Goal: Task Accomplishment & Management: Manage account settings

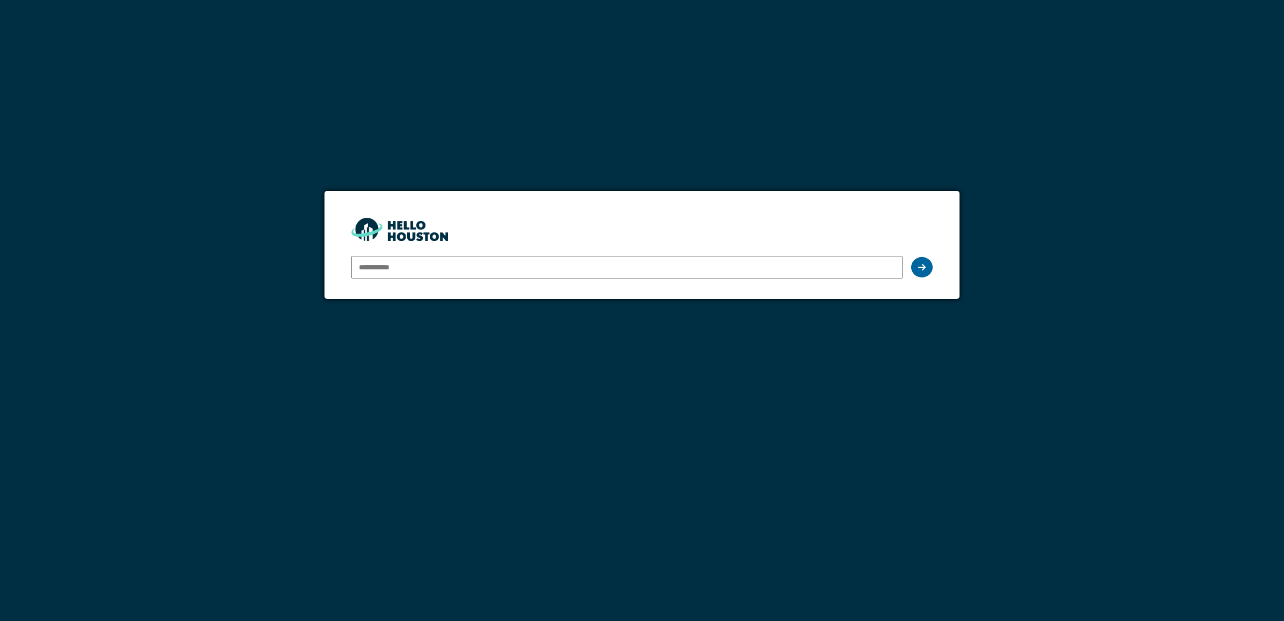
type input "**********"
click at [925, 267] on icon at bounding box center [922, 267] width 8 height 9
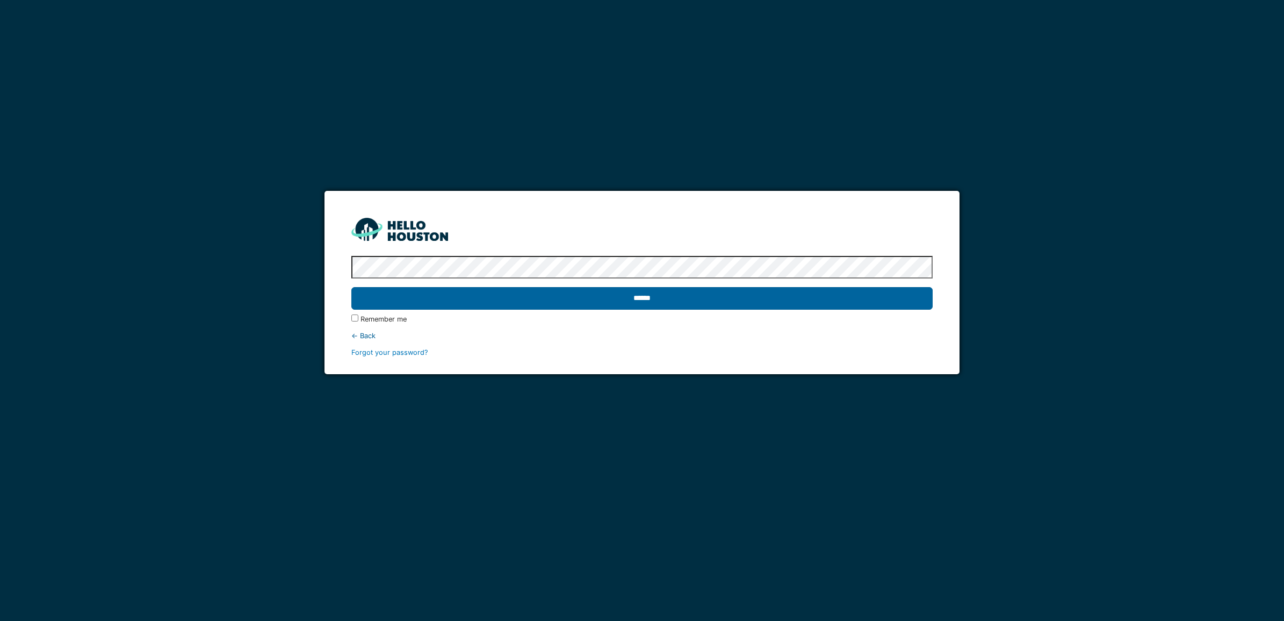
click at [622, 303] on input "******" at bounding box center [641, 298] width 581 height 23
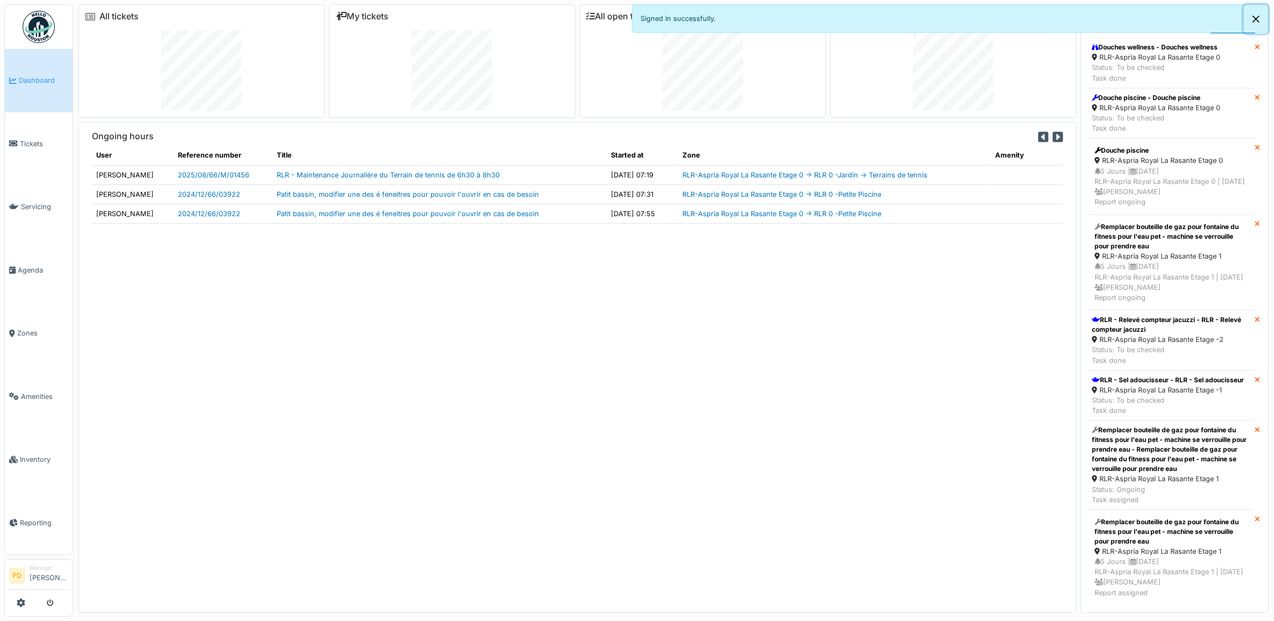
click at [1261, 17] on button "Close" at bounding box center [1256, 19] width 24 height 28
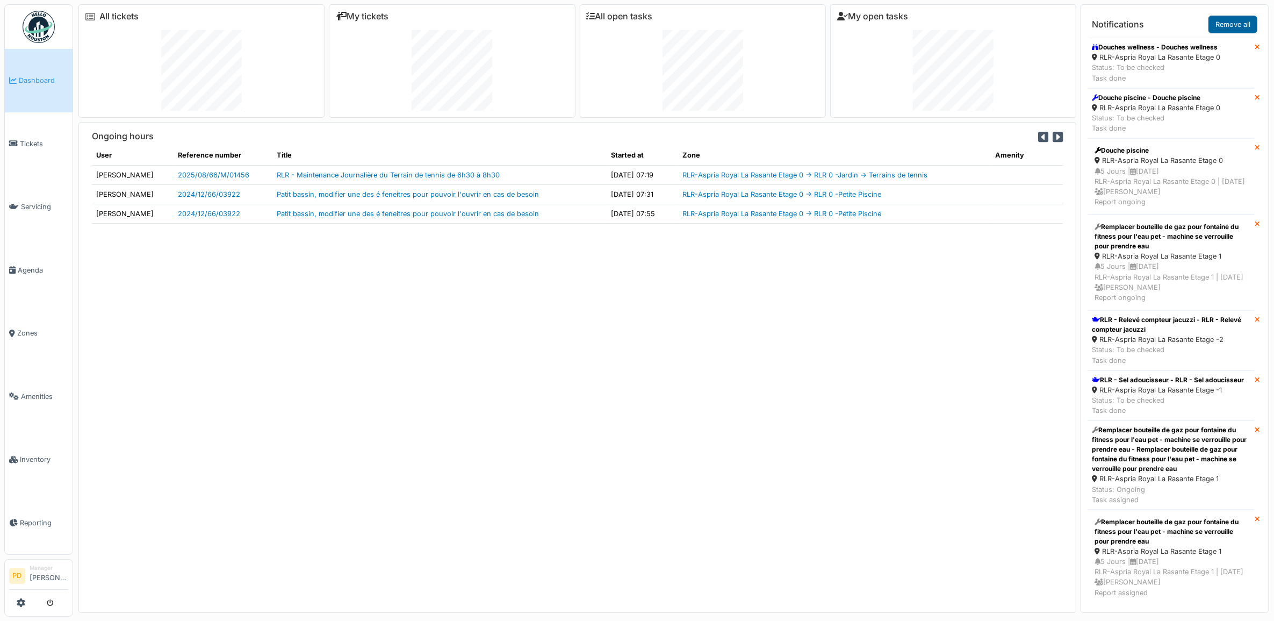
click at [1212, 25] on link "Remove all" at bounding box center [1233, 25] width 49 height 18
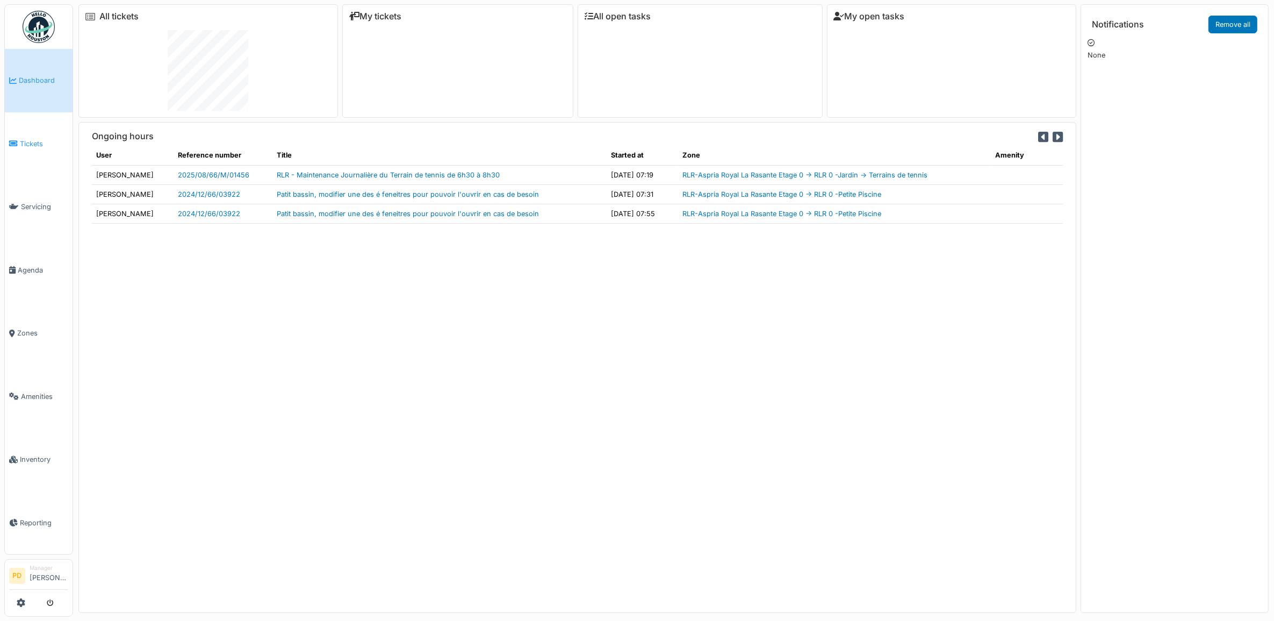
click at [20, 139] on span "Tickets" at bounding box center [44, 144] width 48 height 10
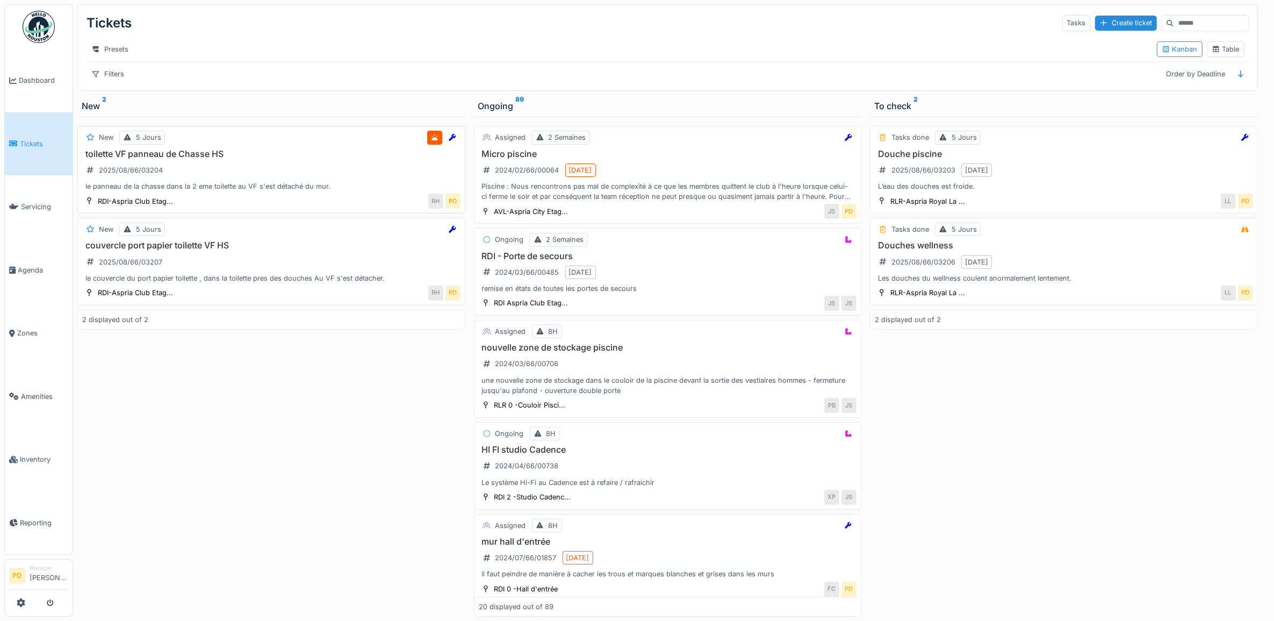
click at [255, 183] on div "toilette VF panneau de Chasse HS 2025/08/66/03204 le panneau de la chasse dans …" at bounding box center [271, 170] width 378 height 43
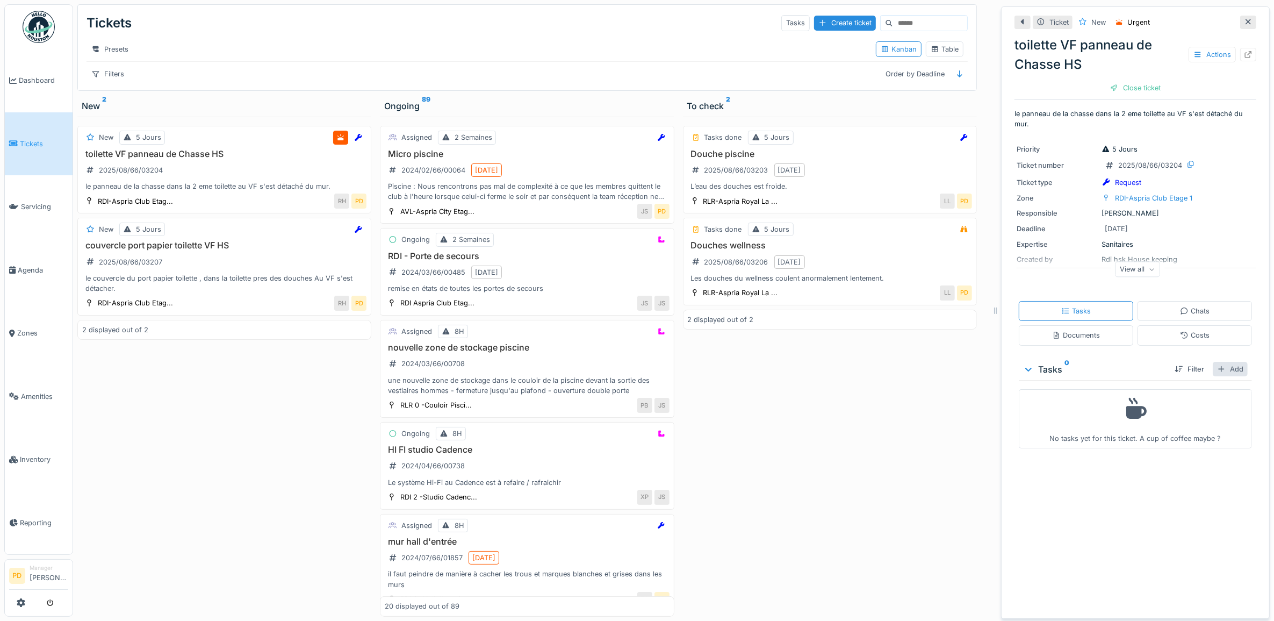
click at [1213, 370] on div "Add" at bounding box center [1230, 369] width 35 height 15
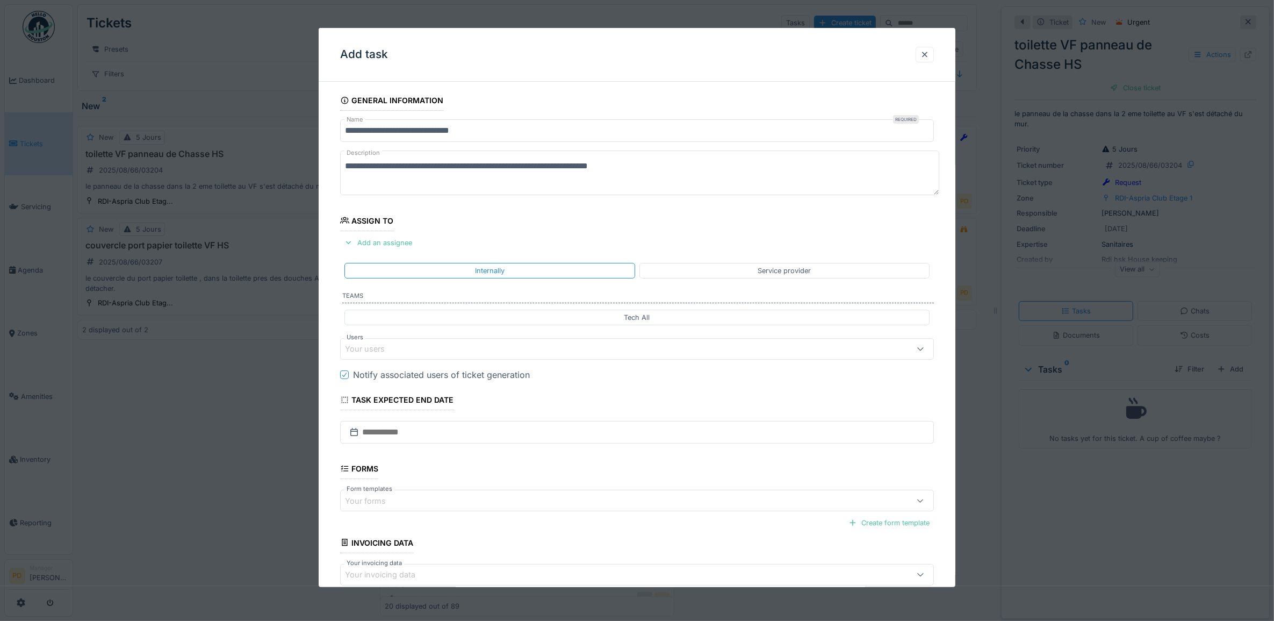
click at [401, 352] on div "Your users" at bounding box center [604, 349] width 518 height 12
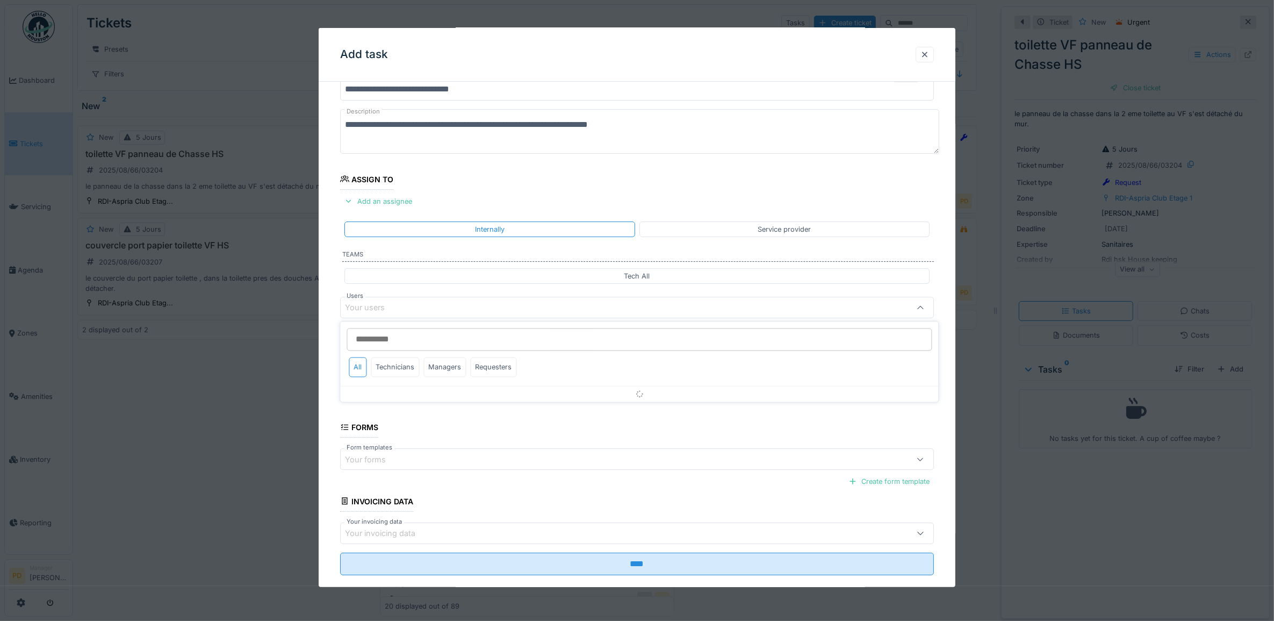
scroll to position [43, 0]
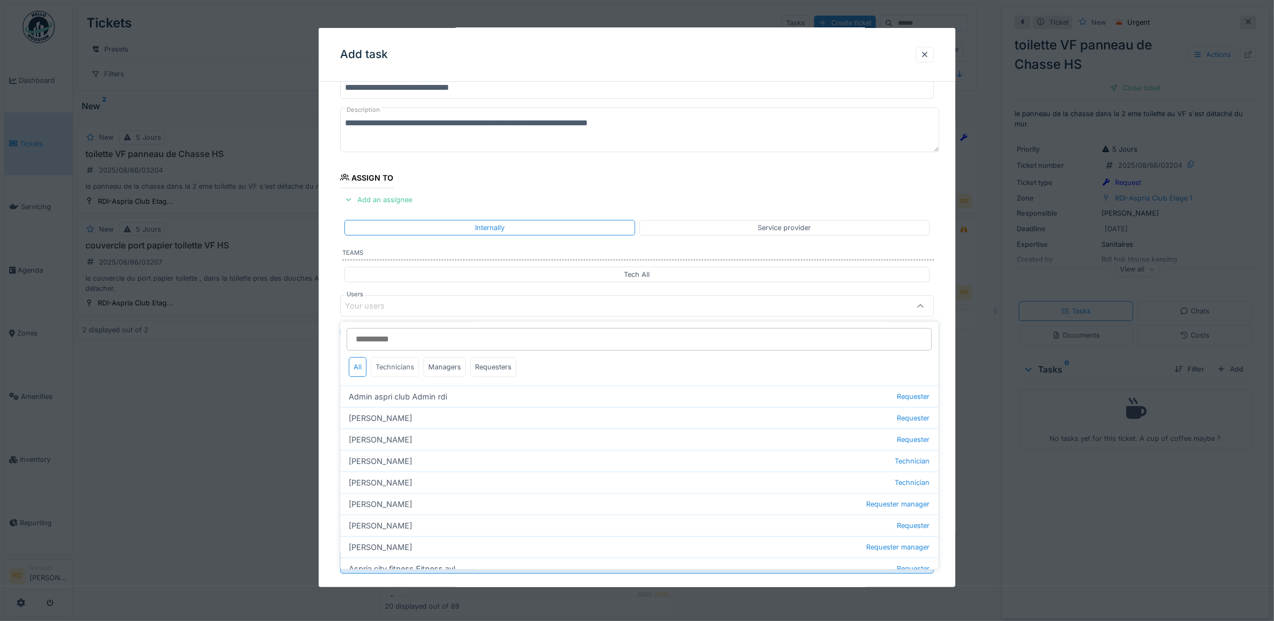
click at [401, 364] on div "Technicians" at bounding box center [395, 367] width 48 height 20
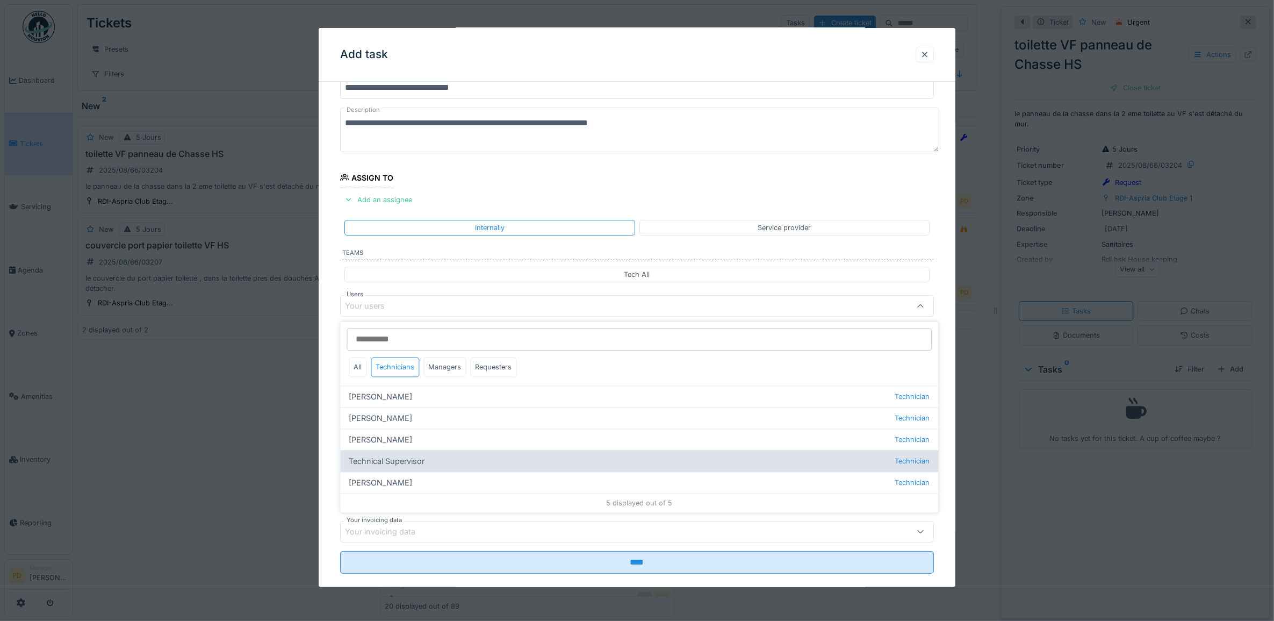
click at [407, 463] on div "Technical Supervisor Technician" at bounding box center [640, 460] width 598 height 21
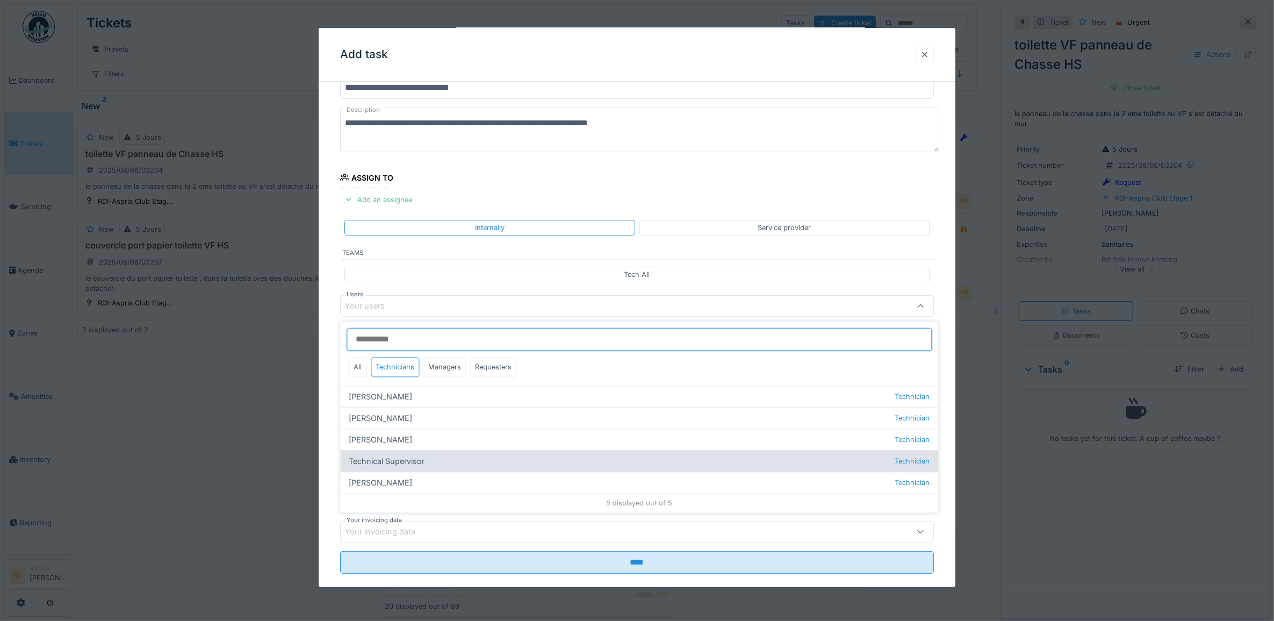
type input "****"
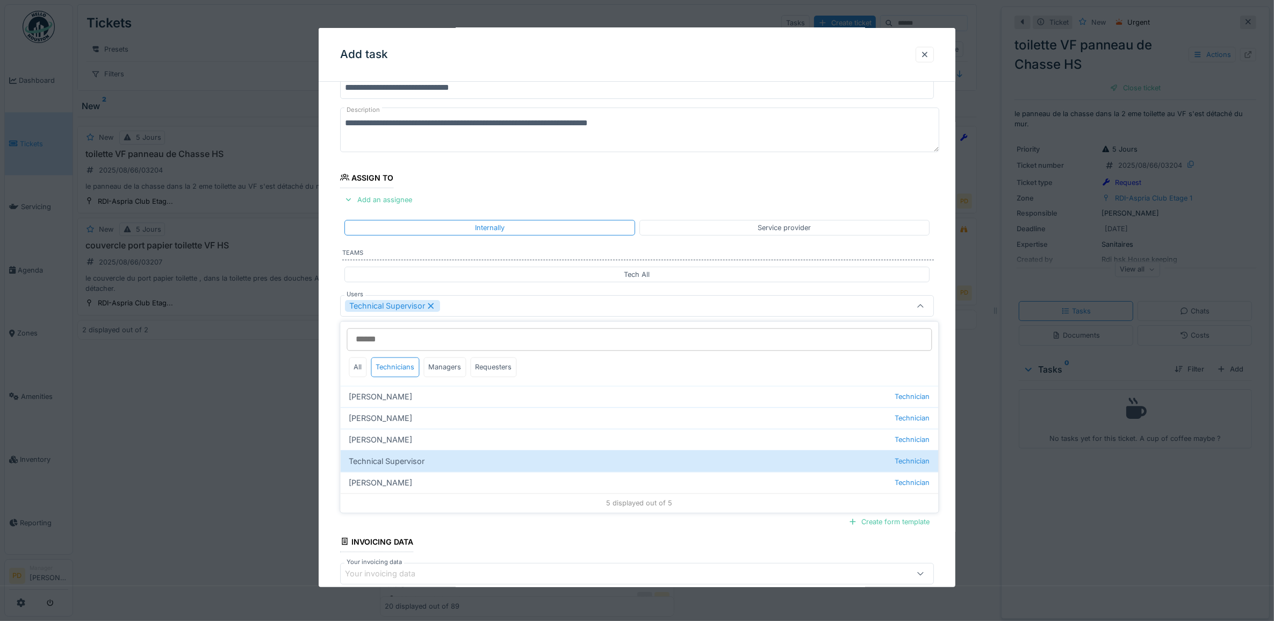
click at [334, 367] on div "**********" at bounding box center [637, 346] width 637 height 598
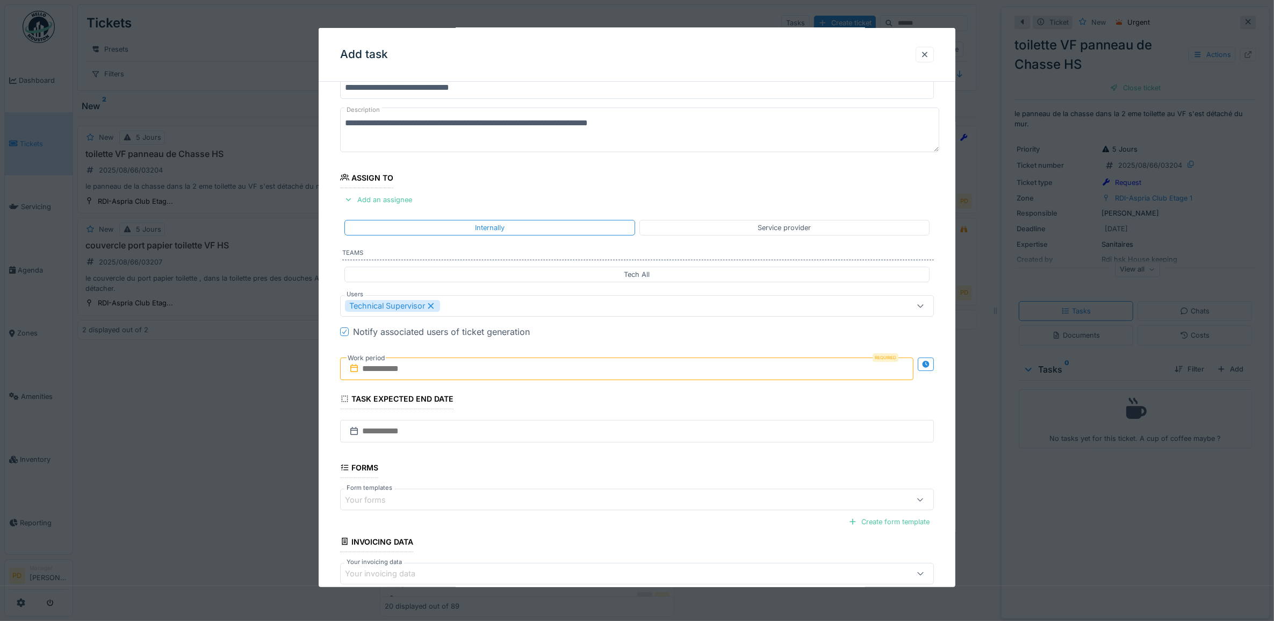
click at [411, 373] on input "text" at bounding box center [627, 368] width 574 height 23
click at [653, 498] on div "22" at bounding box center [647, 492] width 15 height 16
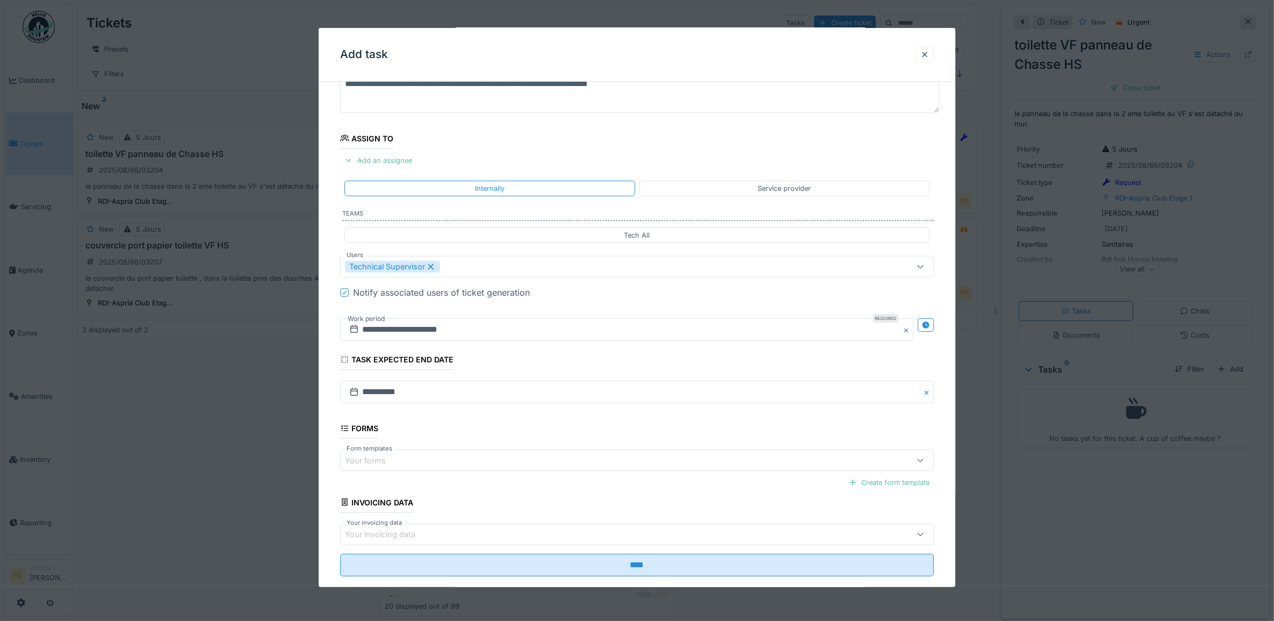
scroll to position [103, 0]
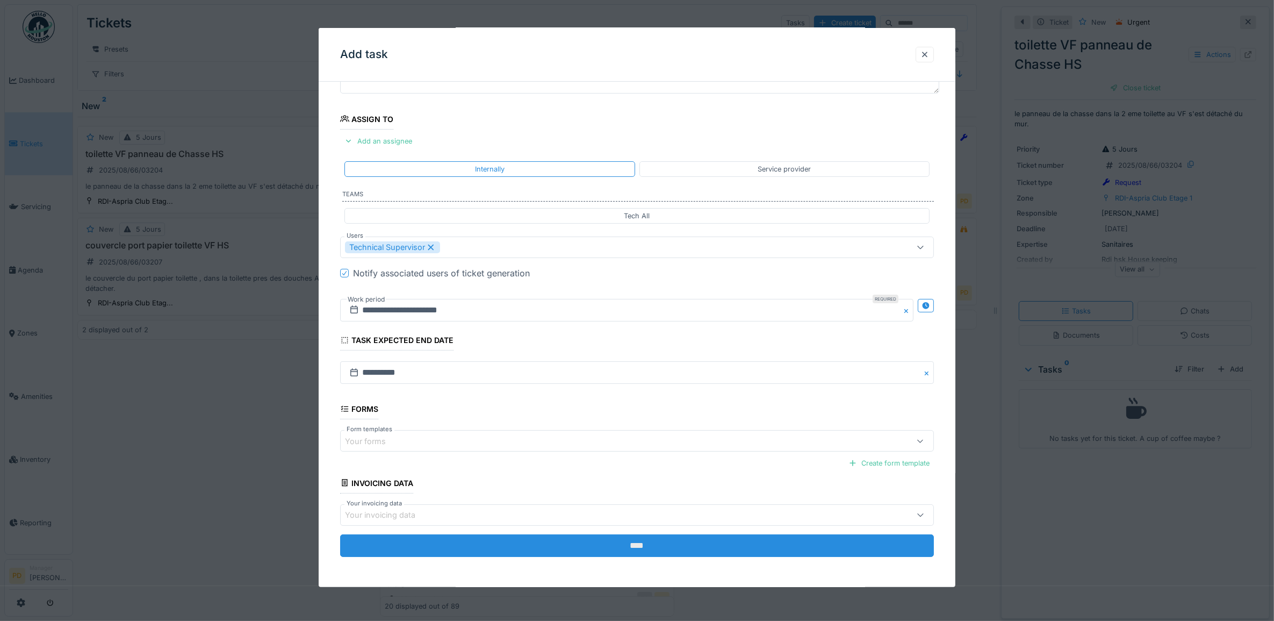
click at [605, 544] on input "****" at bounding box center [637, 545] width 594 height 23
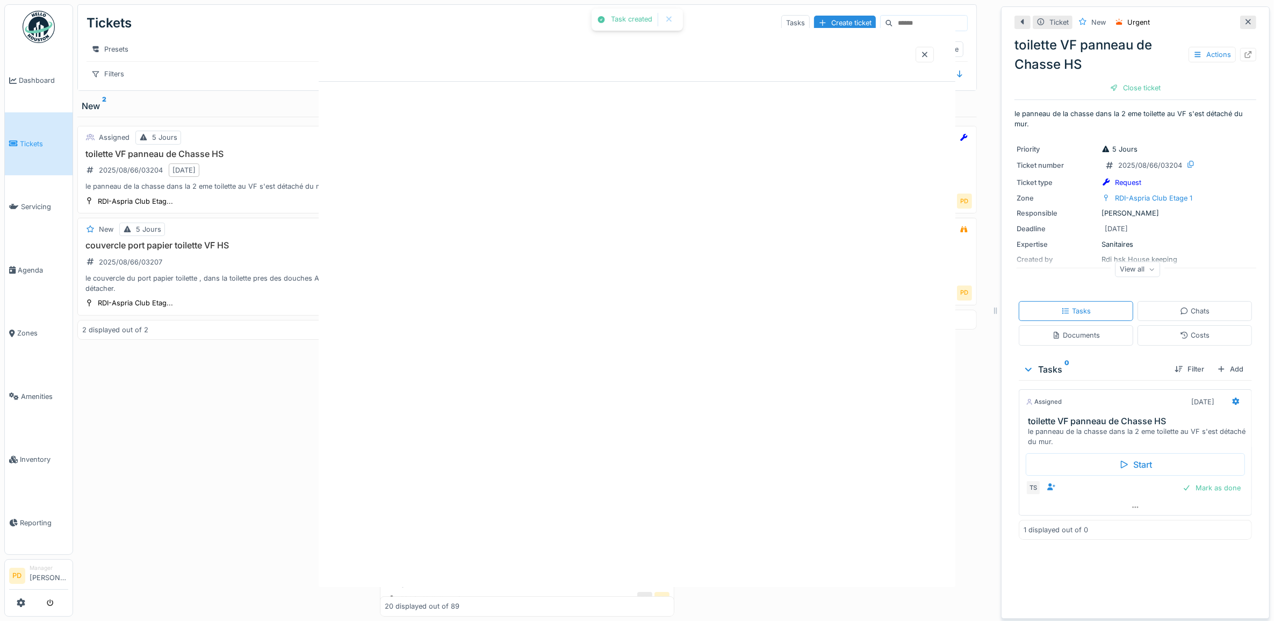
scroll to position [0, 0]
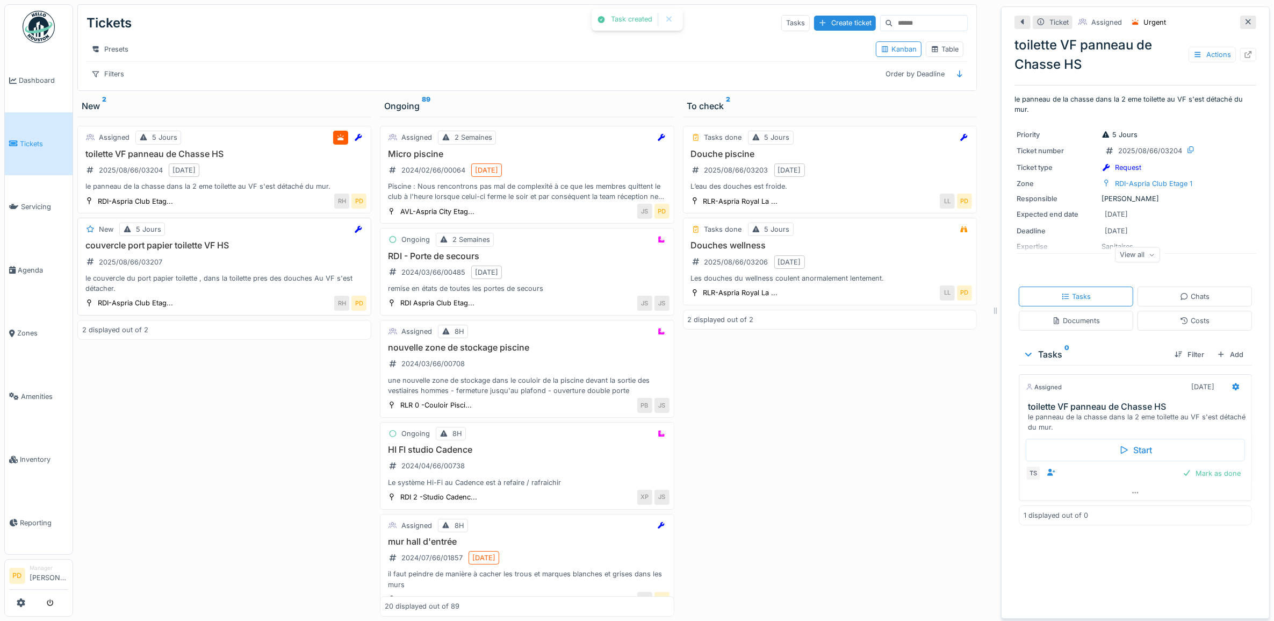
click at [219, 278] on div "couvercle port papier toilette VF HS 2025/08/66/03207 le couvercle du port papi…" at bounding box center [224, 266] width 284 height 53
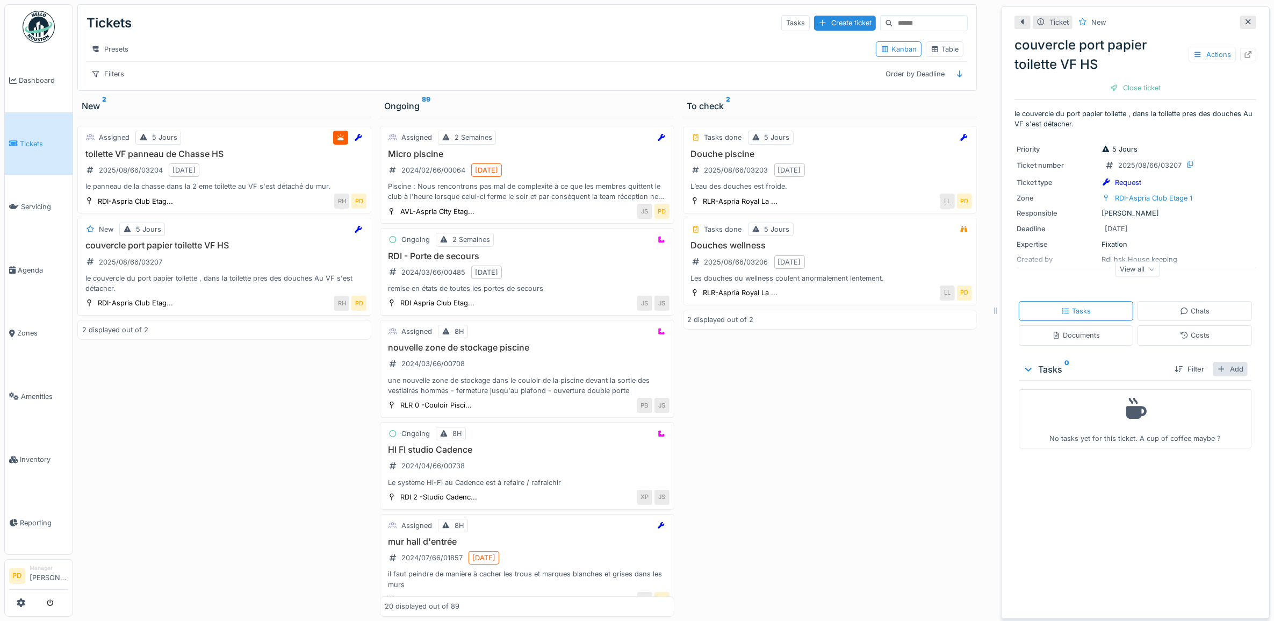
click at [1216, 367] on div "Add" at bounding box center [1230, 369] width 35 height 15
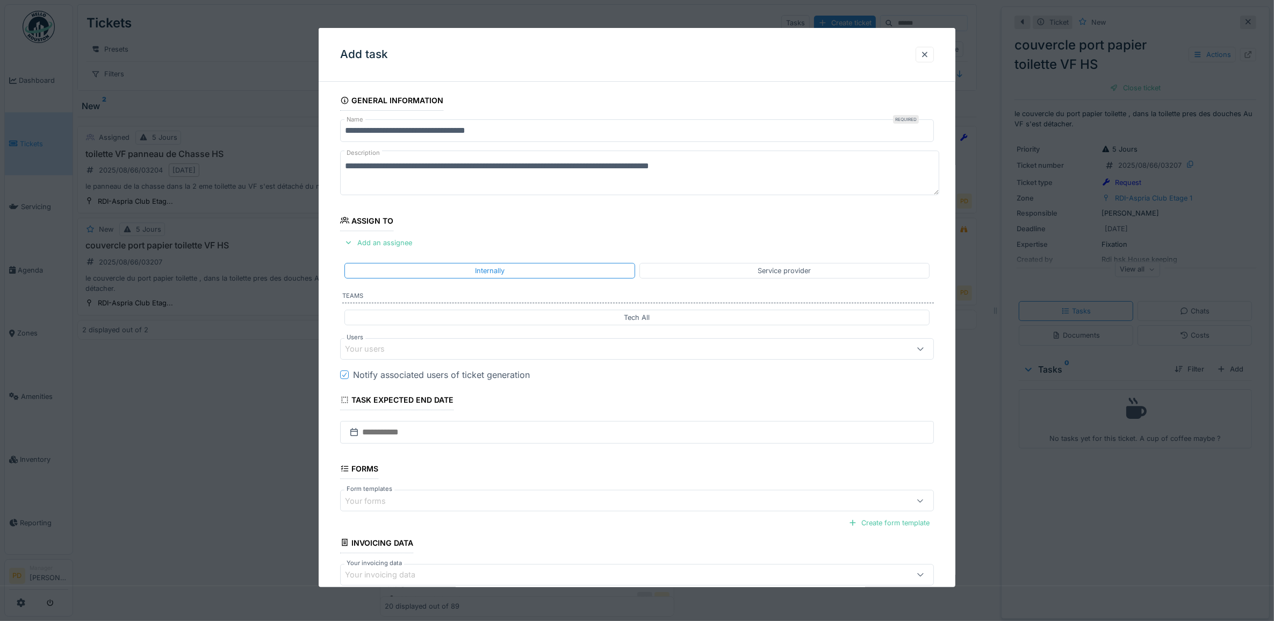
click at [466, 349] on div "Your users" at bounding box center [604, 349] width 518 height 12
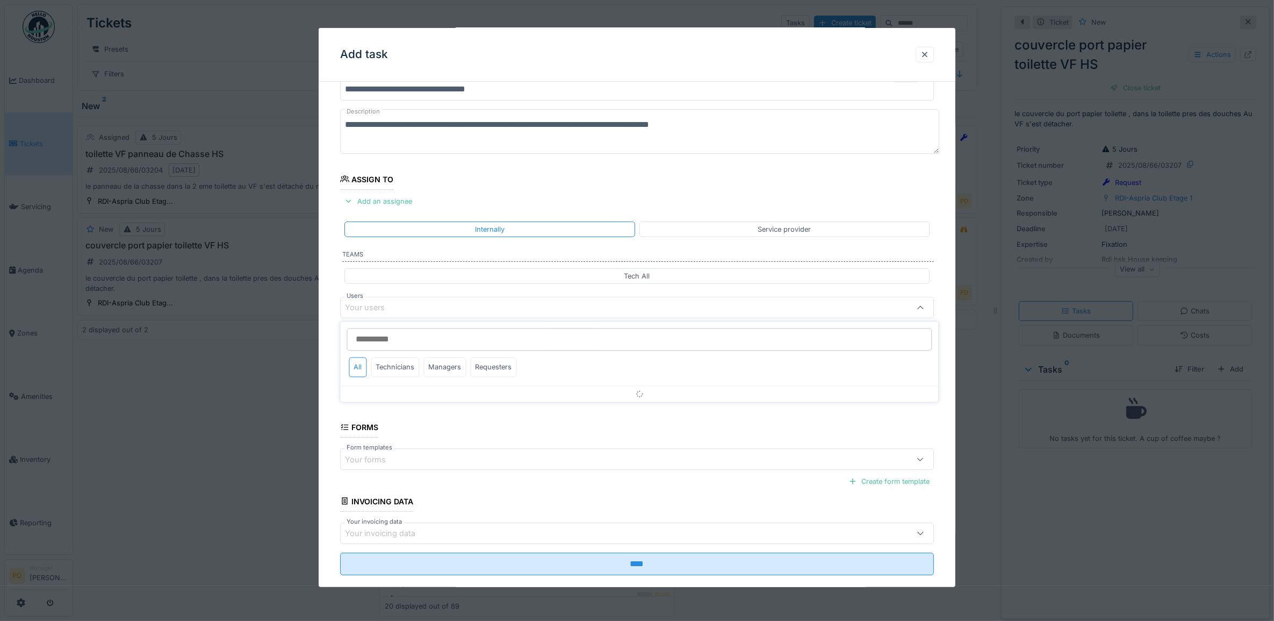
scroll to position [43, 0]
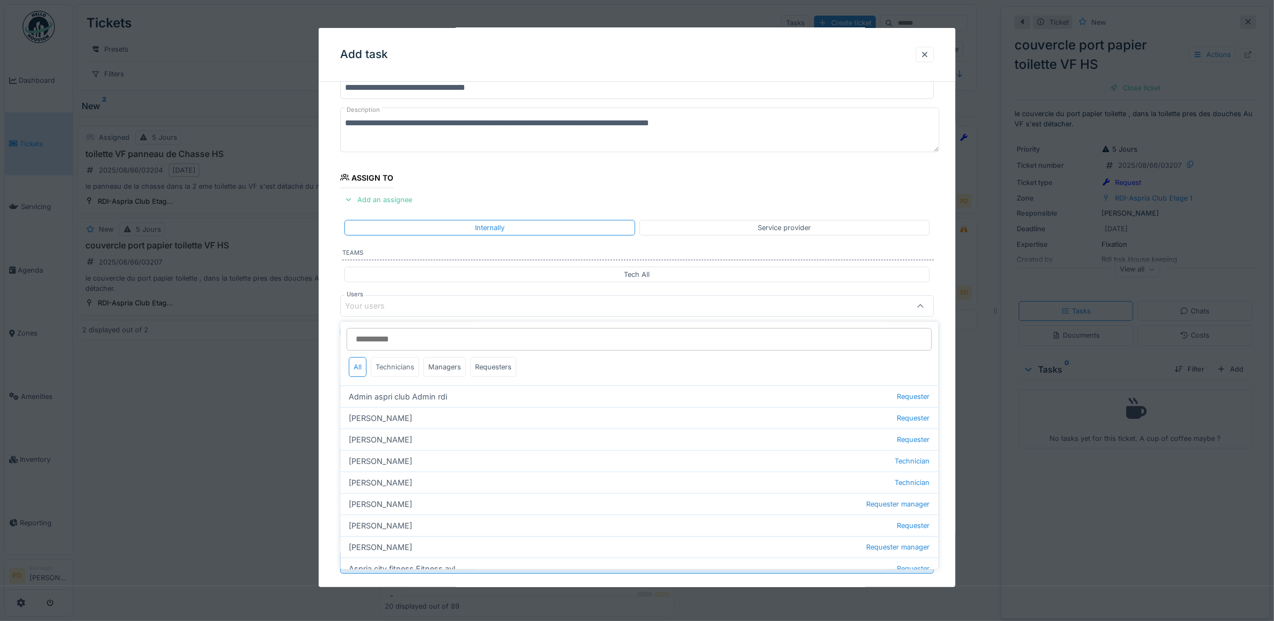
click at [407, 368] on div "Technicians" at bounding box center [395, 367] width 48 height 20
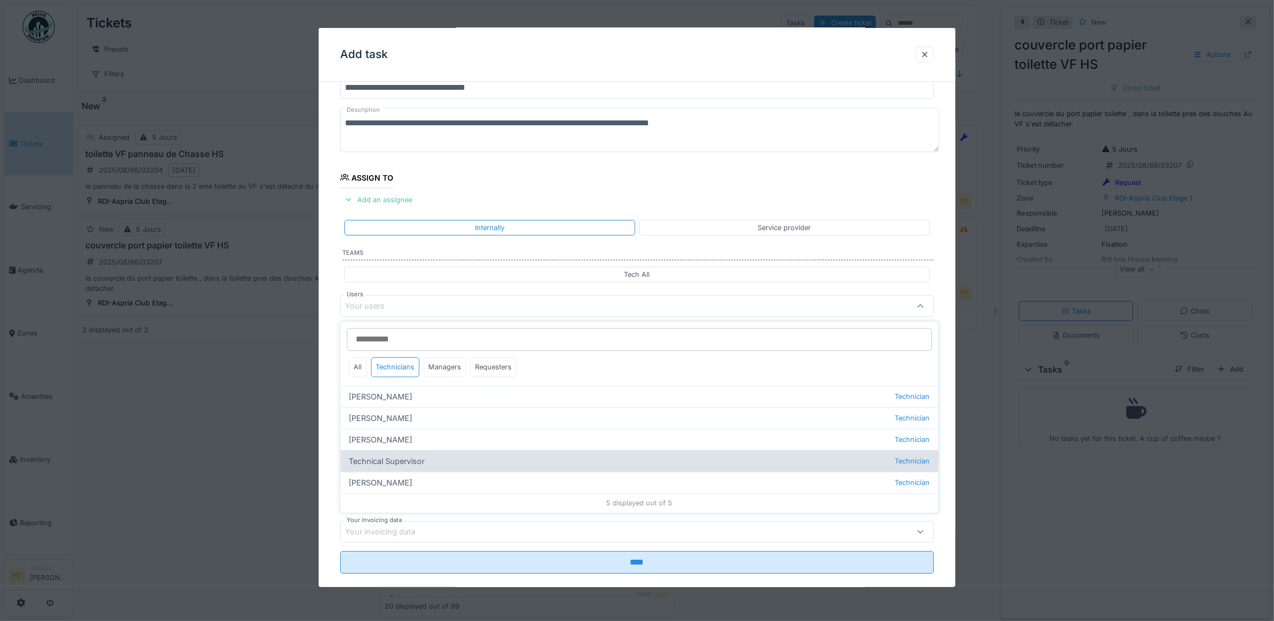
drag, startPoint x: 411, startPoint y: 462, endPoint x: 396, endPoint y: 451, distance: 18.5
click at [411, 461] on div "Technical Supervisor Technician" at bounding box center [640, 460] width 598 height 21
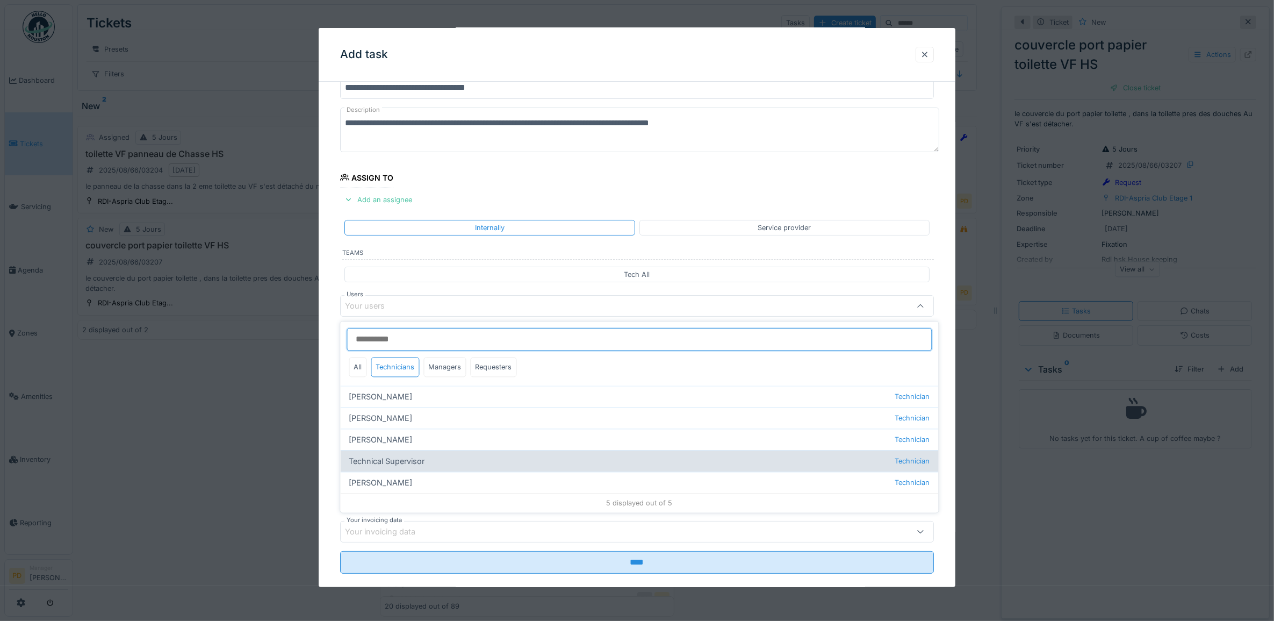
type input "****"
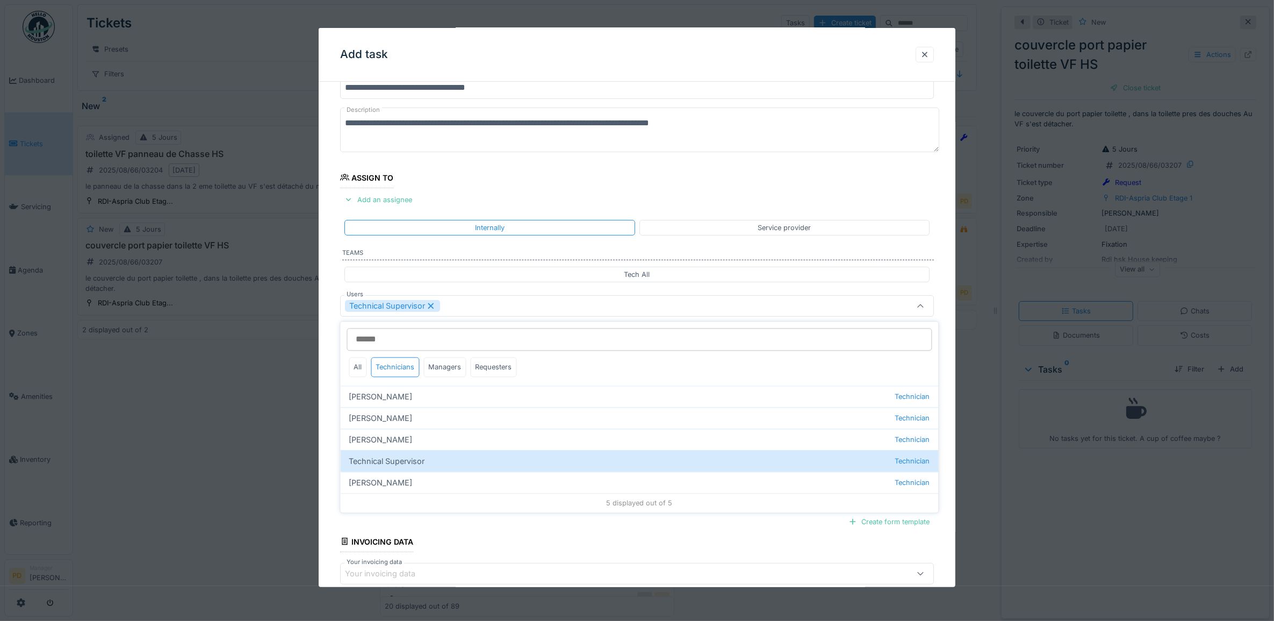
click at [326, 380] on div "**********" at bounding box center [637, 346] width 637 height 598
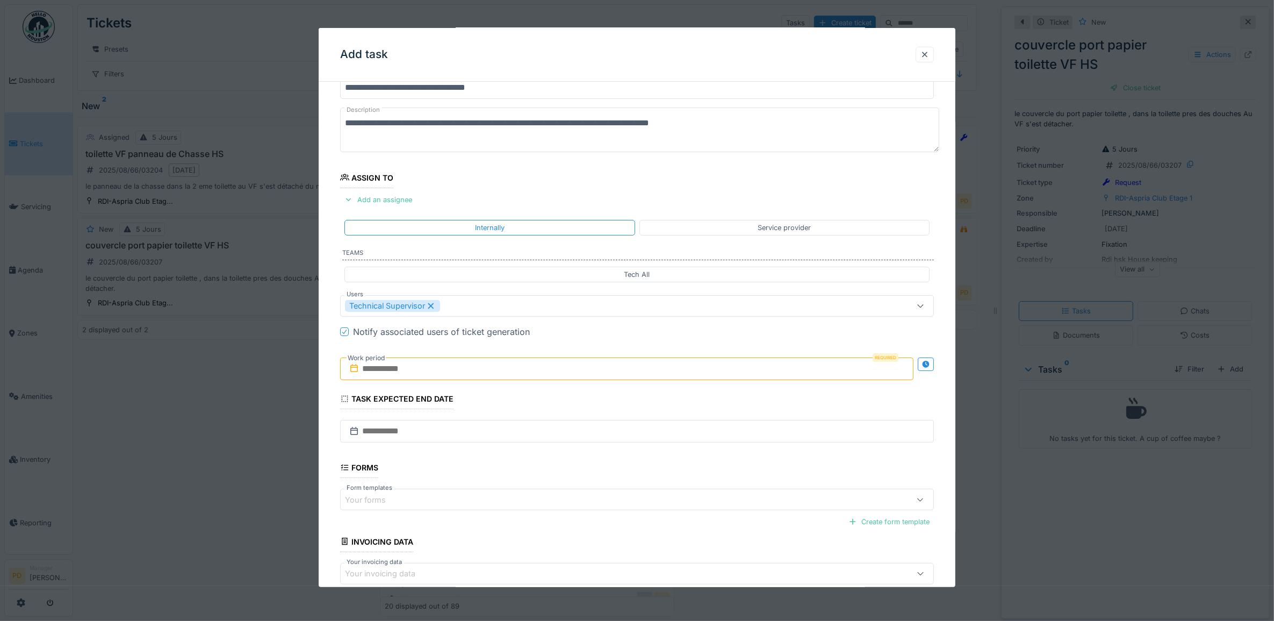
click at [610, 366] on input "text" at bounding box center [627, 368] width 574 height 23
click at [652, 495] on div "22" at bounding box center [647, 492] width 15 height 16
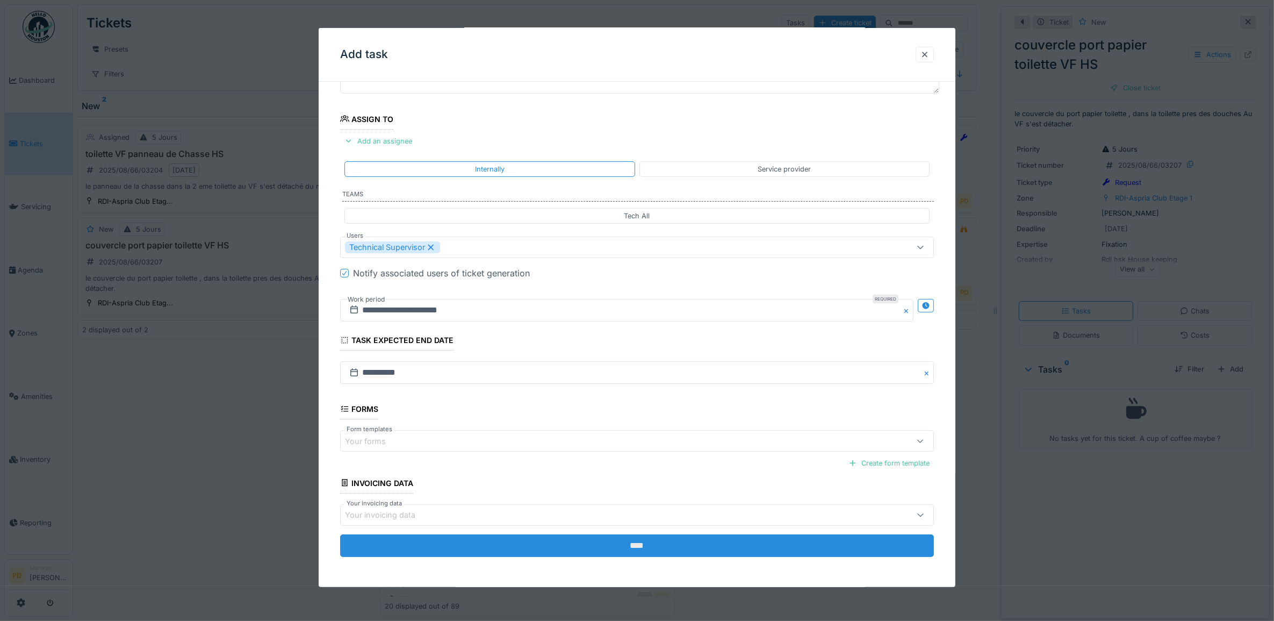
click at [651, 549] on input "****" at bounding box center [637, 545] width 594 height 23
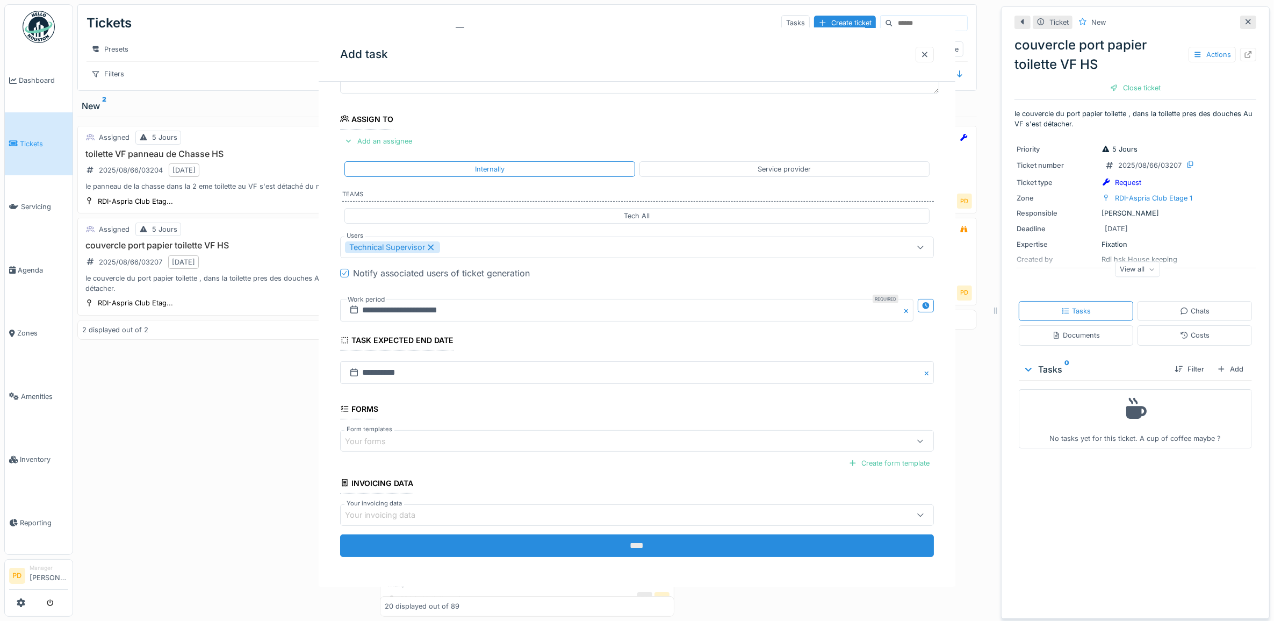
scroll to position [0, 0]
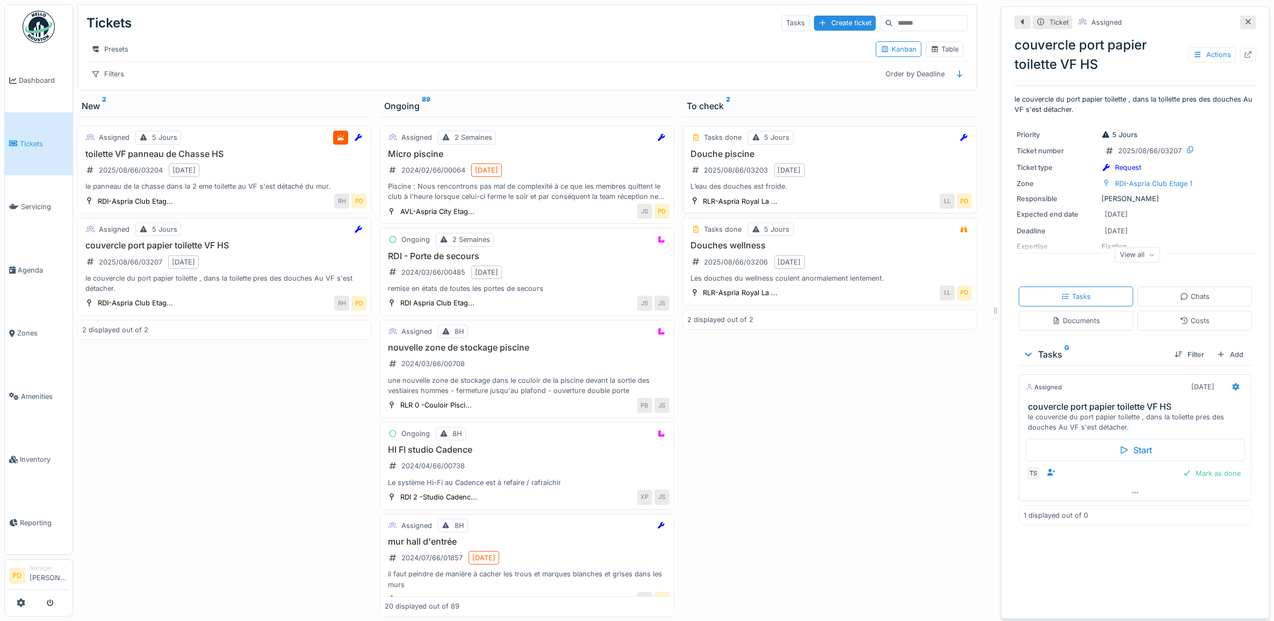
click at [864, 191] on div "Douche piscine 2025/08/66/03203 8/22/2025 L’eau des douches est froide." at bounding box center [830, 170] width 284 height 43
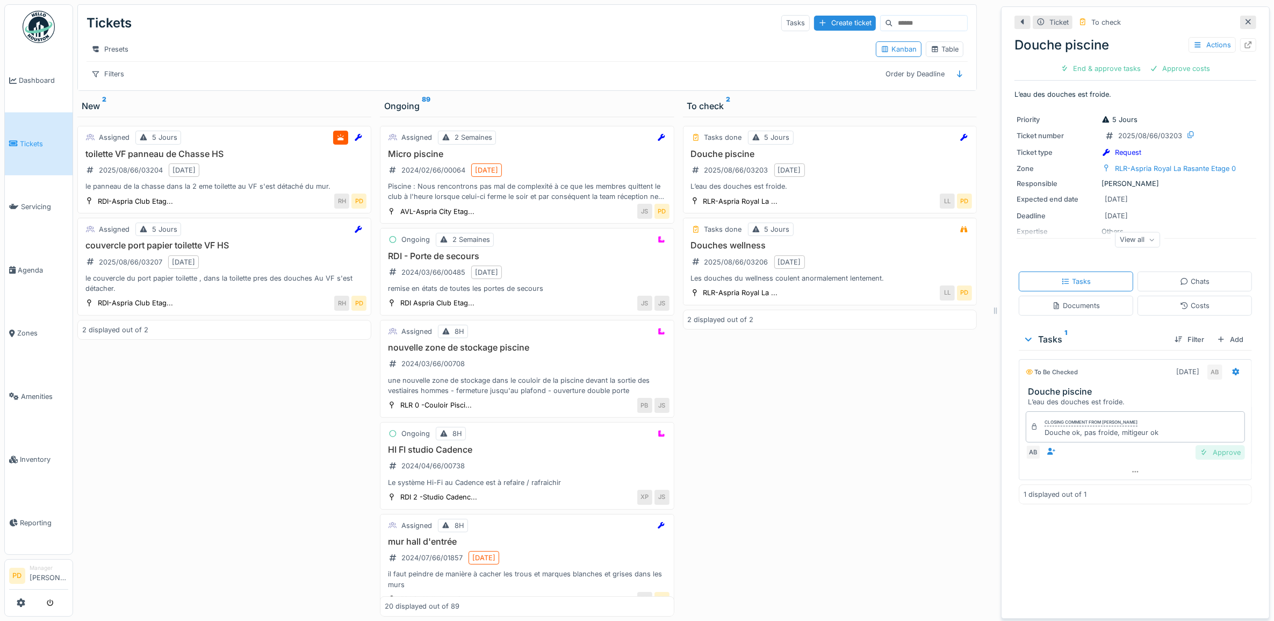
click at [1213, 458] on div "Approve" at bounding box center [1220, 452] width 49 height 15
click at [1160, 70] on div "Close ticket" at bounding box center [1170, 68] width 59 height 15
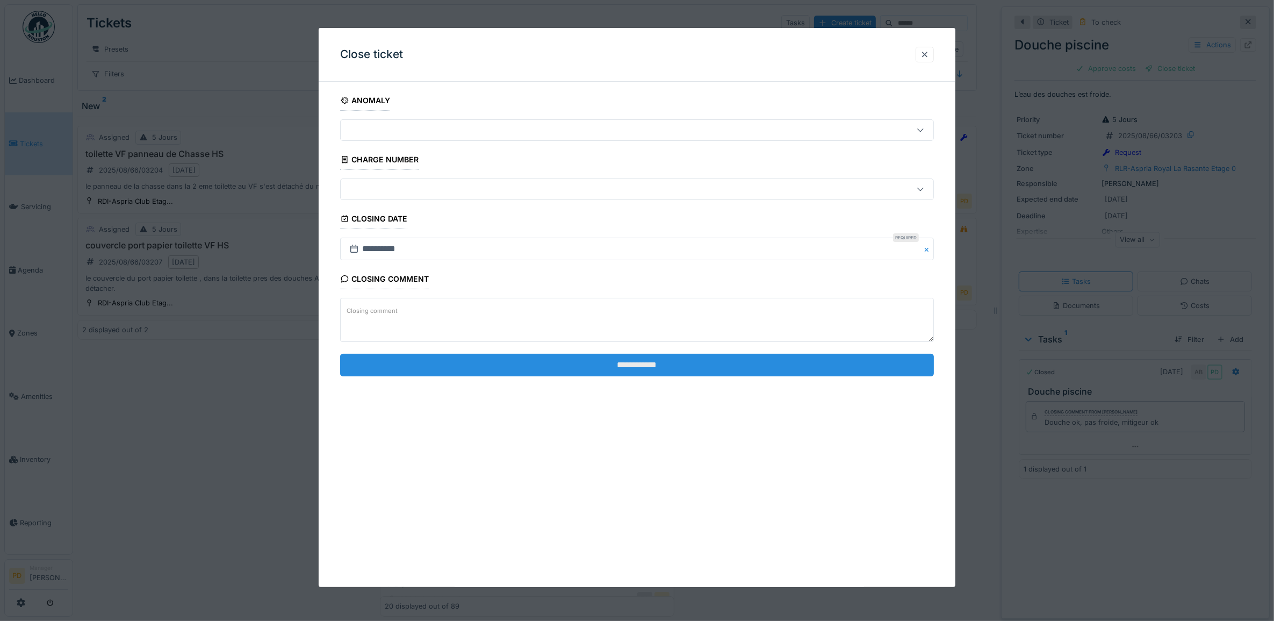
click at [692, 371] on input "**********" at bounding box center [637, 365] width 594 height 23
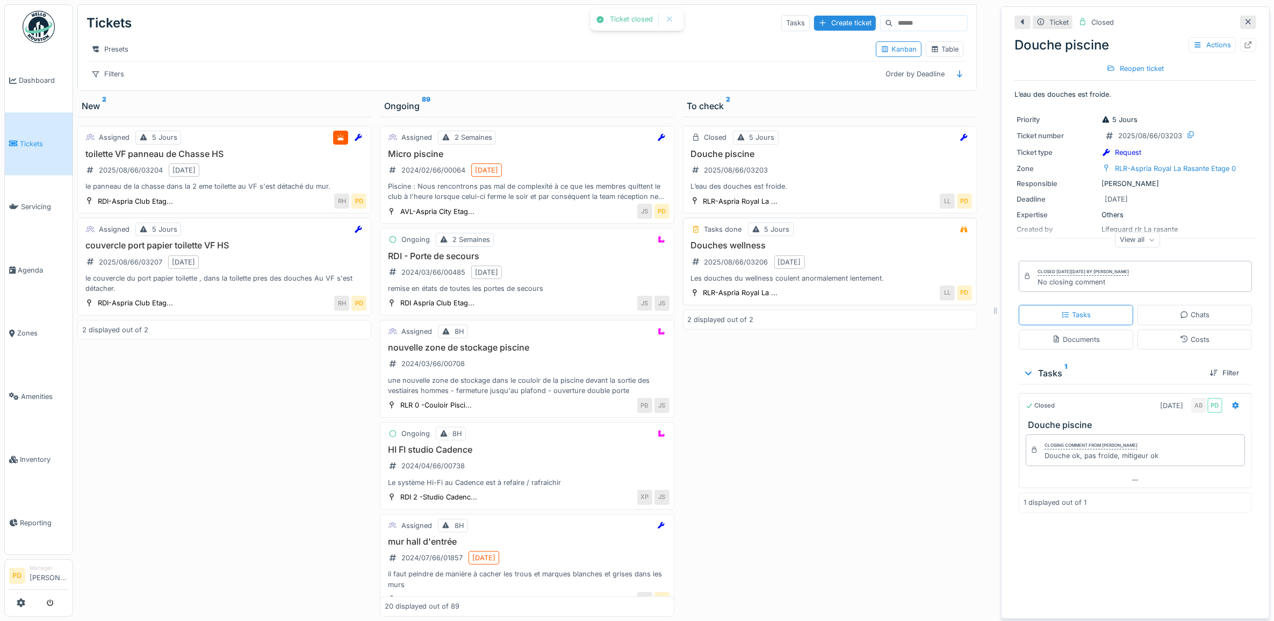
click at [887, 250] on h3 "Douches wellness" at bounding box center [830, 245] width 284 height 10
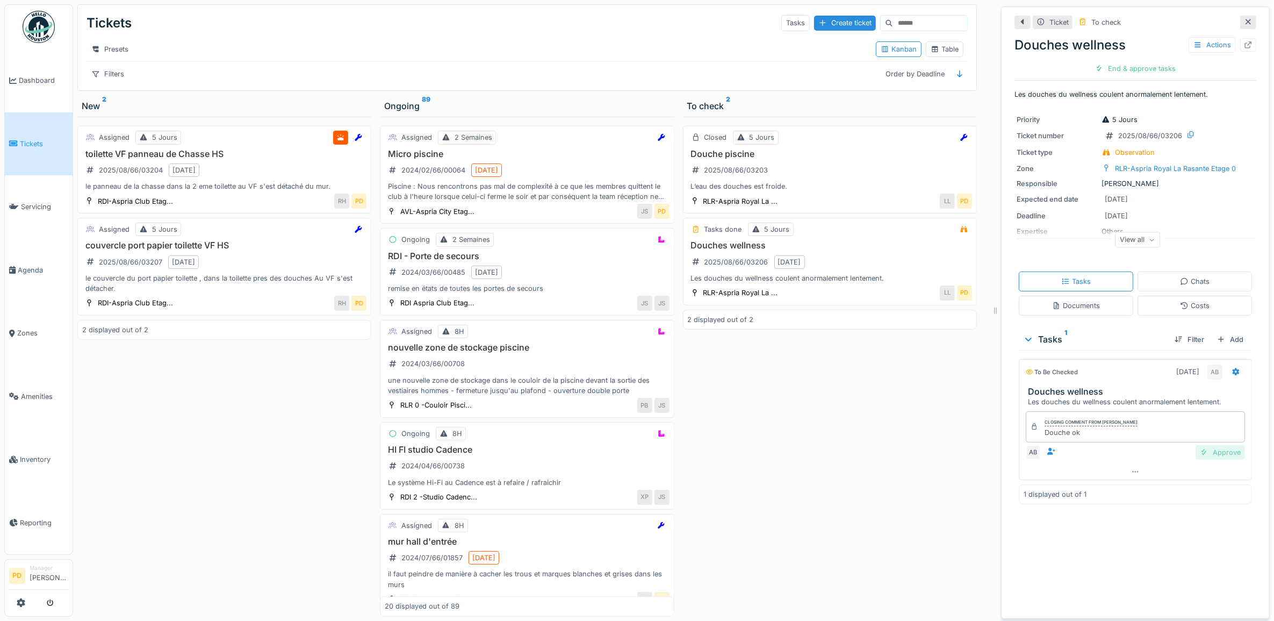
click at [1213, 459] on div "Approve" at bounding box center [1220, 452] width 49 height 15
click at [1139, 74] on div "Close ticket" at bounding box center [1135, 68] width 59 height 15
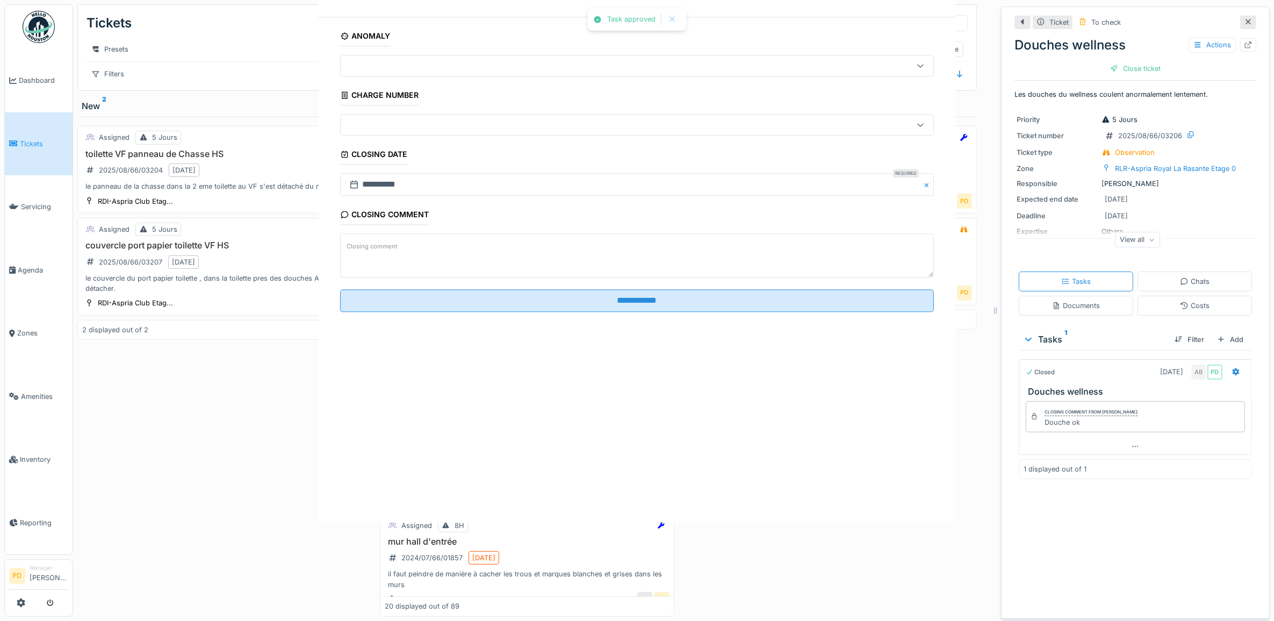
drag, startPoint x: 1048, startPoint y: 157, endPoint x: 891, endPoint y: 299, distance: 211.6
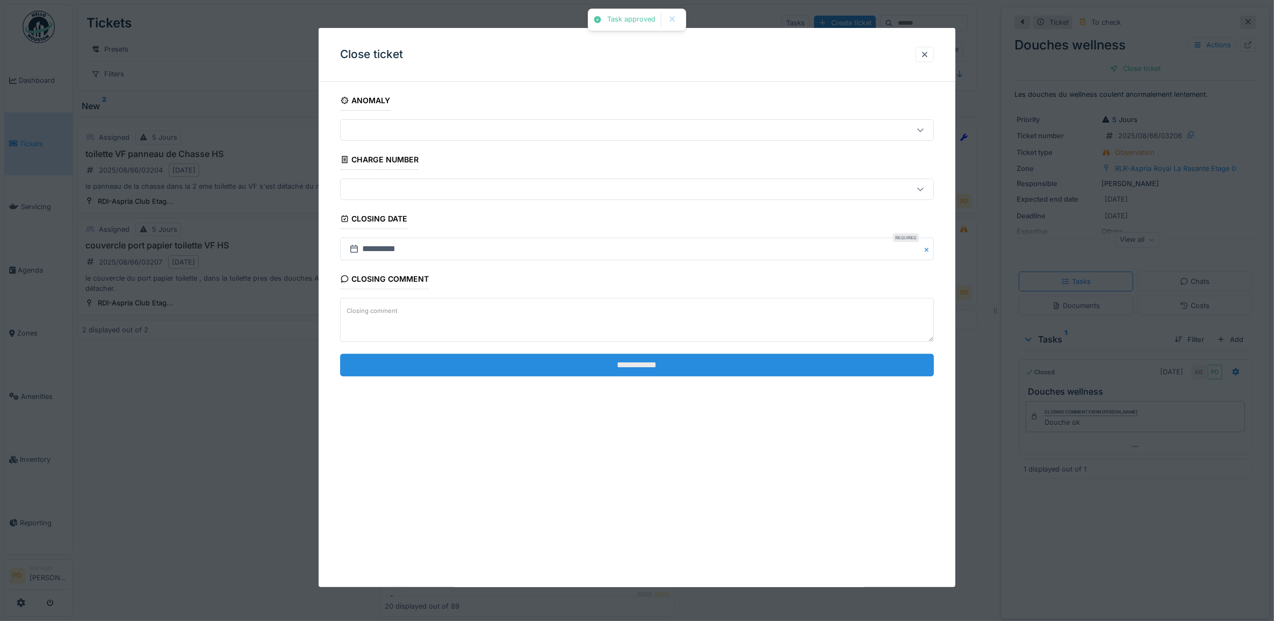
drag, startPoint x: 891, startPoint y: 299, endPoint x: 860, endPoint y: 361, distance: 68.7
click at [861, 361] on input "**********" at bounding box center [637, 365] width 594 height 23
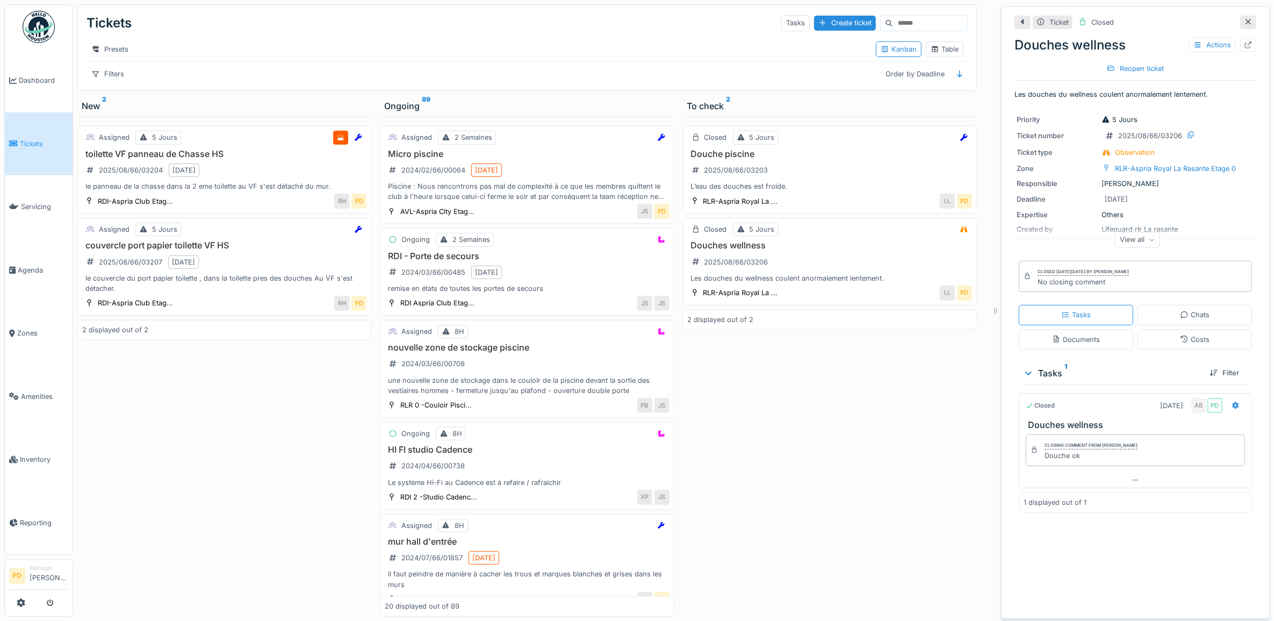
click at [31, 139] on span "Tickets" at bounding box center [44, 144] width 48 height 10
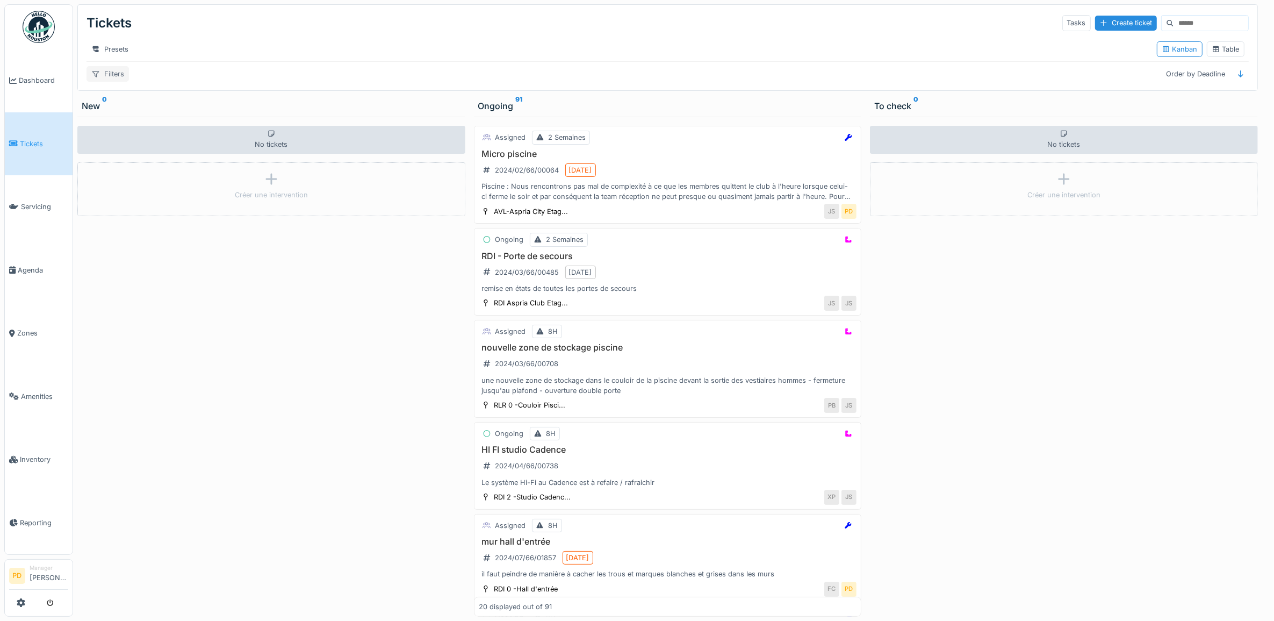
click at [116, 82] on div "Filters" at bounding box center [108, 74] width 42 height 16
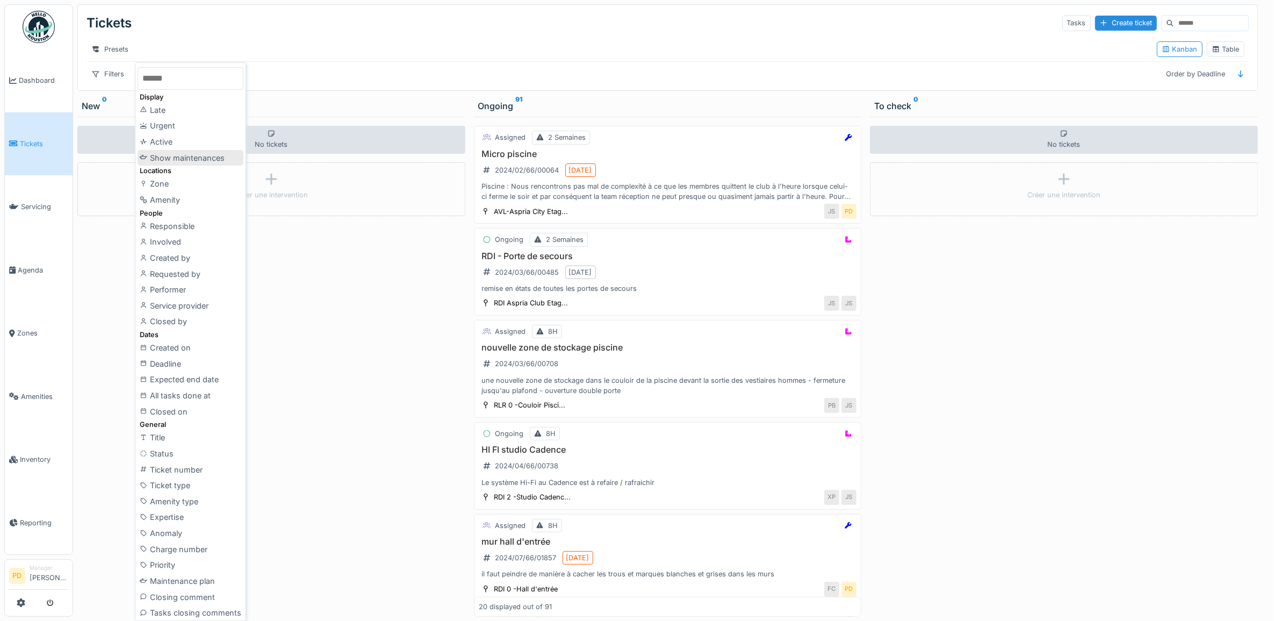
click at [172, 154] on div "Show maintenances" at bounding box center [191, 158] width 106 height 16
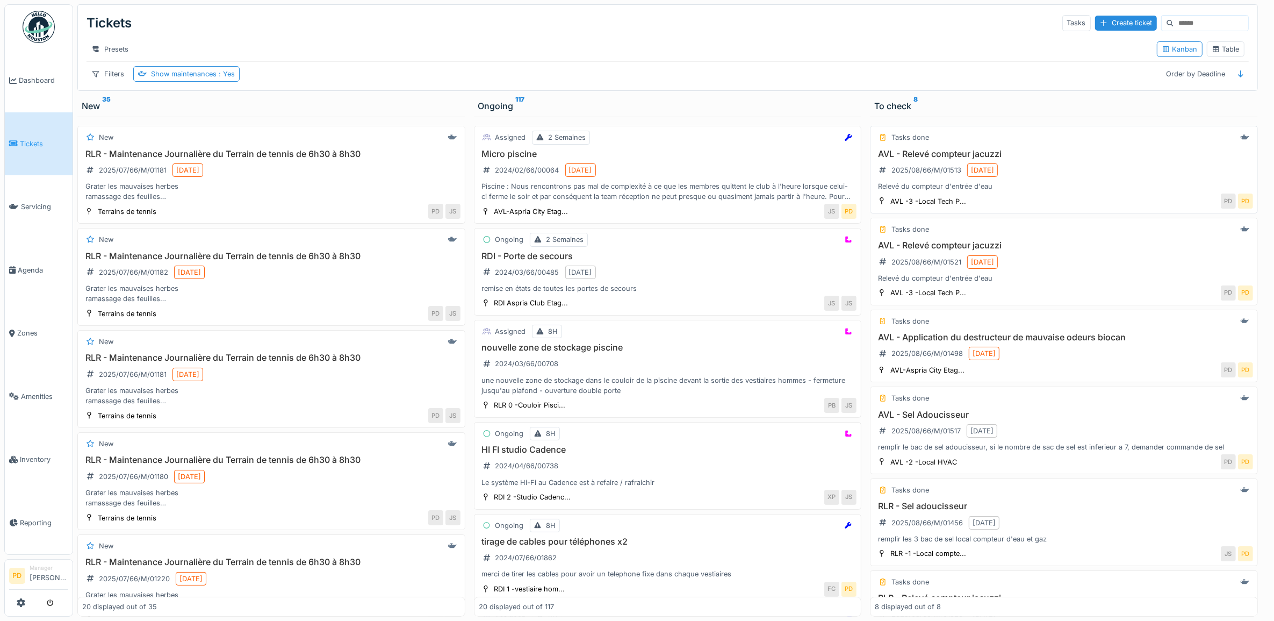
click at [1112, 181] on div "AVL - Relevé compteur jacuzzi 2025/08/66/M/01513 8/20/2025 Relevé du compteur d…" at bounding box center [1064, 170] width 378 height 43
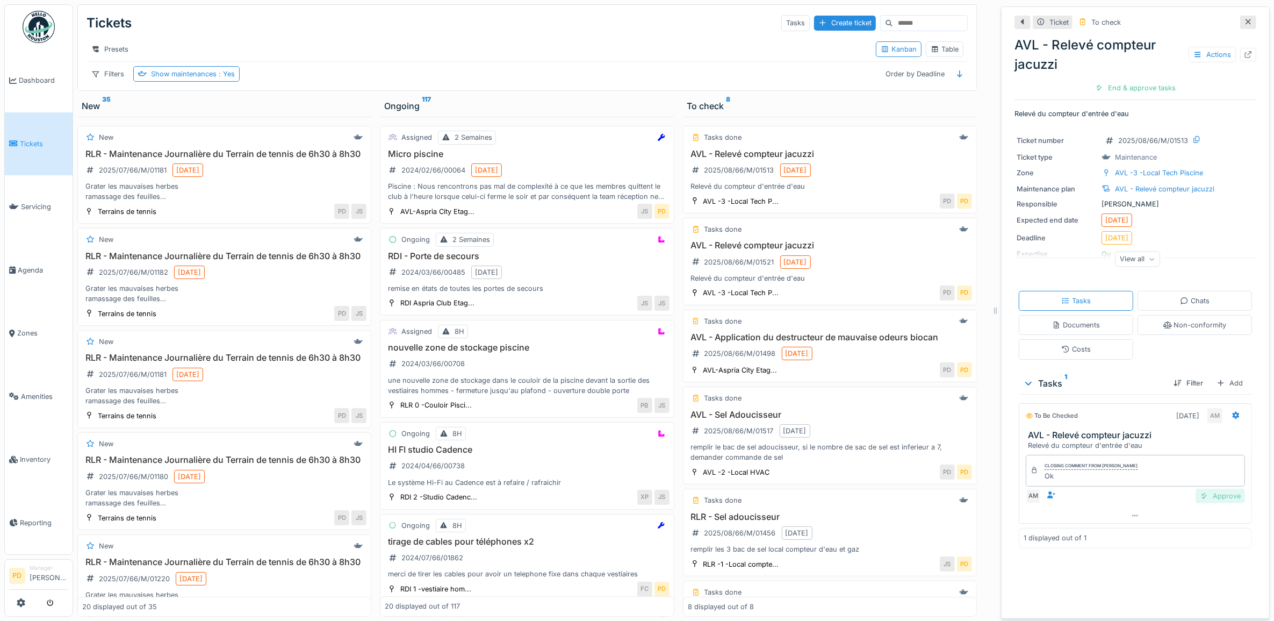
click at [1217, 500] on div "Approve" at bounding box center [1220, 496] width 49 height 15
click at [1129, 91] on div "Close ticket" at bounding box center [1135, 88] width 59 height 15
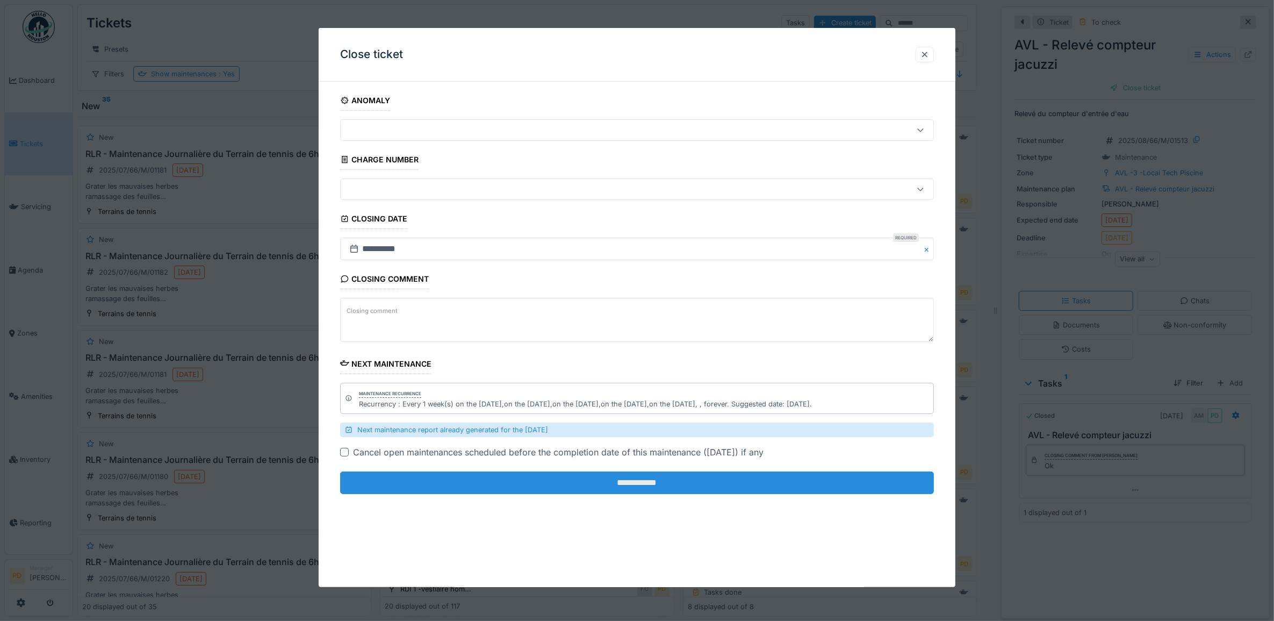
click at [765, 486] on input "**********" at bounding box center [637, 482] width 594 height 23
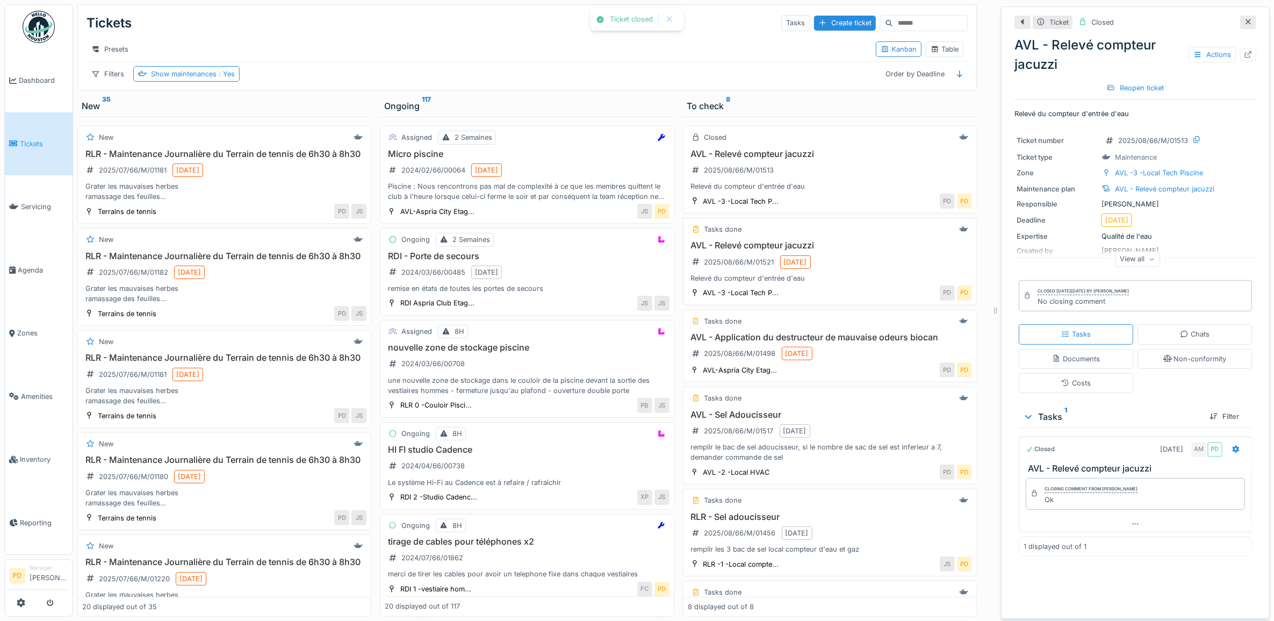
click at [853, 263] on div "AVL - Relevé compteur jacuzzi 2025/08/66/M/01521 8/21/2025 Relevé du compteur d…" at bounding box center [830, 261] width 284 height 43
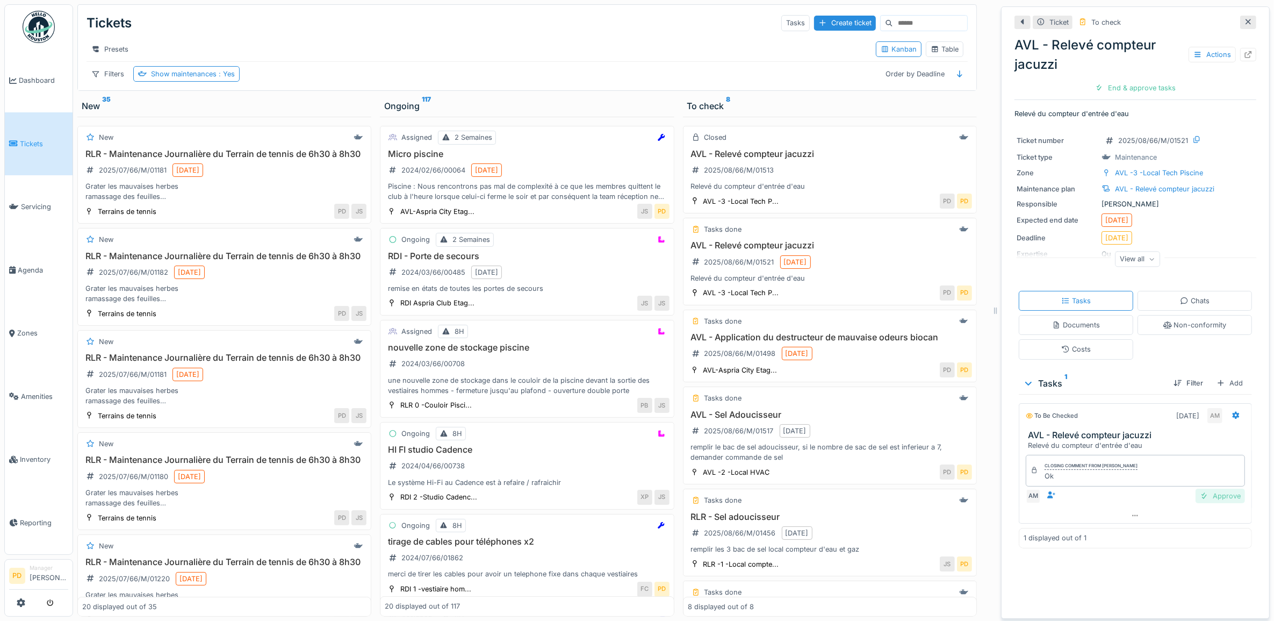
click at [1206, 501] on div "Approve" at bounding box center [1220, 496] width 49 height 15
click at [1133, 88] on div "Close ticket" at bounding box center [1135, 88] width 59 height 15
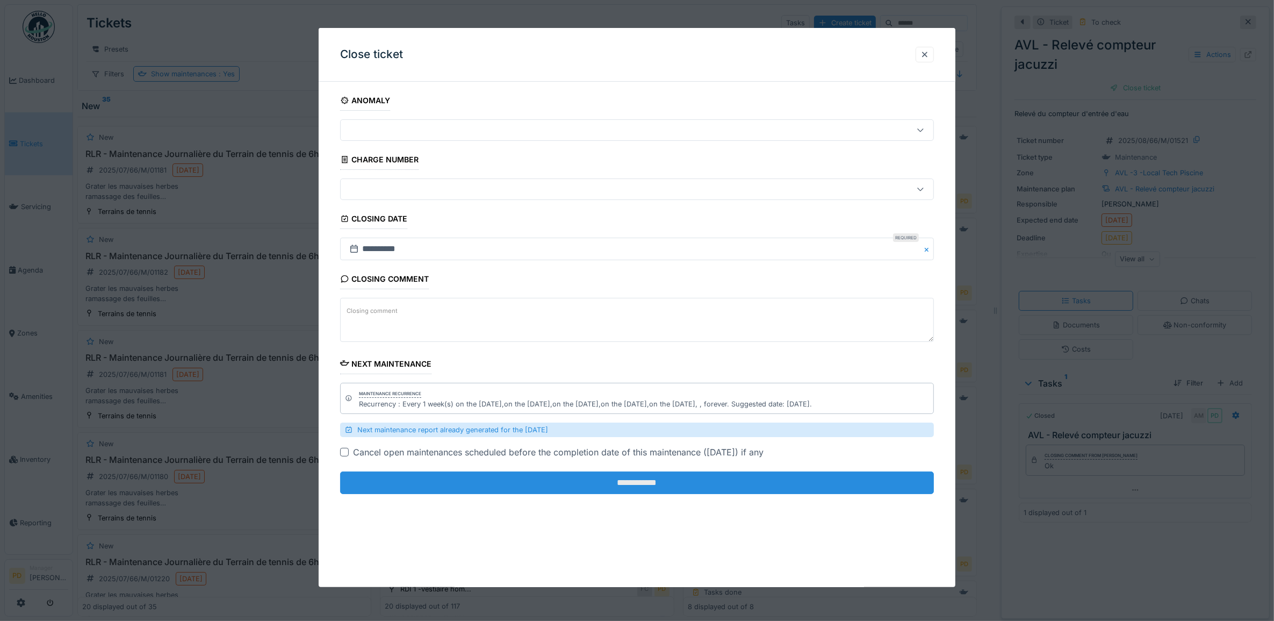
click at [853, 482] on input "**********" at bounding box center [637, 482] width 594 height 23
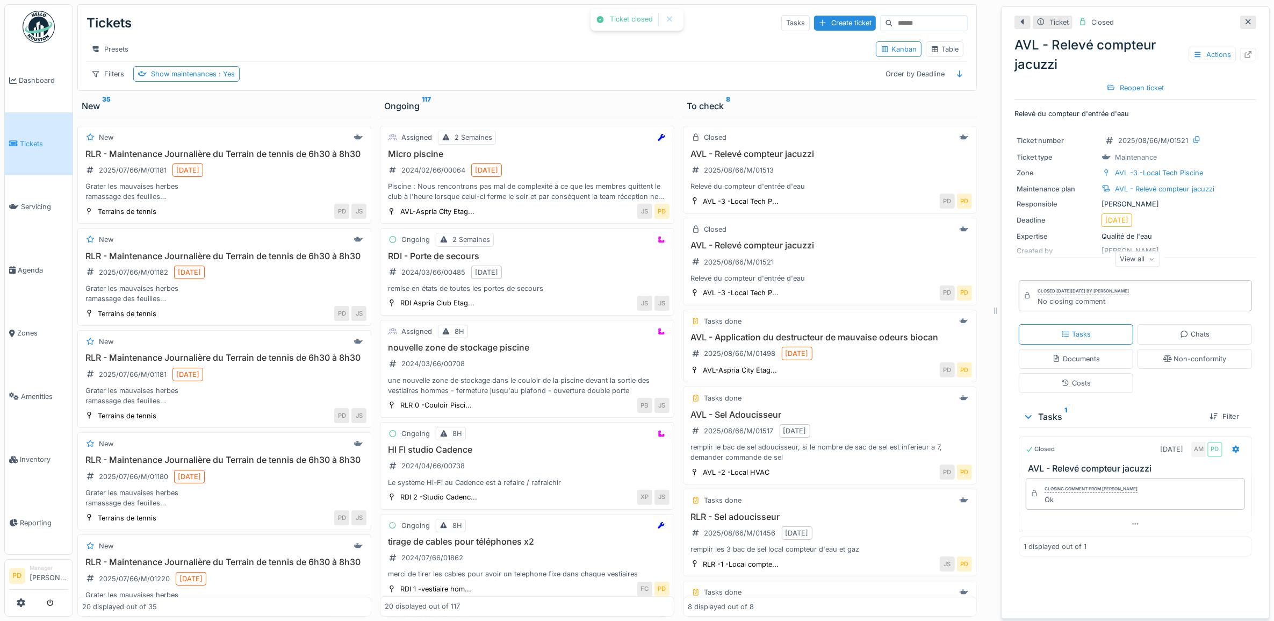
click at [866, 358] on div "AVL - Application du destructeur de mauvaise odeurs biocan 2025/08/66/M/01498 8…" at bounding box center [830, 347] width 284 height 30
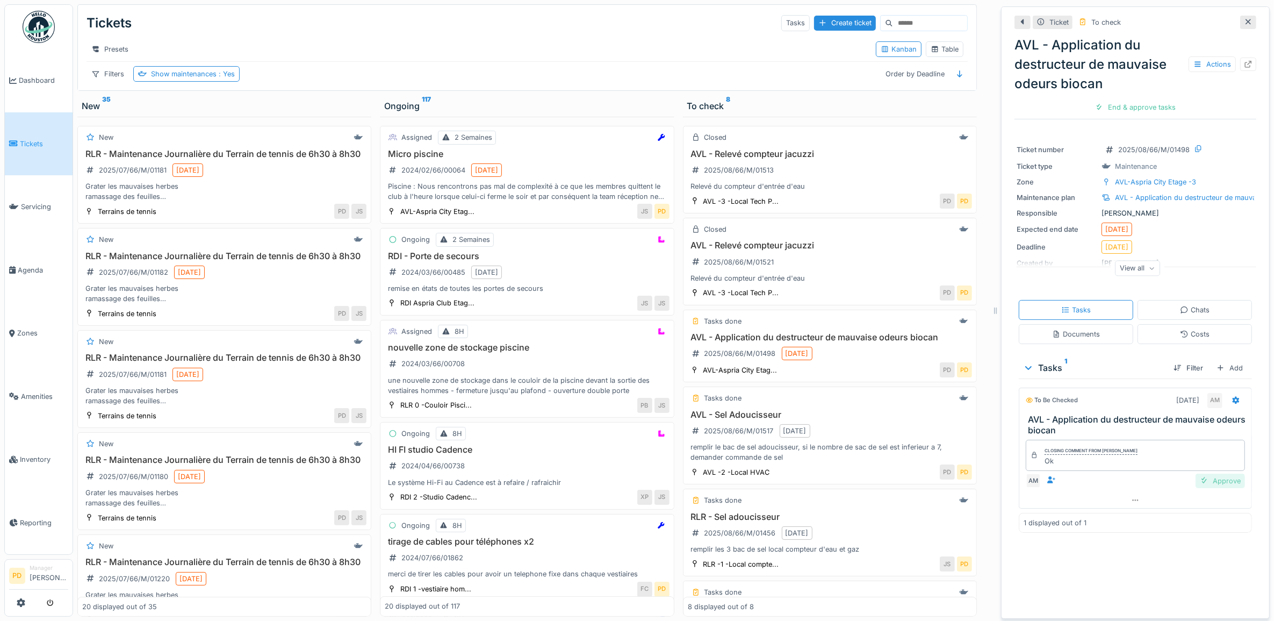
click at [1212, 484] on div "Approve" at bounding box center [1220, 480] width 49 height 15
click at [1133, 103] on div "Close ticket" at bounding box center [1135, 107] width 59 height 15
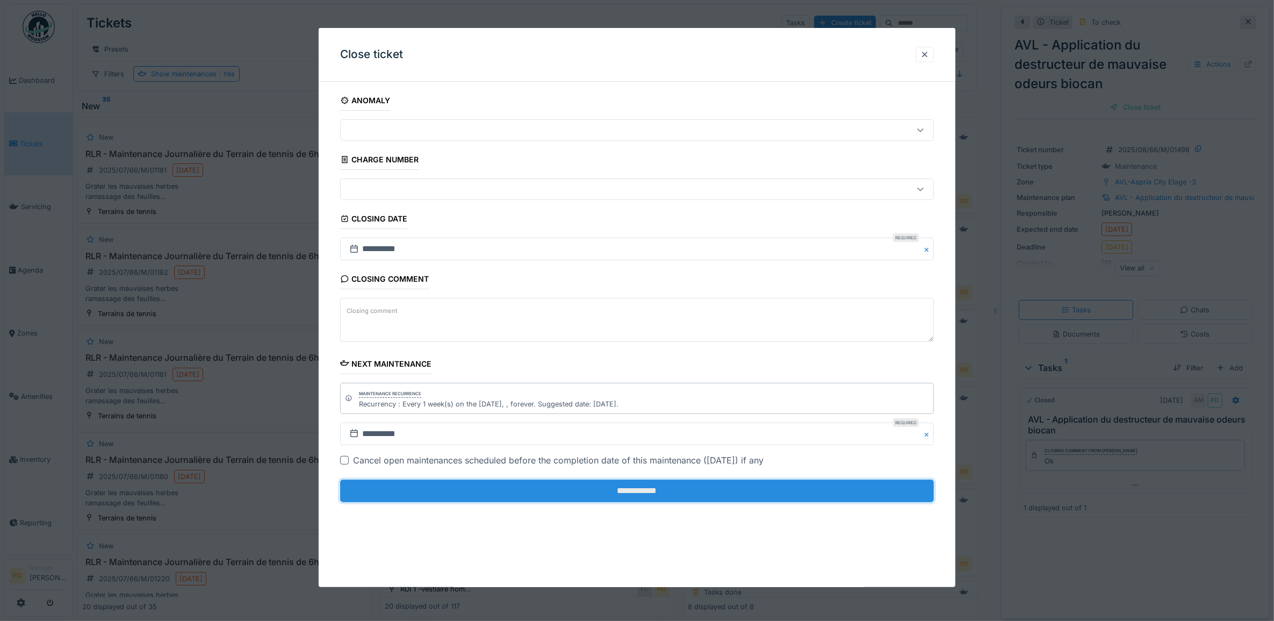
click at [857, 491] on input "**********" at bounding box center [637, 490] width 594 height 23
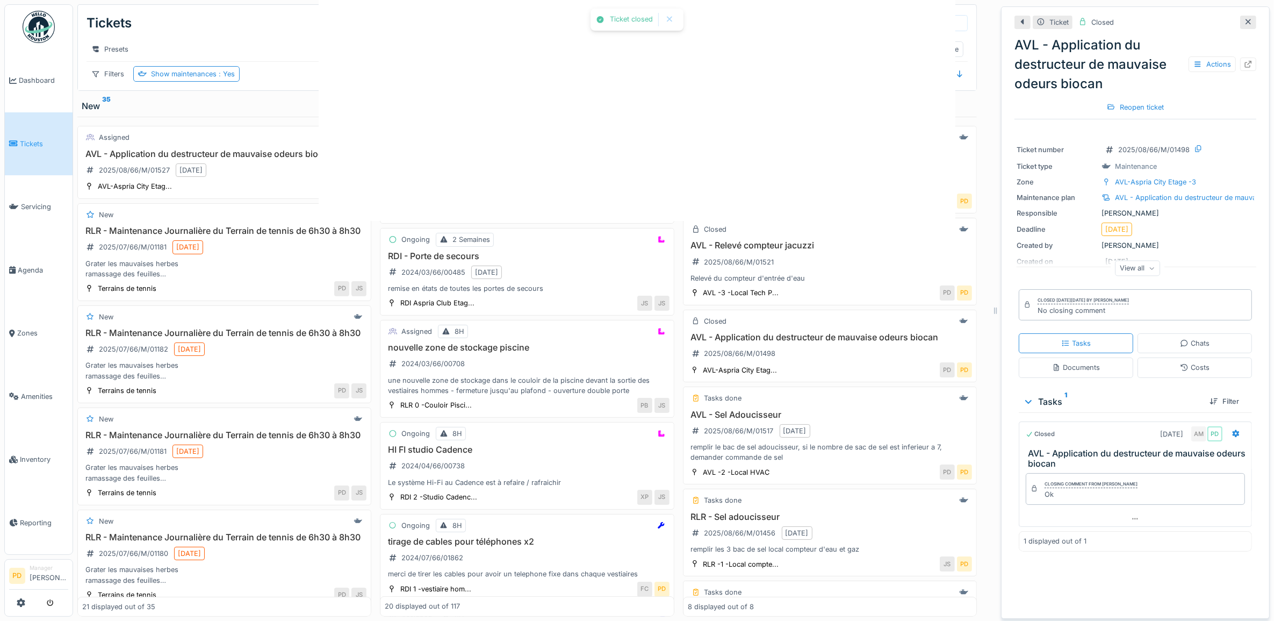
drag, startPoint x: 813, startPoint y: 492, endPoint x: 823, endPoint y: 477, distance: 18.2
click at [812, 492] on div at bounding box center [637, 310] width 1274 height 621
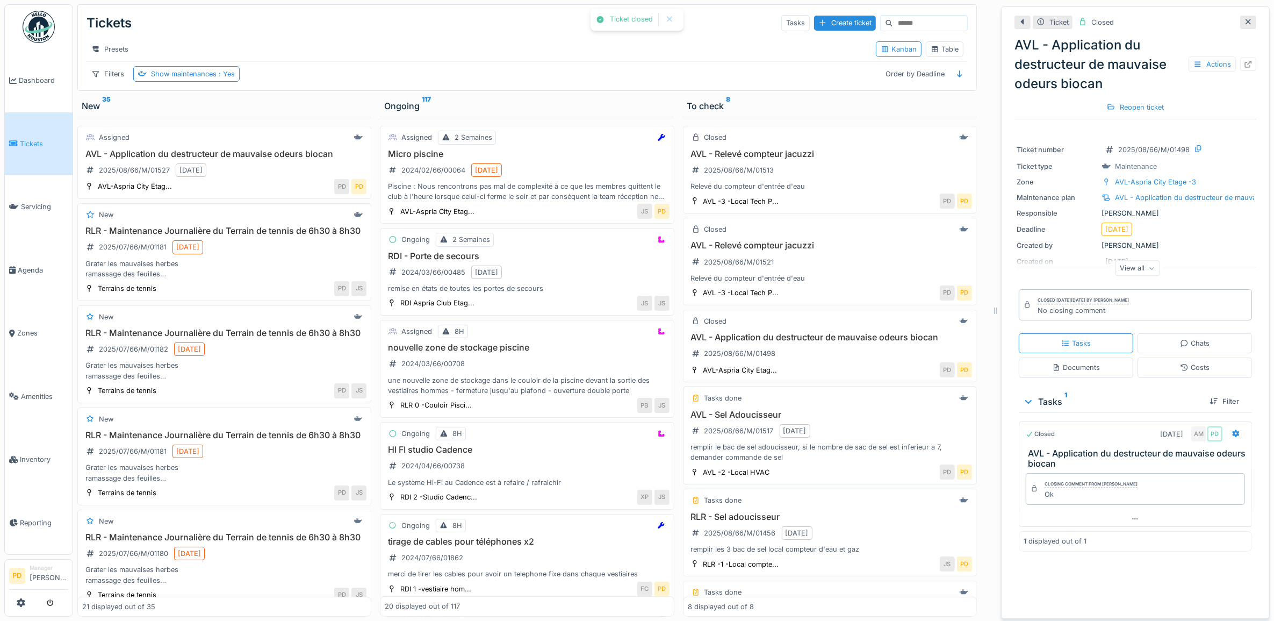
click at [860, 420] on div "Tasks done AVL - Sel Adoucisseur 2025/08/66/M/01517 8/22/2025 remplir le bac de…" at bounding box center [830, 435] width 294 height 98
click at [899, 420] on h3 "AVL - Sel Adoucisseur" at bounding box center [830, 415] width 284 height 10
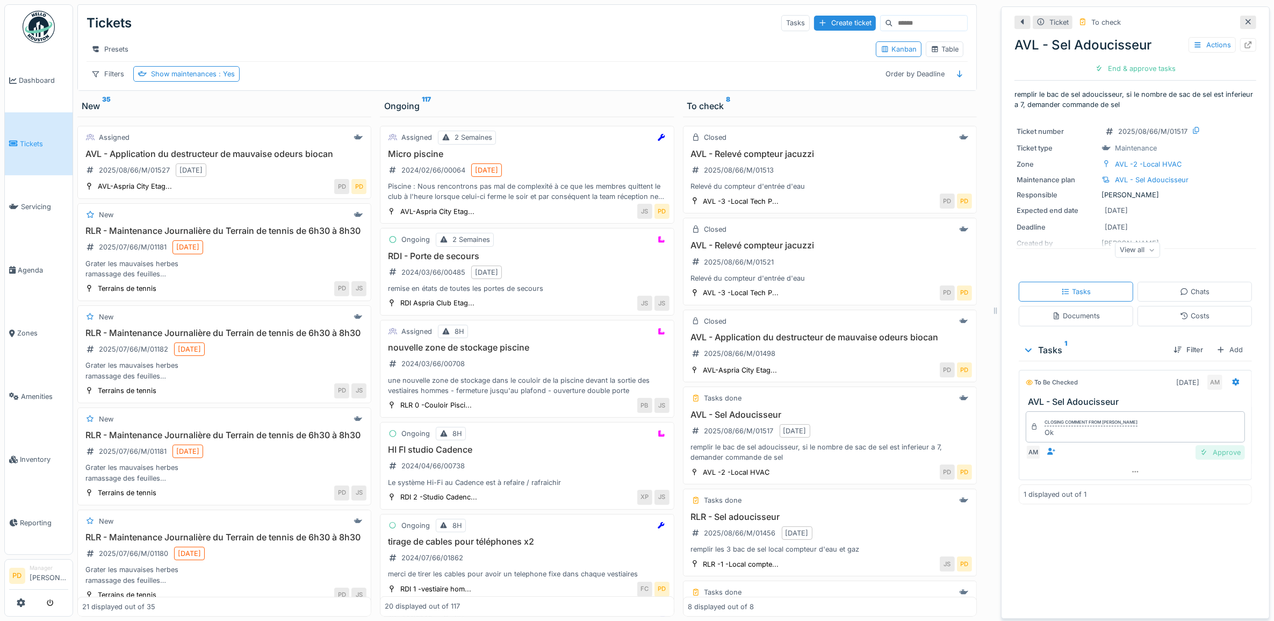
click at [1210, 457] on div "Approve" at bounding box center [1220, 452] width 49 height 15
click at [1117, 70] on div "Close ticket" at bounding box center [1135, 68] width 59 height 15
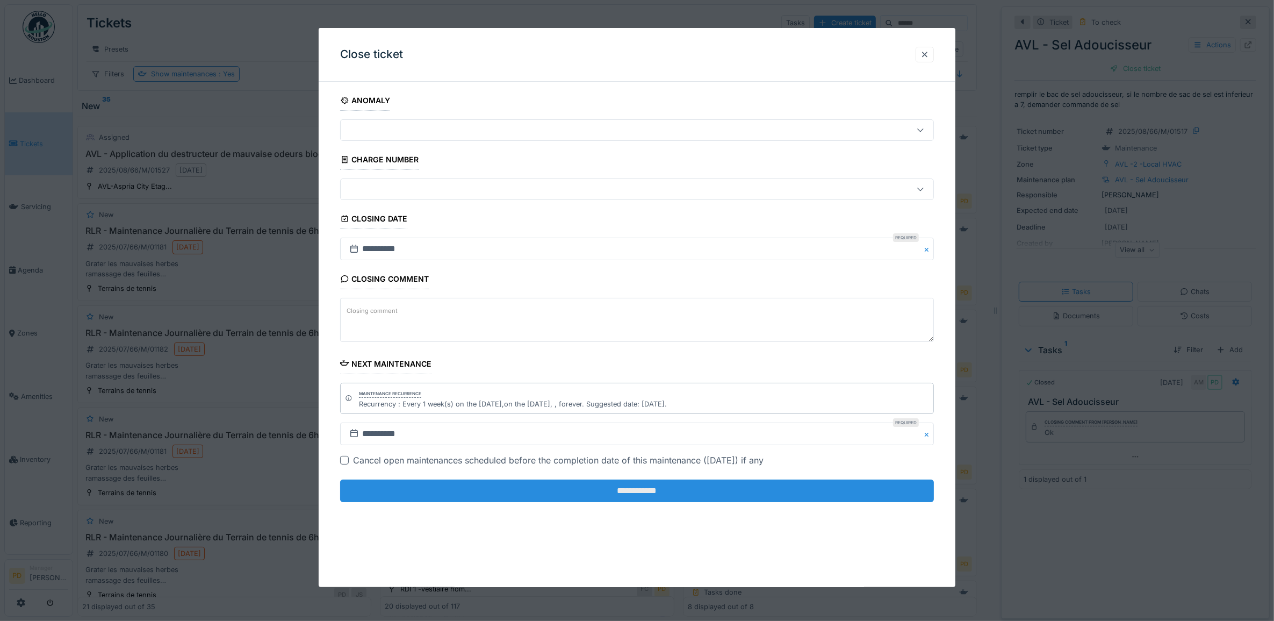
click at [798, 497] on input "**********" at bounding box center [637, 490] width 594 height 23
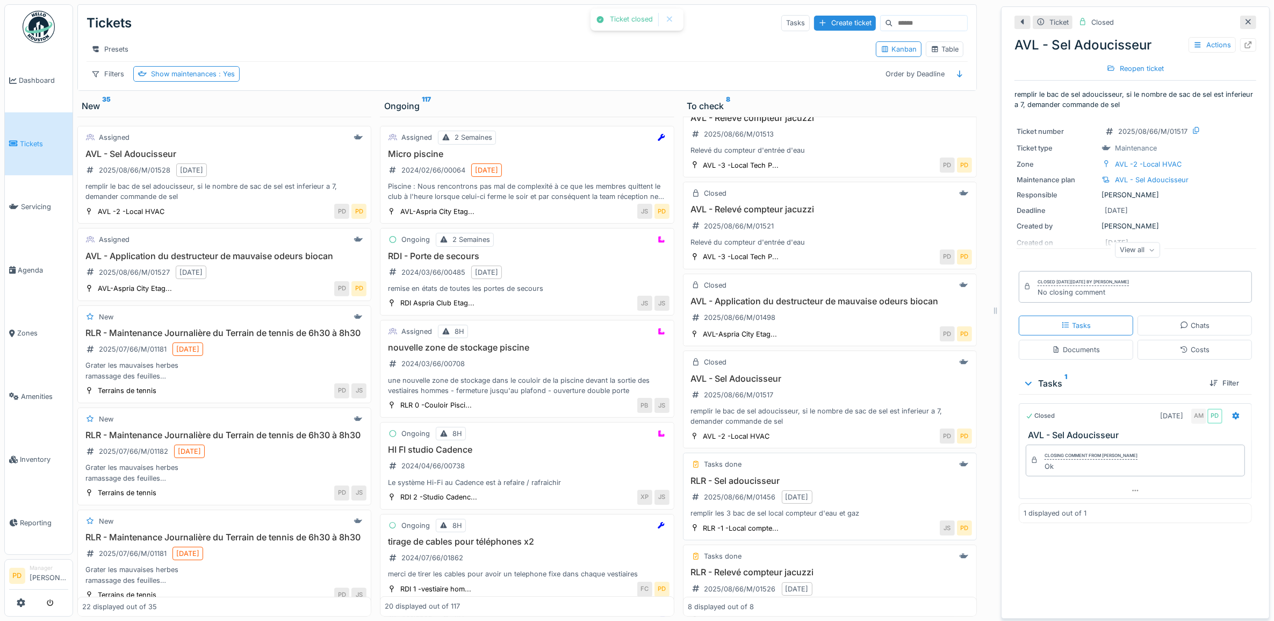
scroll to position [67, 0]
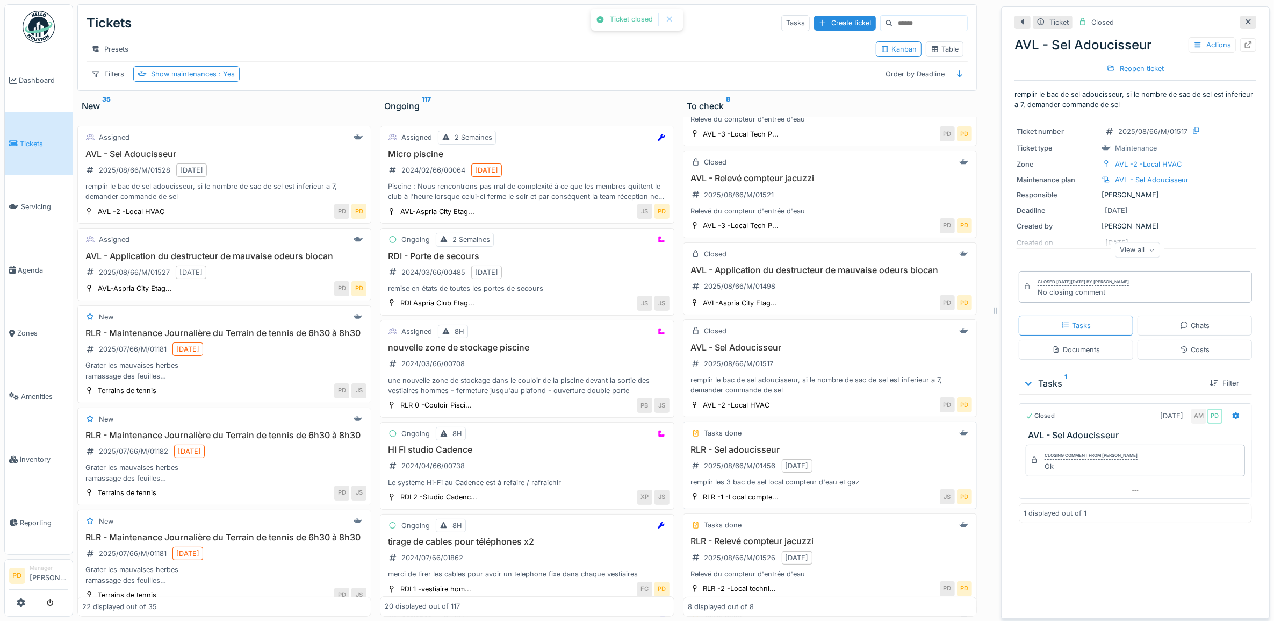
click at [778, 455] on h3 "RLR - Sel adoucisseur" at bounding box center [830, 449] width 284 height 10
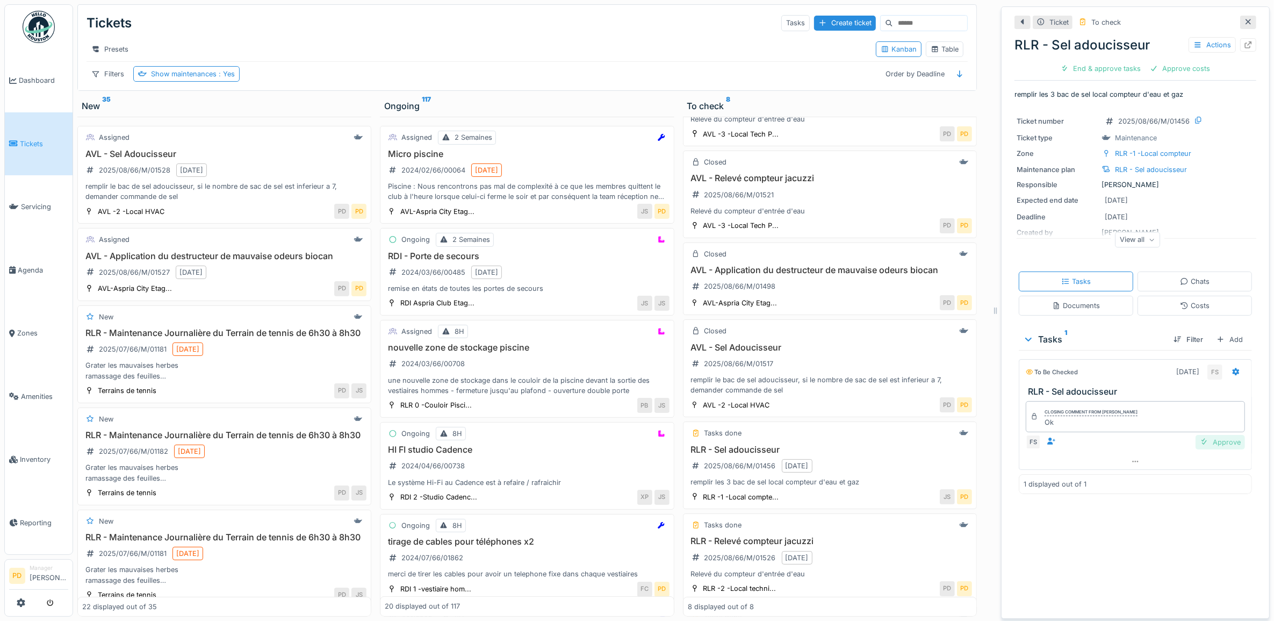
click at [1209, 446] on div "Approve" at bounding box center [1220, 442] width 49 height 15
click at [1092, 71] on div "Approve costs" at bounding box center [1106, 68] width 69 height 15
click at [1155, 63] on div "RLR - Sel adoucisseur Actions Close ticket" at bounding box center [1136, 54] width 242 height 47
click at [1135, 68] on div "Close ticket" at bounding box center [1135, 68] width 59 height 15
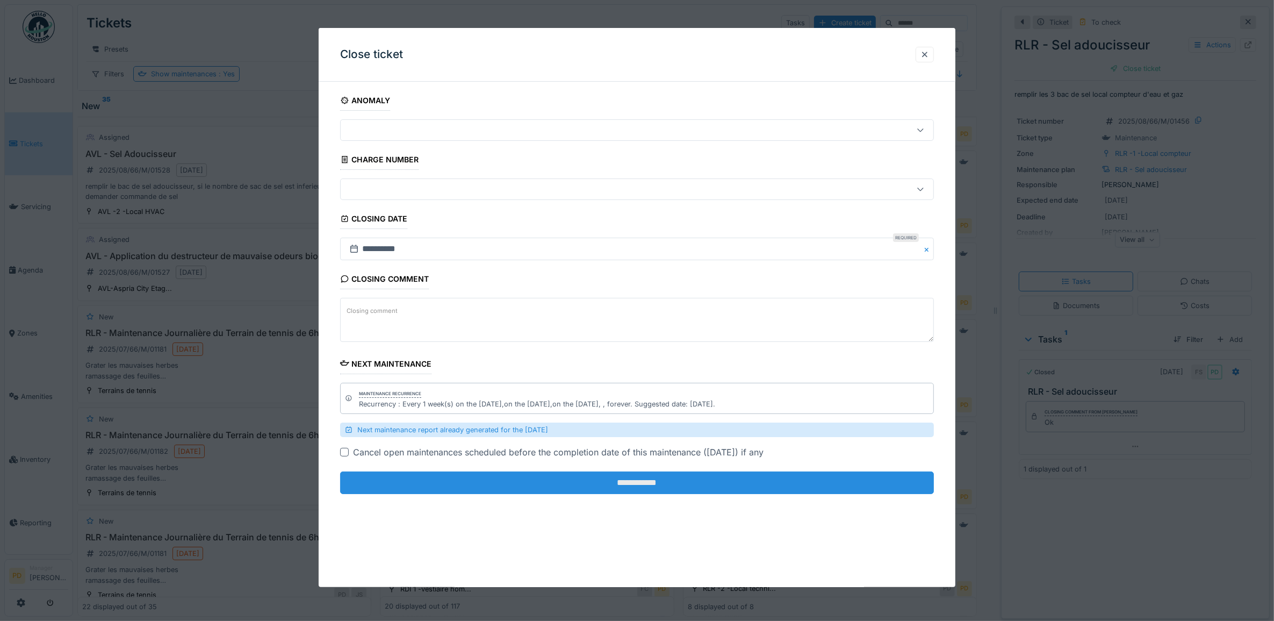
click at [837, 479] on input "**********" at bounding box center [637, 482] width 594 height 23
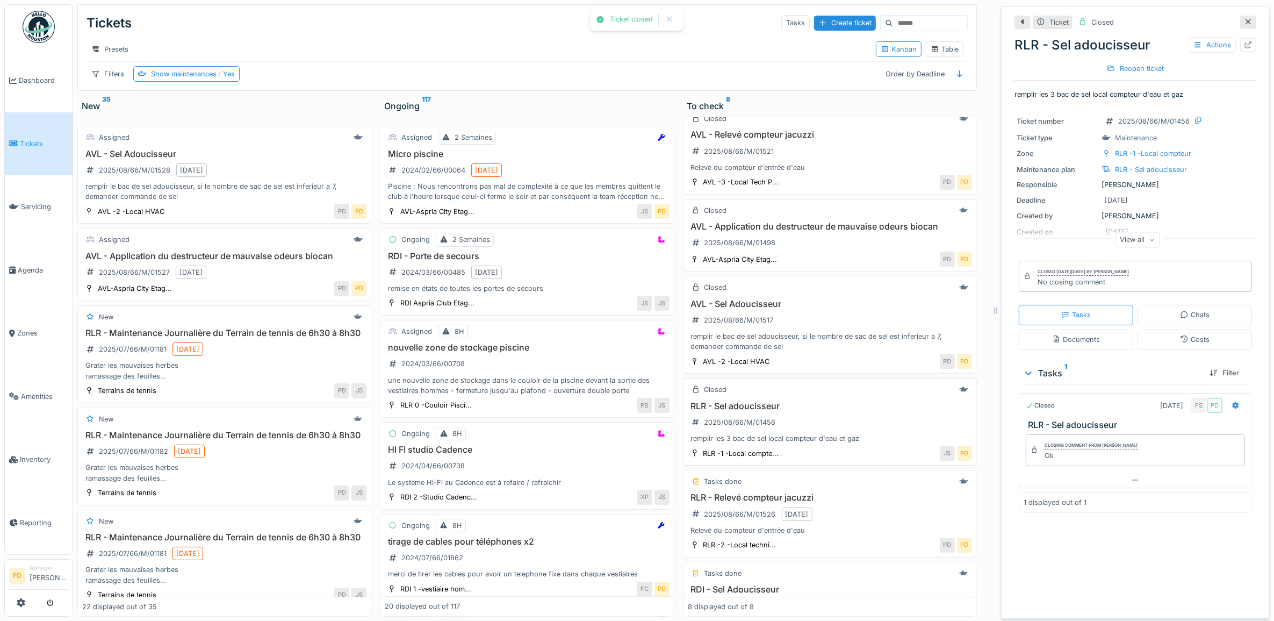
scroll to position [134, 0]
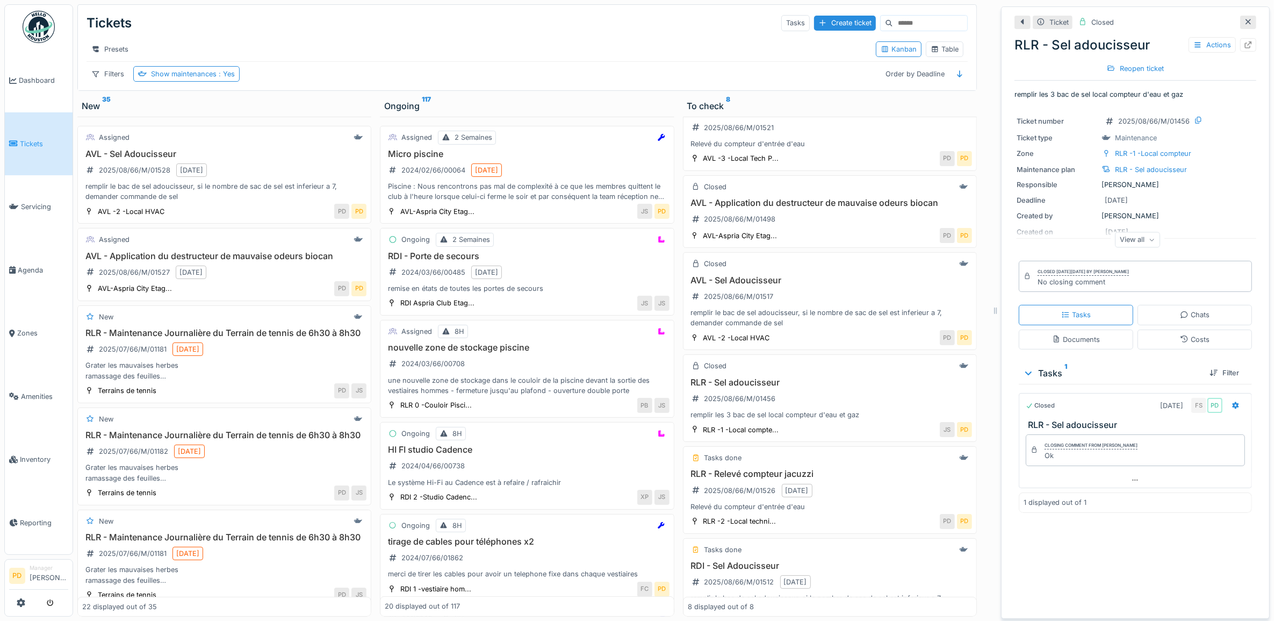
click at [31, 139] on span "Tickets" at bounding box center [44, 144] width 48 height 10
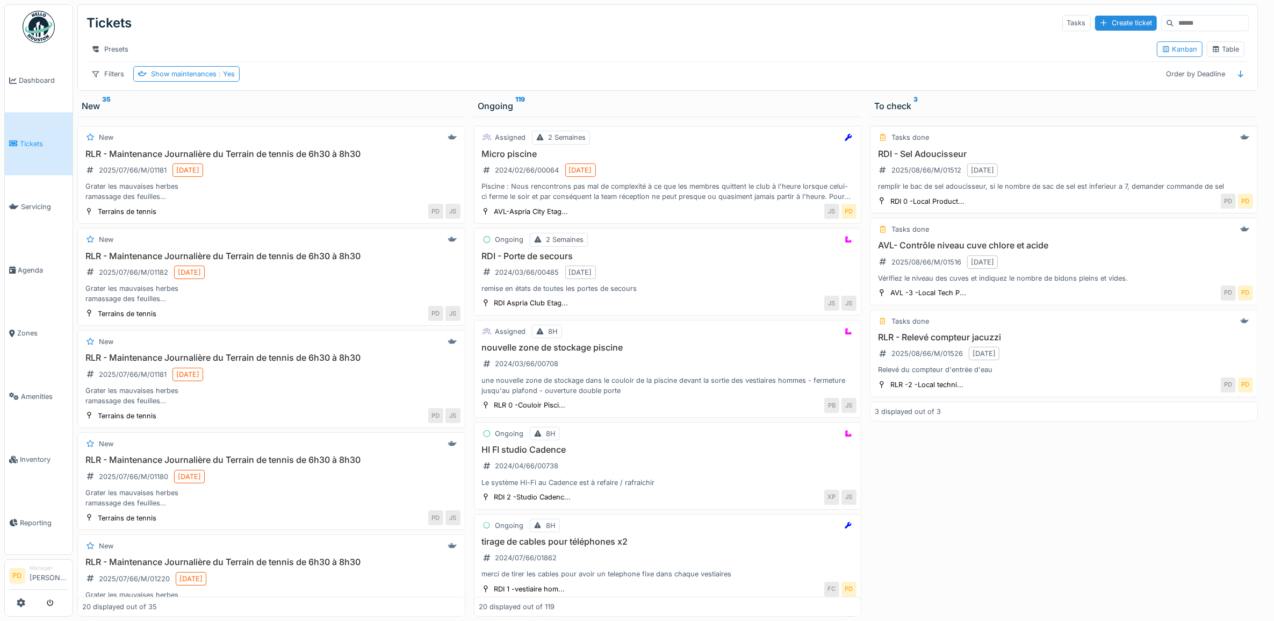
click at [1104, 183] on div "RDI - Sel Adoucisseur 2025/08/66/M/01512 8/22/2025 remplir le bac de sel adouci…" at bounding box center [1064, 170] width 378 height 43
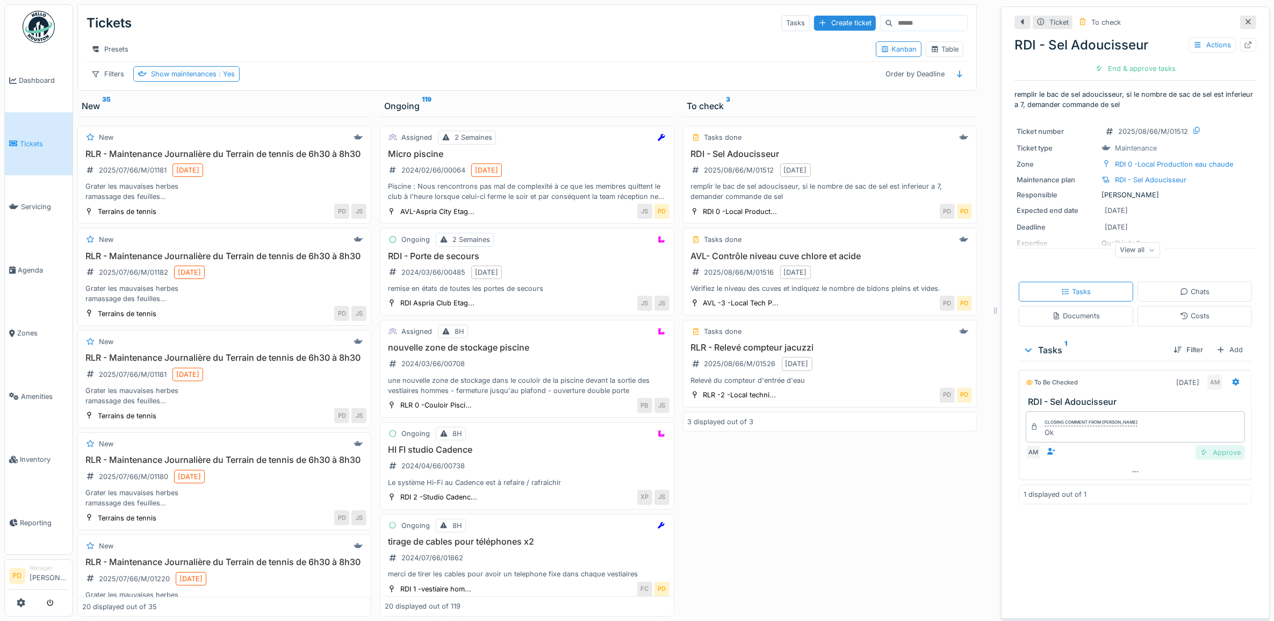
click at [1216, 455] on div "Approve" at bounding box center [1220, 452] width 49 height 15
click at [1132, 64] on div "Close ticket" at bounding box center [1135, 68] width 59 height 15
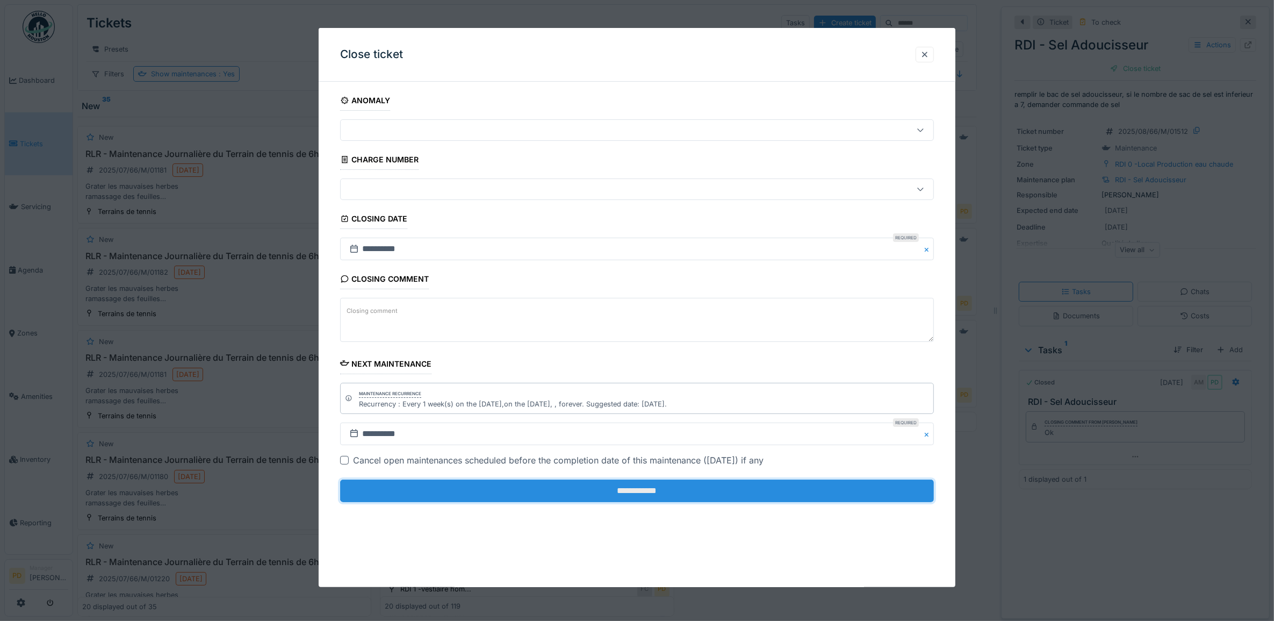
click at [827, 495] on input "**********" at bounding box center [637, 490] width 594 height 23
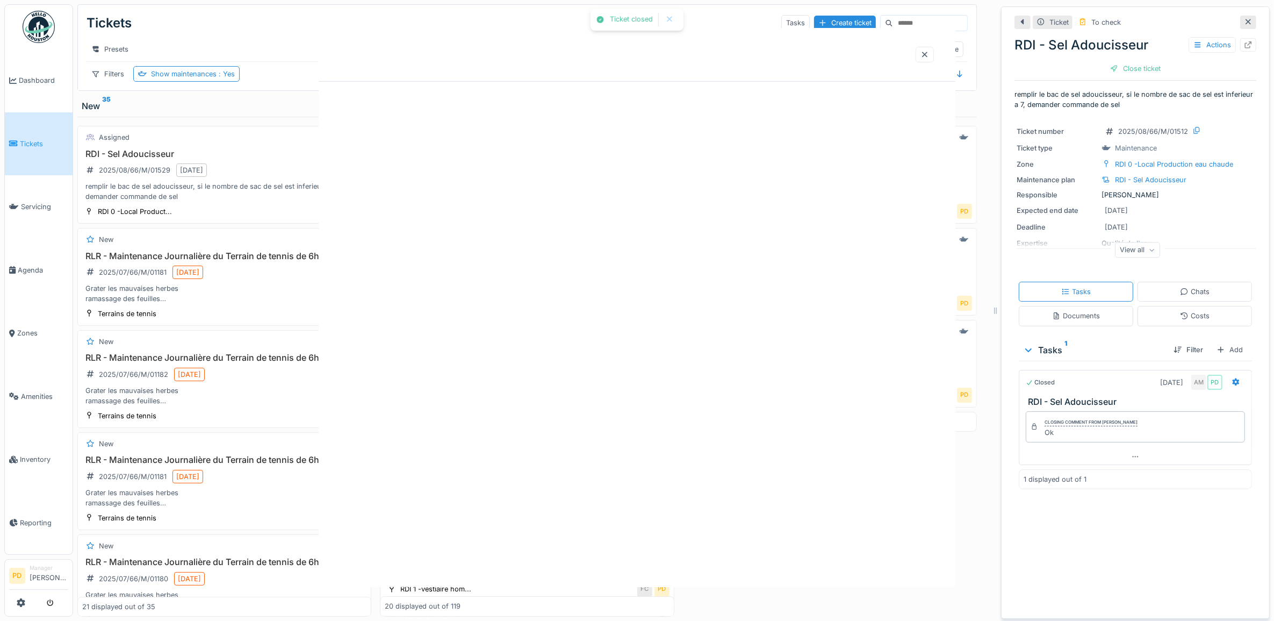
click at [726, 490] on div at bounding box center [637, 307] width 637 height 559
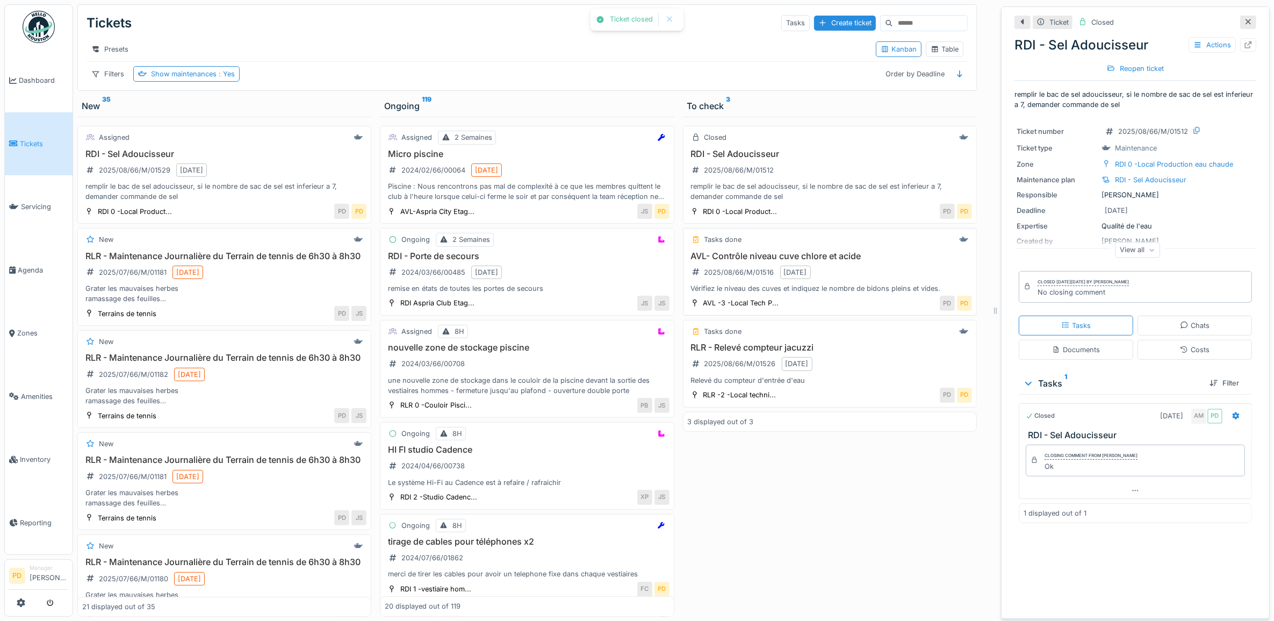
click at [861, 279] on div "AVL- Contrôle niveau cuve chlore et acide 2025/08/66/M/01516 8/22/2025 Vérifiez…" at bounding box center [830, 272] width 284 height 43
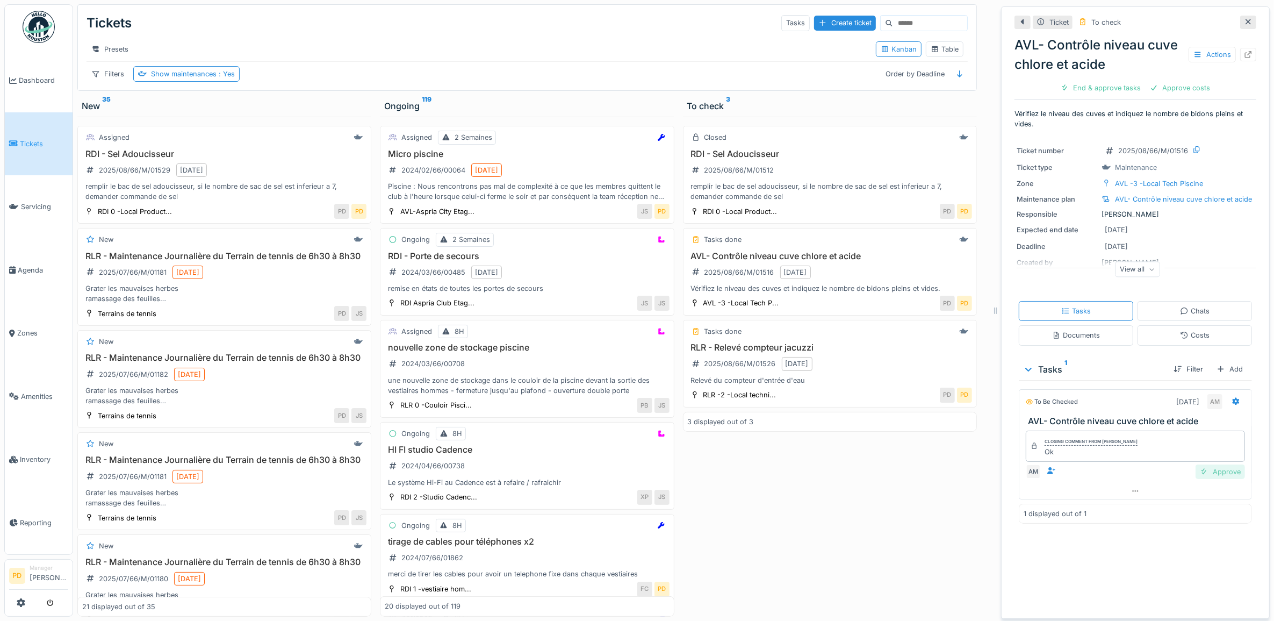
click at [1207, 477] on div "Approve" at bounding box center [1220, 471] width 49 height 15
click at [1094, 83] on div "Approve costs" at bounding box center [1106, 88] width 69 height 15
click at [1147, 86] on div "Close ticket" at bounding box center [1135, 88] width 59 height 15
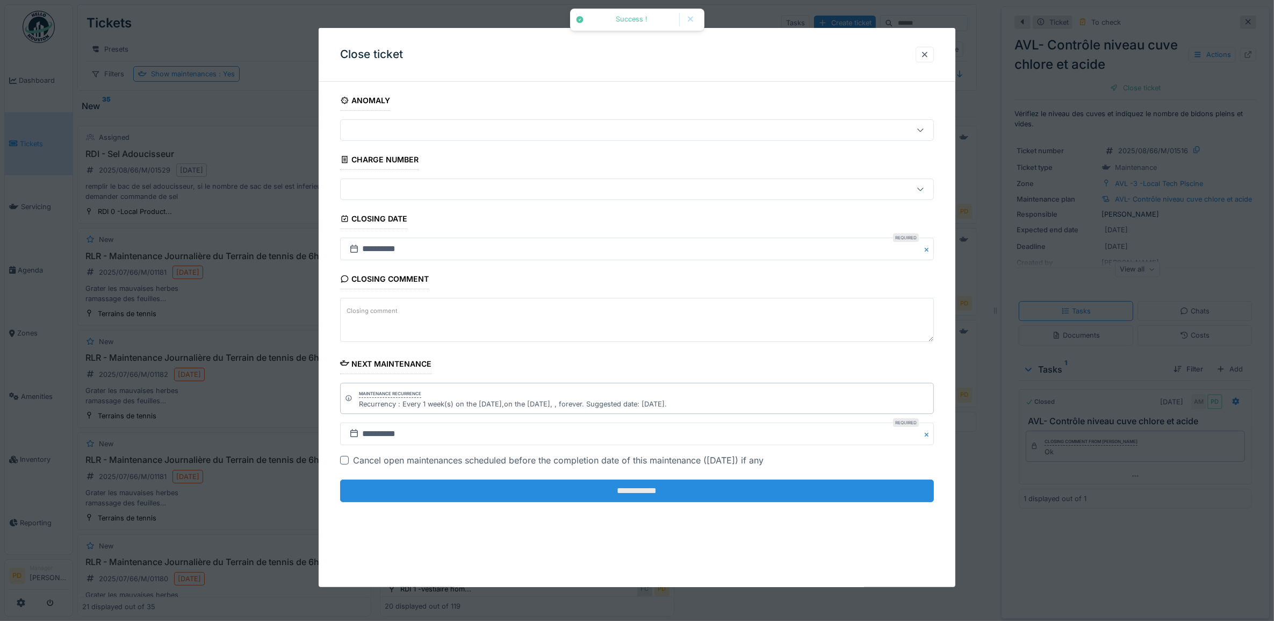
click at [841, 492] on input "**********" at bounding box center [637, 490] width 594 height 23
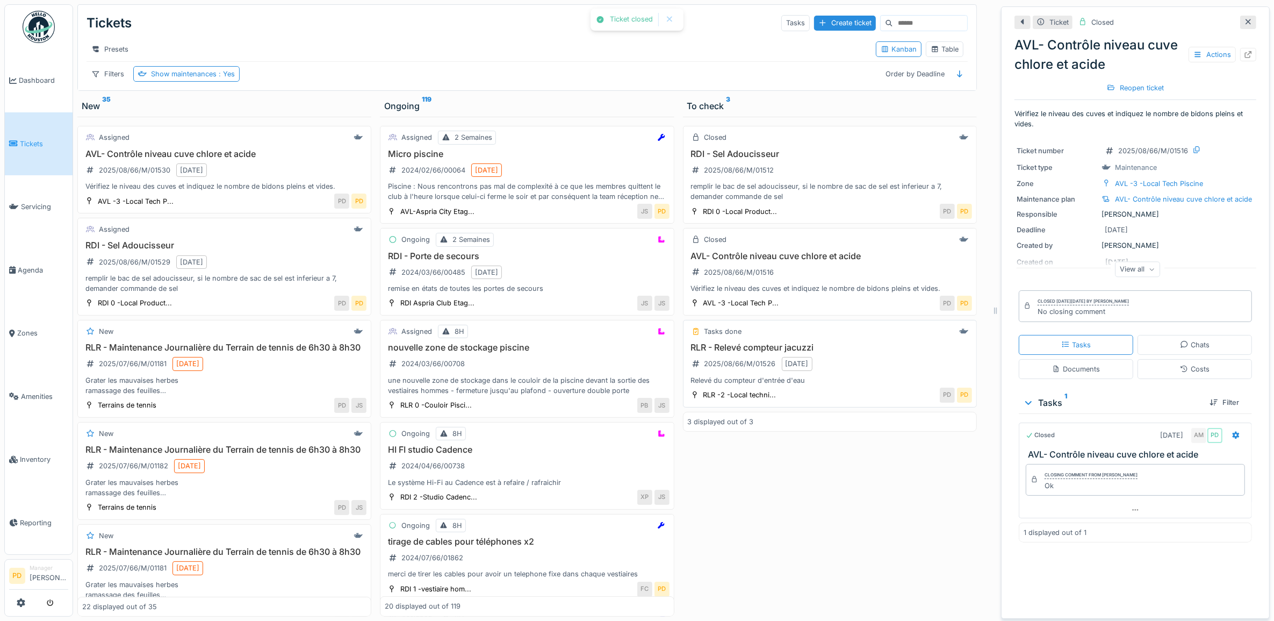
click at [840, 385] on div "Relevé du compteur d'entrée d'eau" at bounding box center [830, 380] width 284 height 10
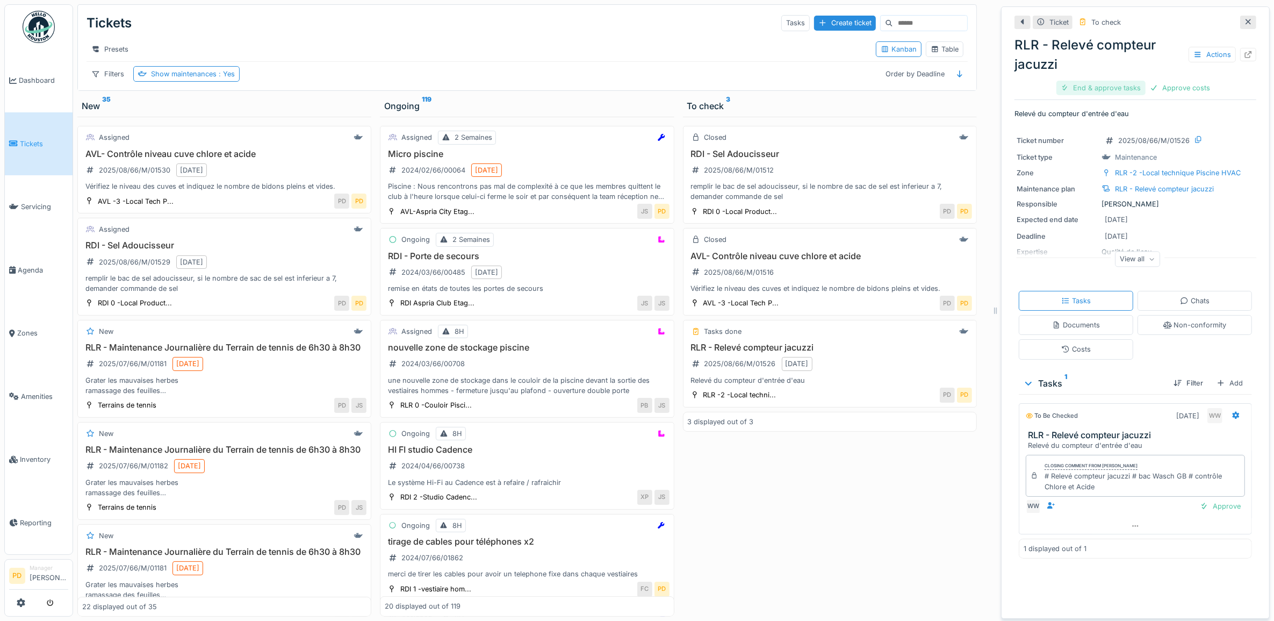
click at [1108, 85] on div "End & approve tasks" at bounding box center [1101, 88] width 89 height 15
click at [1108, 85] on div "Approve costs" at bounding box center [1106, 88] width 69 height 15
click at [1126, 84] on div "Close ticket" at bounding box center [1135, 88] width 59 height 15
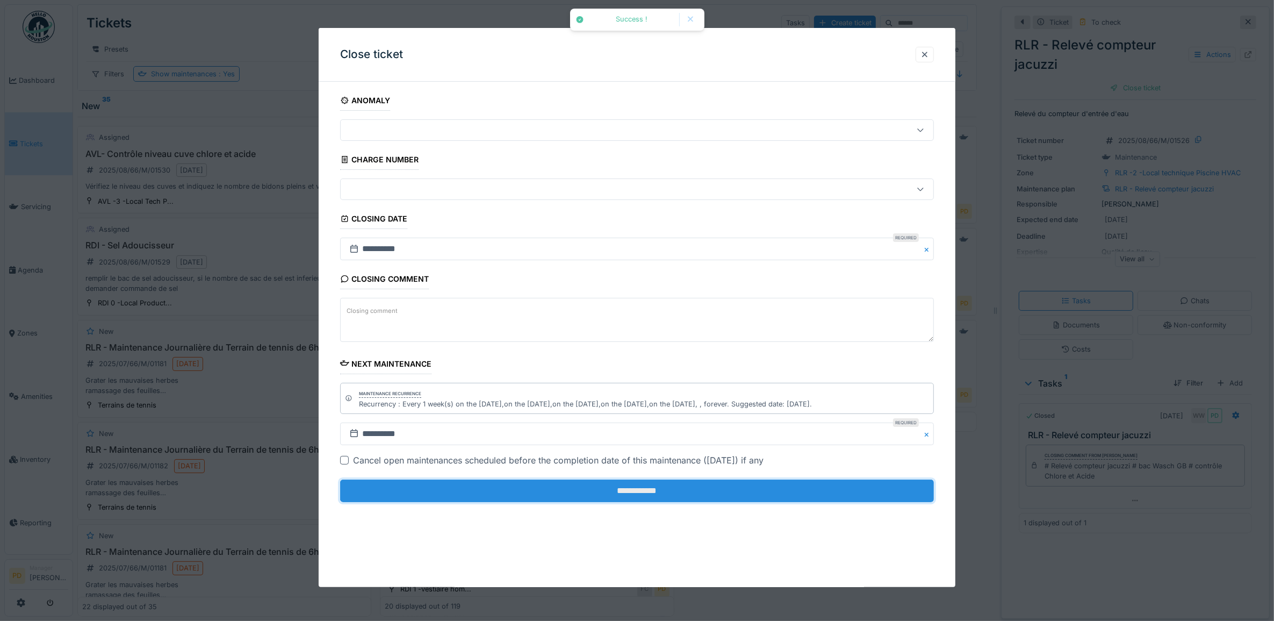
click at [789, 491] on input "**********" at bounding box center [637, 490] width 594 height 23
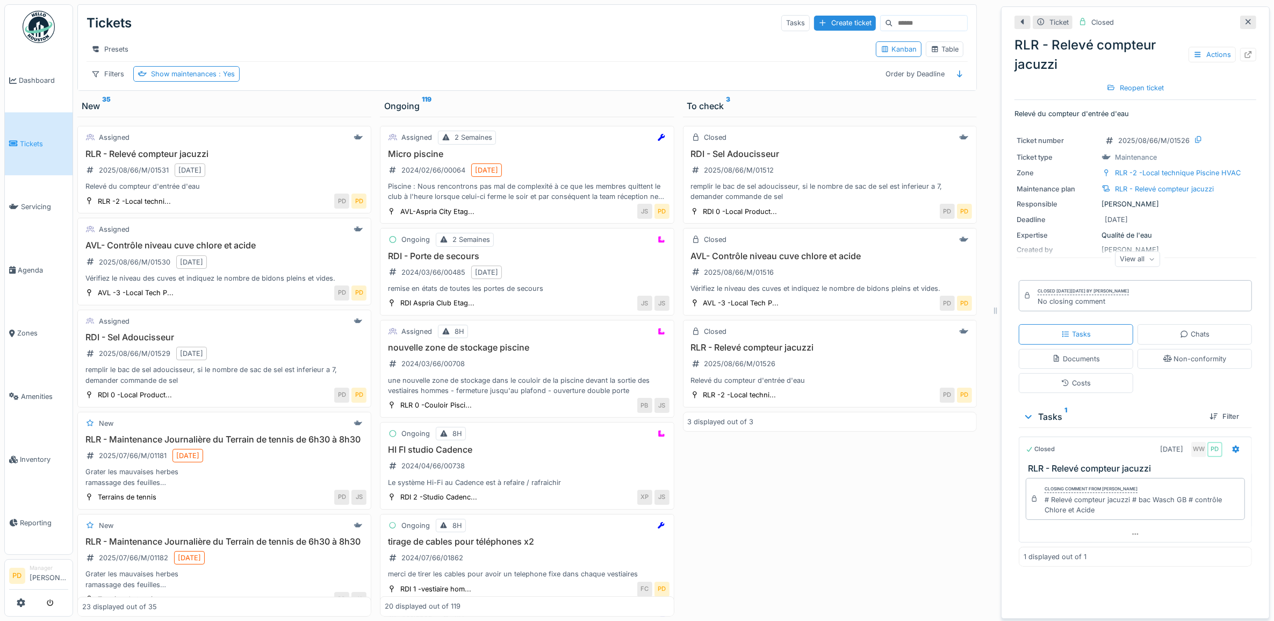
click at [35, 143] on span "Tickets" at bounding box center [44, 144] width 48 height 10
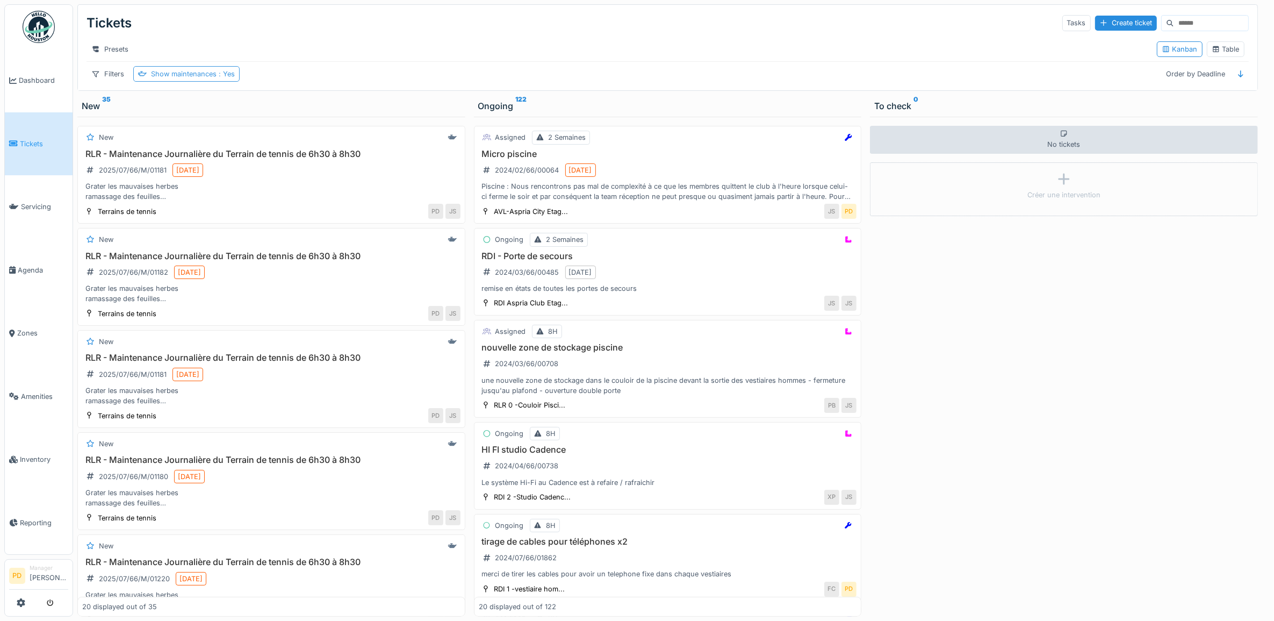
click at [225, 79] on div "Show maintenances : Yes" at bounding box center [193, 74] width 84 height 10
click at [260, 110] on div "Remove" at bounding box center [260, 112] width 47 height 15
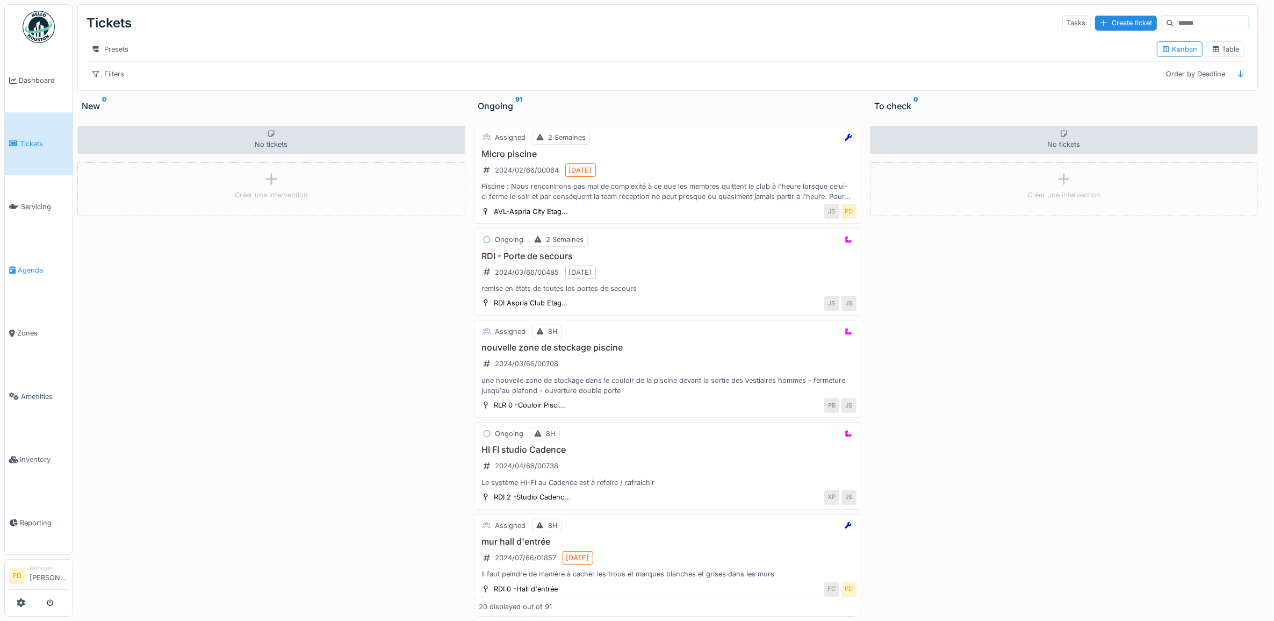
click at [30, 259] on link "Agenda" at bounding box center [39, 270] width 68 height 63
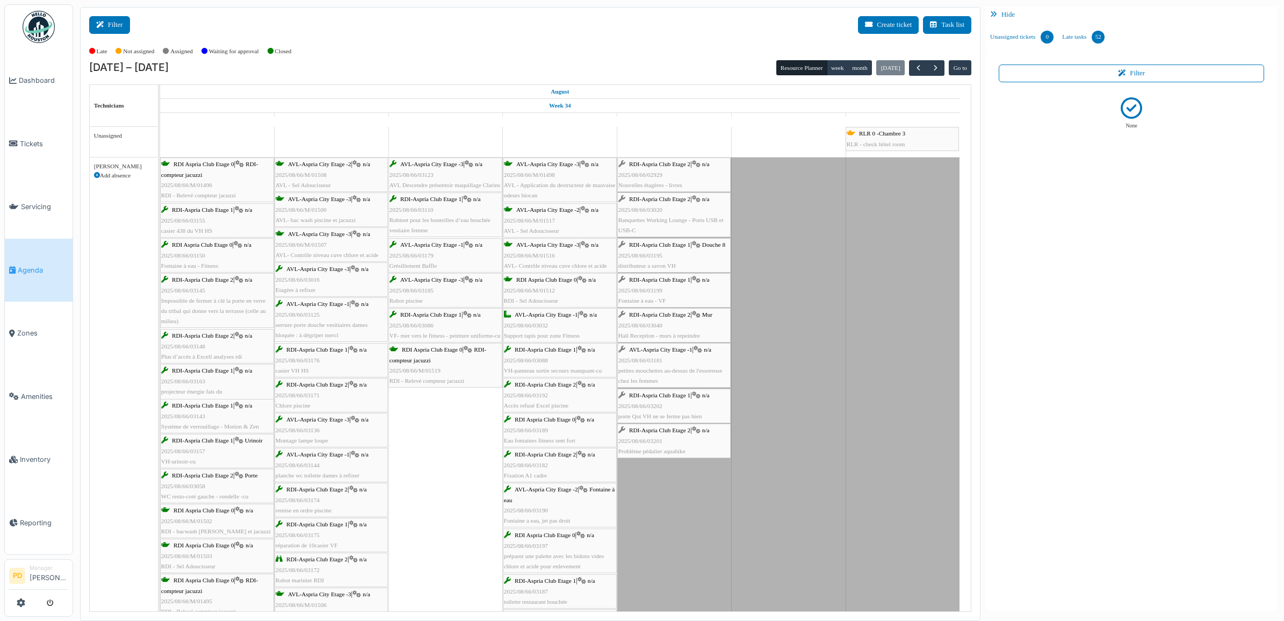
click at [117, 24] on button "Filter" at bounding box center [109, 25] width 41 height 18
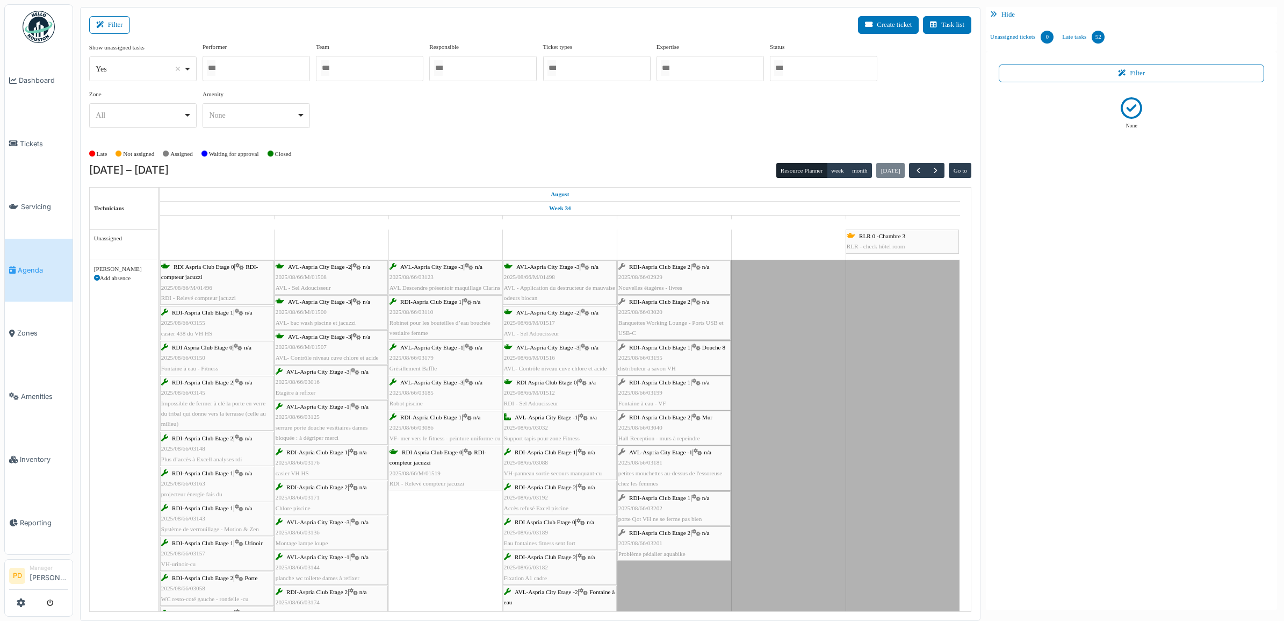
click at [832, 76] on div at bounding box center [823, 68] width 107 height 25
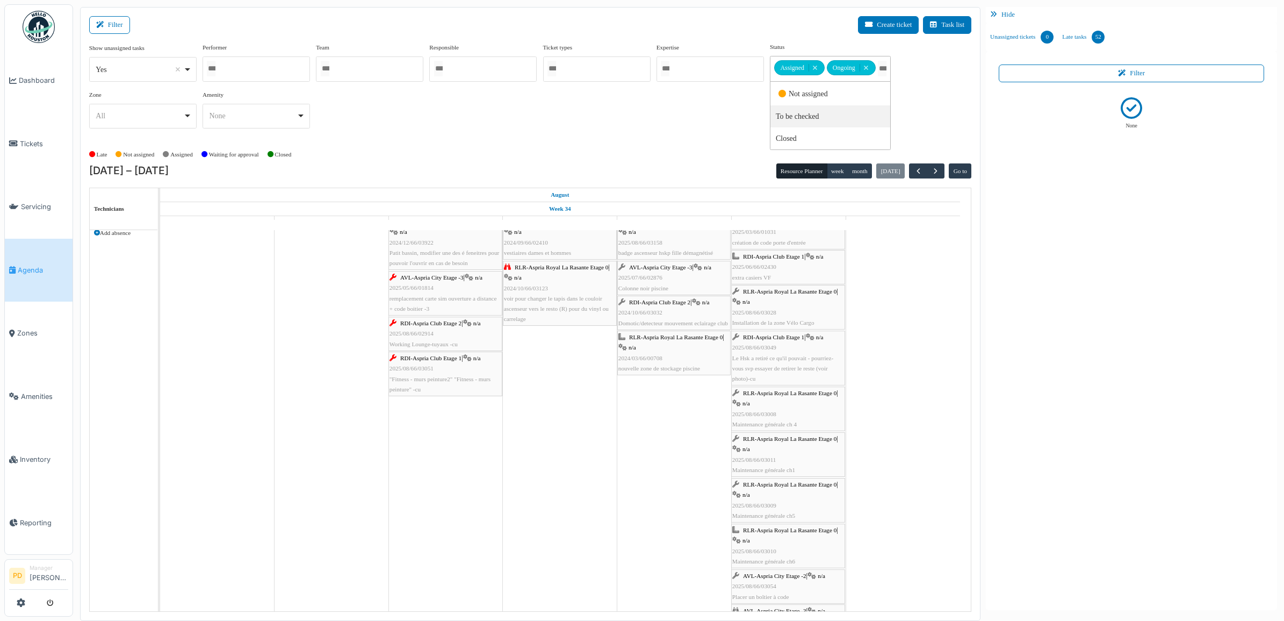
scroll to position [873, 0]
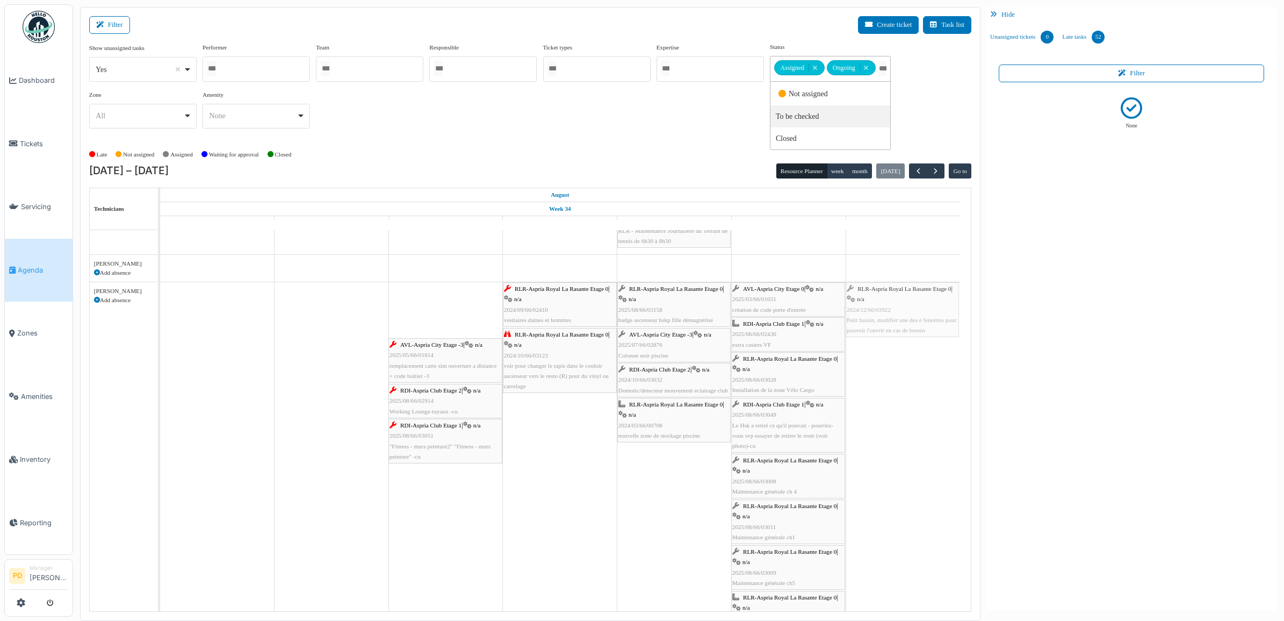
drag, startPoint x: 450, startPoint y: 293, endPoint x: 871, endPoint y: 291, distance: 421.3
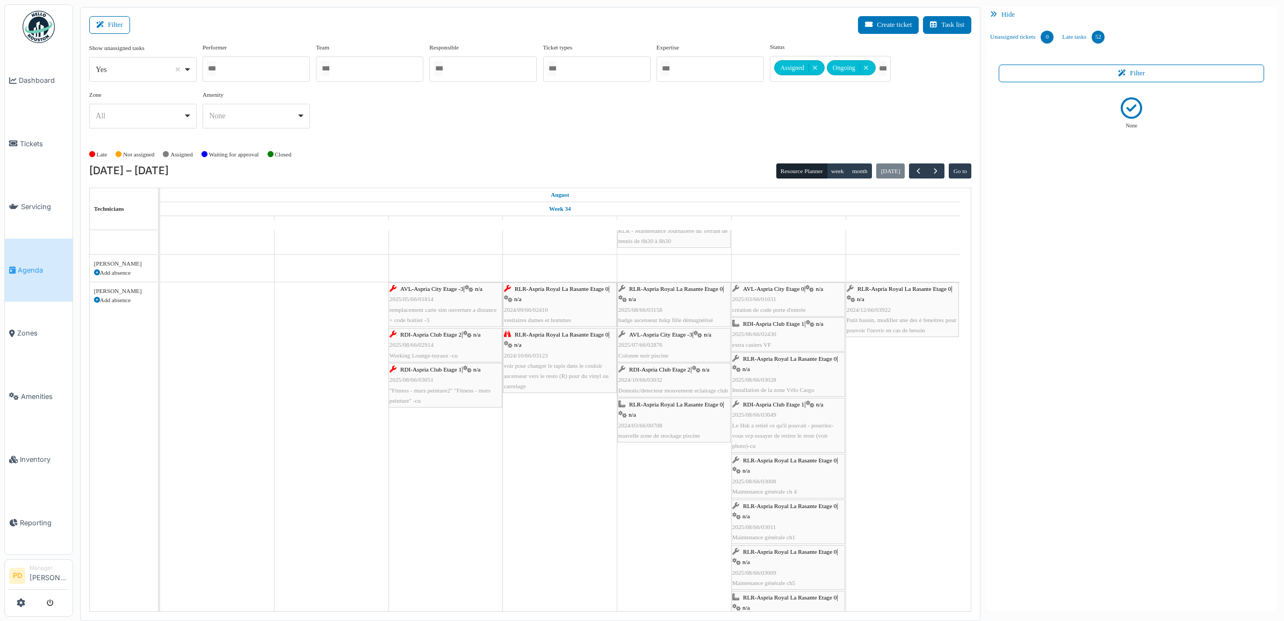
click at [906, 292] on span "RLR-Aspria Royal La Rasante Etage 0" at bounding box center [905, 288] width 94 height 6
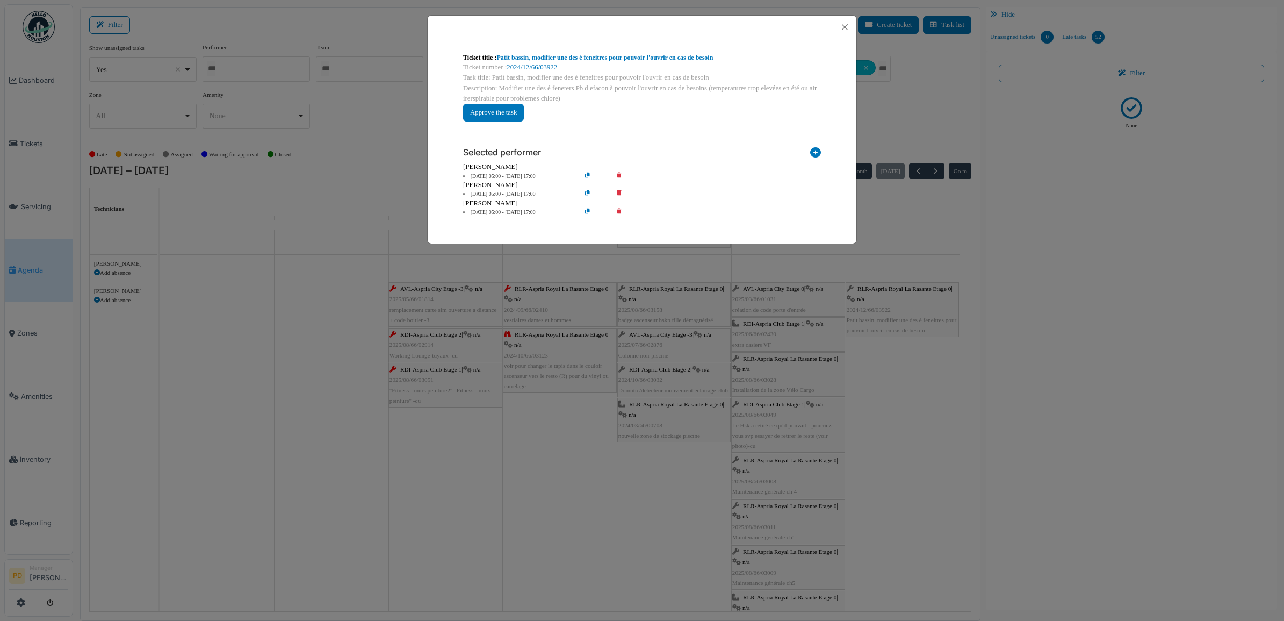
click at [518, 175] on li "[DATE] 05:00 - [DATE] 17:00" at bounding box center [519, 177] width 123 height 8
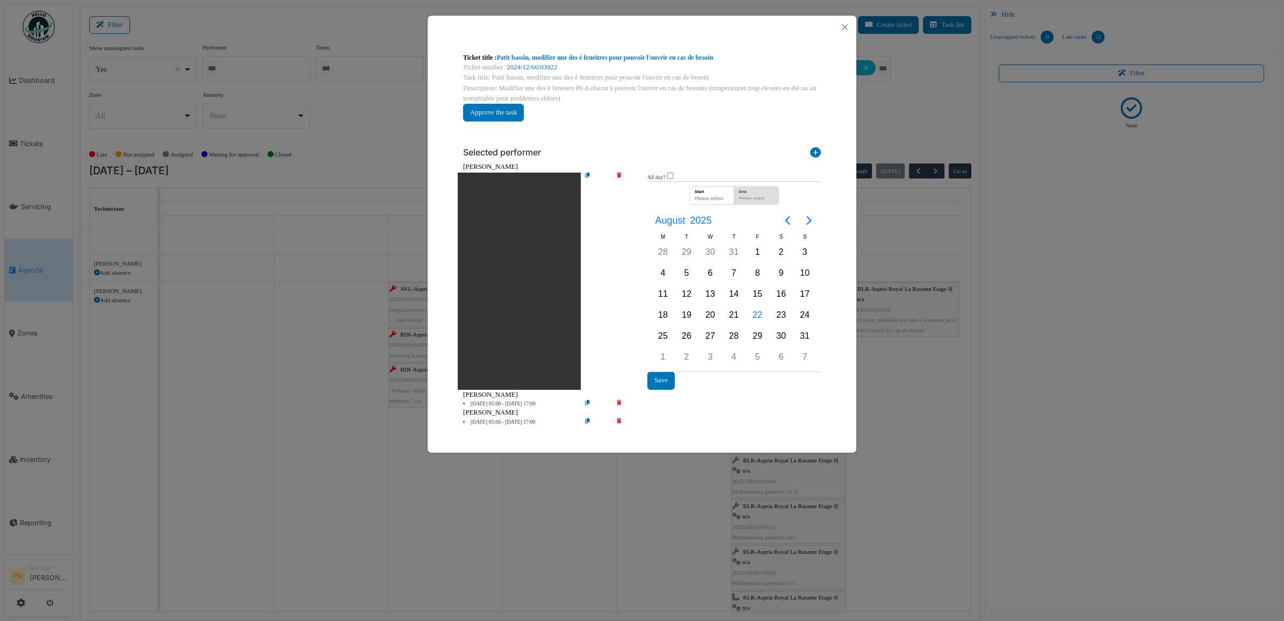
click at [529, 400] on li "24 Aug 05:00 - 24 Aug 17:00" at bounding box center [519, 404] width 123 height 8
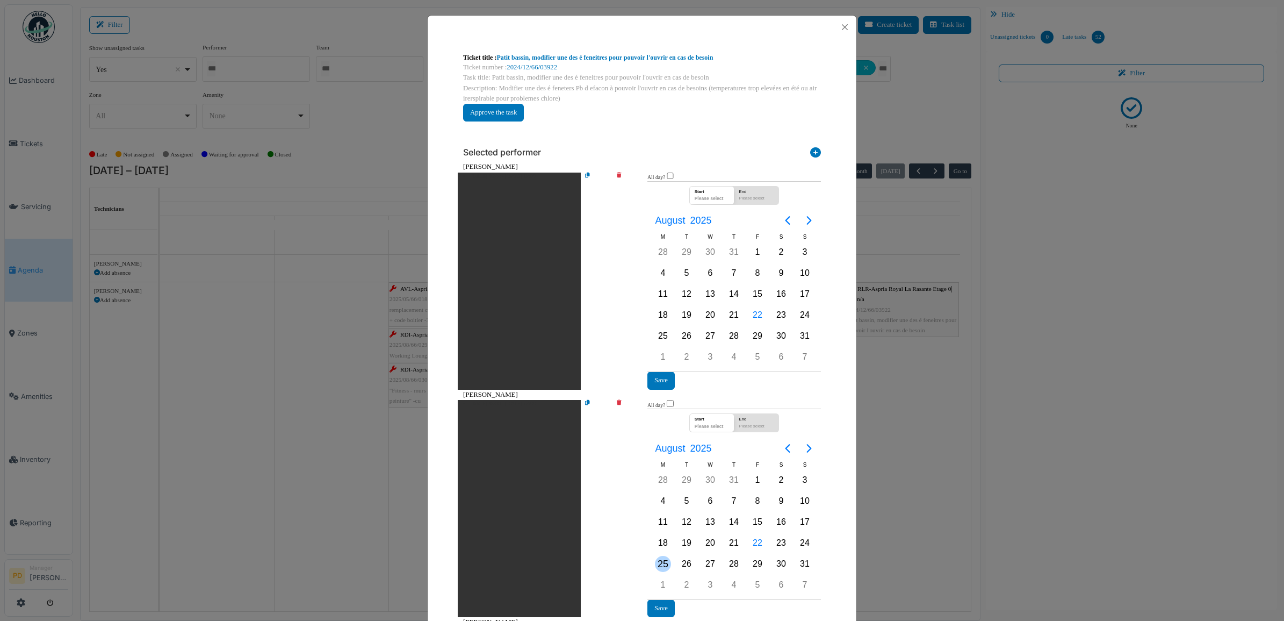
click at [657, 563] on div "25" at bounding box center [663, 564] width 16 height 16
click at [657, 562] on div "25" at bounding box center [663, 564] width 16 height 16
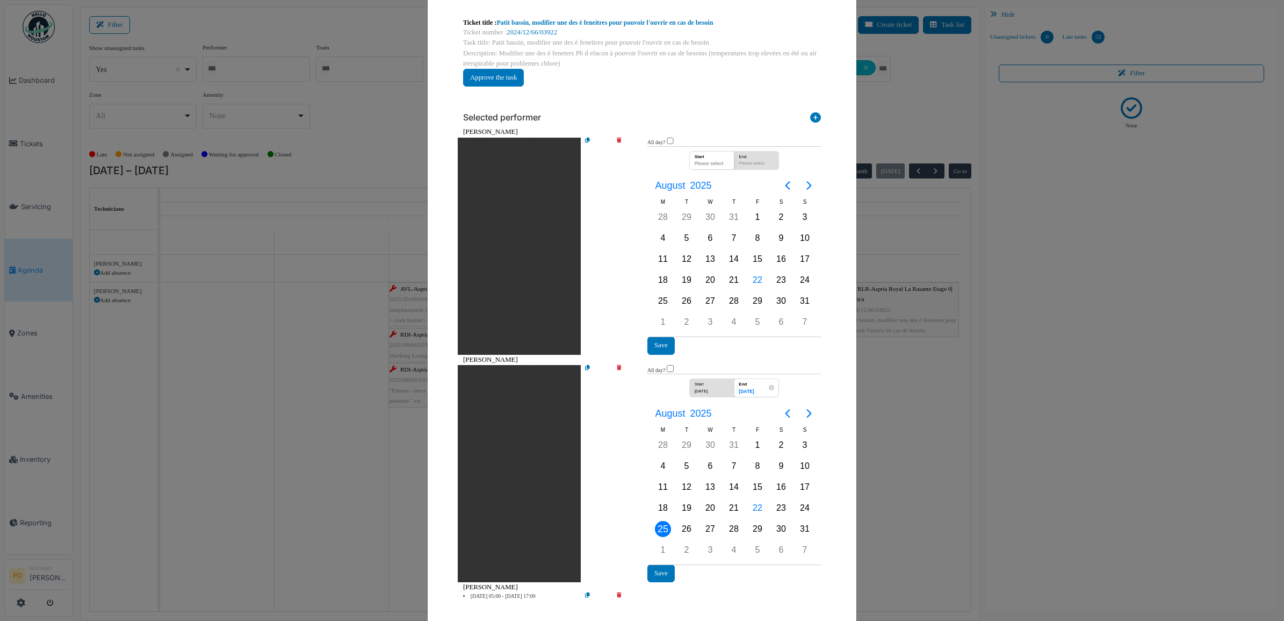
scroll to position [53, 0]
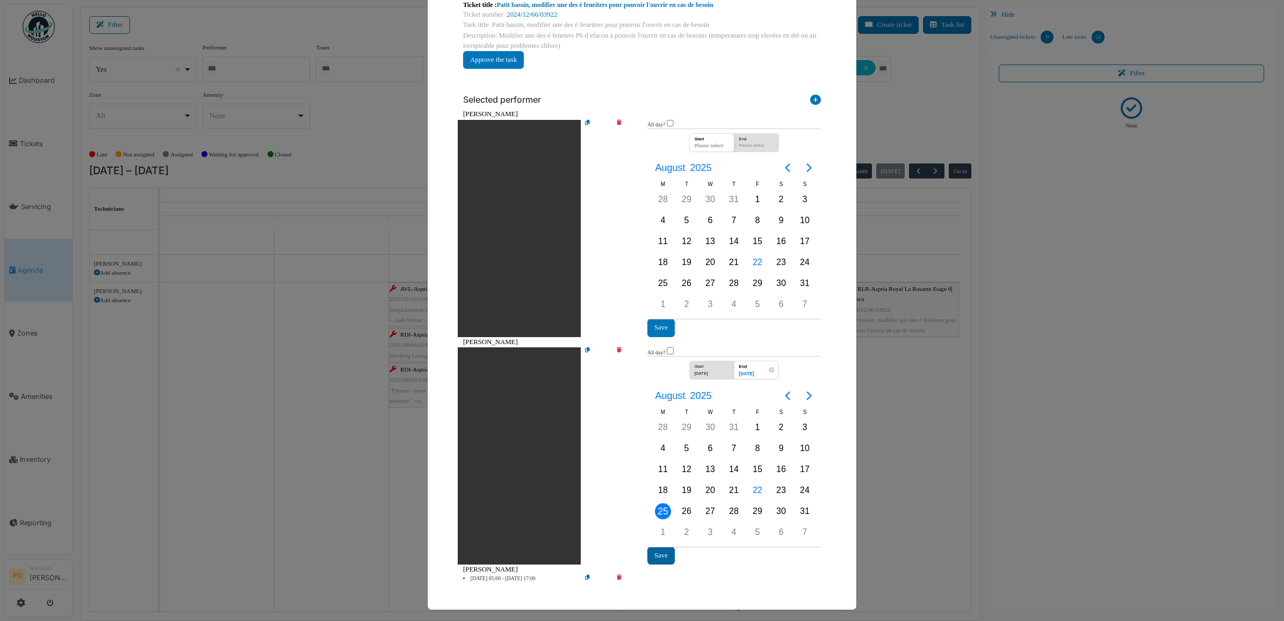
click at [654, 549] on button "Save" at bounding box center [661, 556] width 27 height 18
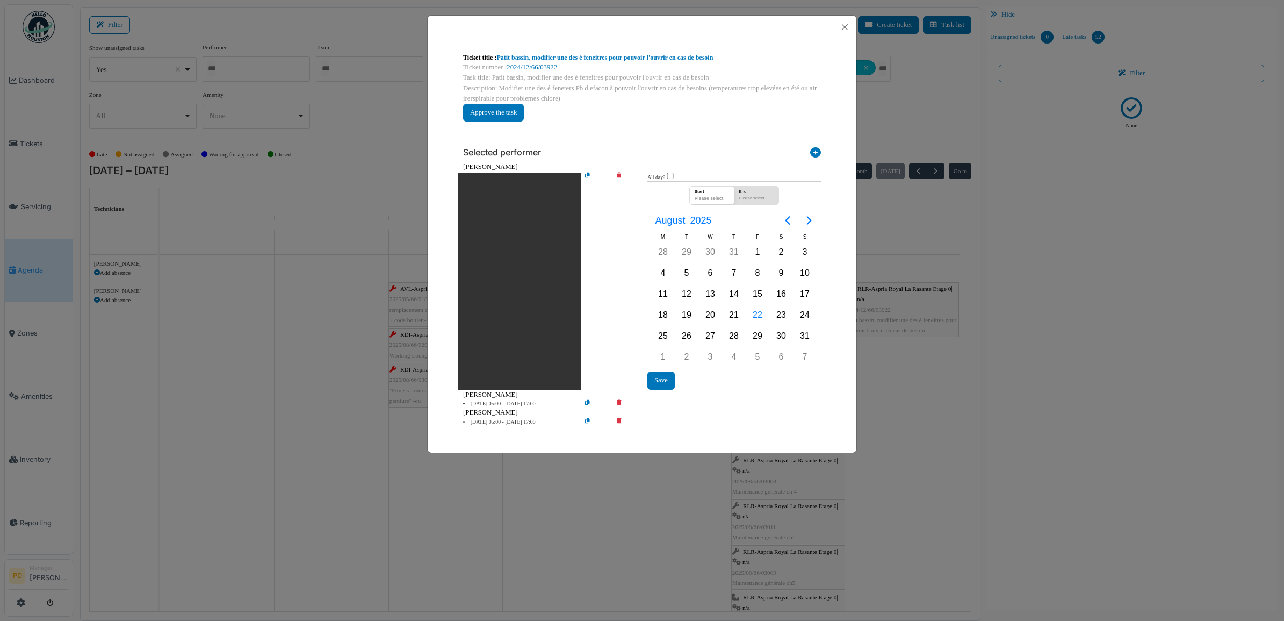
scroll to position [0, 0]
drag, startPoint x: 845, startPoint y: 25, endPoint x: 837, endPoint y: 25, distance: 8.1
click at [841, 25] on button "Close" at bounding box center [845, 27] width 15 height 15
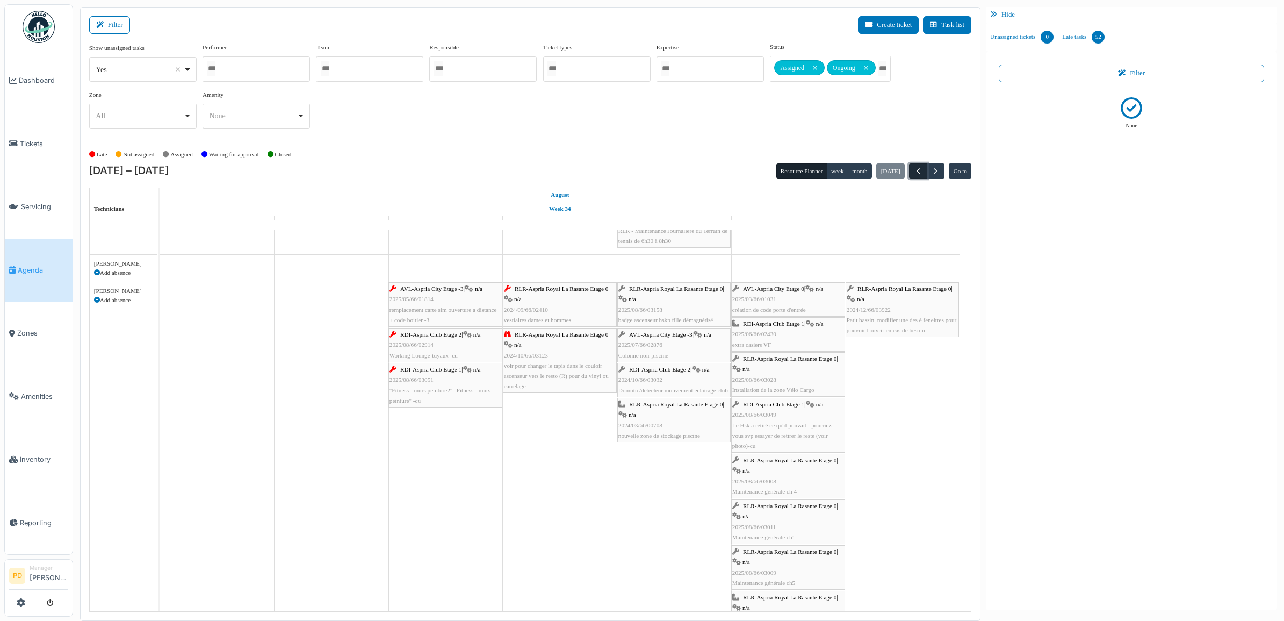
drag, startPoint x: 917, startPoint y: 168, endPoint x: 924, endPoint y: 175, distance: 10.6
click at [917, 168] on span "button" at bounding box center [918, 171] width 9 height 9
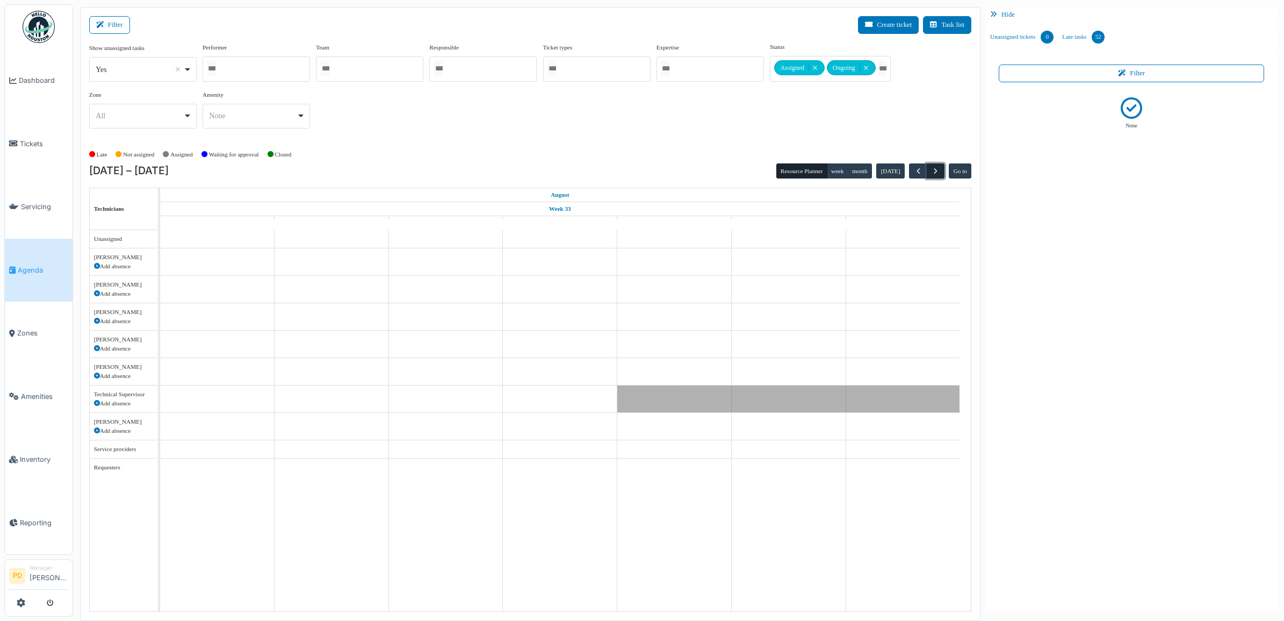
click at [933, 169] on span "button" at bounding box center [935, 171] width 9 height 9
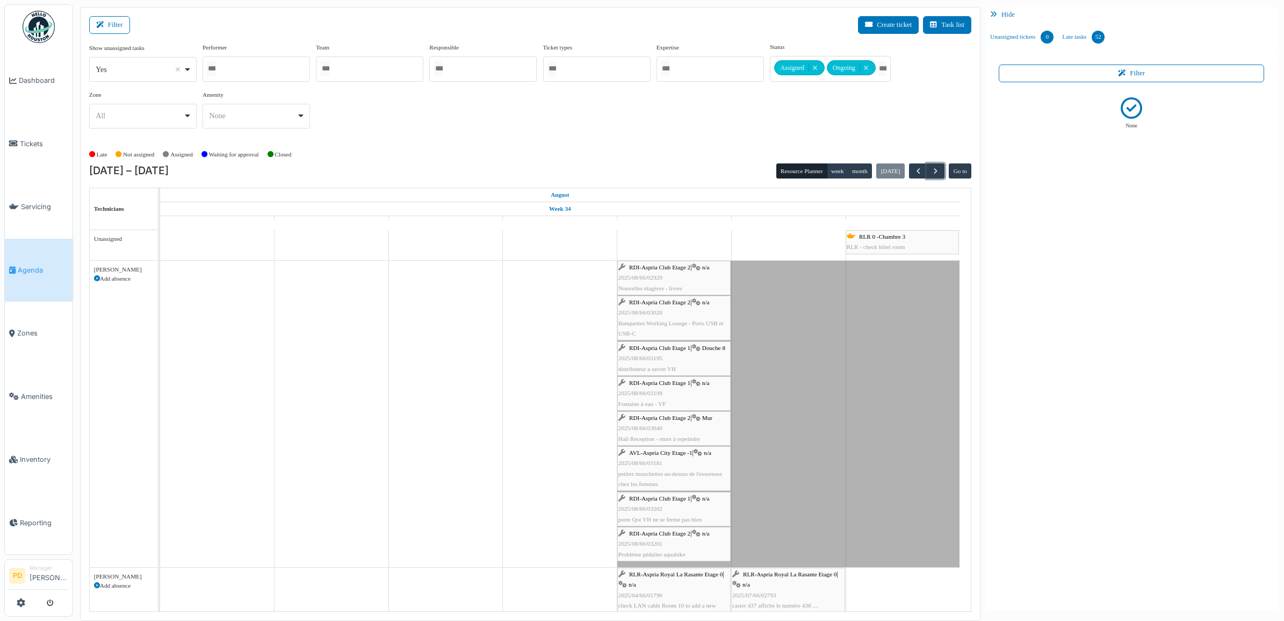
scroll to position [116, 0]
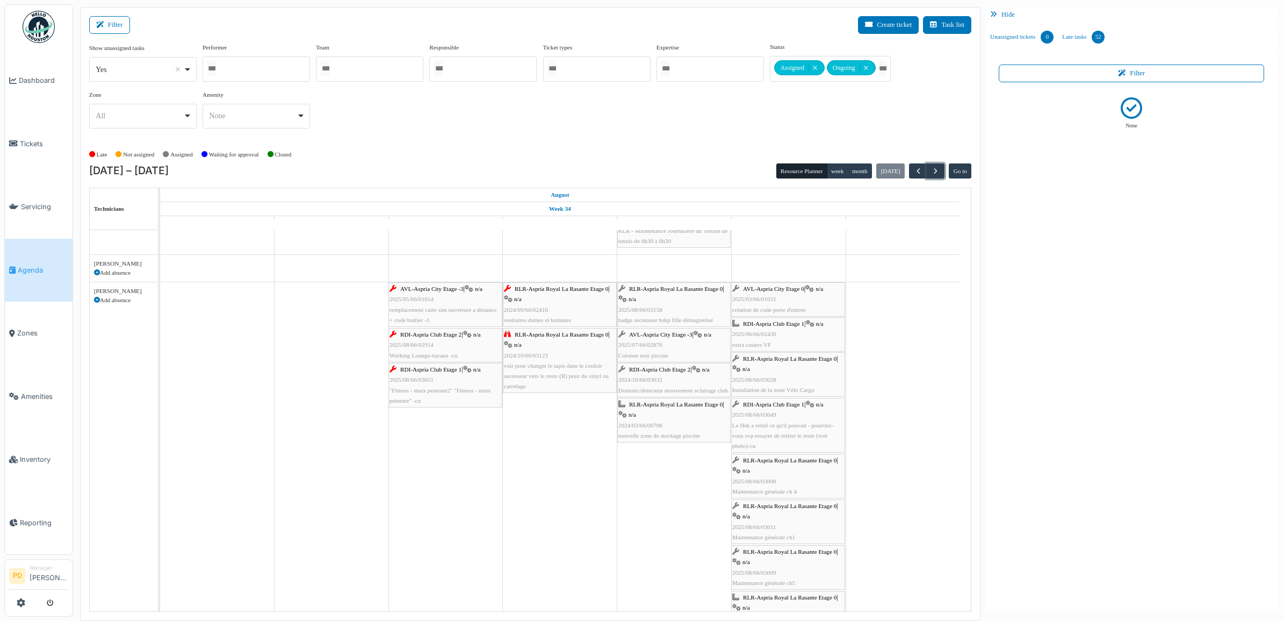
click at [451, 291] on span "AVL-Aspria City Etage -3" at bounding box center [431, 288] width 63 height 6
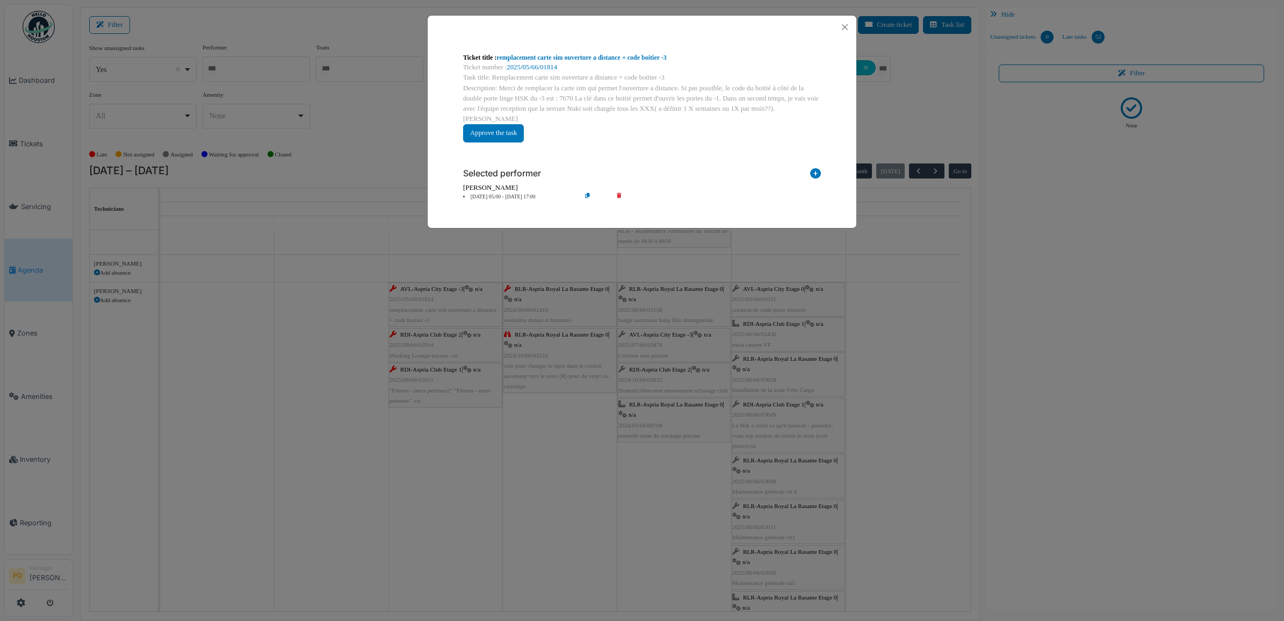
click at [524, 193] on li "20 Aug 05:00 - 20 Aug 17:00" at bounding box center [519, 197] width 123 height 8
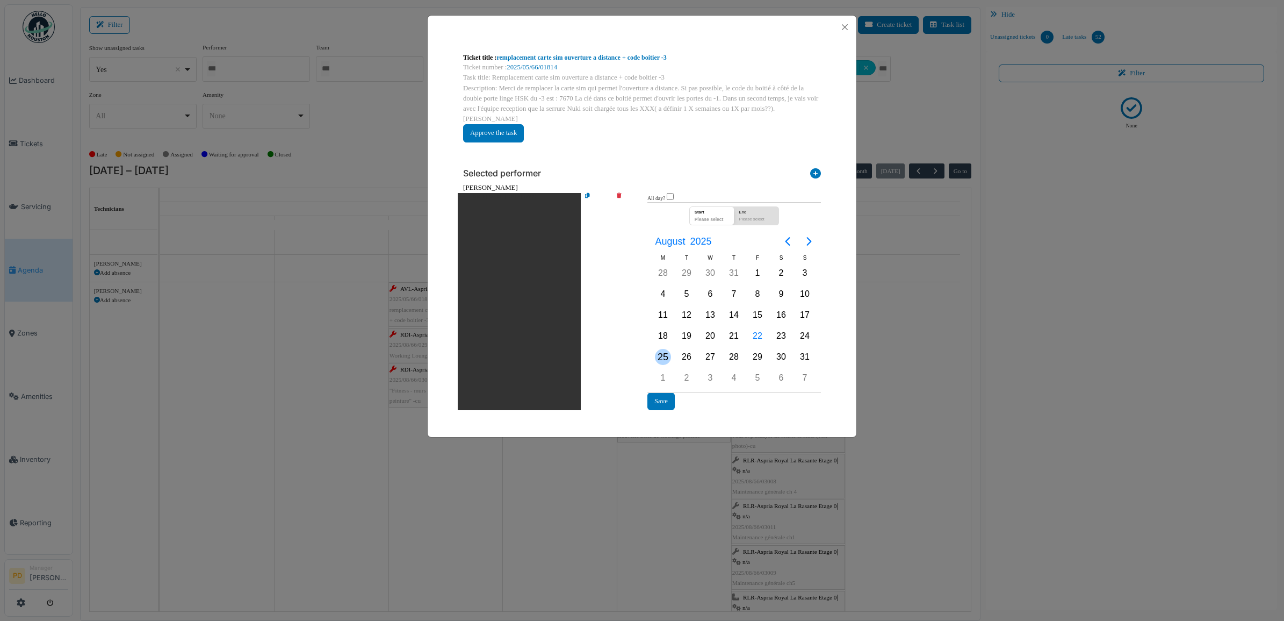
click at [667, 349] on div "25" at bounding box center [663, 357] width 16 height 16
click at [665, 392] on button "Save" at bounding box center [661, 401] width 27 height 18
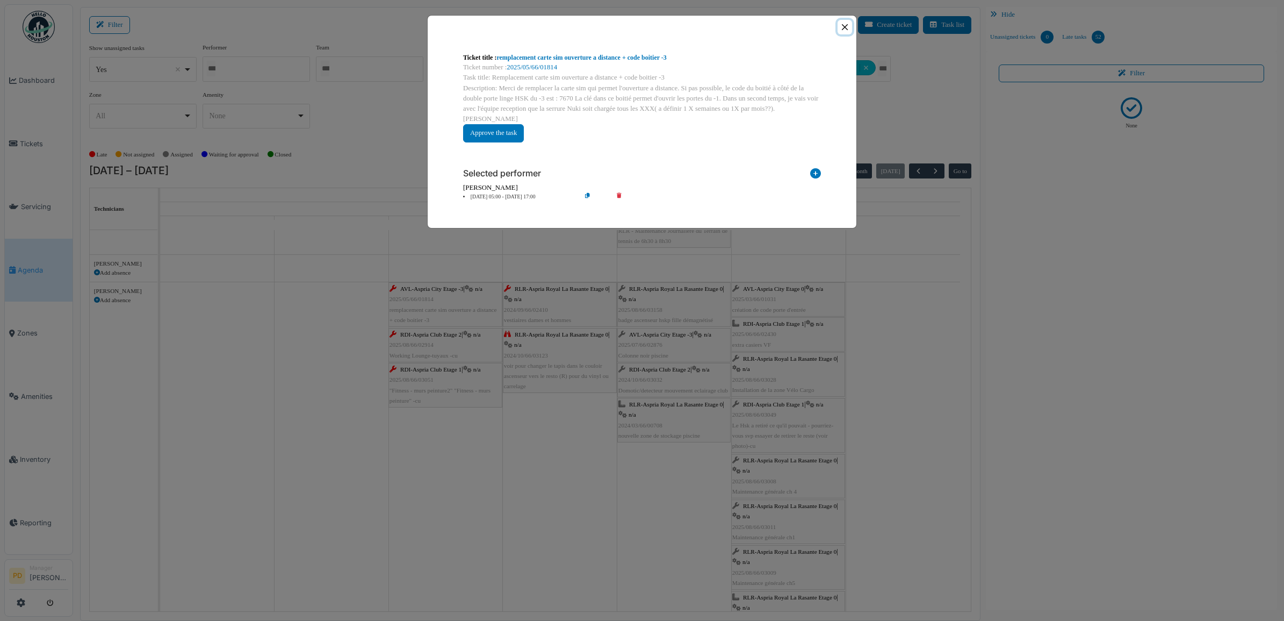
click at [845, 28] on button "Close" at bounding box center [845, 27] width 15 height 15
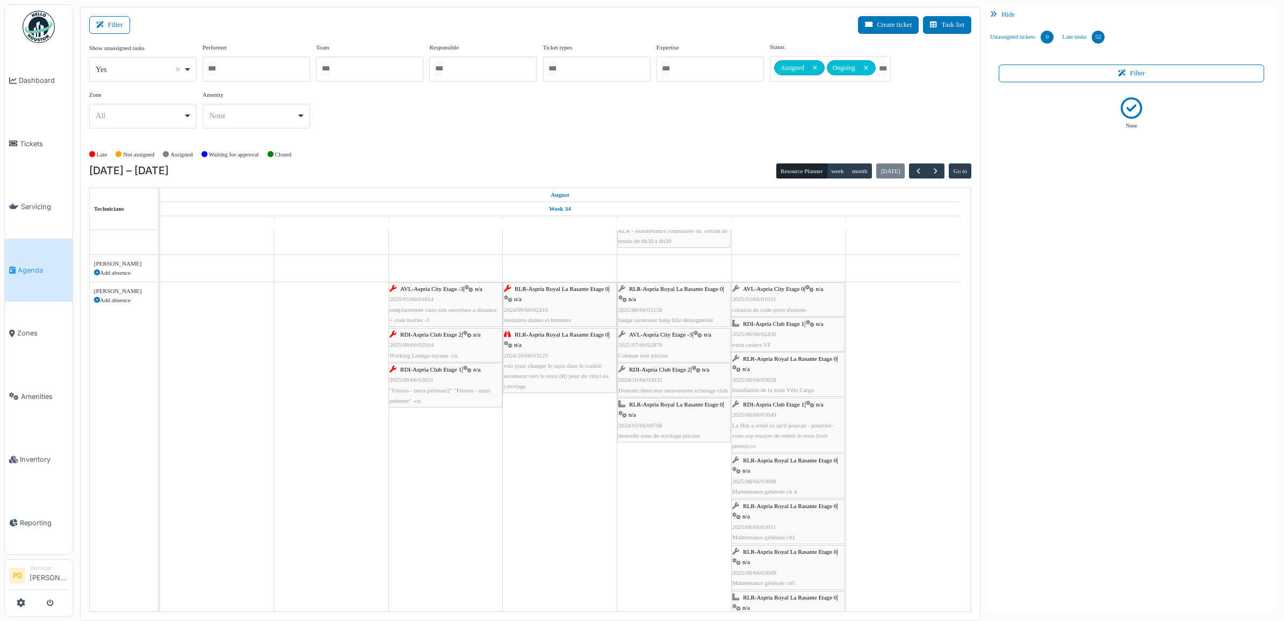
click at [465, 339] on div "RDI-Aspria Club Etage 2 | n/a 2025/08/66/02914 Working Lounge-tuyaux -cu" at bounding box center [446, 344] width 112 height 31
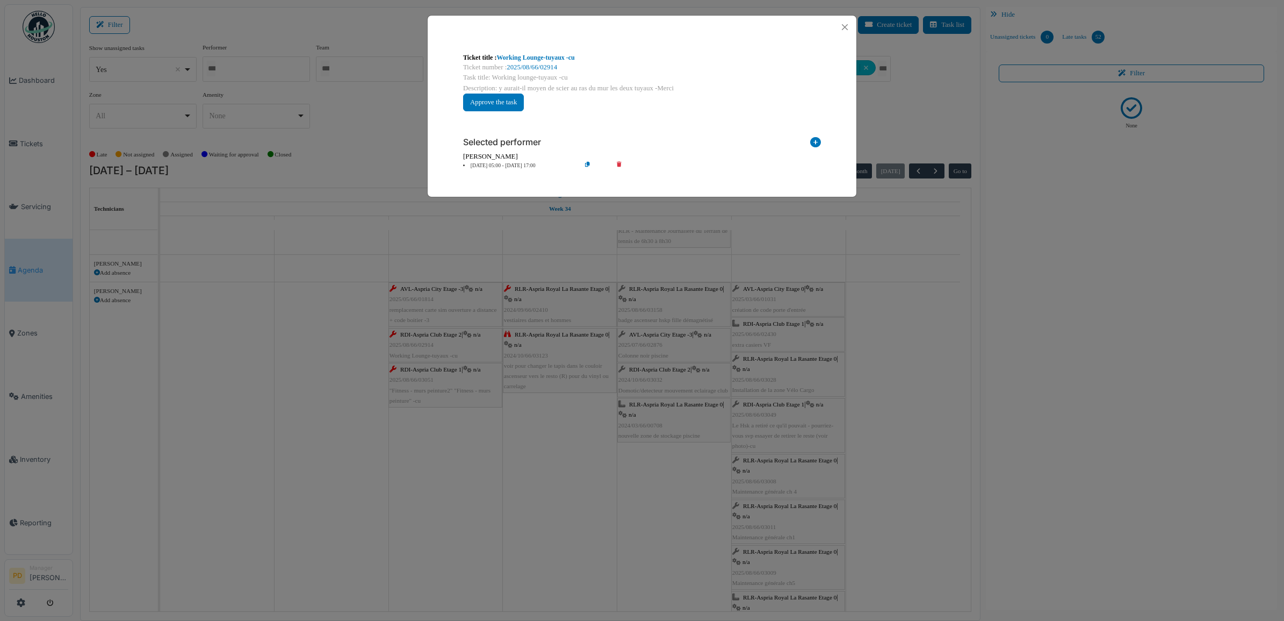
click at [513, 165] on li "20 Aug 05:00 - 20 Aug 17:00" at bounding box center [519, 166] width 123 height 8
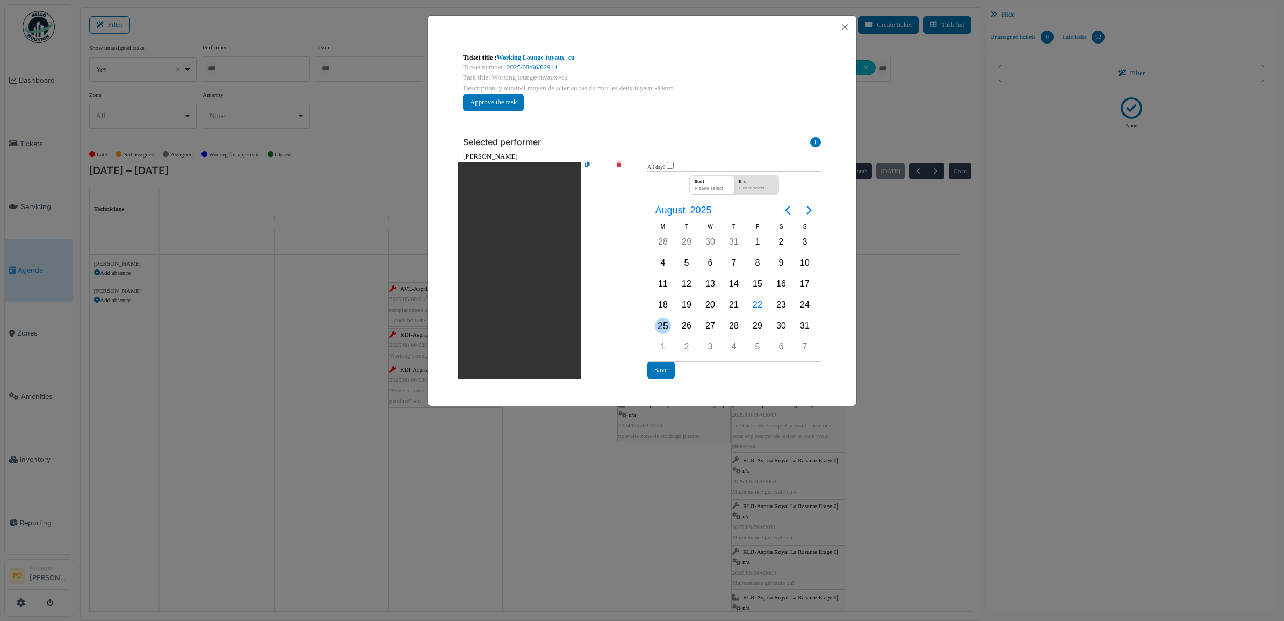
click at [662, 322] on div "25" at bounding box center [663, 326] width 16 height 16
click at [663, 364] on button "Save" at bounding box center [661, 370] width 27 height 18
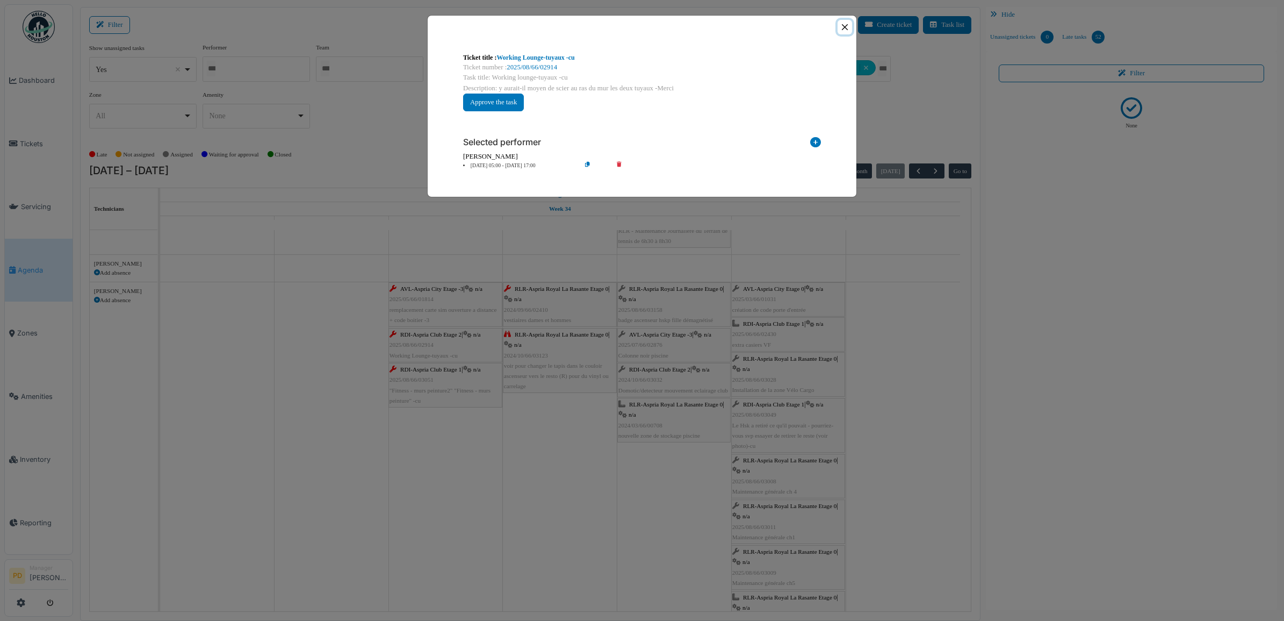
click at [847, 28] on button "Close" at bounding box center [845, 27] width 15 height 15
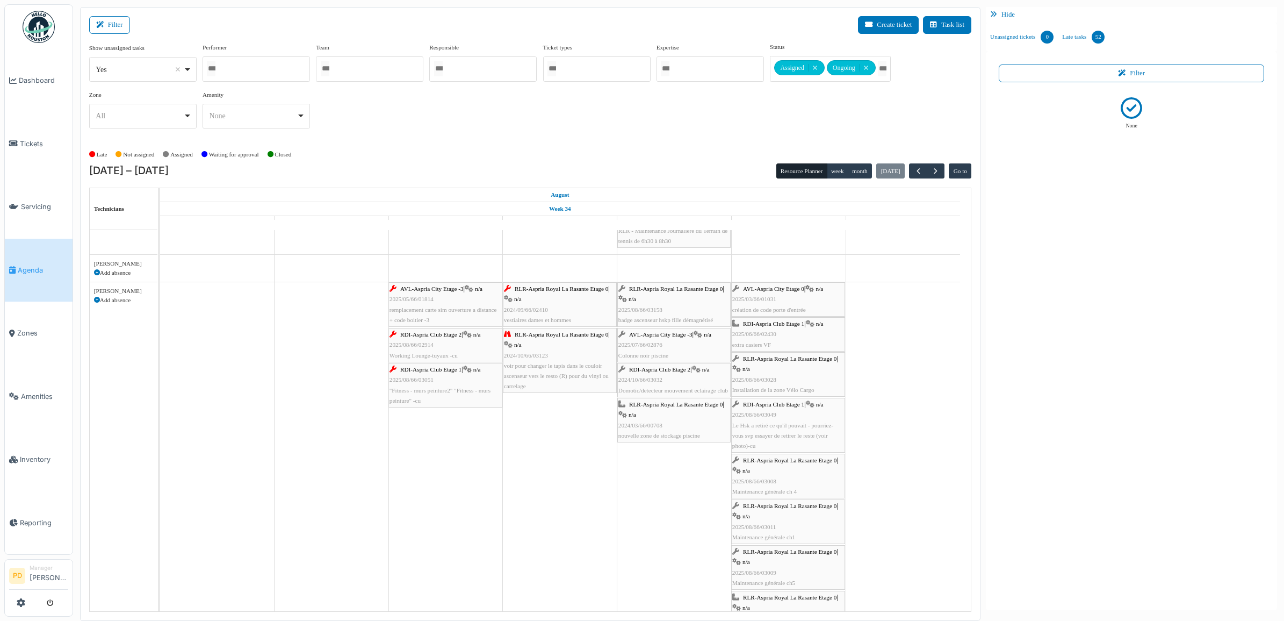
click at [461, 371] on span "RDI-Aspria Club Etage 1" at bounding box center [430, 369] width 61 height 6
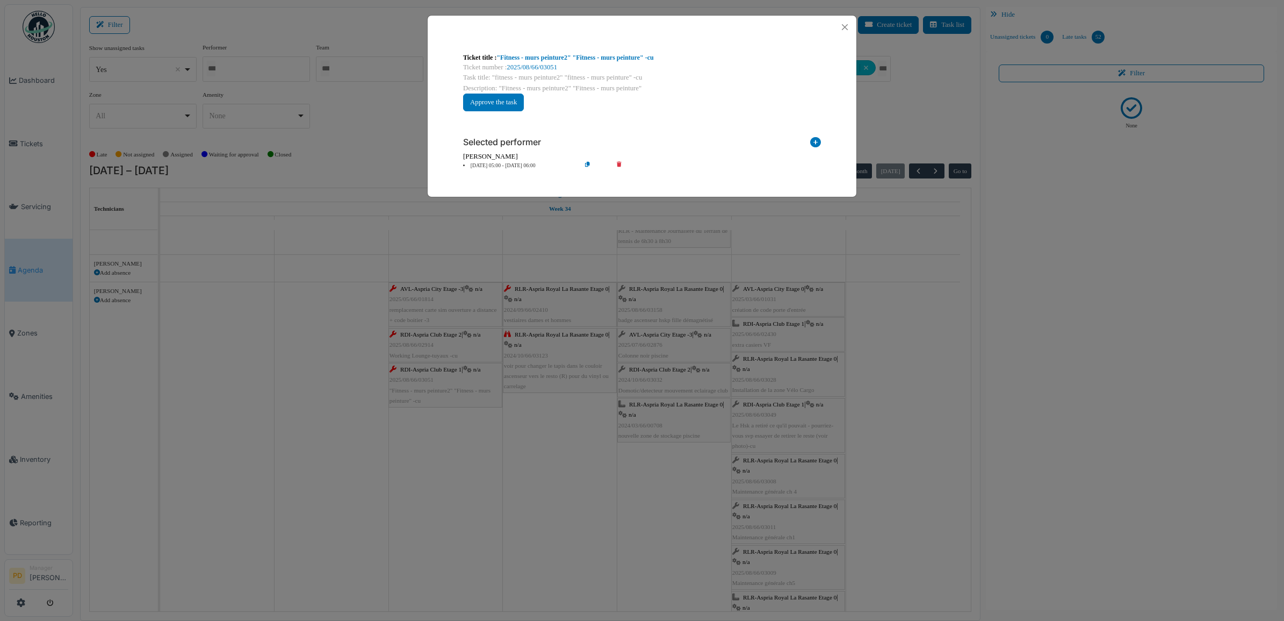
click at [512, 164] on li "20 Aug 05:00 - 20 Aug 06:00" at bounding box center [519, 166] width 123 height 8
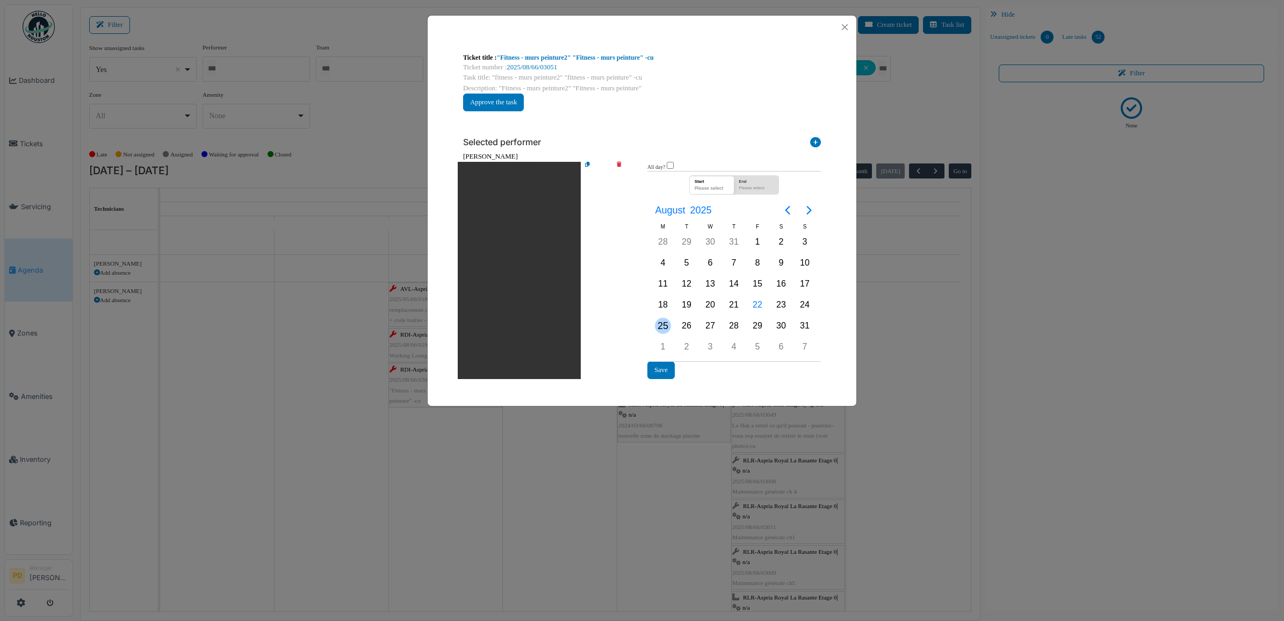
click at [665, 327] on div "25" at bounding box center [663, 326] width 16 height 16
click at [663, 363] on div "All day? Start 25/08/2025 End 25/08/2025 August 2025 M T W T F S S 30 Jul 1 2 3…" at bounding box center [735, 270] width 174 height 217
click at [664, 366] on button "Save" at bounding box center [661, 370] width 27 height 18
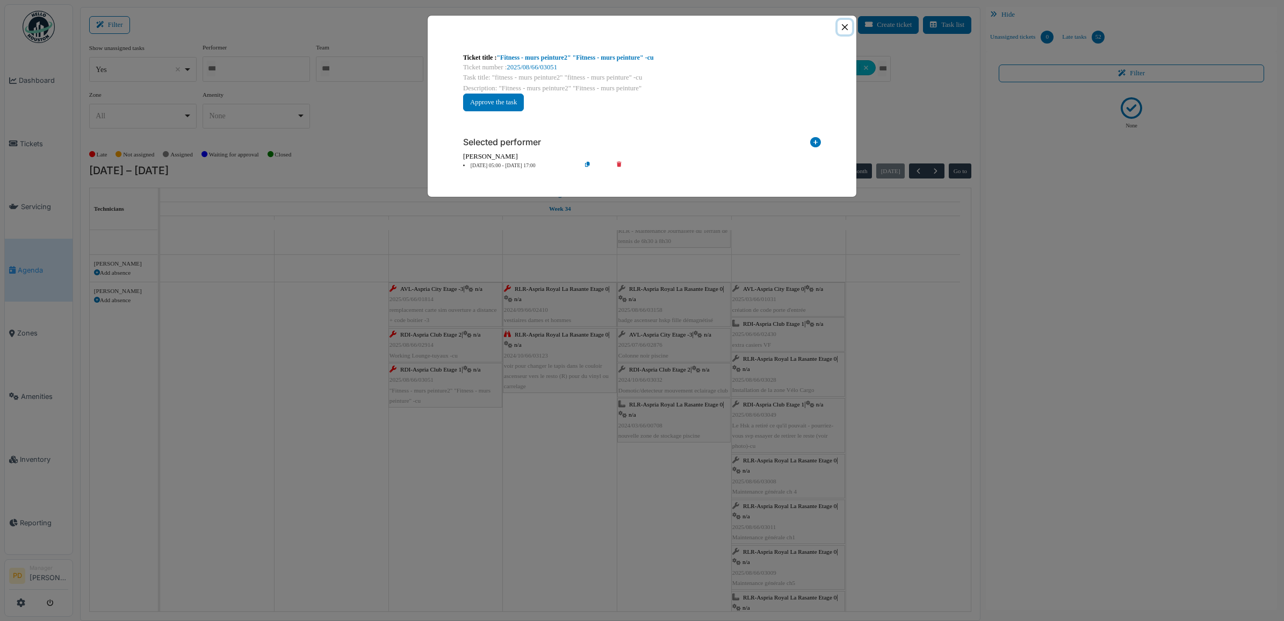
click at [850, 27] on button "Close" at bounding box center [845, 27] width 15 height 15
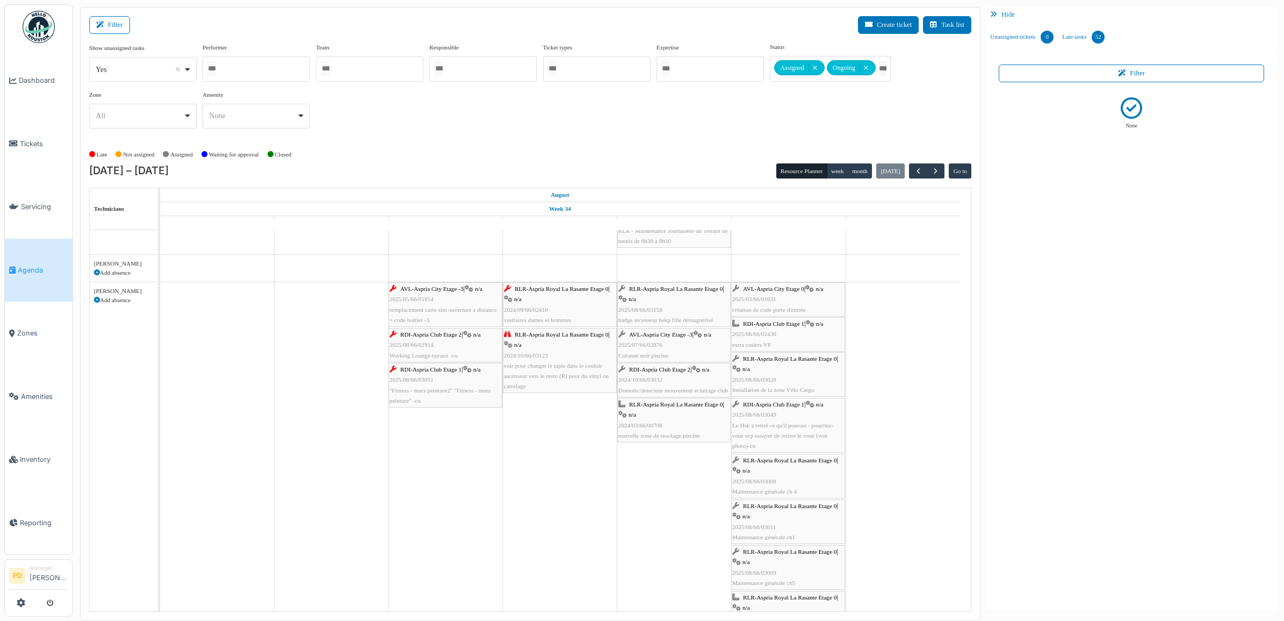
click at [586, 296] on div "RLR-Aspria Royal La Rasante Etage 0 | n/a 2024/09/66/02410 vestiaires dames et …" at bounding box center [560, 304] width 112 height 41
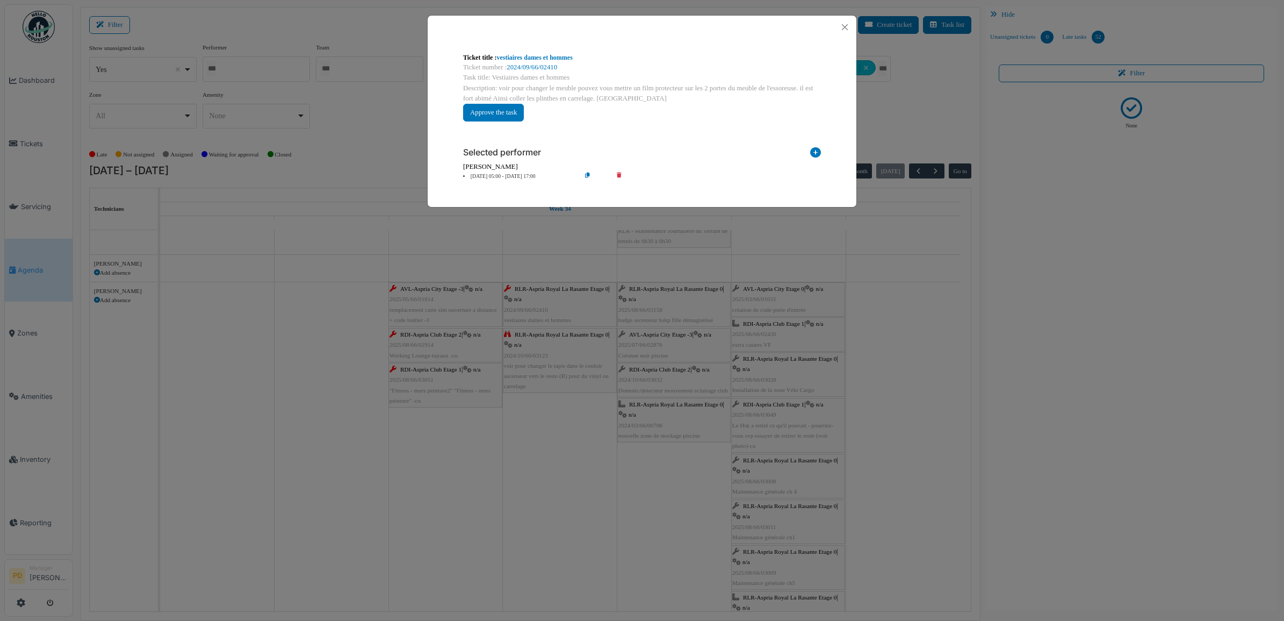
click at [524, 179] on li "21 Aug 05:00 - 21 Aug 17:00" at bounding box center [519, 177] width 123 height 8
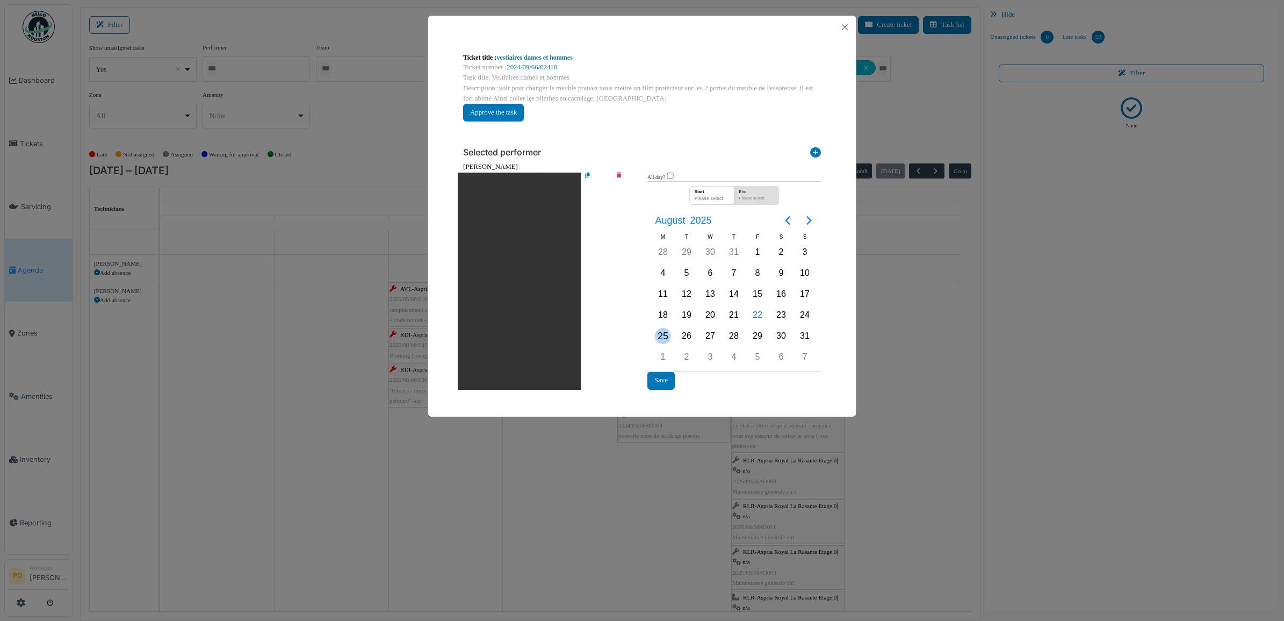
click at [670, 336] on div "25" at bounding box center [663, 336] width 16 height 16
drag, startPoint x: 660, startPoint y: 379, endPoint x: 703, endPoint y: 296, distance: 94.2
click at [658, 379] on button "Save" at bounding box center [661, 380] width 27 height 18
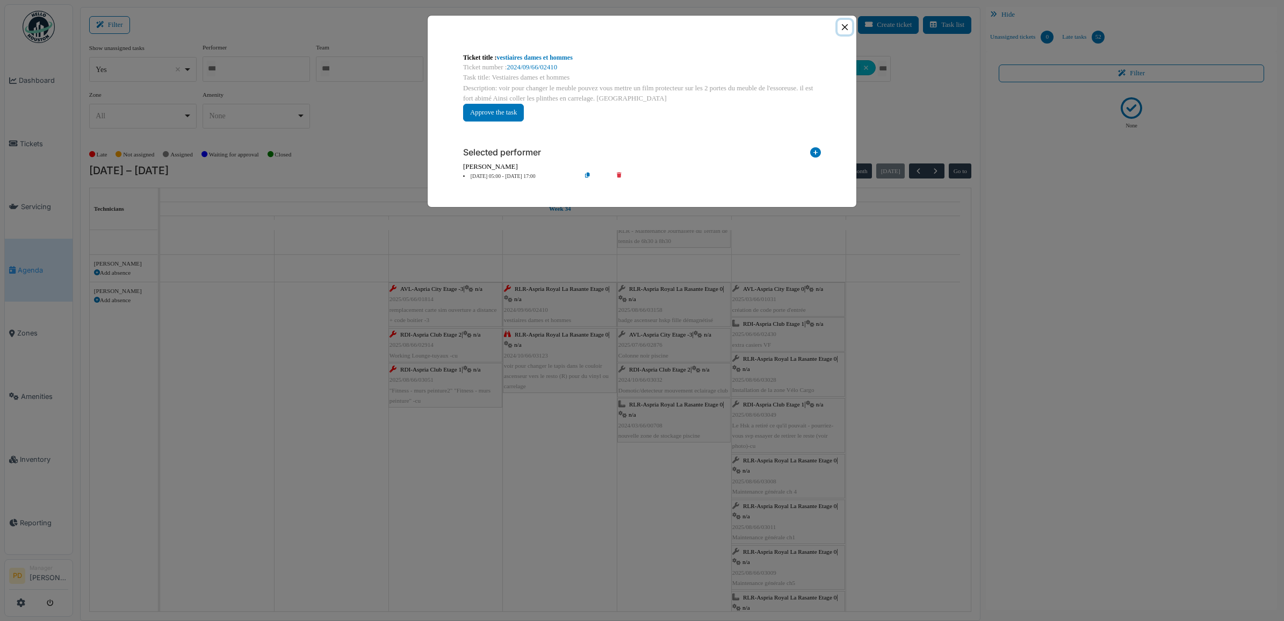
drag, startPoint x: 842, startPoint y: 27, endPoint x: 699, endPoint y: 182, distance: 210.7
click at [842, 28] on button "Close" at bounding box center [845, 27] width 15 height 15
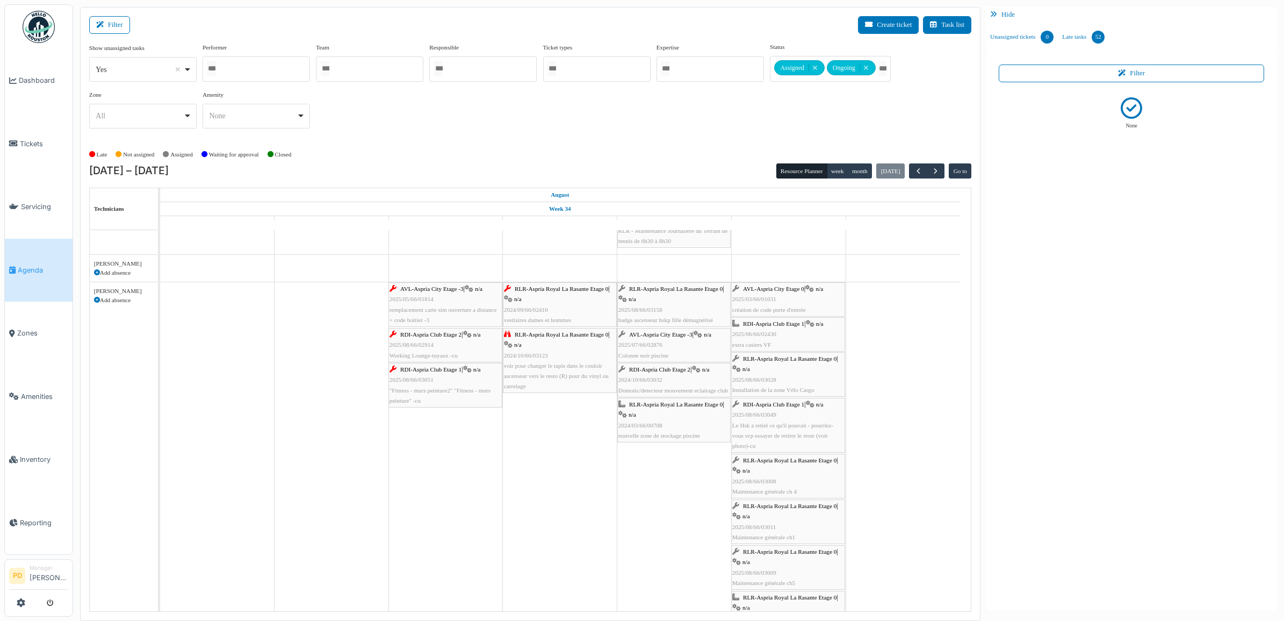
click at [568, 332] on span "RLR-Aspria Royal La Rasante Etage 0" at bounding box center [562, 334] width 94 height 6
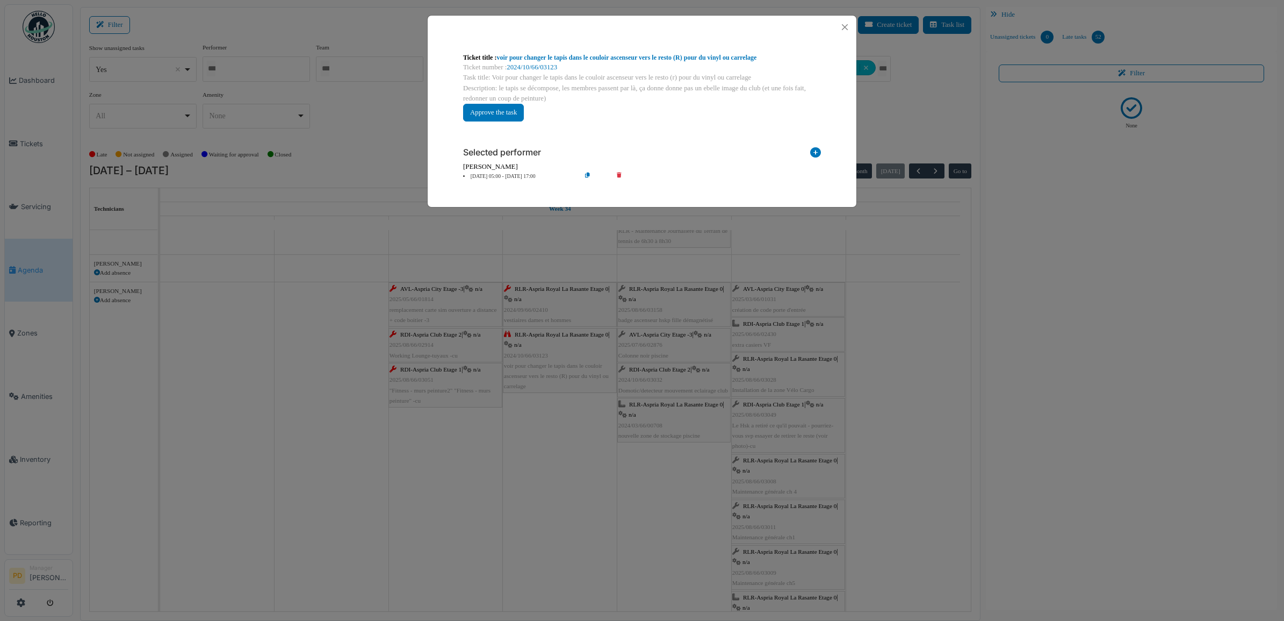
click at [498, 178] on li "21 Aug 05:00 - 21 Aug 17:00" at bounding box center [519, 177] width 123 height 8
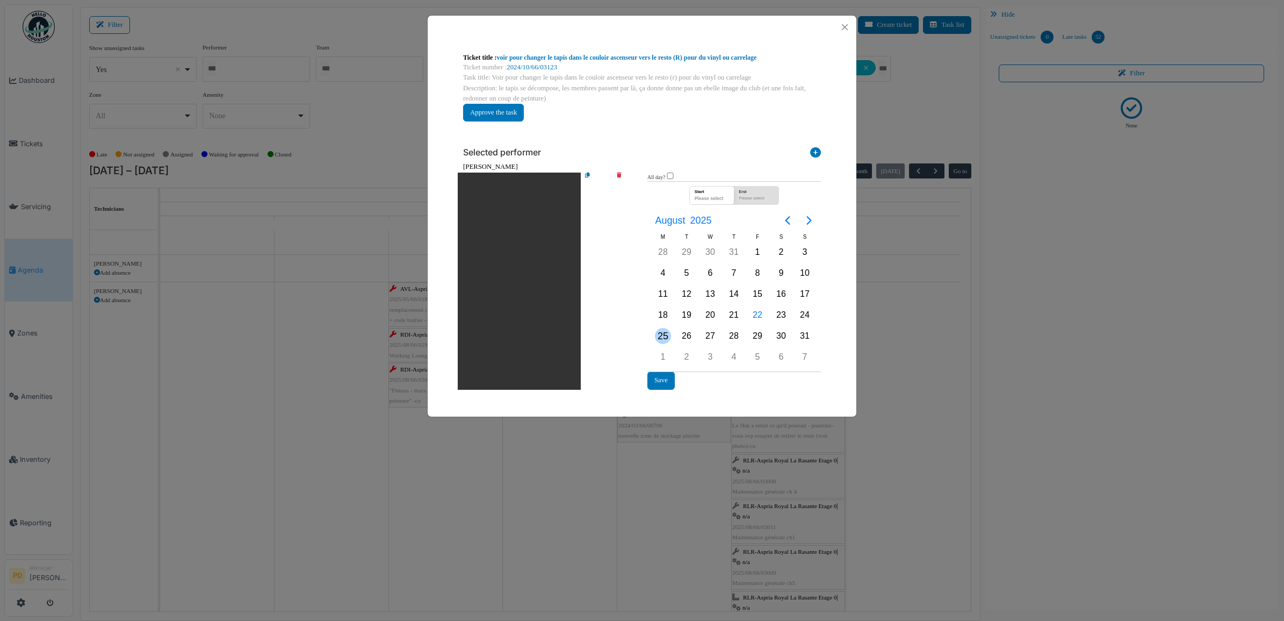
click at [664, 332] on div "25" at bounding box center [663, 336] width 16 height 16
click at [659, 378] on button "Save" at bounding box center [661, 380] width 27 height 18
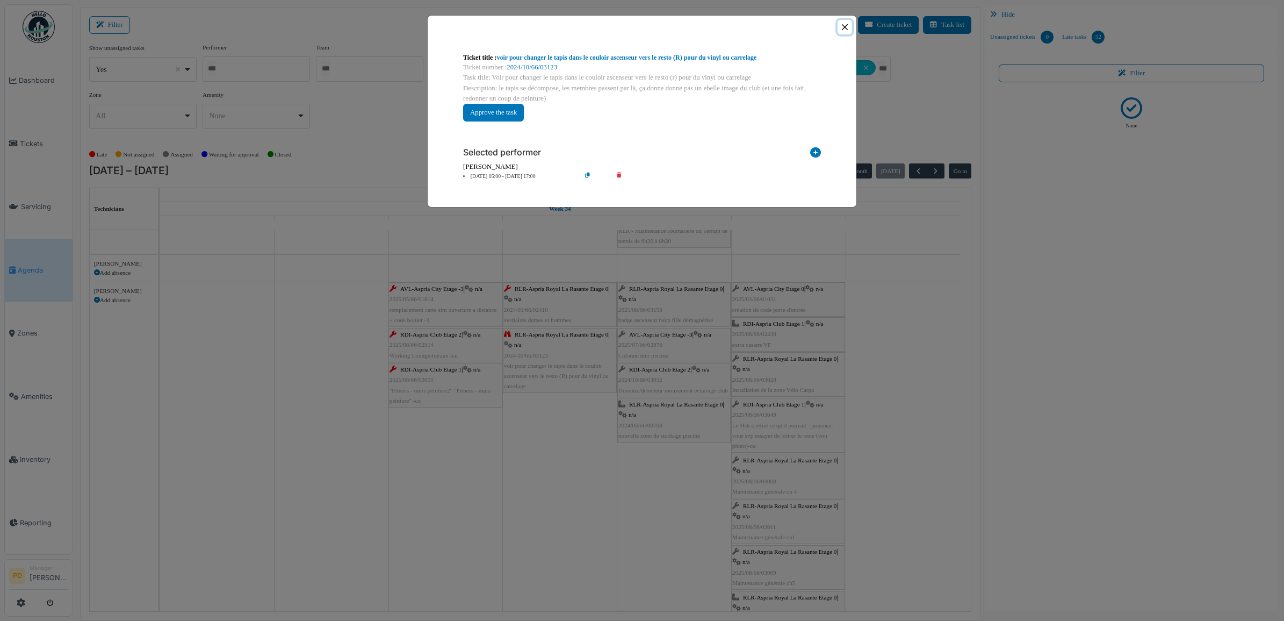
click at [847, 24] on button "Close" at bounding box center [845, 27] width 15 height 15
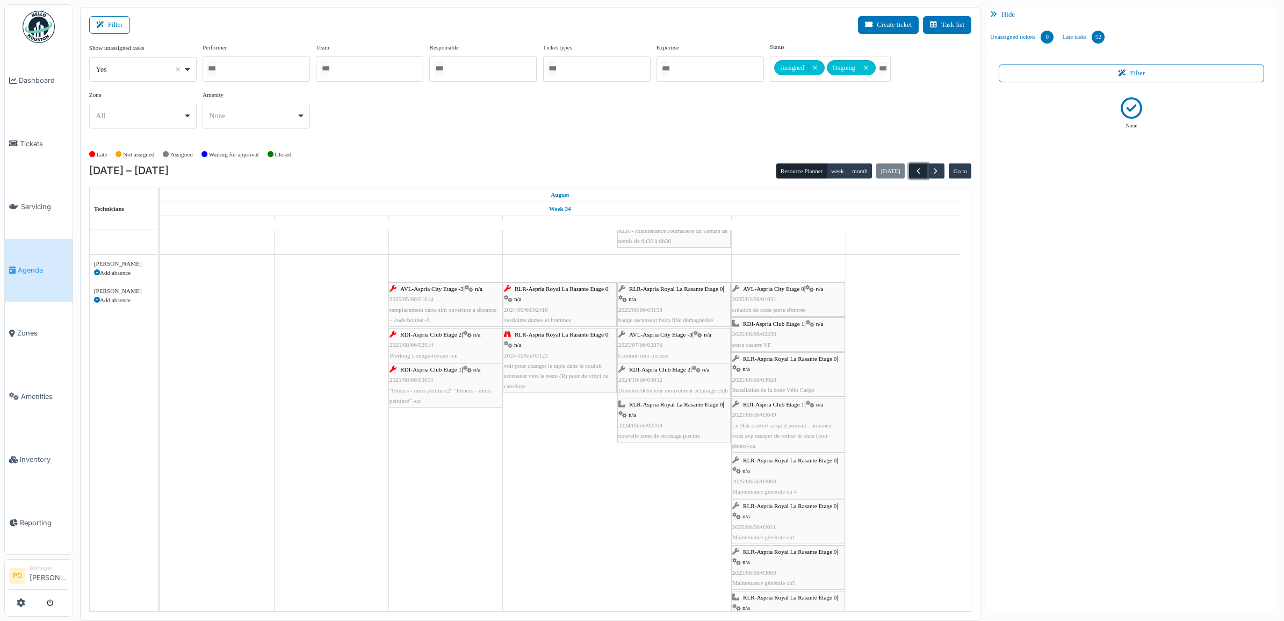
click at [921, 172] on span "button" at bounding box center [918, 171] width 9 height 9
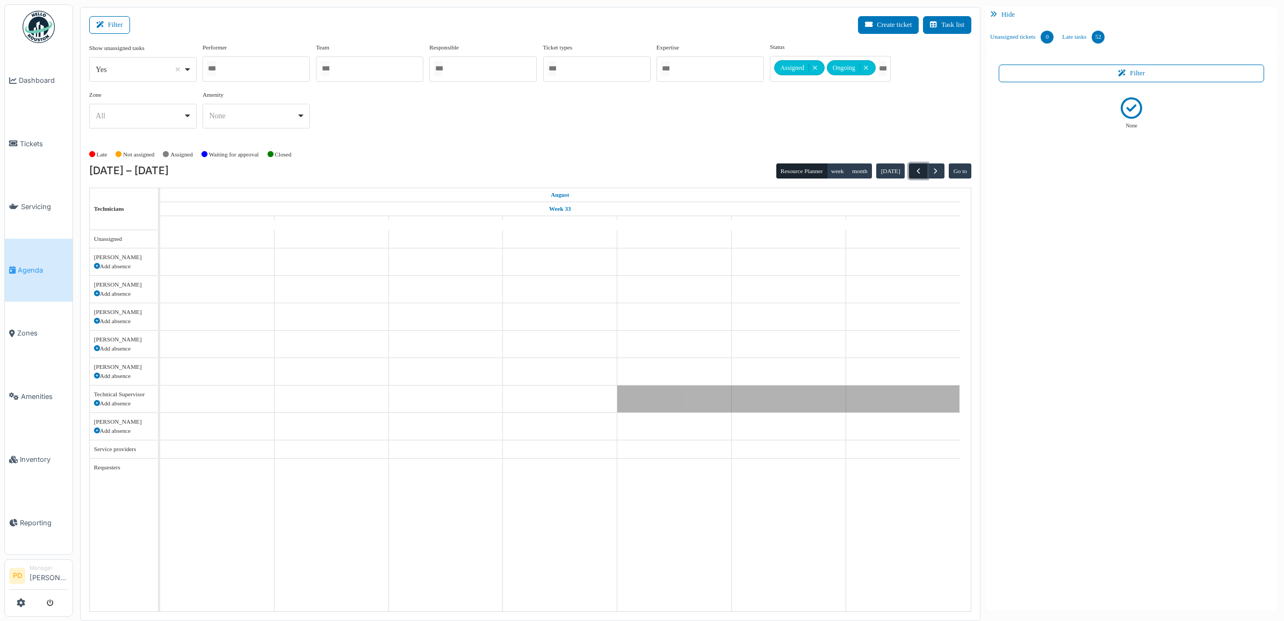
scroll to position [0, 0]
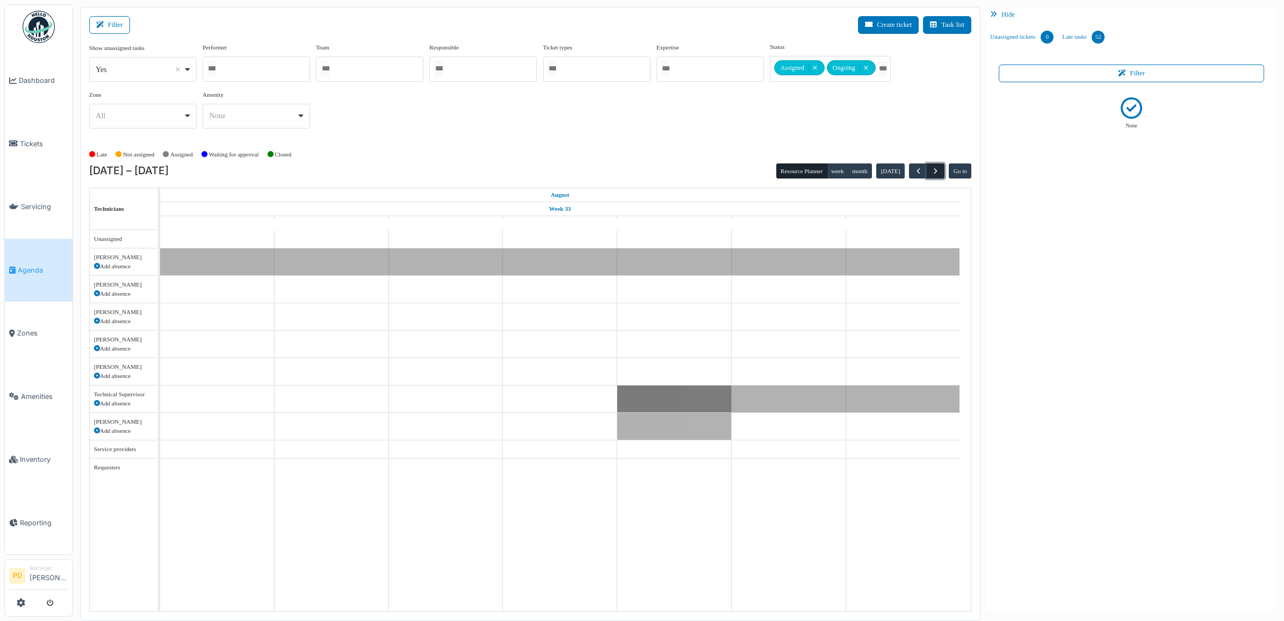
click at [940, 168] on button "button" at bounding box center [936, 171] width 18 height 16
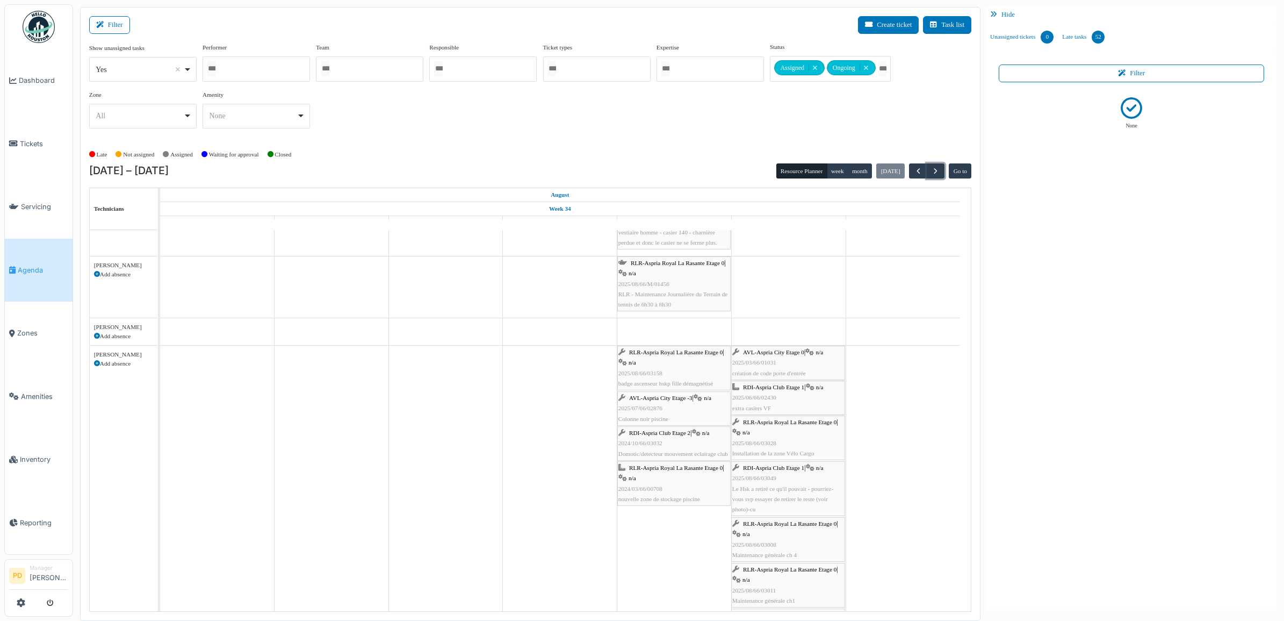
scroll to position [806, 0]
click at [665, 359] on span "RLR-Aspria Royal La Rasante Etage 0" at bounding box center [676, 356] width 94 height 6
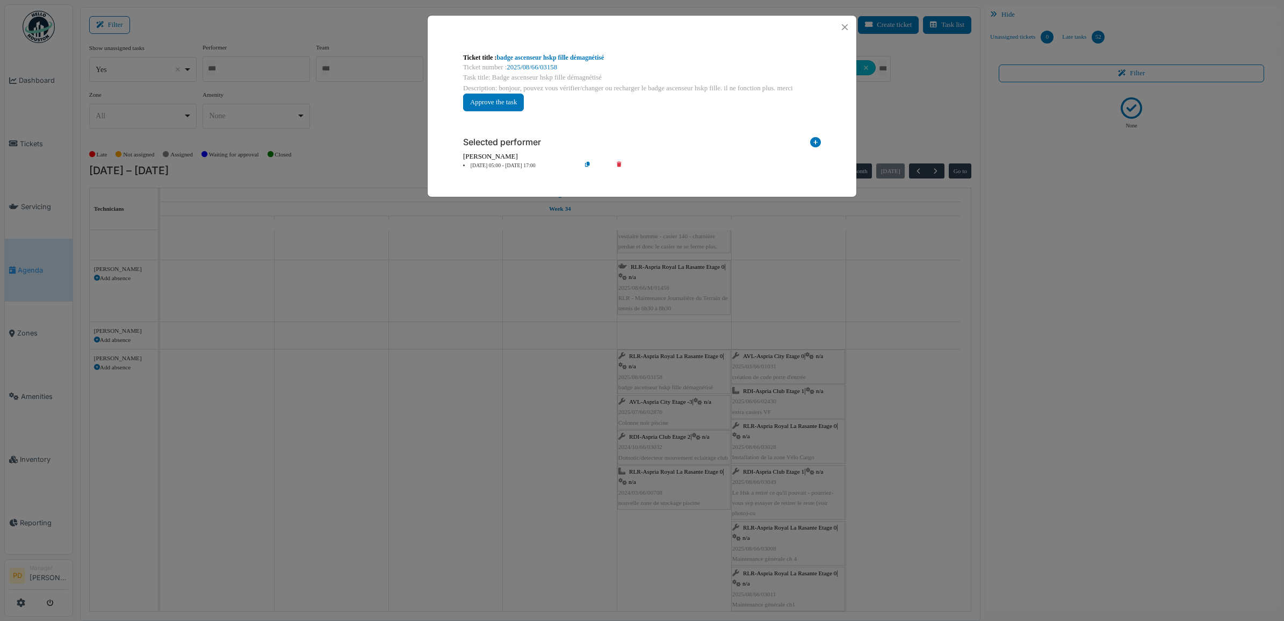
drag, startPoint x: 485, startPoint y: 167, endPoint x: 536, endPoint y: 217, distance: 70.7
click at [487, 167] on li "22 Aug 05:00 - 22 Aug 17:00" at bounding box center [519, 166] width 123 height 8
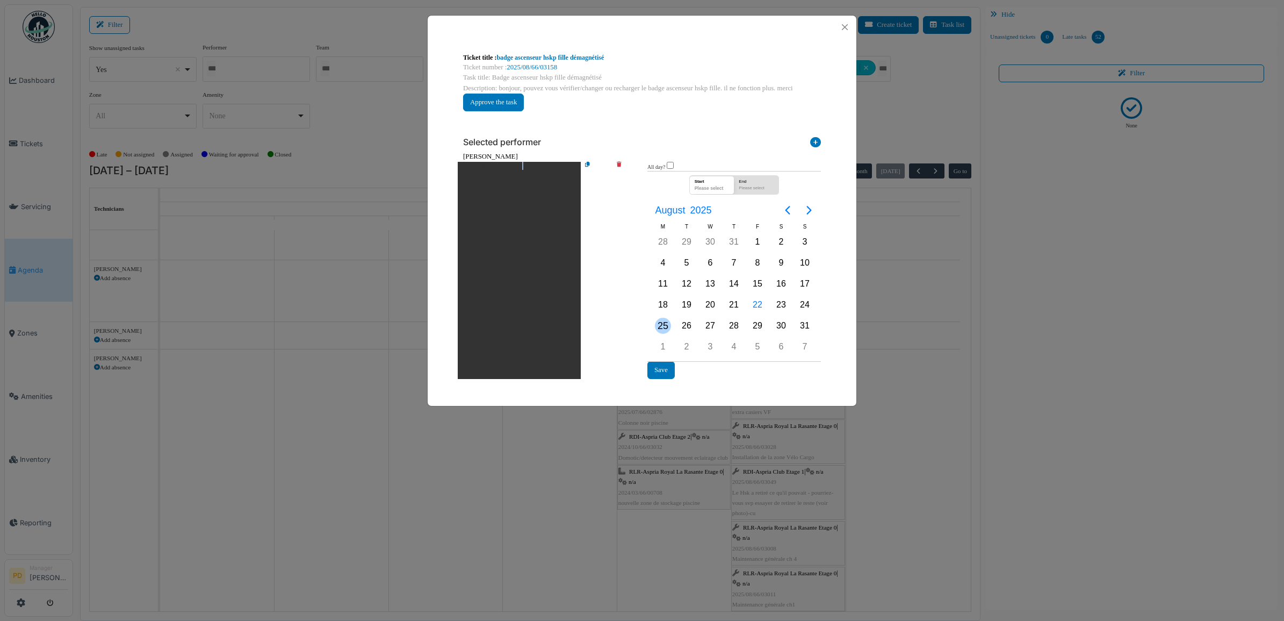
click at [662, 323] on div "25" at bounding box center [663, 326] width 16 height 16
click at [662, 369] on button "Save" at bounding box center [661, 370] width 27 height 18
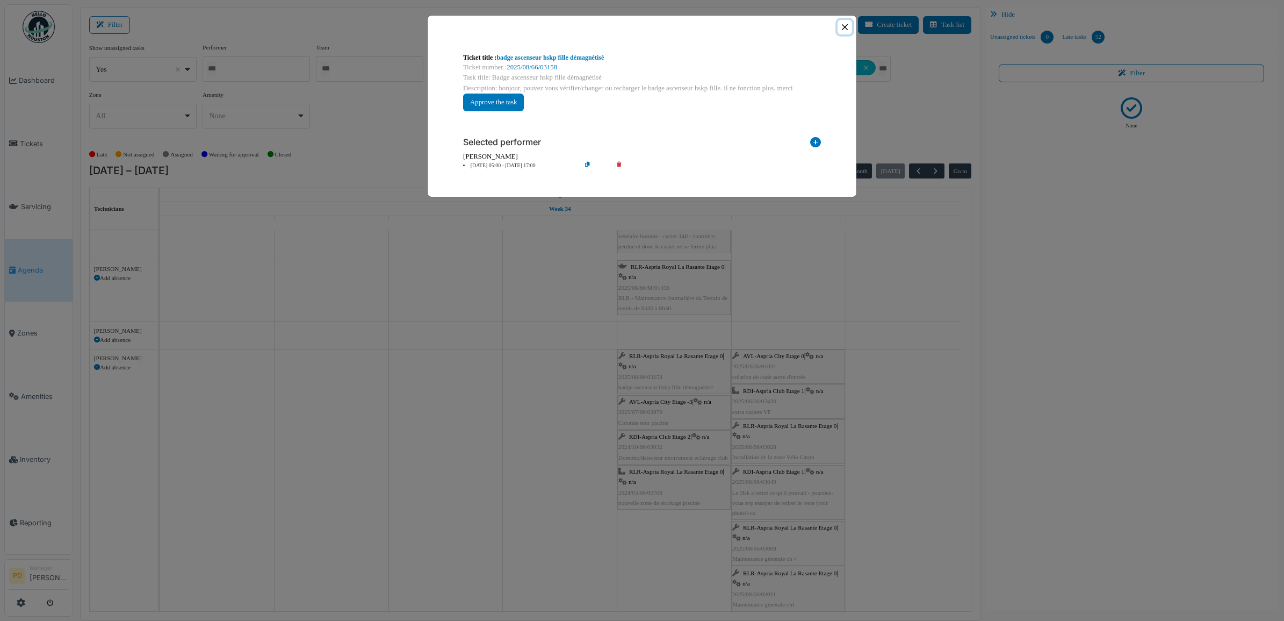
click at [842, 25] on button "Close" at bounding box center [845, 27] width 15 height 15
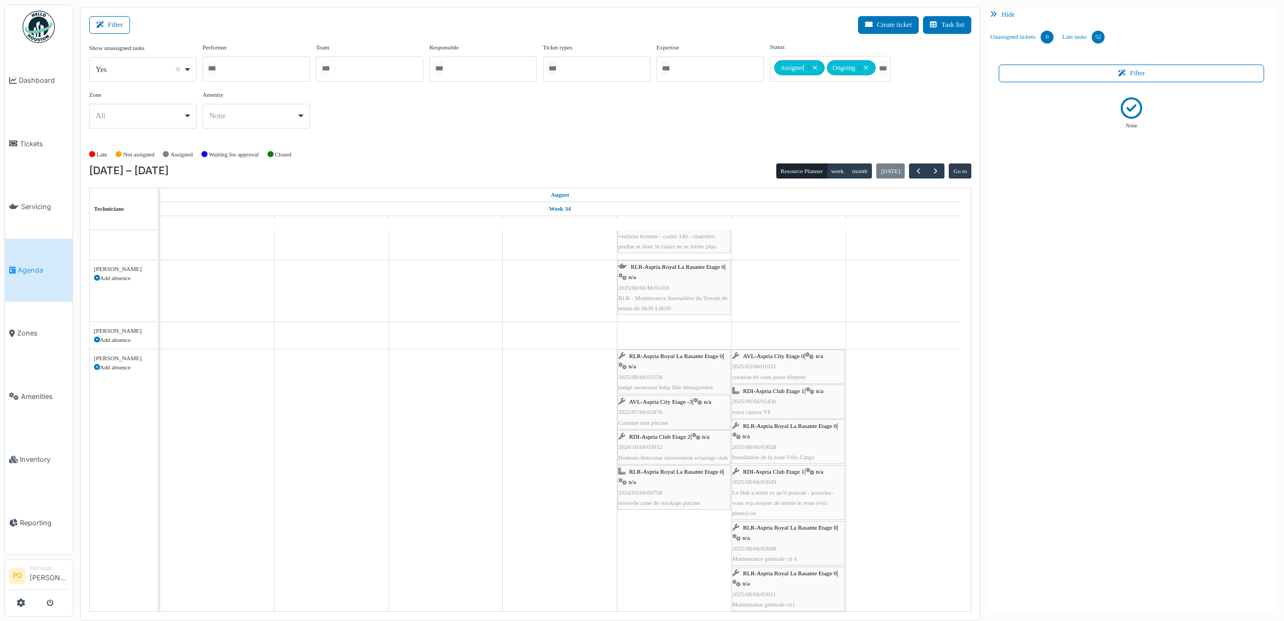
click at [661, 401] on span "AVL-Aspria City Etage -3" at bounding box center [660, 401] width 63 height 6
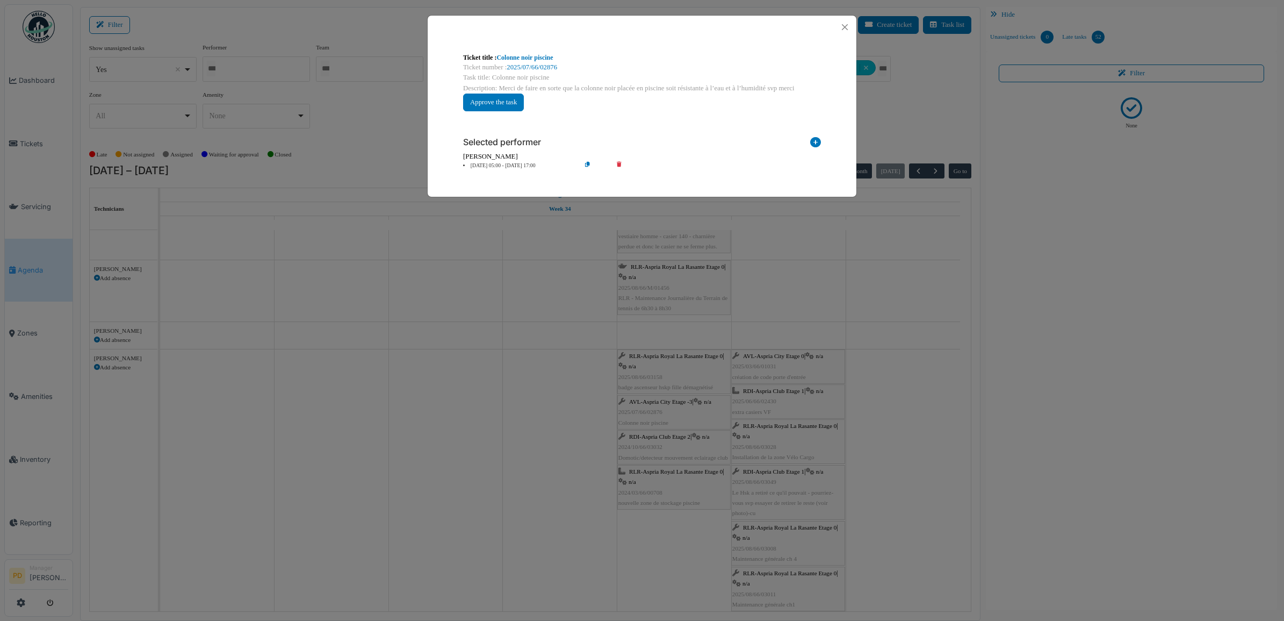
click at [511, 167] on li "22 Aug 05:00 - 22 Aug 17:00" at bounding box center [519, 166] width 123 height 8
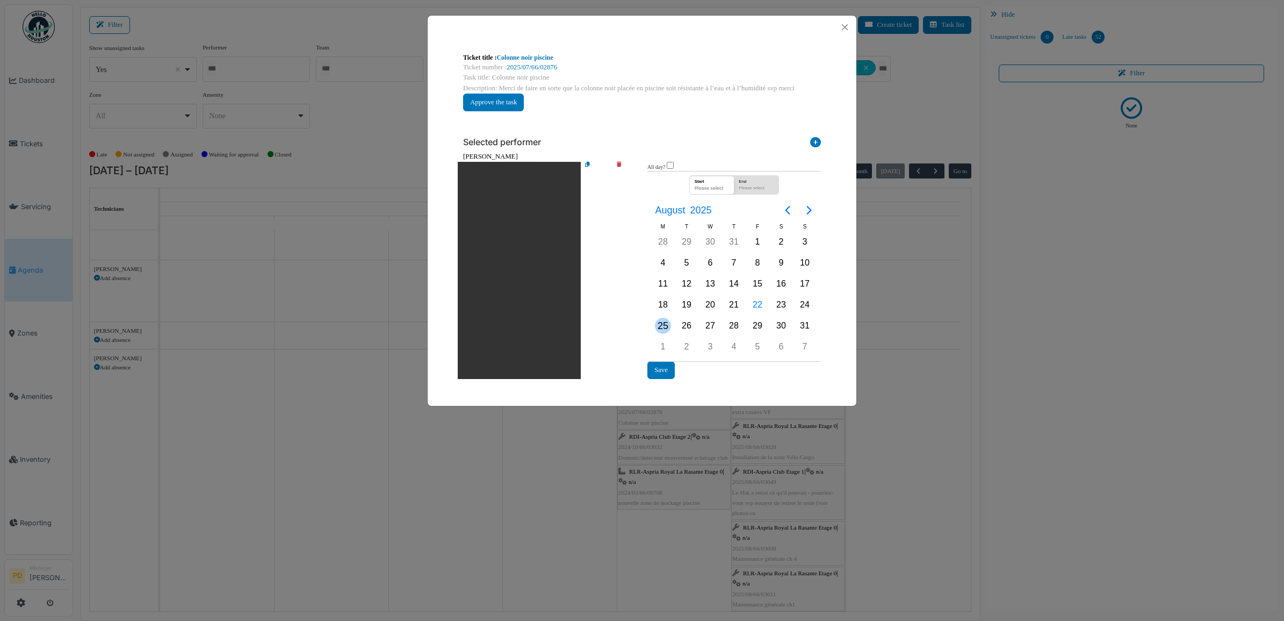
click at [671, 329] on div "25" at bounding box center [663, 325] width 24 height 20
click at [667, 367] on button "Save" at bounding box center [661, 370] width 27 height 18
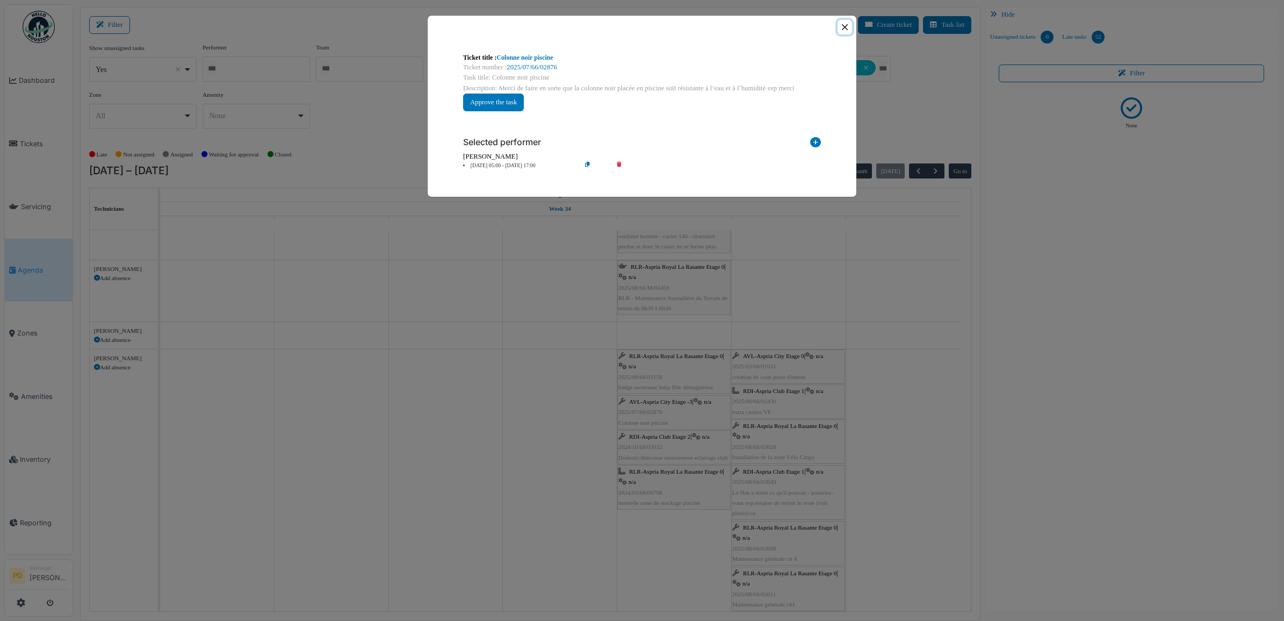
drag, startPoint x: 847, startPoint y: 26, endPoint x: 794, endPoint y: 159, distance: 143.3
click at [845, 31] on button "Close" at bounding box center [845, 27] width 15 height 15
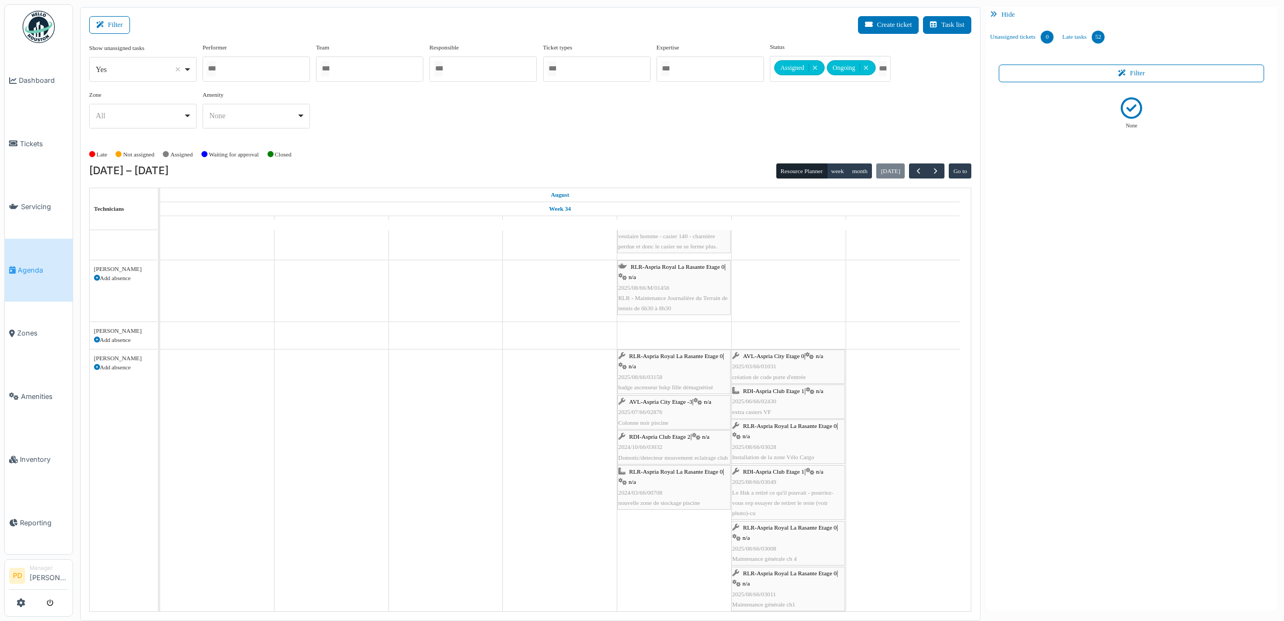
click at [680, 437] on span "RDI-Aspria Club Etage 2" at bounding box center [659, 436] width 61 height 6
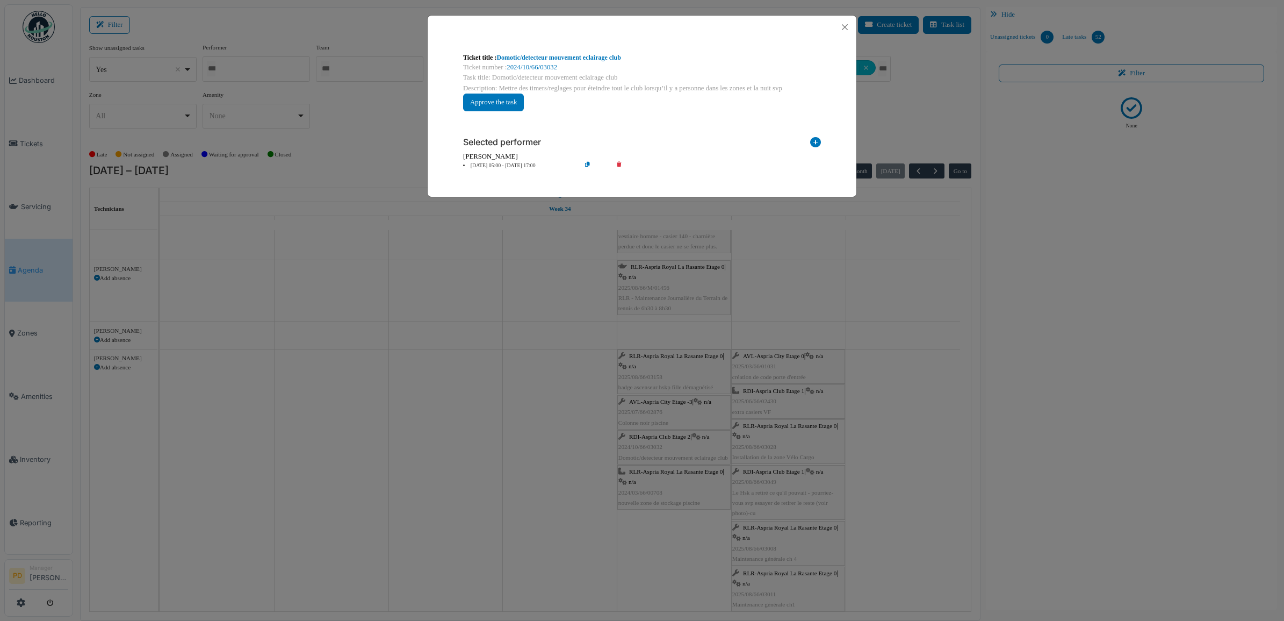
click at [528, 164] on li "22 Aug 05:00 - 22 Aug 17:00" at bounding box center [519, 166] width 123 height 8
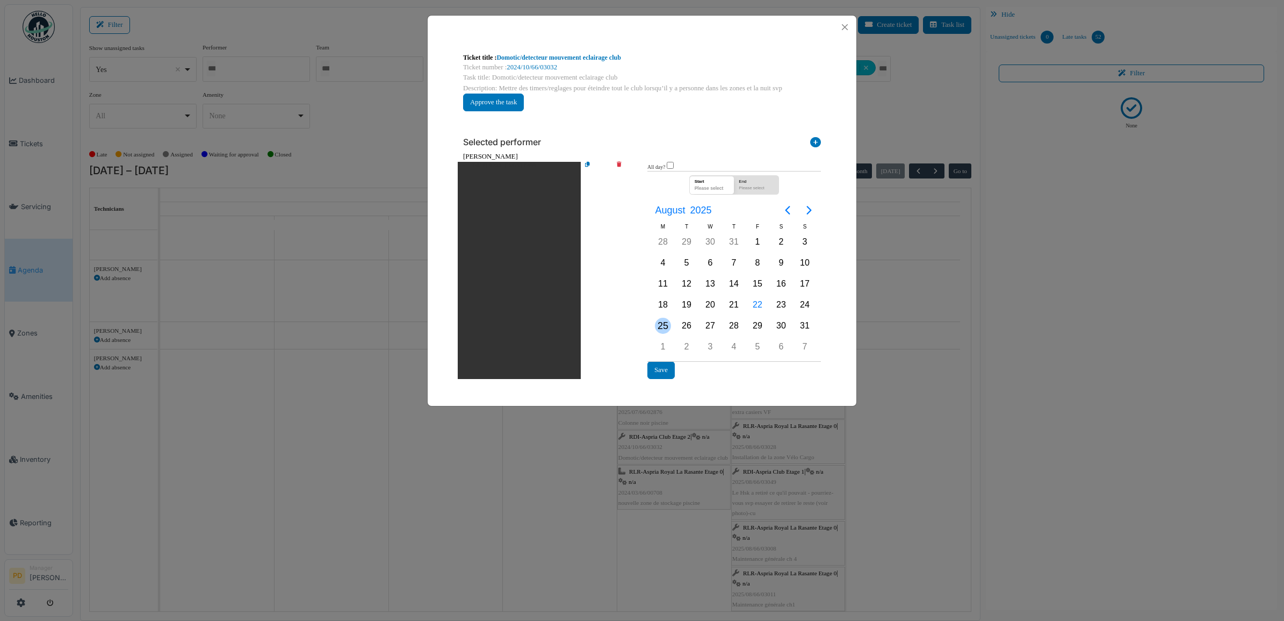
click at [663, 321] on div "25" at bounding box center [663, 326] width 16 height 16
click at [663, 324] on div "25" at bounding box center [663, 326] width 16 height 16
click at [662, 369] on button "Save" at bounding box center [661, 370] width 27 height 18
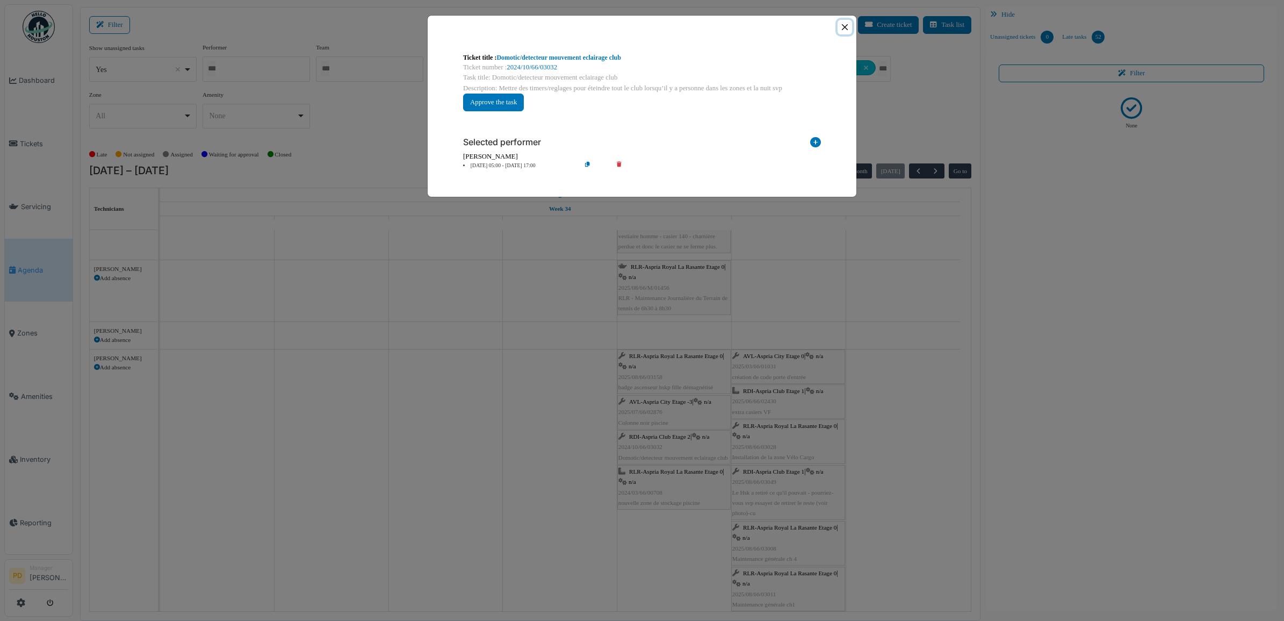
drag, startPoint x: 845, startPoint y: 27, endPoint x: 841, endPoint y: 46, distance: 19.3
click at [845, 33] on button "Close" at bounding box center [845, 27] width 15 height 15
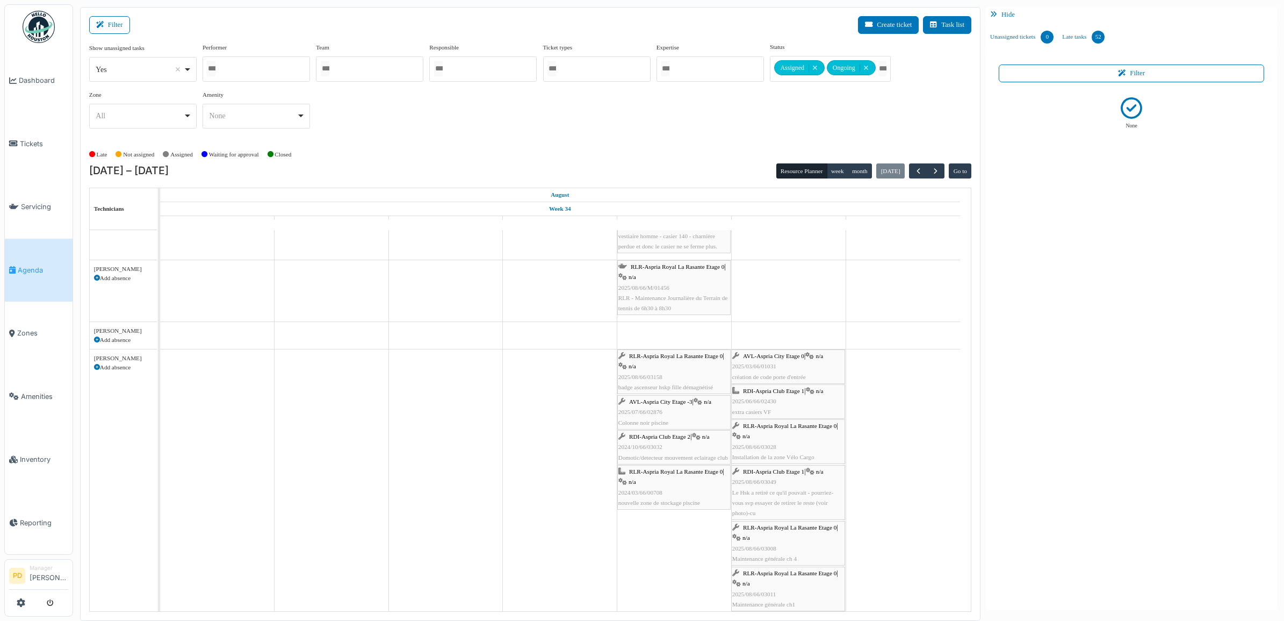
click at [647, 474] on span "RLR-Aspria Royal La Rasante Etage 0" at bounding box center [676, 471] width 94 height 6
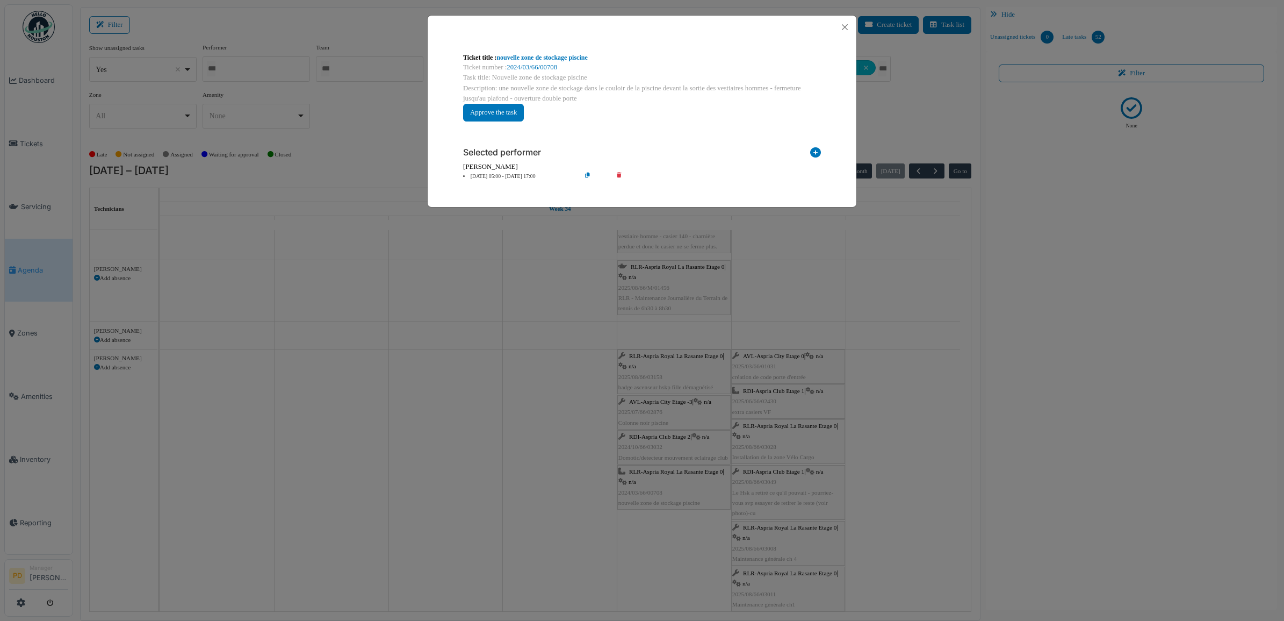
click at [518, 174] on li "22 Aug 05:00 - 22 Aug 17:00" at bounding box center [519, 177] width 123 height 8
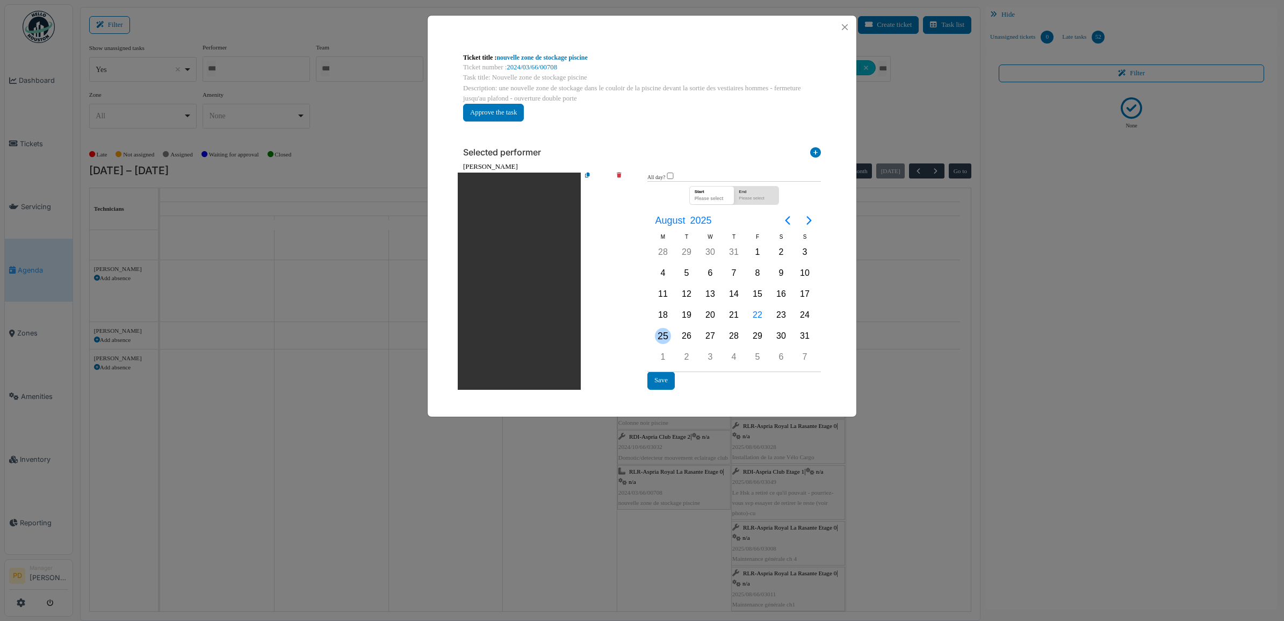
click at [662, 340] on div "25" at bounding box center [663, 336] width 16 height 16
drag, startPoint x: 663, startPoint y: 380, endPoint x: 708, endPoint y: 289, distance: 101.4
click at [662, 380] on button "Save" at bounding box center [661, 380] width 27 height 18
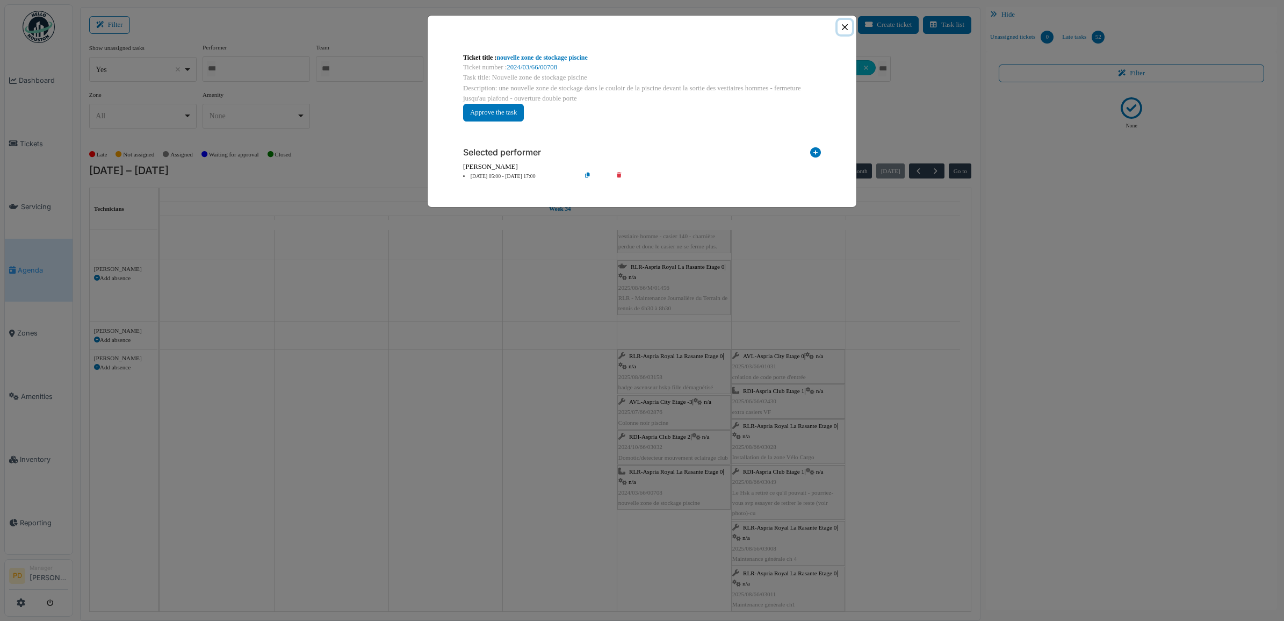
click at [844, 24] on button "Close" at bounding box center [845, 27] width 15 height 15
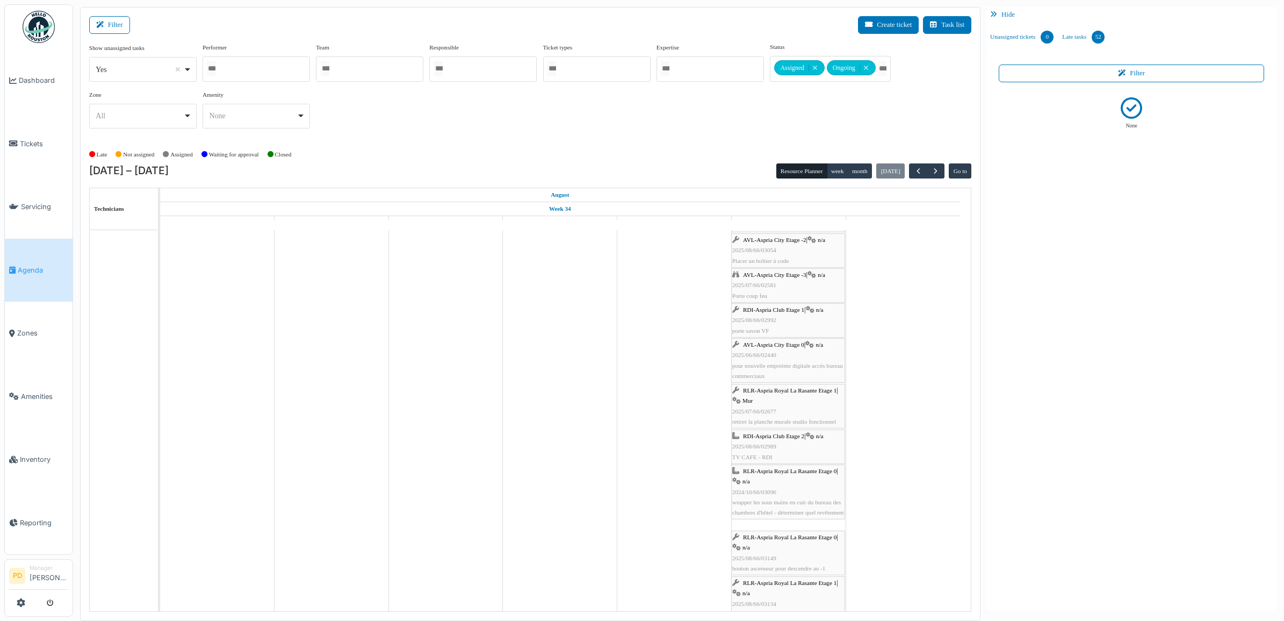
scroll to position [1353, 0]
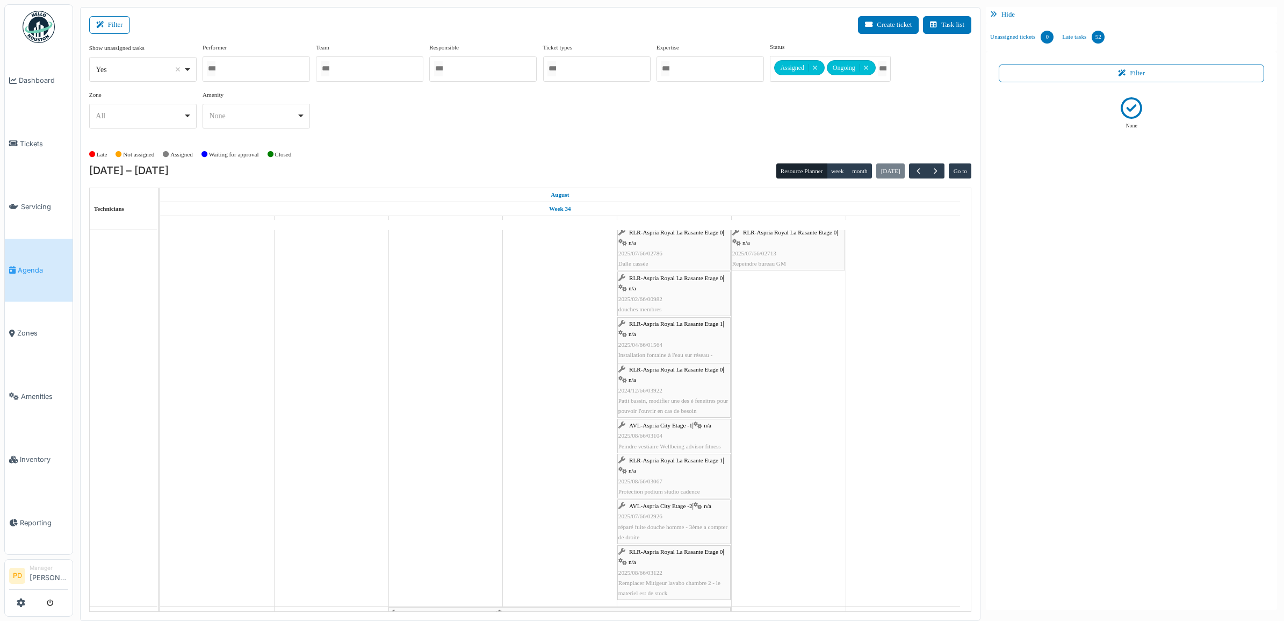
click at [686, 503] on div "AVL-Aspria City Etage -2 | n/a 2025/07/66/02926 réparé fuite douche homme - 3èm…" at bounding box center [674, 521] width 111 height 41
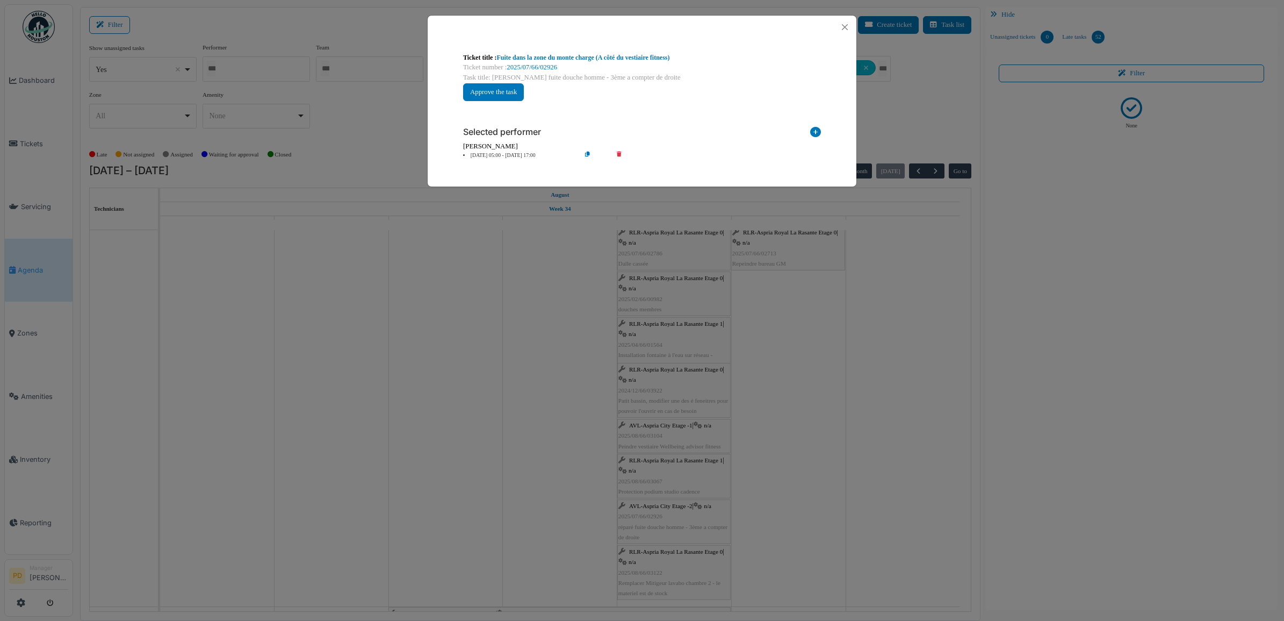
click at [508, 154] on li "22 Aug 05:00 - 22 Aug 17:00" at bounding box center [519, 156] width 123 height 8
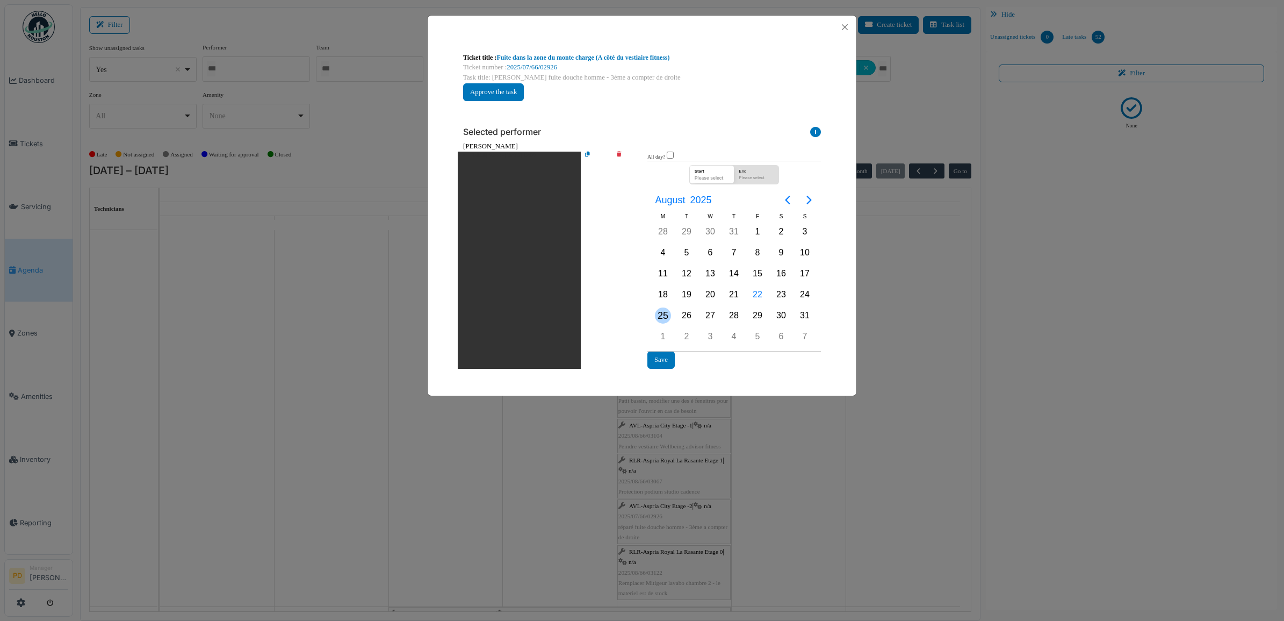
click at [657, 310] on div "25" at bounding box center [663, 315] width 16 height 16
click at [664, 355] on button "Save" at bounding box center [661, 360] width 27 height 18
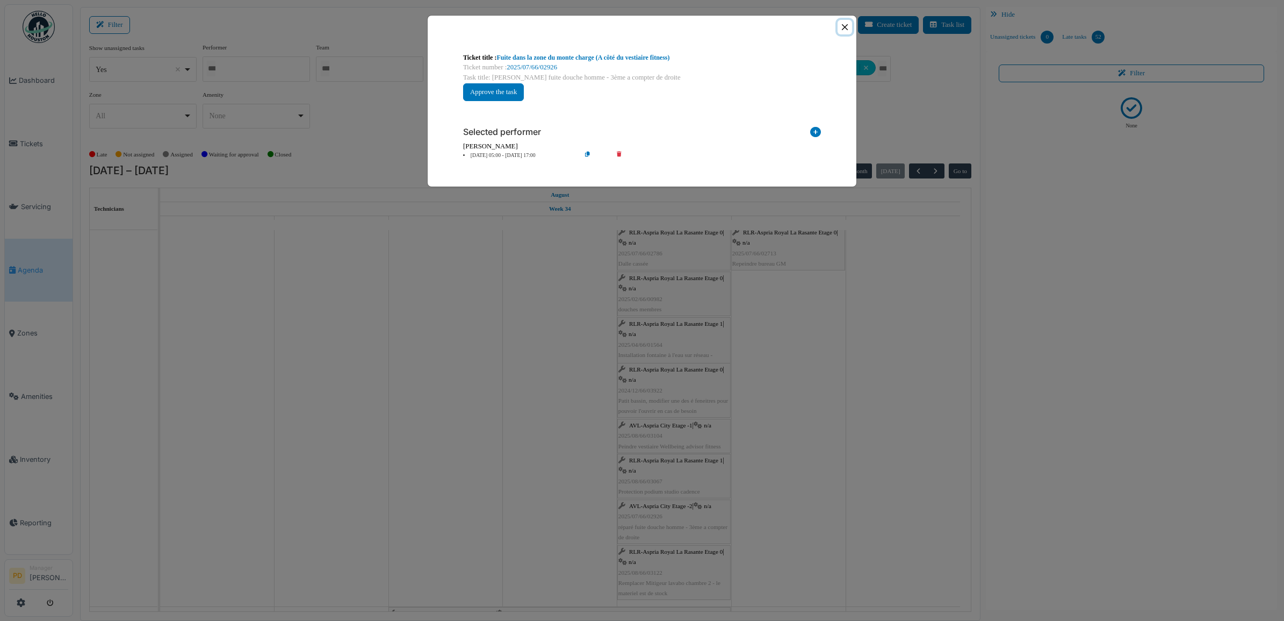
click at [841, 26] on button "Close" at bounding box center [845, 27] width 15 height 15
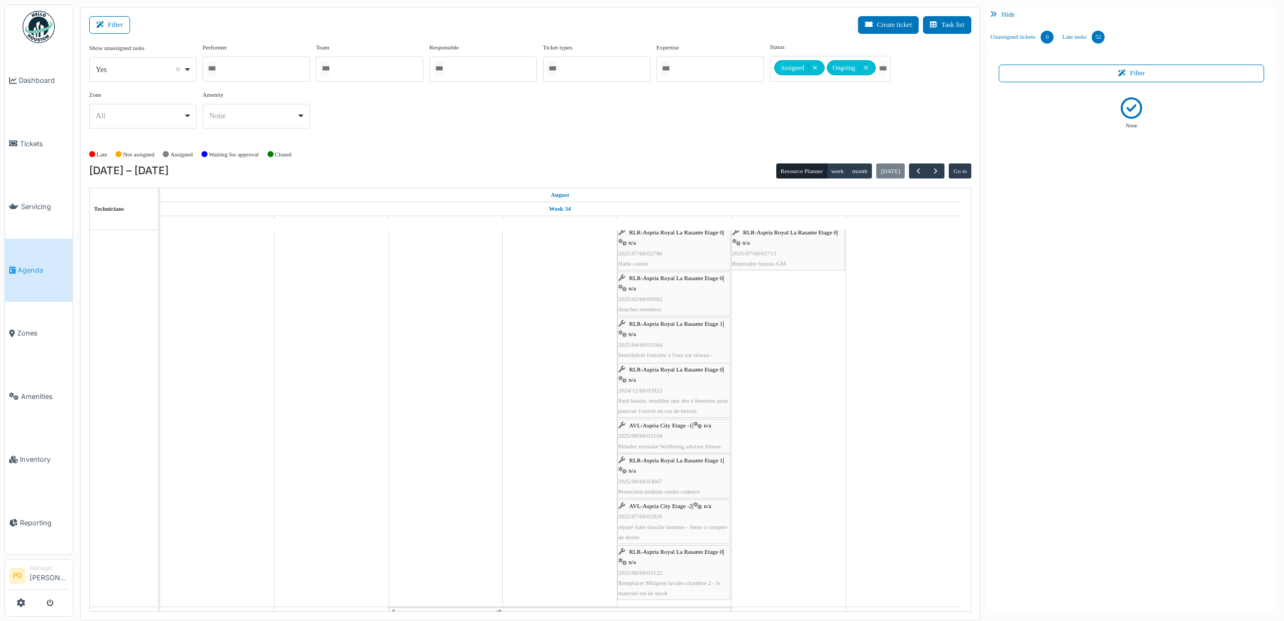
click at [664, 426] on span "AVL-Aspria City Etage -1" at bounding box center [660, 425] width 63 height 6
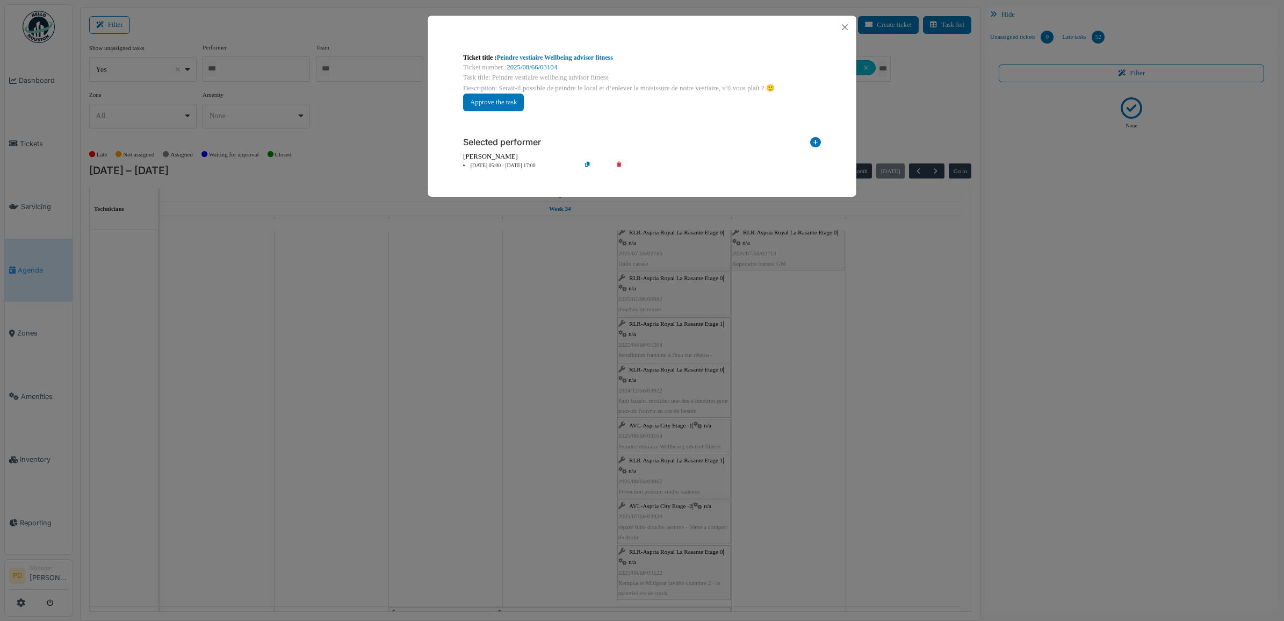
click at [513, 163] on li "22 Aug 05:00 - 22 Aug 17:00" at bounding box center [519, 166] width 123 height 8
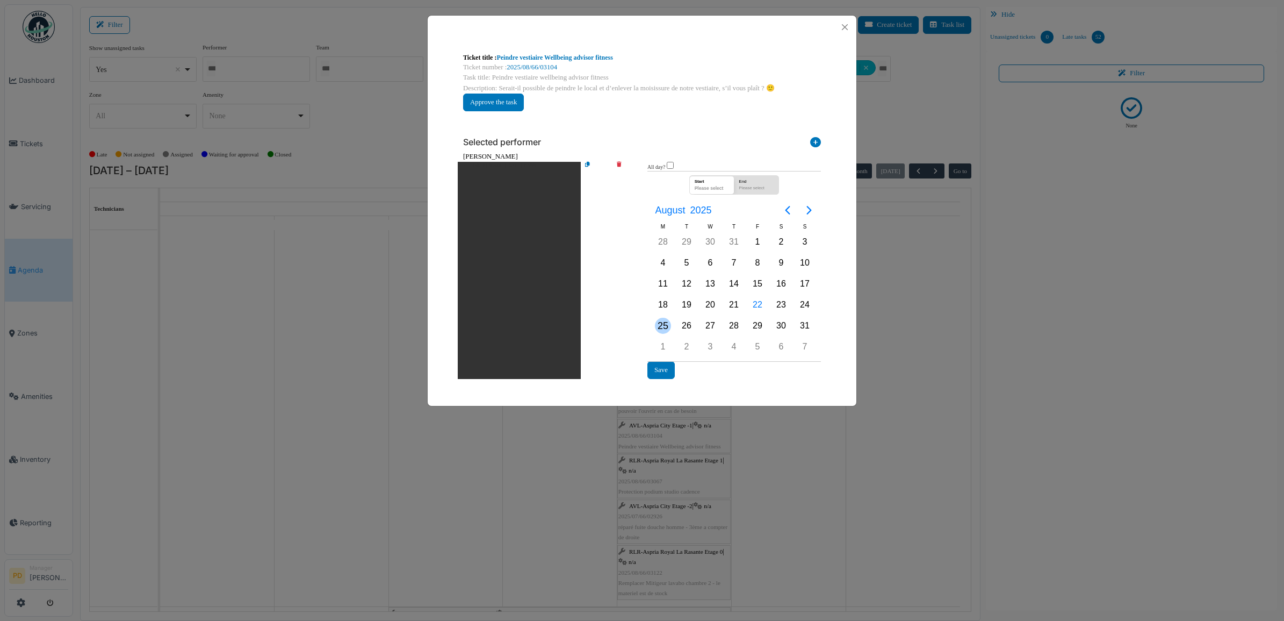
click at [667, 321] on div "25" at bounding box center [663, 326] width 16 height 16
drag, startPoint x: 664, startPoint y: 366, endPoint x: 707, endPoint y: 251, distance: 122.8
click at [662, 366] on button "Save" at bounding box center [661, 370] width 27 height 18
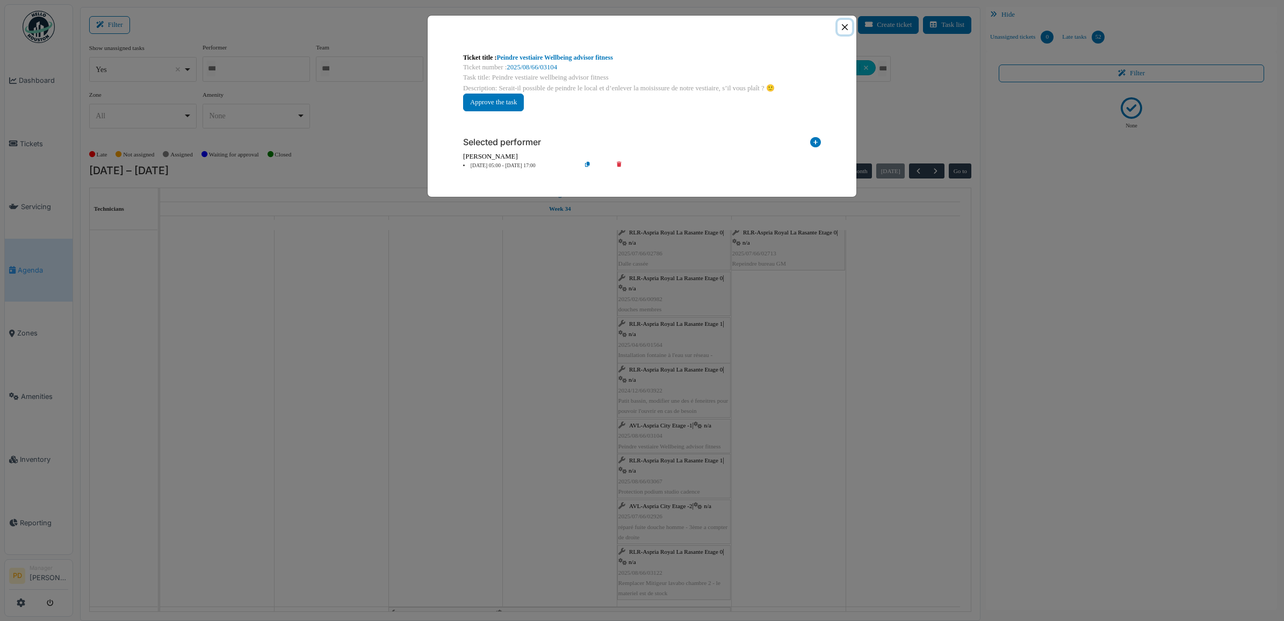
click at [846, 27] on button "Close" at bounding box center [845, 27] width 15 height 15
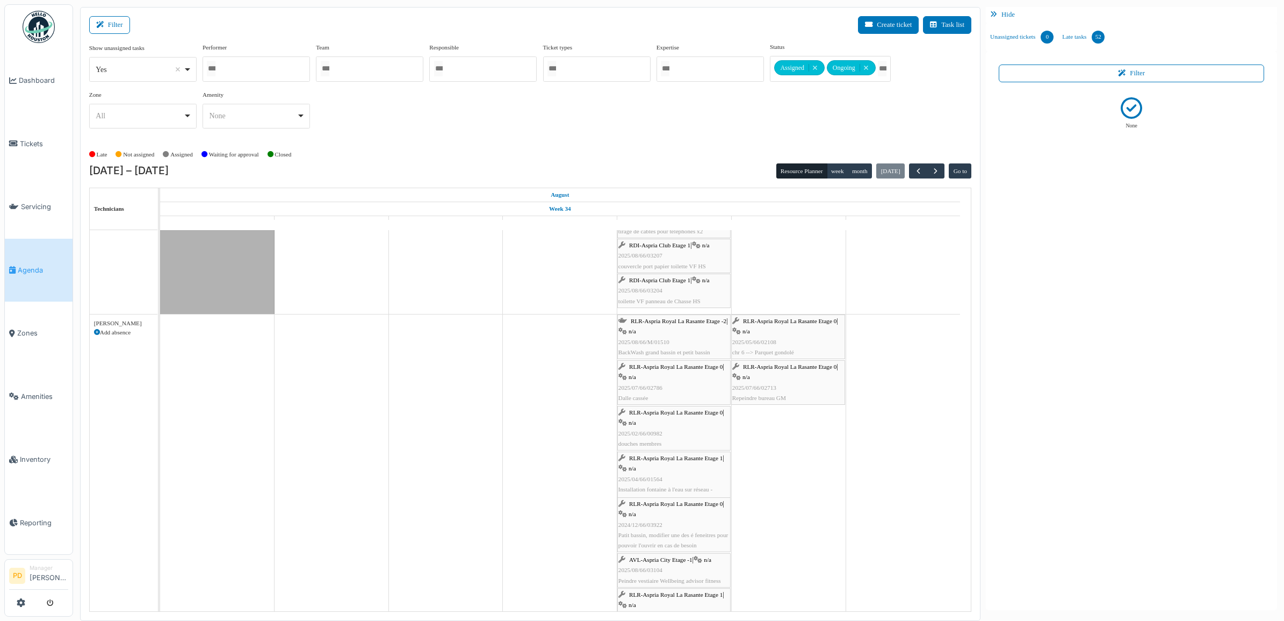
click at [680, 411] on span "RLR-Aspria Royal La Rasante Etage 0" at bounding box center [676, 412] width 94 height 6
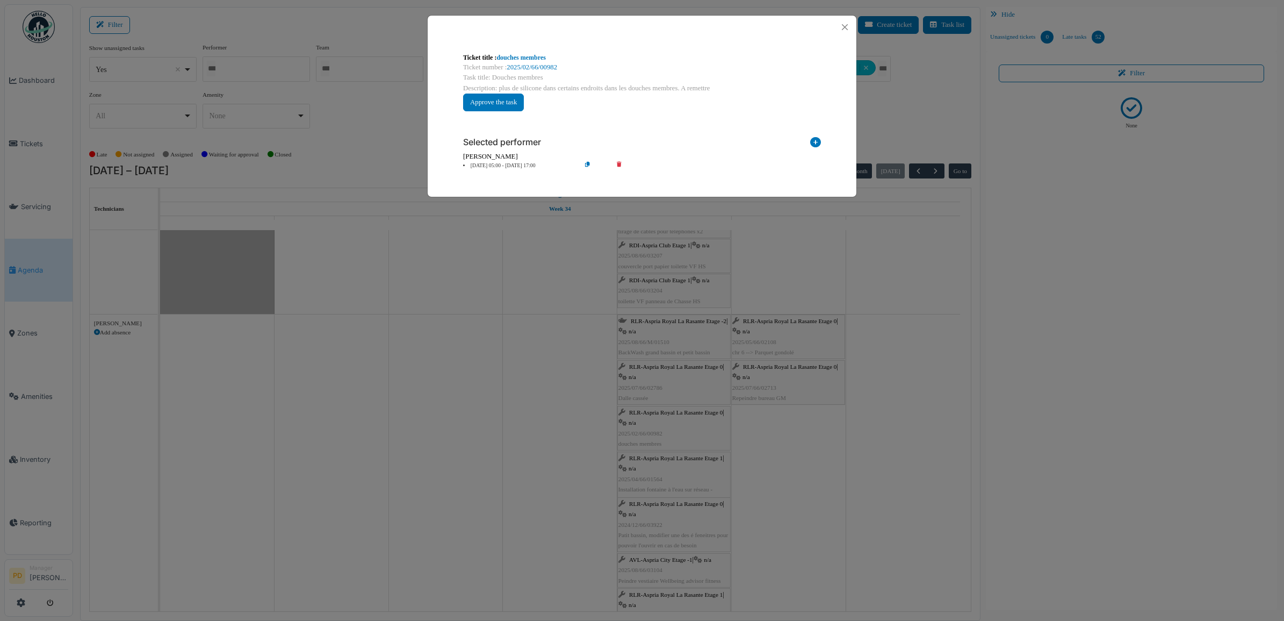
click at [508, 167] on li "22 Aug 05:00 - 22 Aug 17:00" at bounding box center [519, 166] width 123 height 8
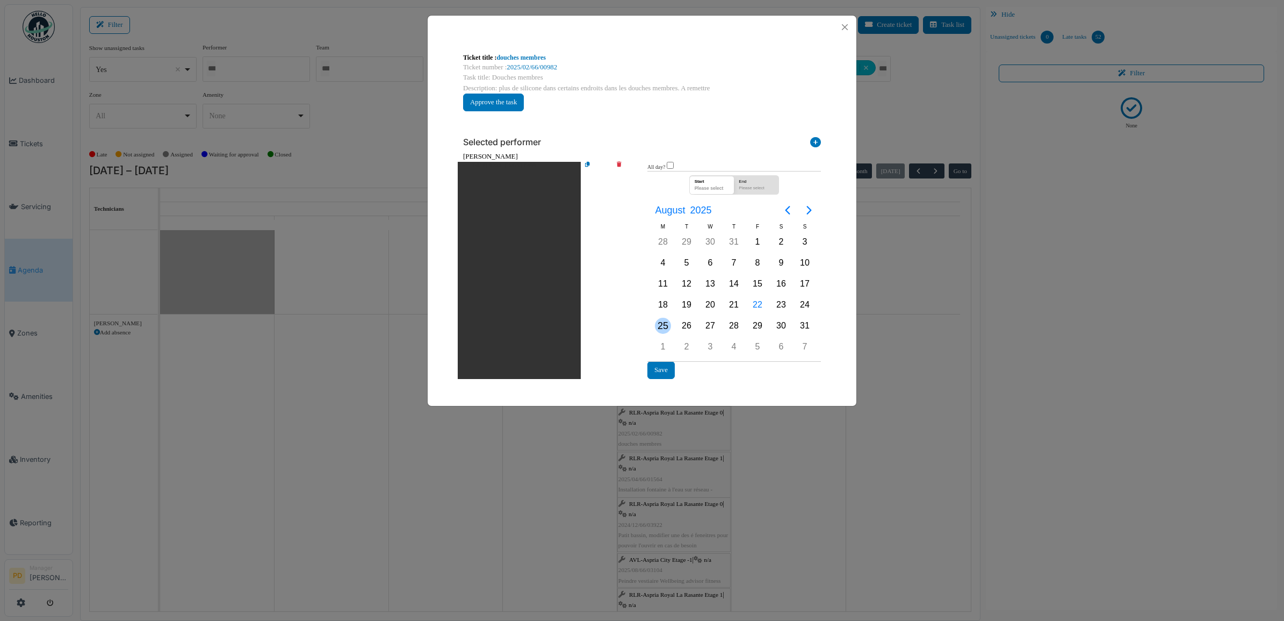
click at [662, 318] on div "25" at bounding box center [663, 326] width 16 height 16
drag, startPoint x: 662, startPoint y: 367, endPoint x: 716, endPoint y: 211, distance: 164.3
click at [662, 367] on button "Save" at bounding box center [661, 370] width 27 height 18
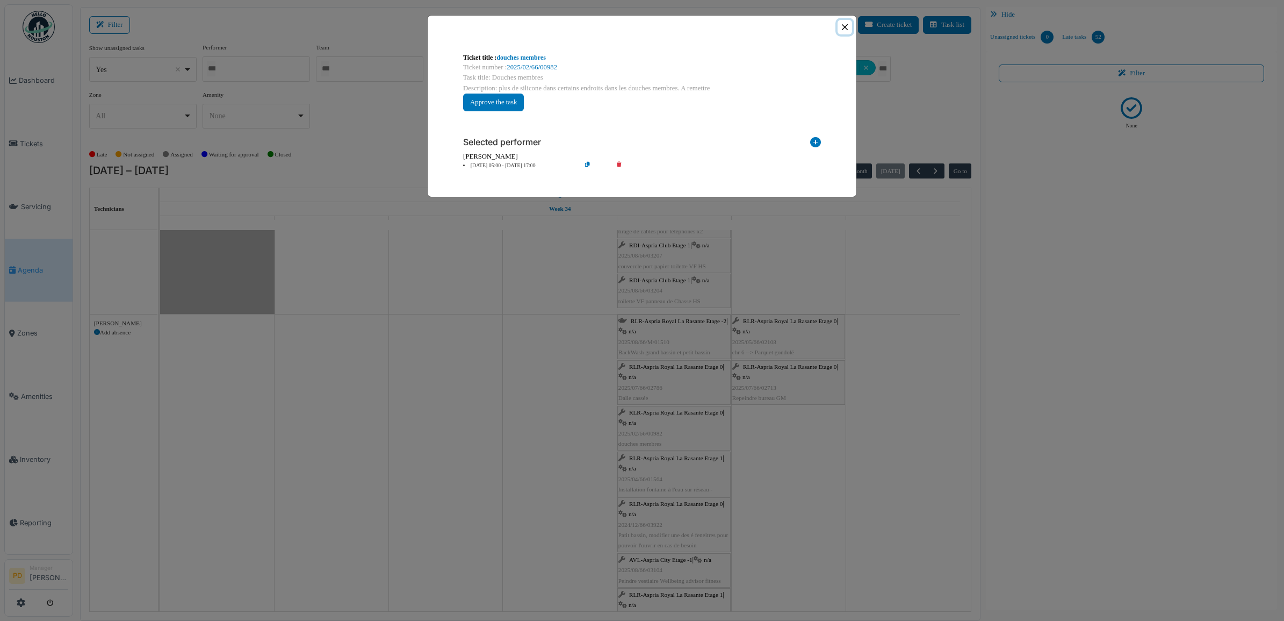
click at [839, 25] on button "Close" at bounding box center [845, 27] width 15 height 15
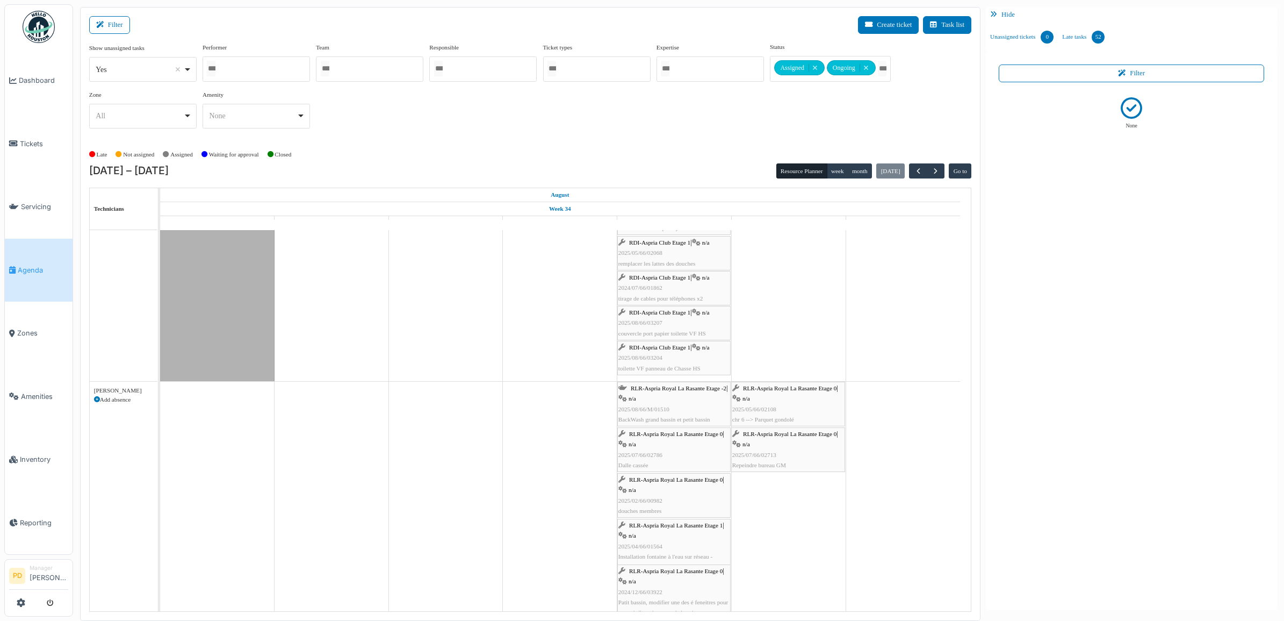
click at [686, 390] on span "RLR-Aspria Royal La Rasante Etage -2" at bounding box center [679, 388] width 96 height 6
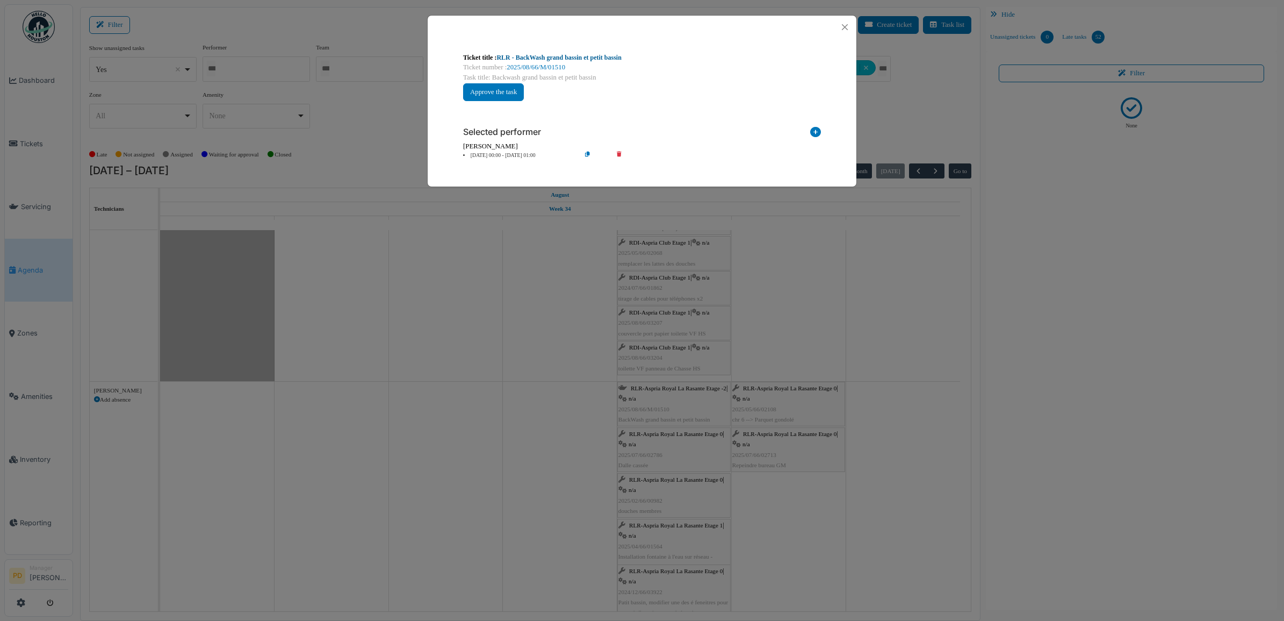
click at [598, 56] on link "RLR - BackWash grand bassin et petit bassin" at bounding box center [559, 58] width 125 height 8
click at [844, 26] on button "Close" at bounding box center [845, 27] width 15 height 15
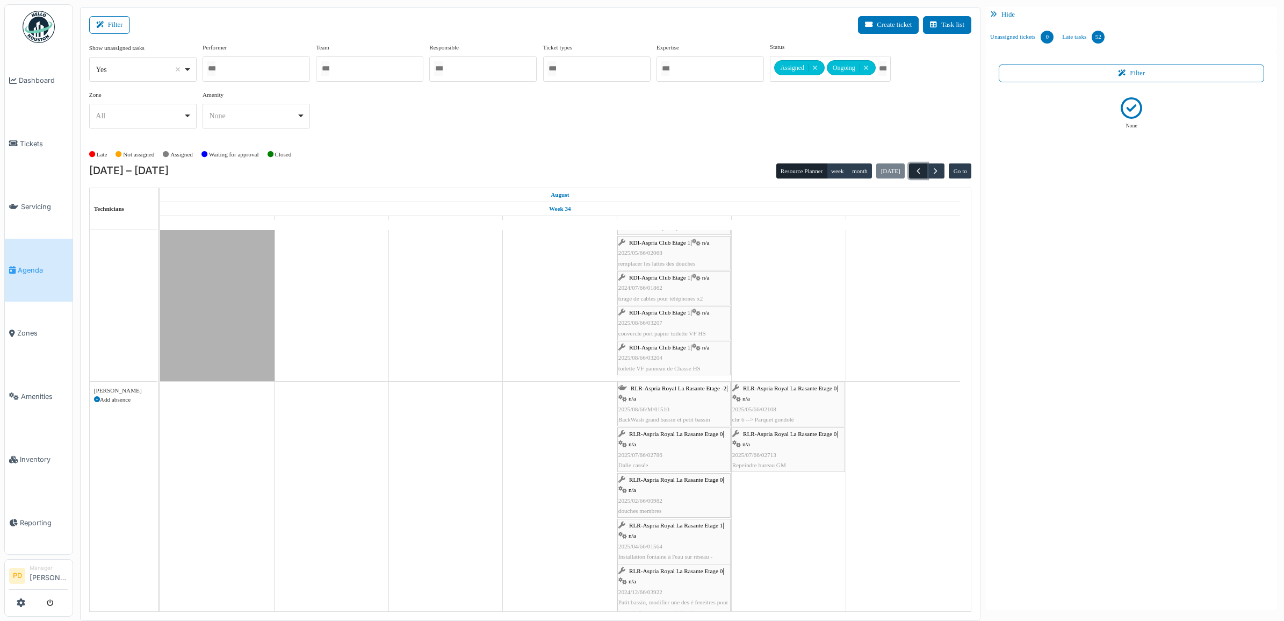
click at [920, 170] on span "button" at bounding box center [918, 171] width 9 height 9
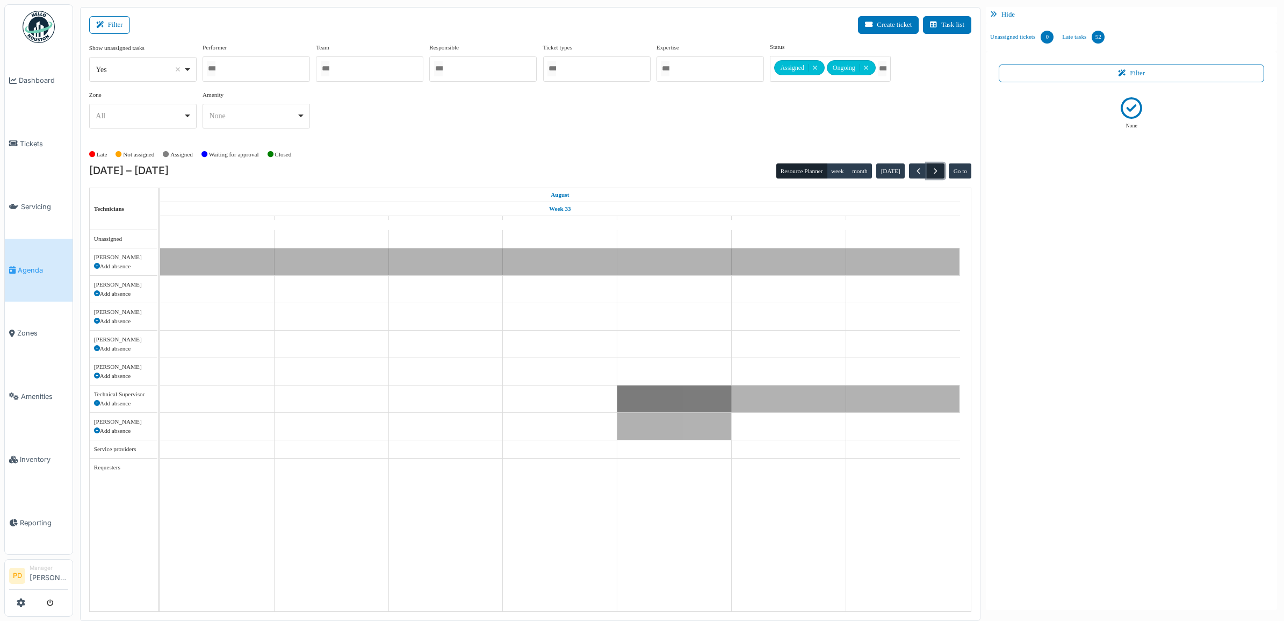
click at [938, 173] on span "button" at bounding box center [935, 171] width 9 height 9
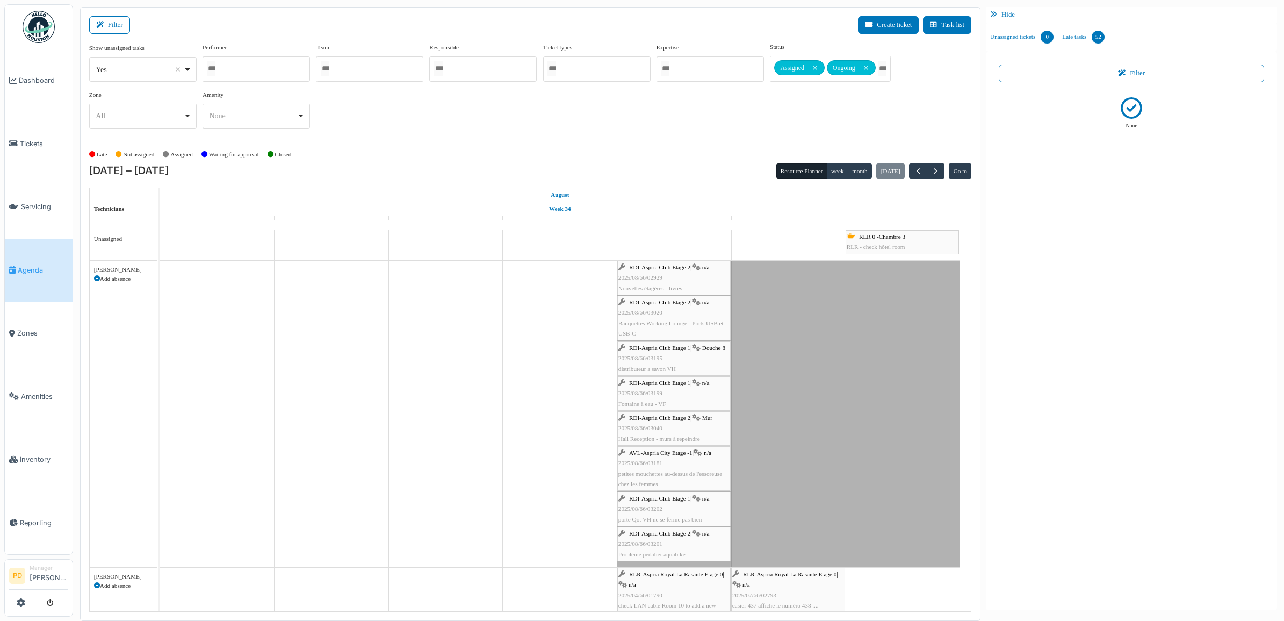
click at [37, 255] on link "Agenda" at bounding box center [39, 270] width 68 height 63
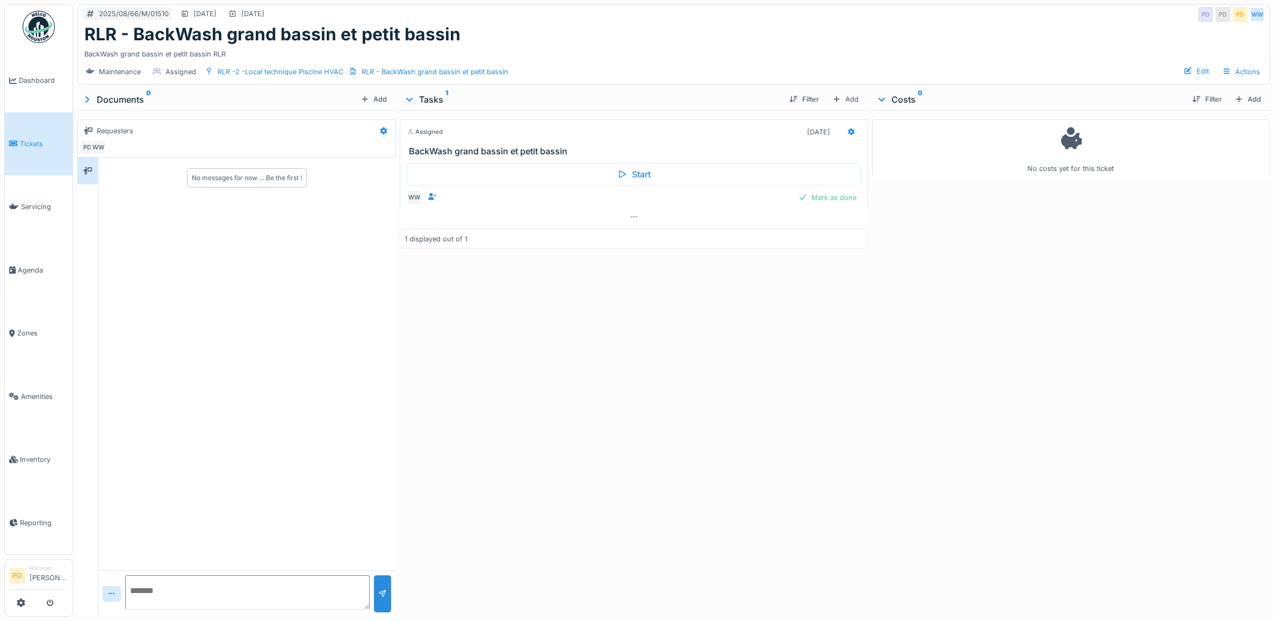
drag, startPoint x: 843, startPoint y: 132, endPoint x: 848, endPoint y: 141, distance: 10.6
click at [849, 133] on icon at bounding box center [852, 132] width 7 height 8
click at [860, 294] on div "Cancel" at bounding box center [882, 294] width 89 height 16
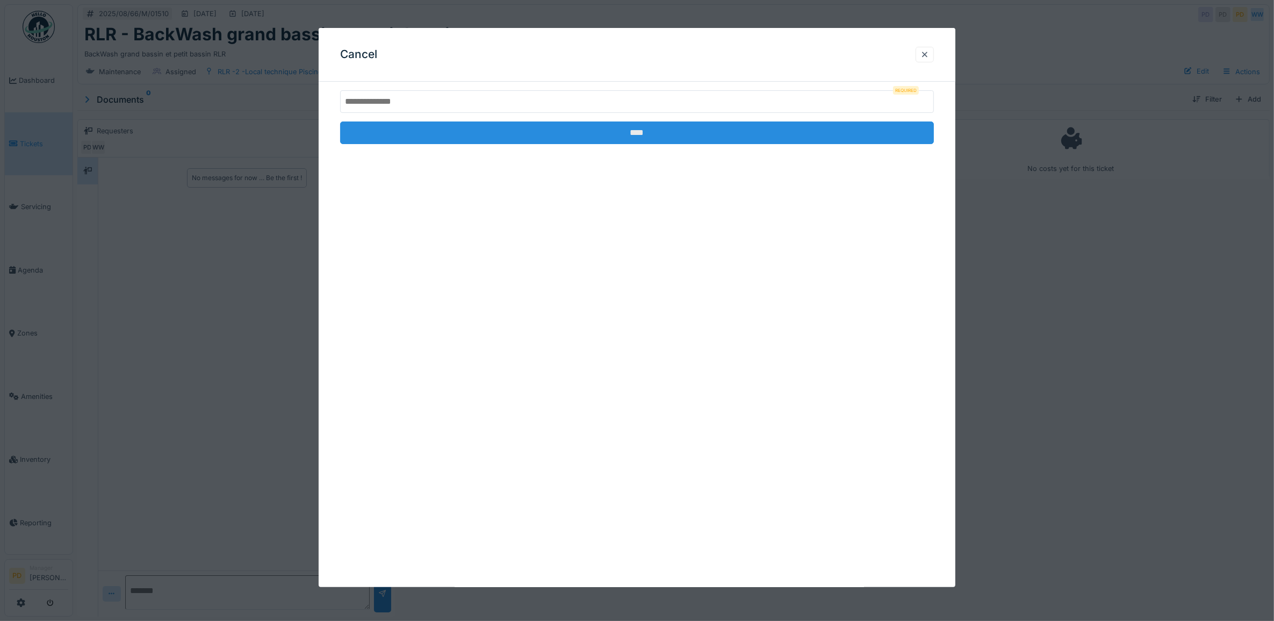
click at [628, 134] on input "****" at bounding box center [637, 132] width 594 height 23
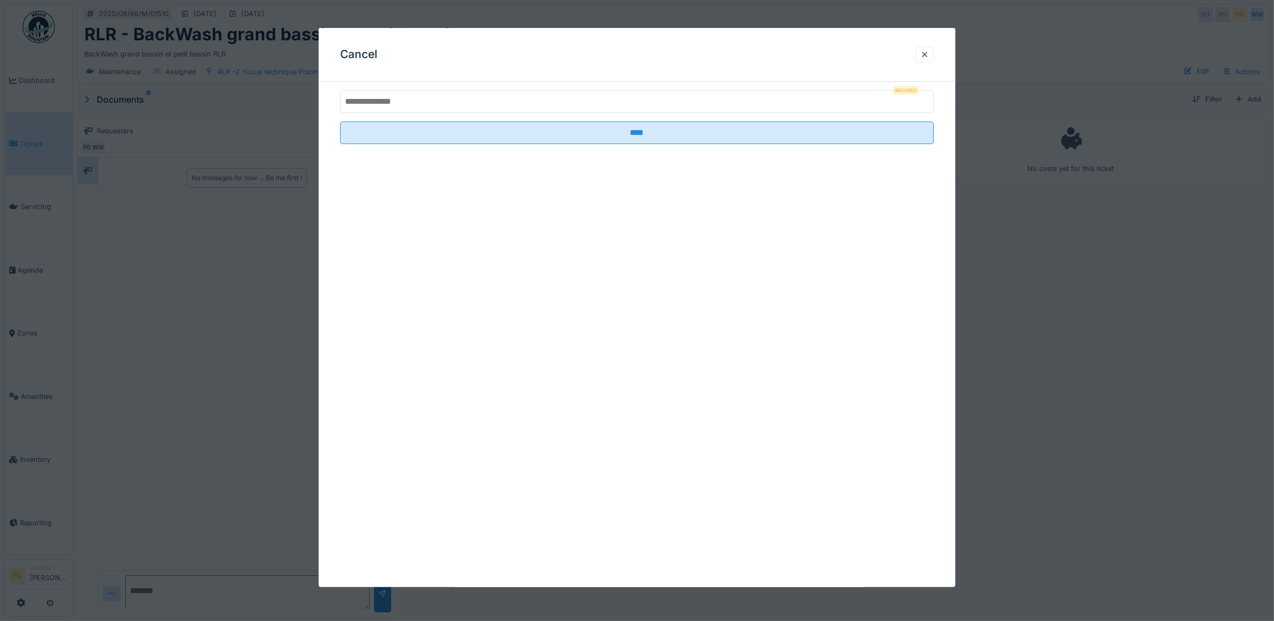
click at [673, 109] on input "text" at bounding box center [637, 101] width 594 height 23
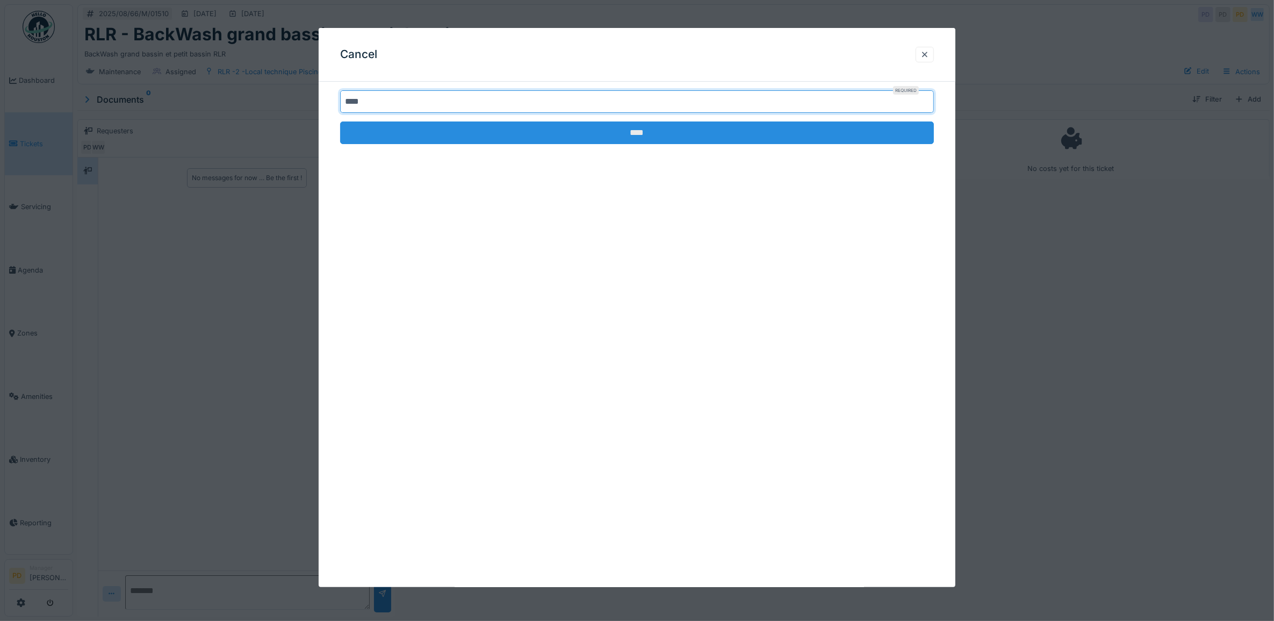
type input "****"
click at [642, 130] on input "****" at bounding box center [637, 132] width 594 height 23
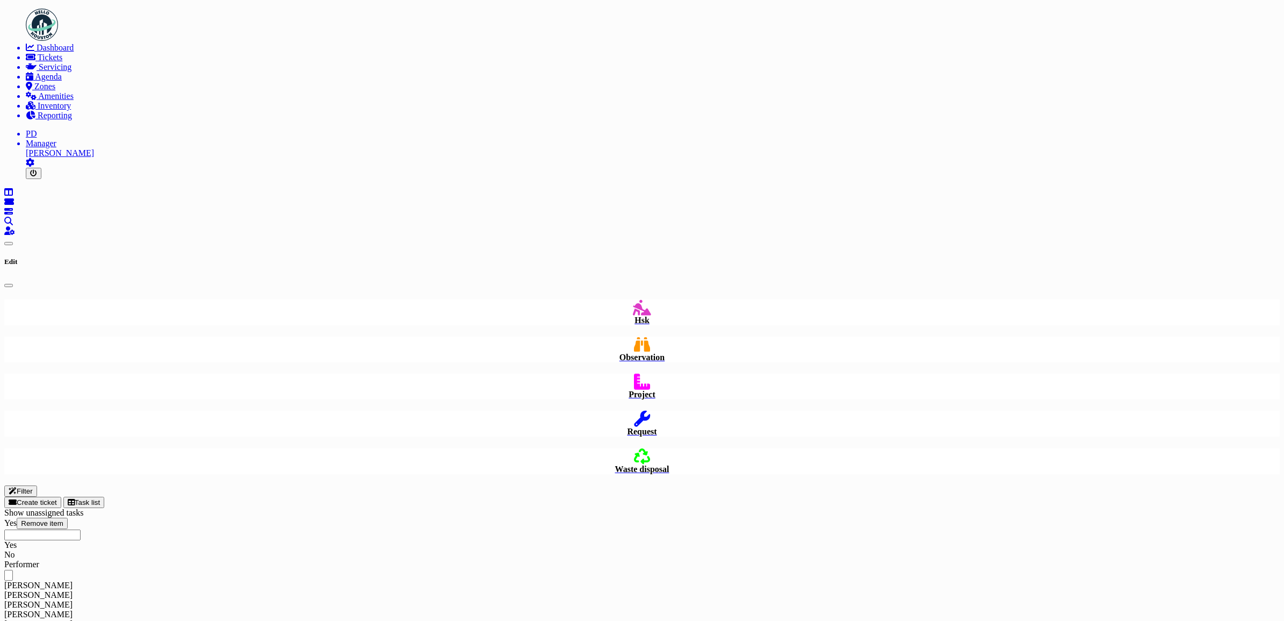
click at [37, 485] on button "Filter" at bounding box center [20, 490] width 33 height 11
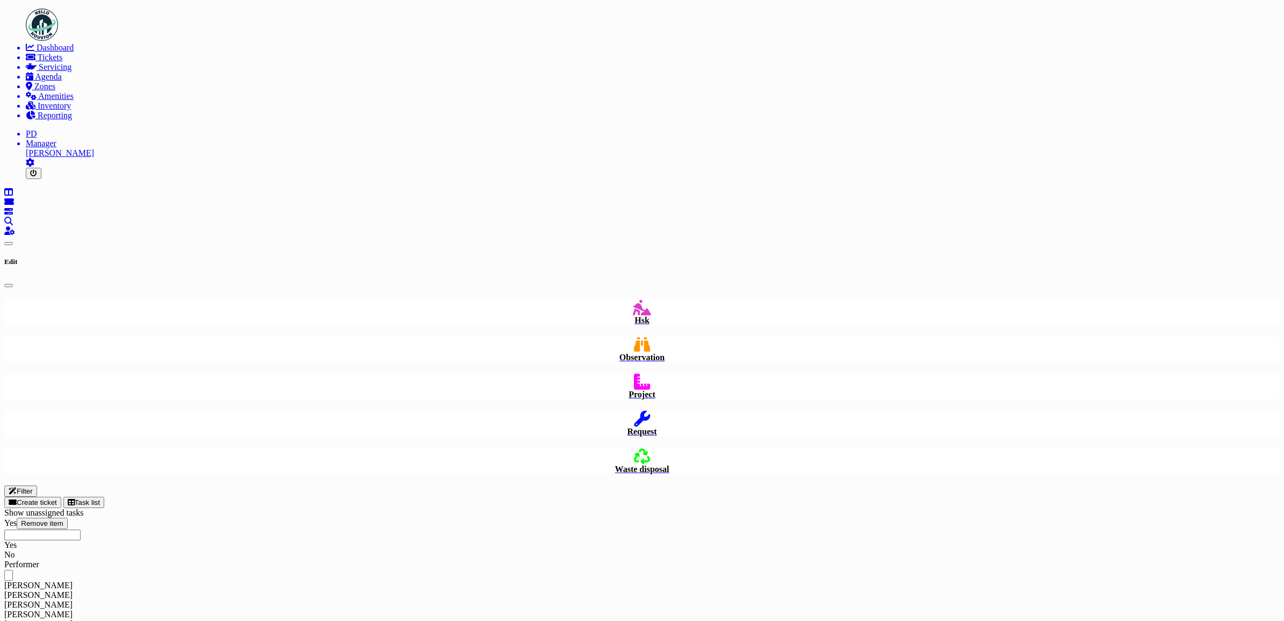
drag, startPoint x: 915, startPoint y: 171, endPoint x: 928, endPoint y: 176, distance: 14.5
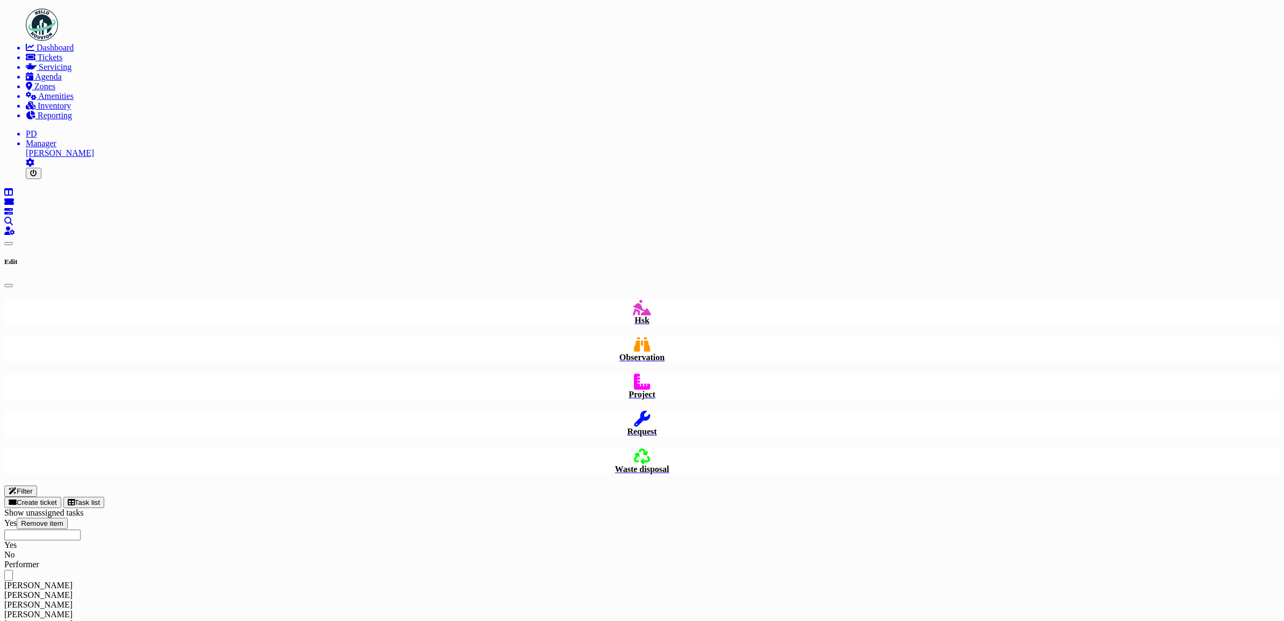
drag, startPoint x: 617, startPoint y: 163, endPoint x: 641, endPoint y: 162, distance: 24.2
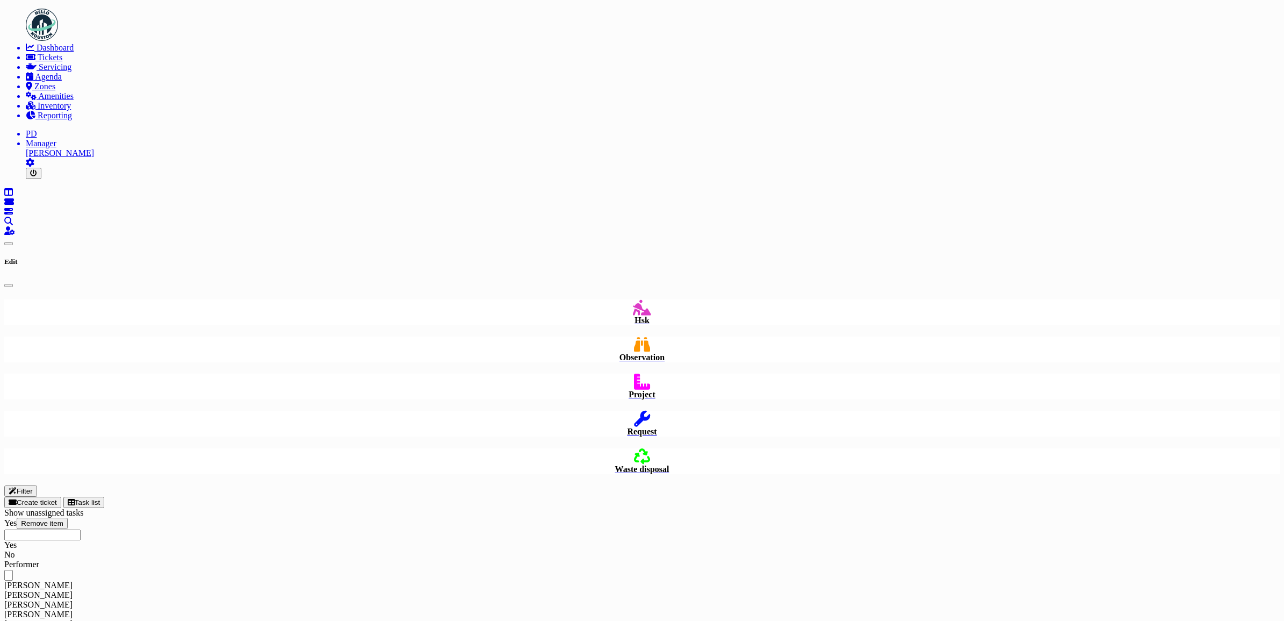
drag, startPoint x: 452, startPoint y: 261, endPoint x: 502, endPoint y: 351, distance: 103.2
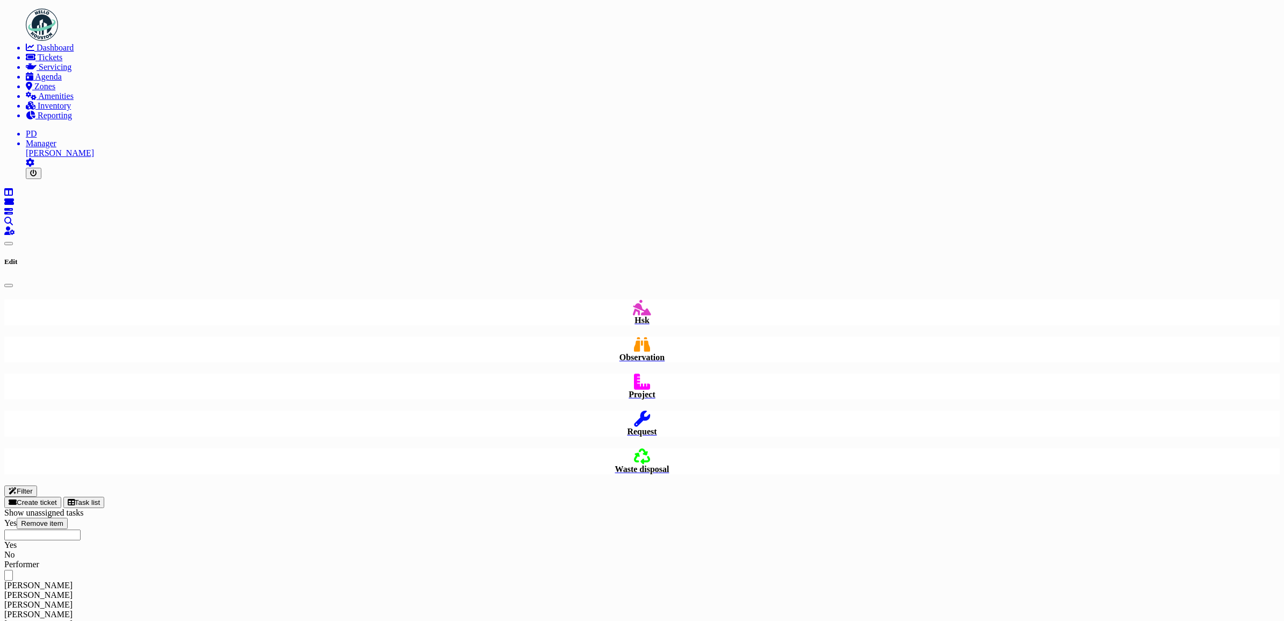
drag, startPoint x: 477, startPoint y: 532, endPoint x: 572, endPoint y: 478, distance: 109.7
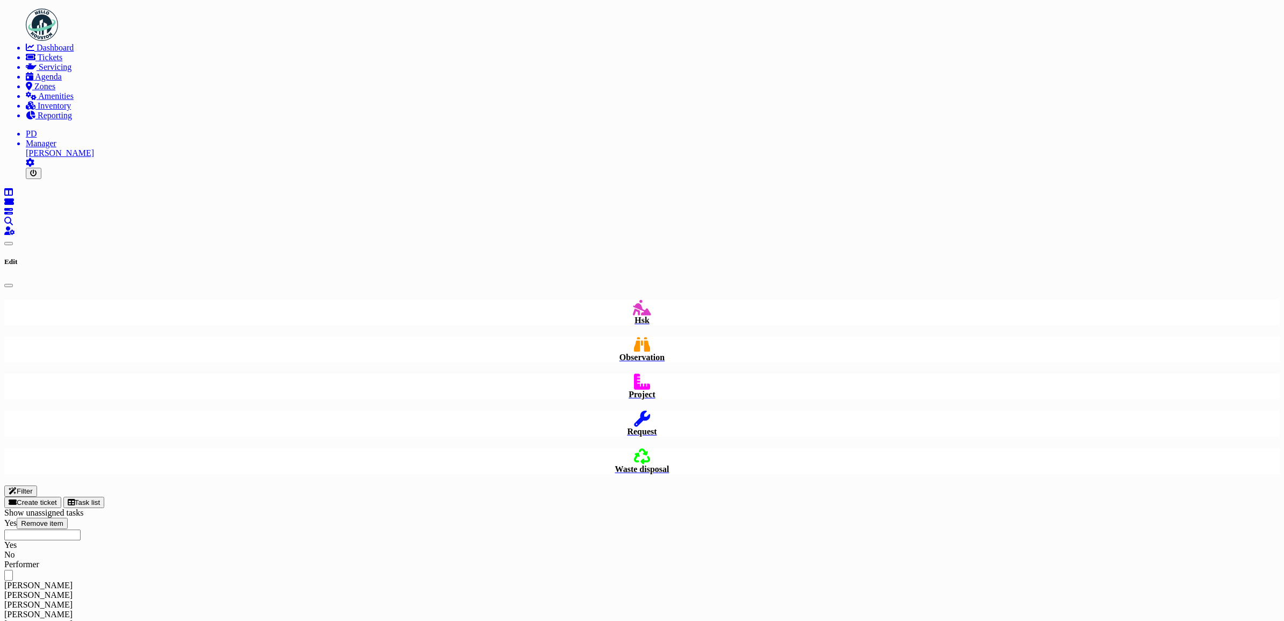
drag, startPoint x: 506, startPoint y: 470, endPoint x: 504, endPoint y: 476, distance: 6.3
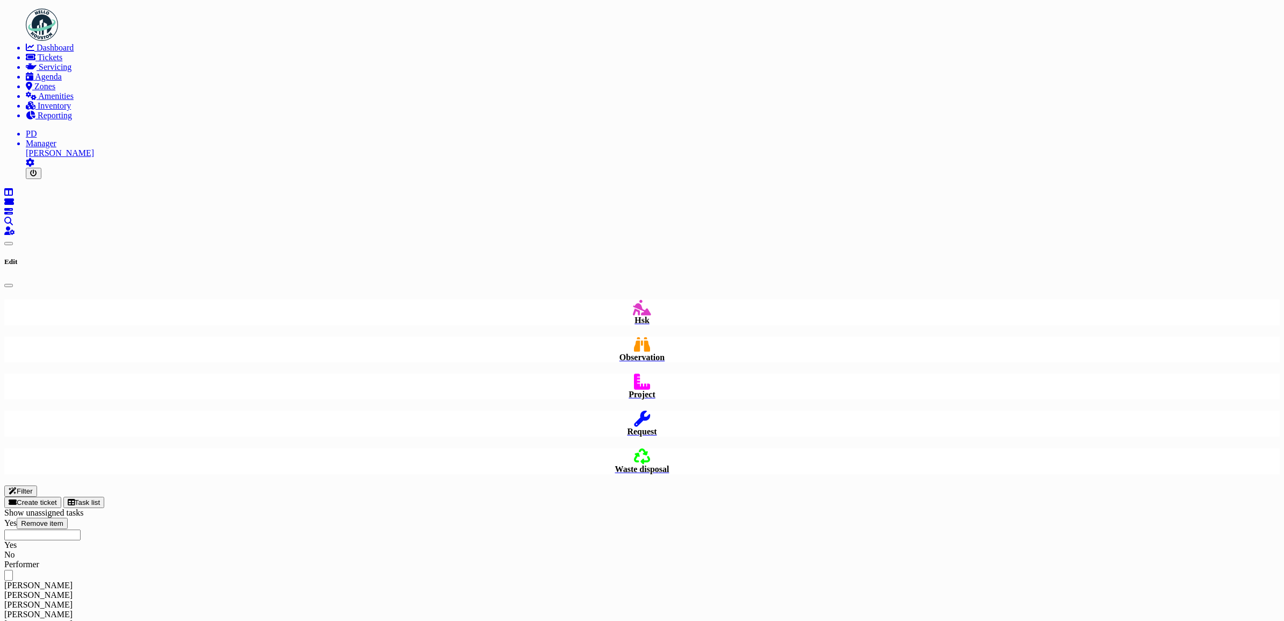
drag, startPoint x: 797, startPoint y: 297, endPoint x: 700, endPoint y: 310, distance: 98.1
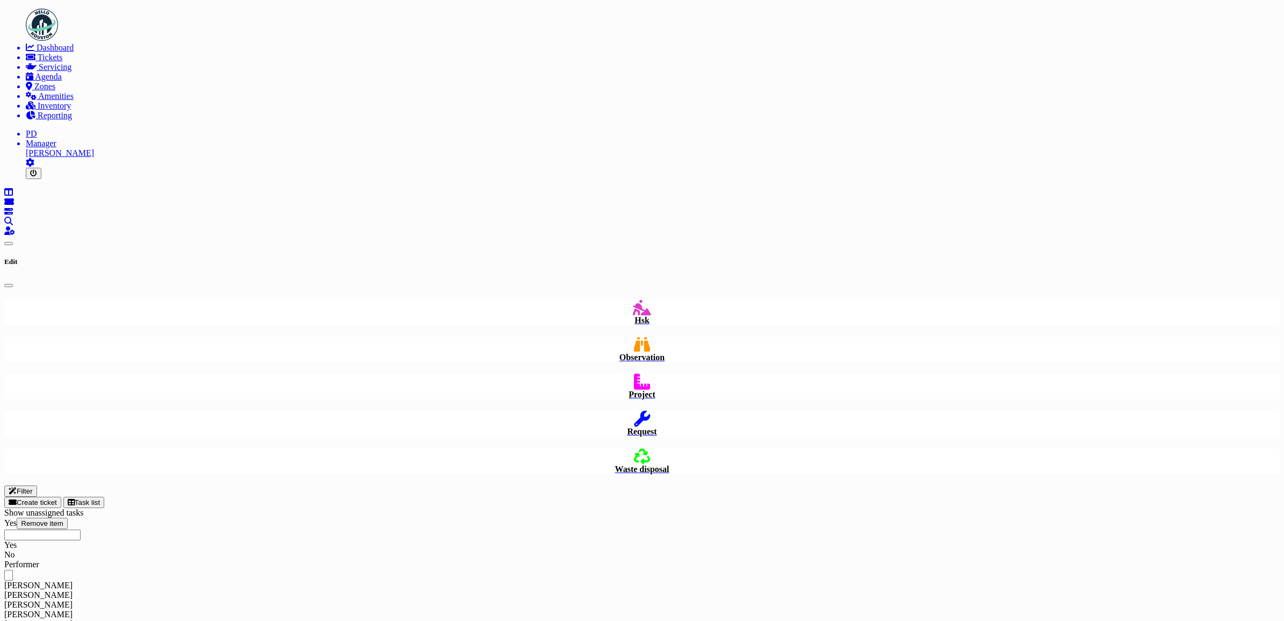
click at [41, 81] on span "Agenda" at bounding box center [48, 76] width 27 height 9
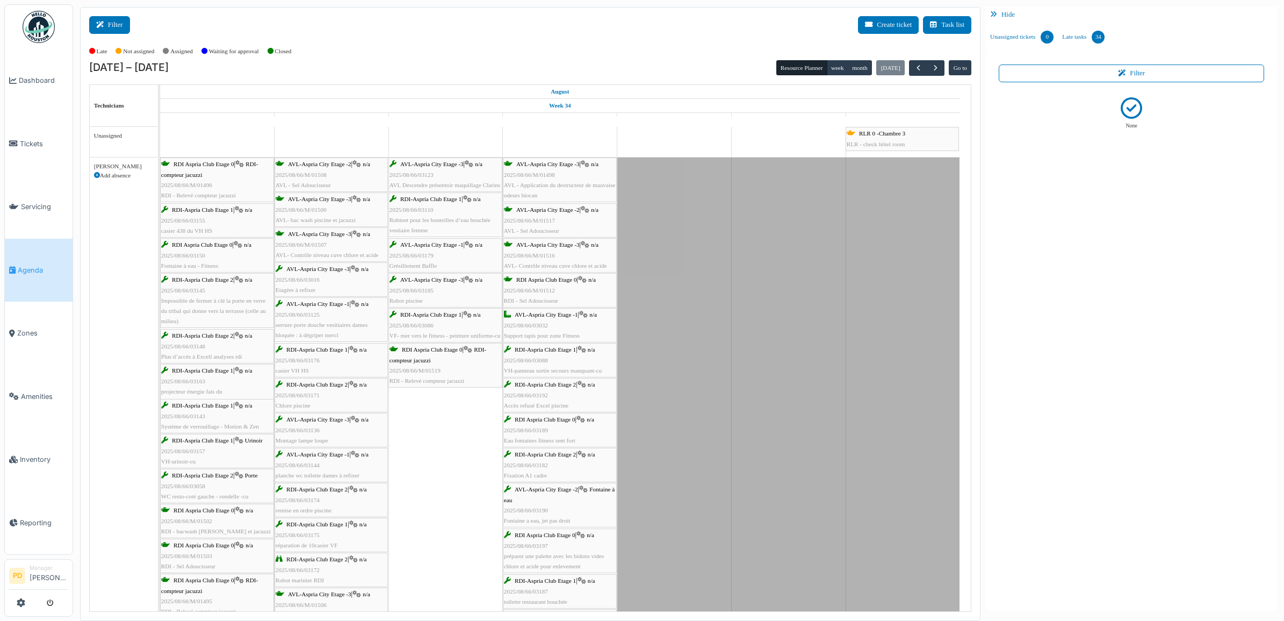
click at [114, 24] on button "Filter" at bounding box center [109, 25] width 41 height 18
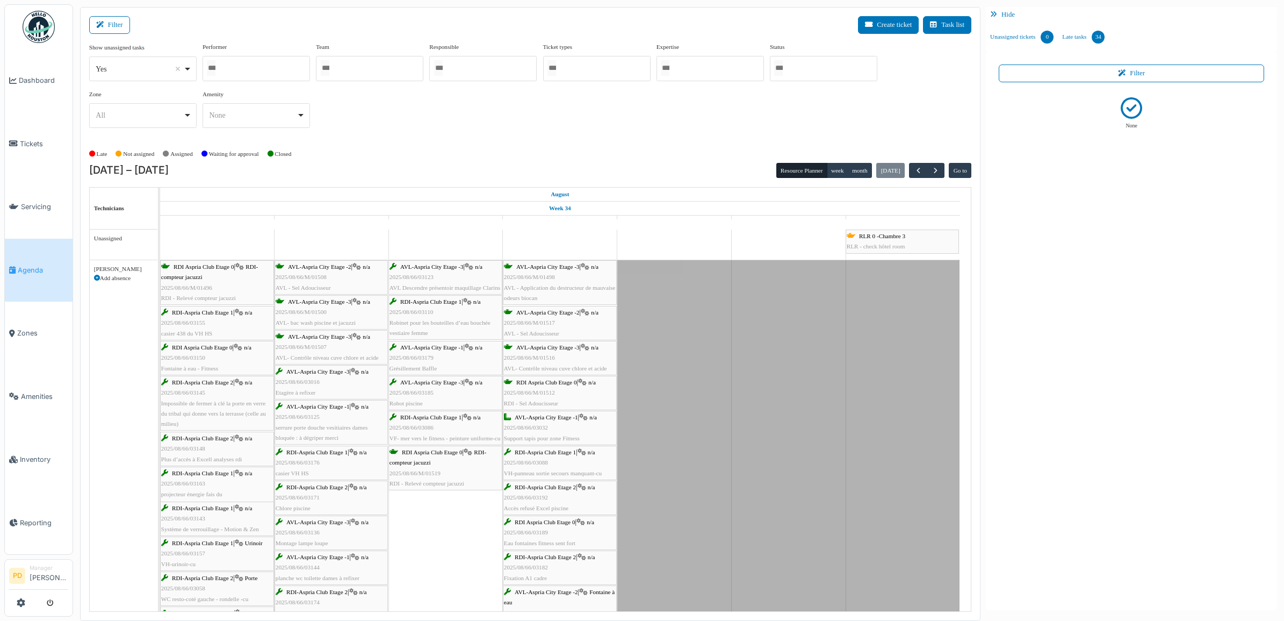
click at [833, 71] on div at bounding box center [823, 68] width 107 height 25
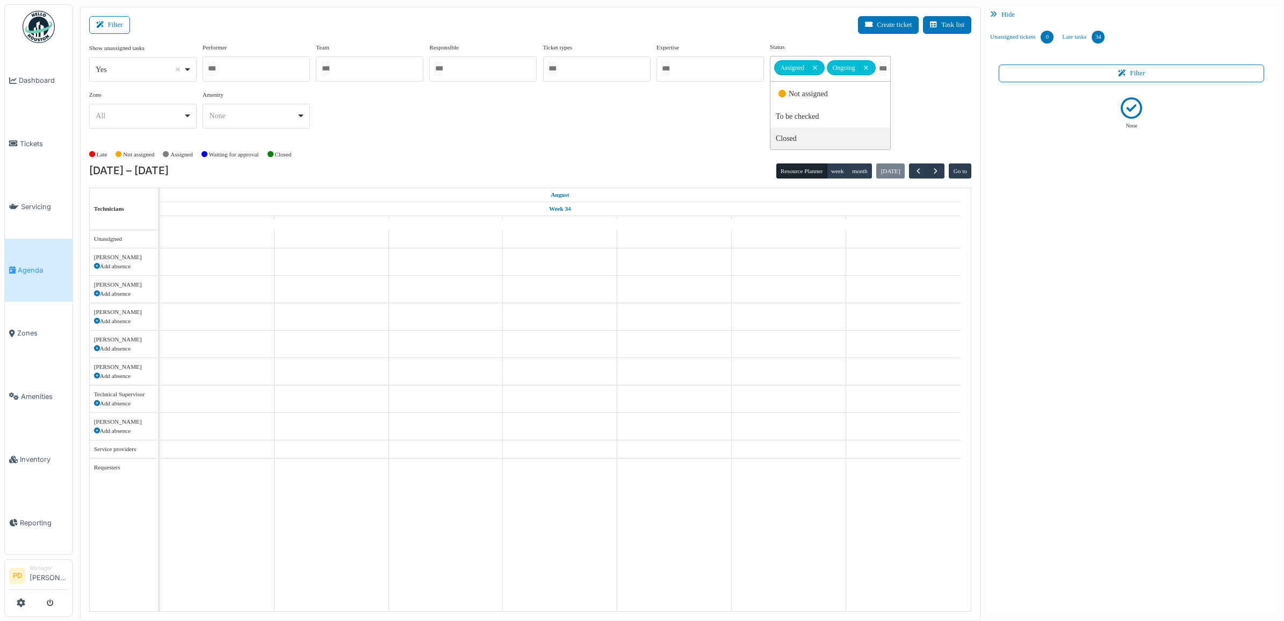
click at [653, 146] on div "Late Not assigned Assigned Waiting for approval Closed" at bounding box center [530, 155] width 882 height 18
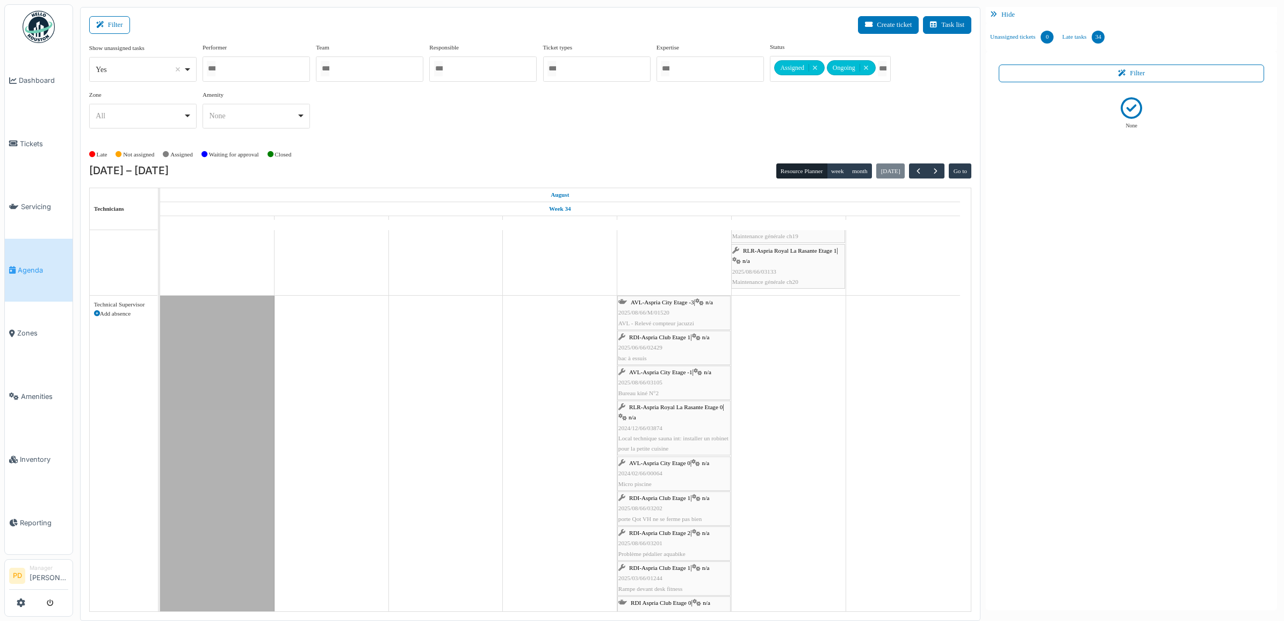
click at [699, 301] on icon at bounding box center [699, 302] width 9 height 7
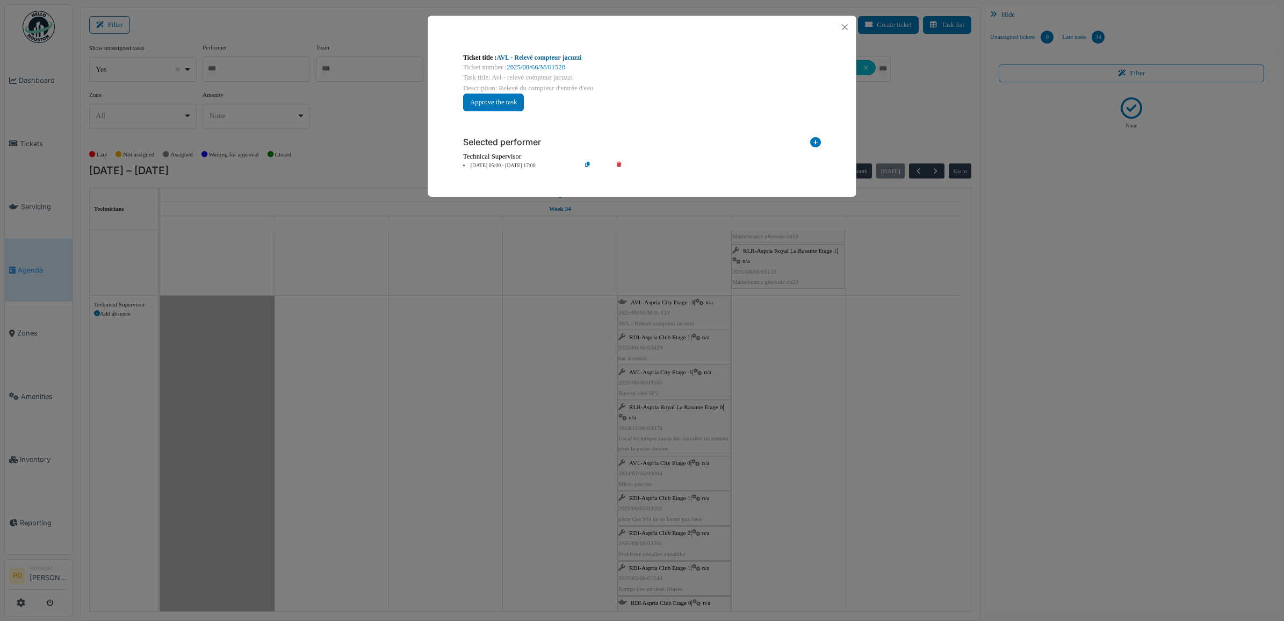
click at [562, 54] on link "AVL - Relevé compteur jacuzzi" at bounding box center [539, 58] width 85 height 8
click at [845, 23] on button "Close" at bounding box center [845, 27] width 15 height 15
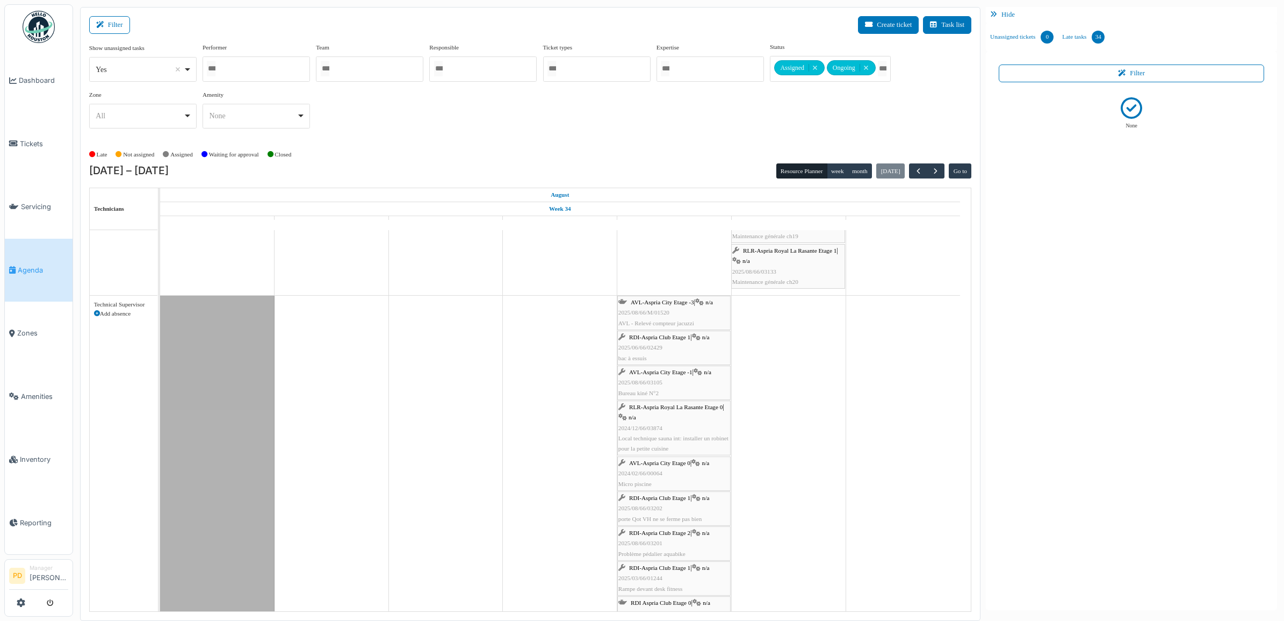
click at [654, 337] on span "RDI-Aspria Club Etage 1" at bounding box center [659, 337] width 61 height 6
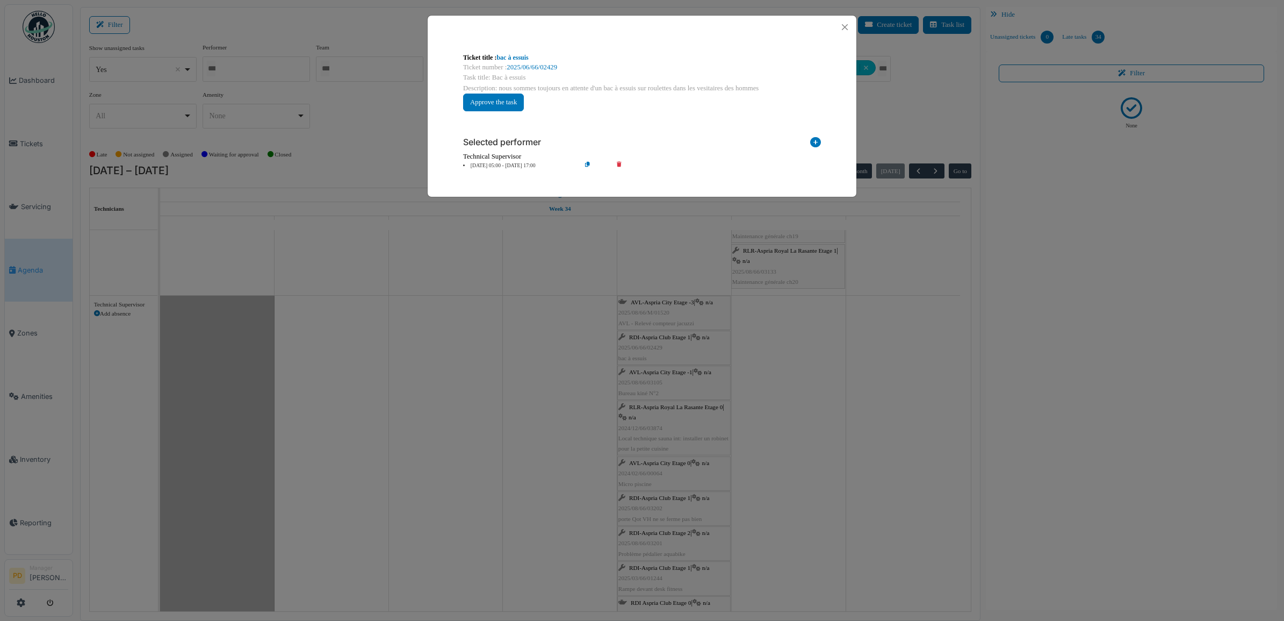
drag, startPoint x: 486, startPoint y: 165, endPoint x: 538, endPoint y: 198, distance: 61.1
click at [487, 165] on li "22 Aug 05:00 - 22 Aug 17:00" at bounding box center [519, 166] width 123 height 8
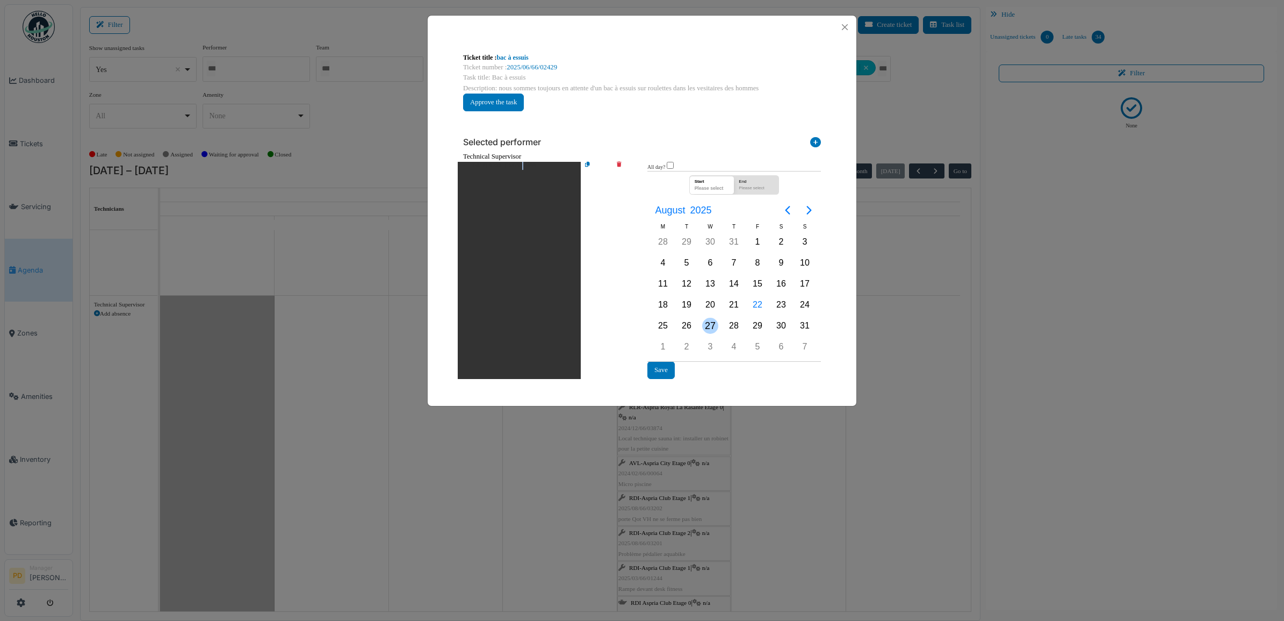
click at [710, 321] on div "27" at bounding box center [710, 326] width 16 height 16
click at [666, 368] on button "Save" at bounding box center [661, 370] width 27 height 18
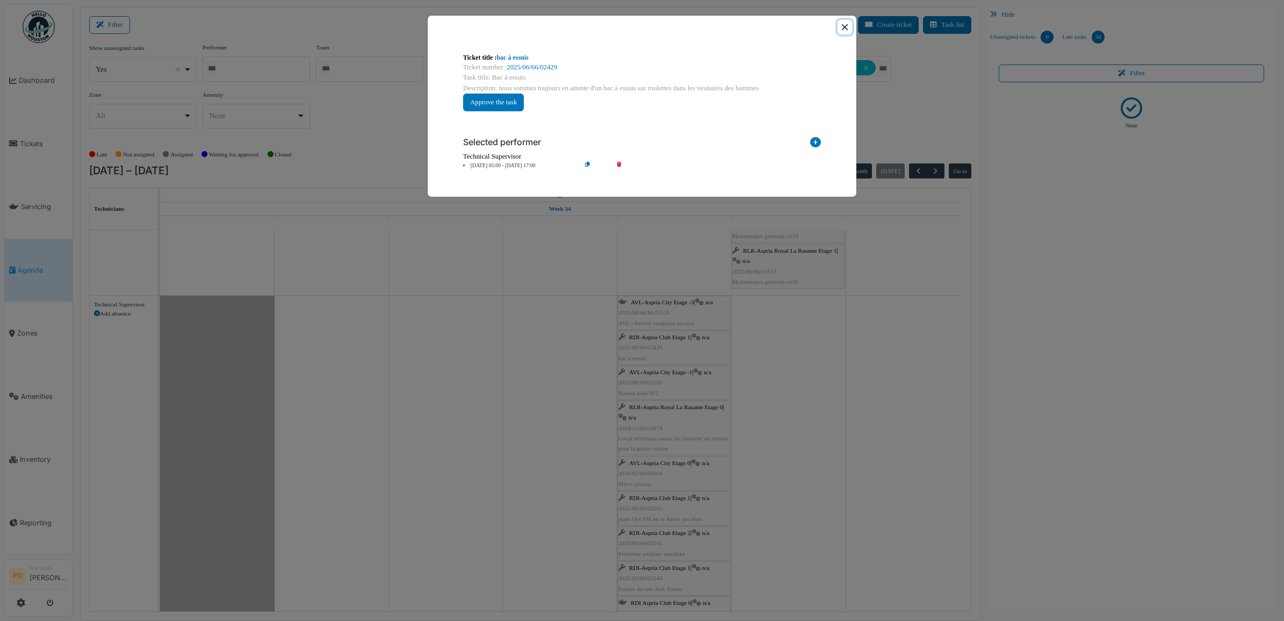
click at [847, 28] on button "Close" at bounding box center [845, 27] width 15 height 15
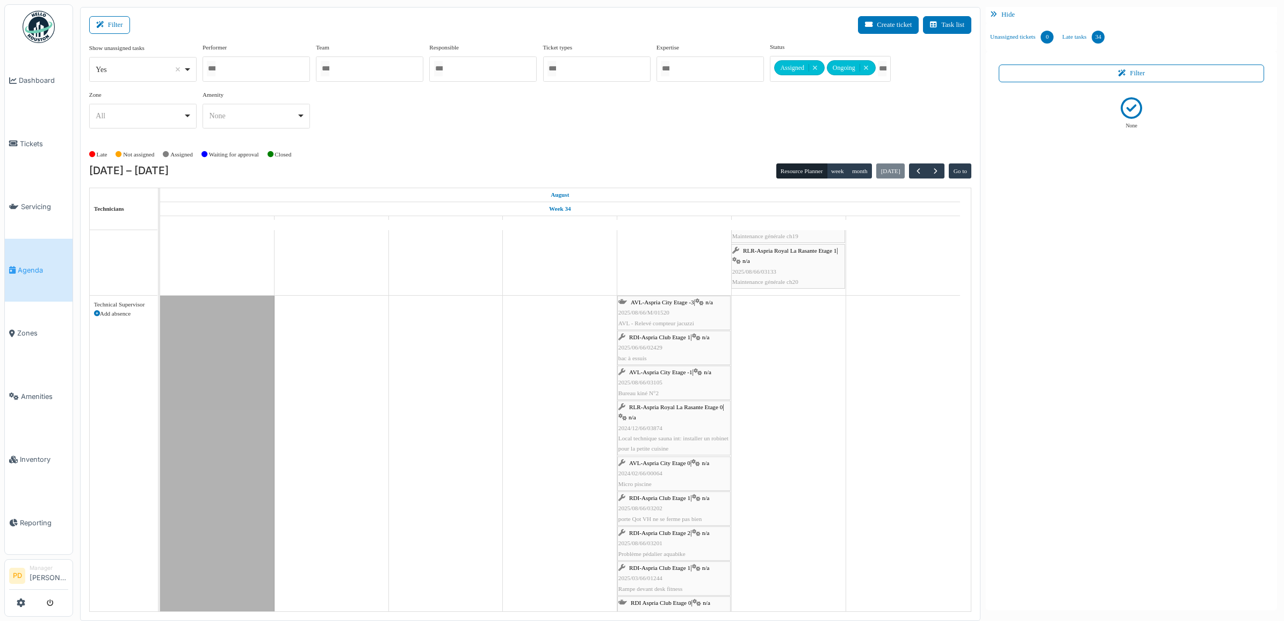
click at [675, 374] on span "AVL-Aspria City Etage -1" at bounding box center [660, 372] width 63 height 6
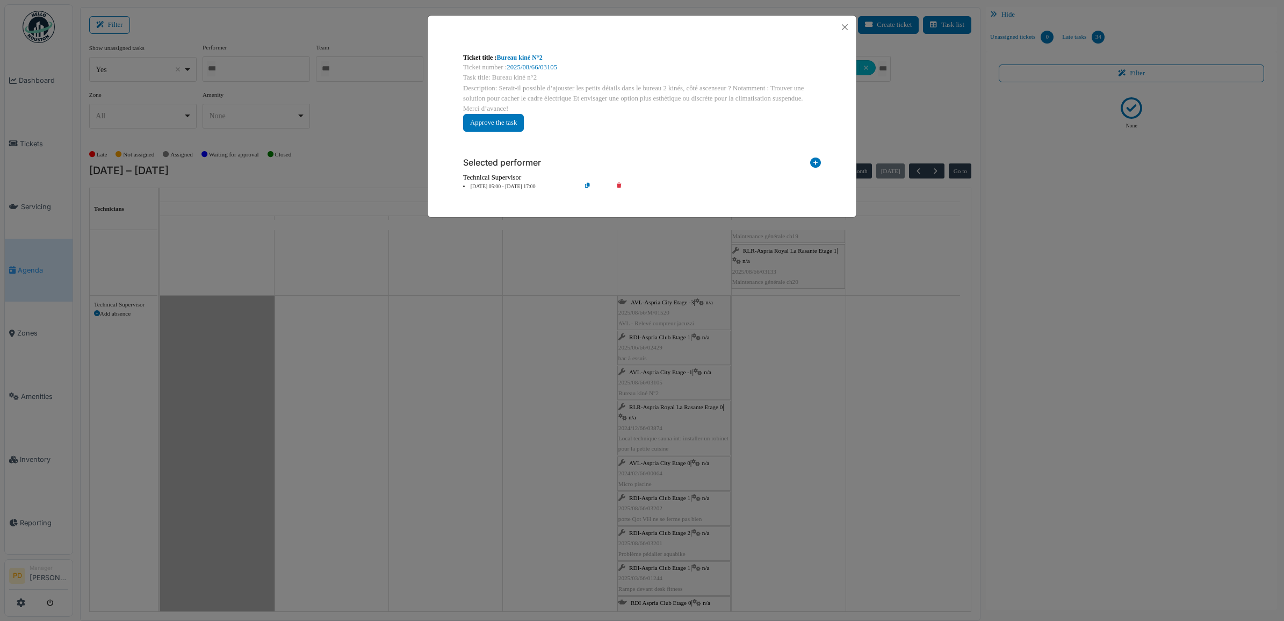
click at [508, 184] on li "22 Aug 05:00 - 22 Aug 17:00" at bounding box center [519, 187] width 123 height 8
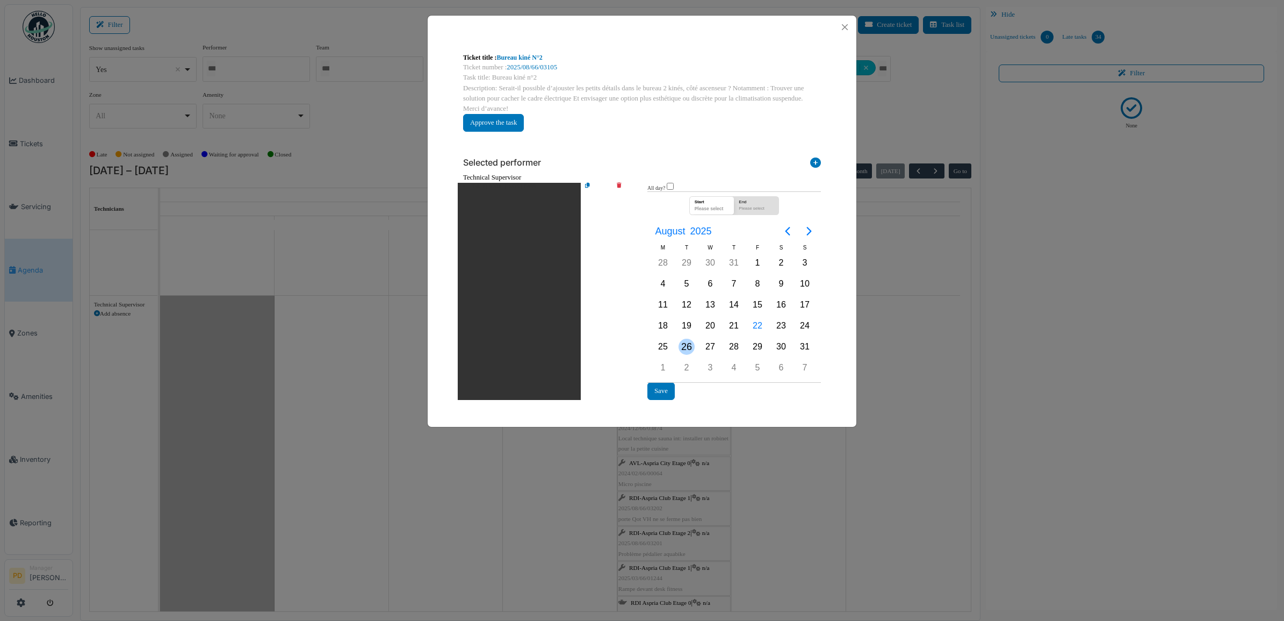
click at [680, 342] on div "26" at bounding box center [687, 347] width 16 height 16
click at [665, 395] on button "Save" at bounding box center [661, 391] width 27 height 18
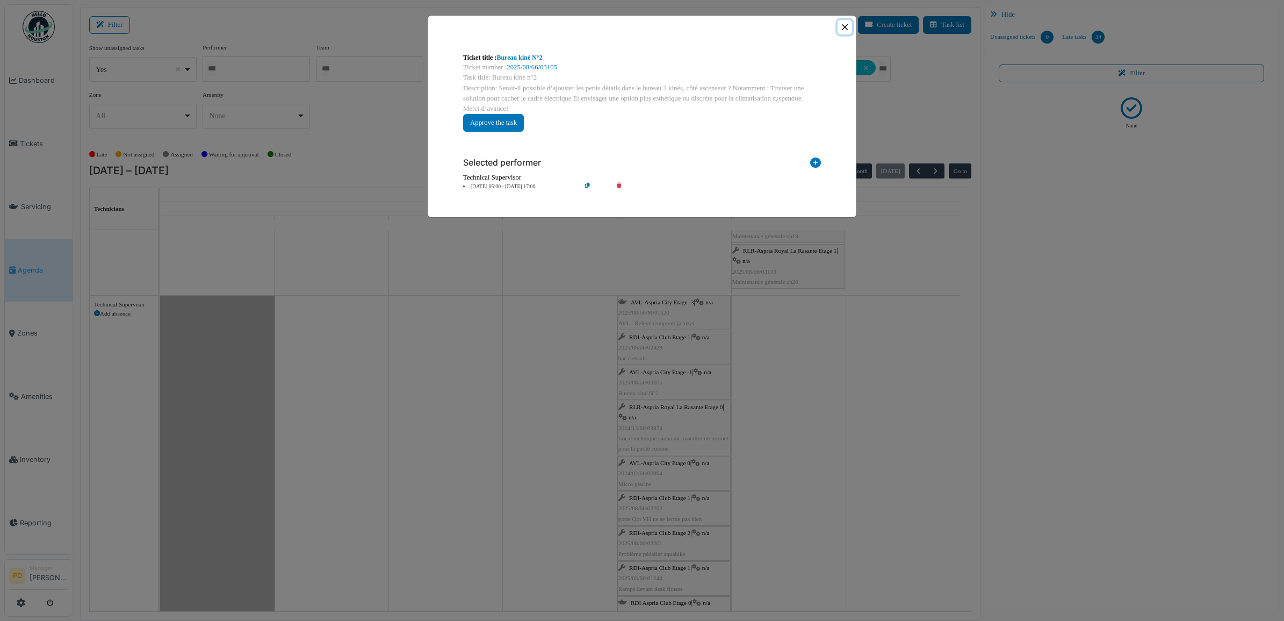
click at [842, 28] on button "Close" at bounding box center [845, 27] width 15 height 15
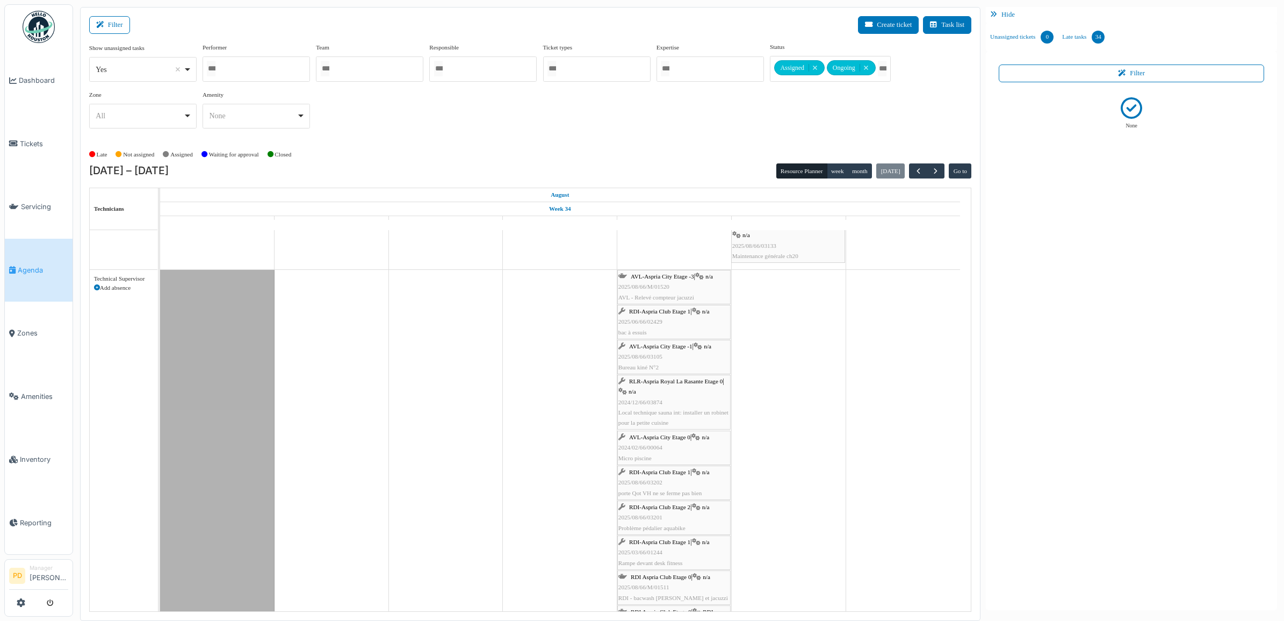
scroll to position [1680, 0]
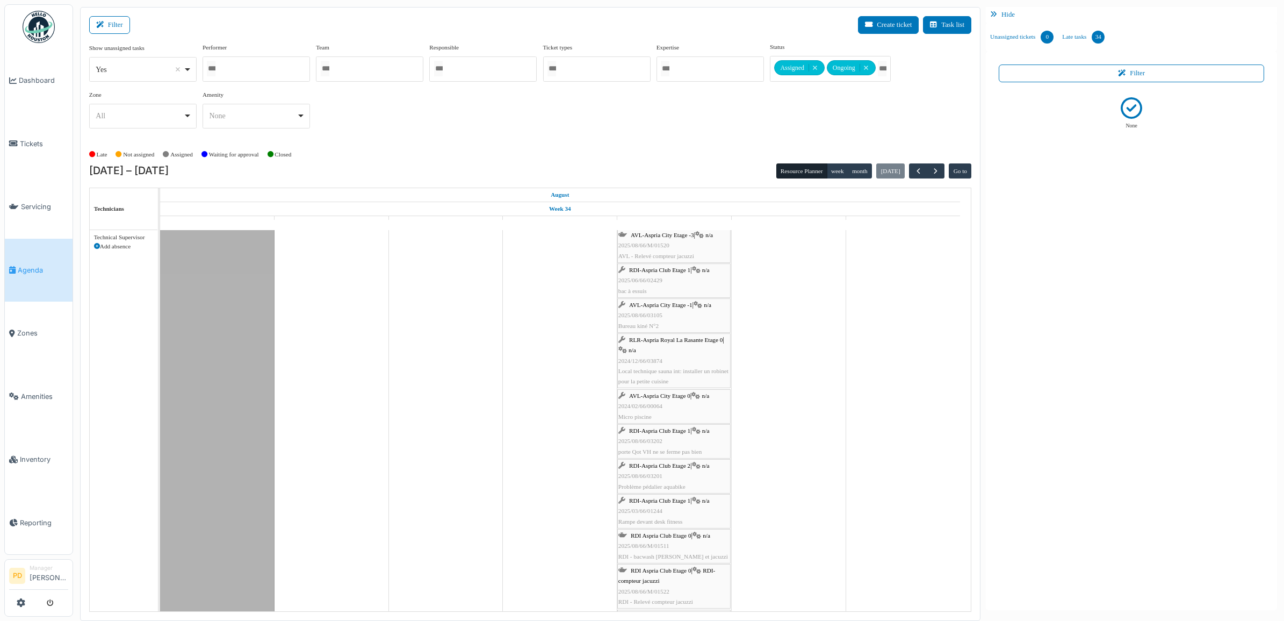
click at [691, 397] on span "AVL-Aspria City Etage 0" at bounding box center [659, 395] width 61 height 6
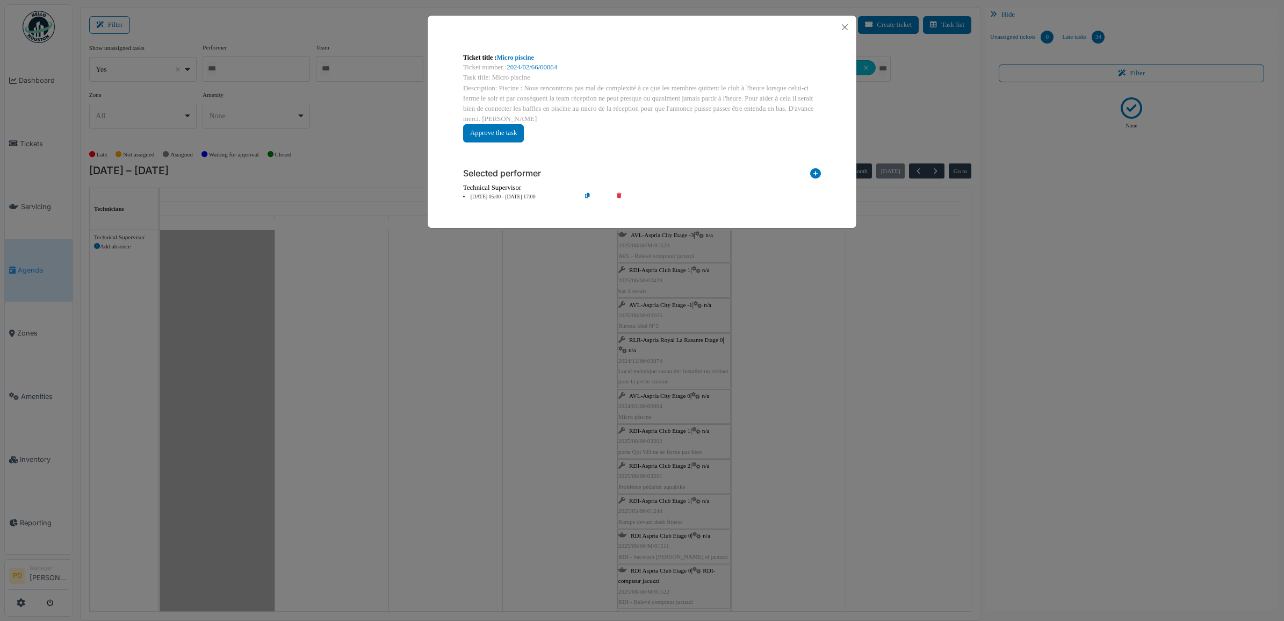
click at [530, 196] on li "22 Aug 05:00 - 22 Aug 17:00" at bounding box center [519, 197] width 123 height 8
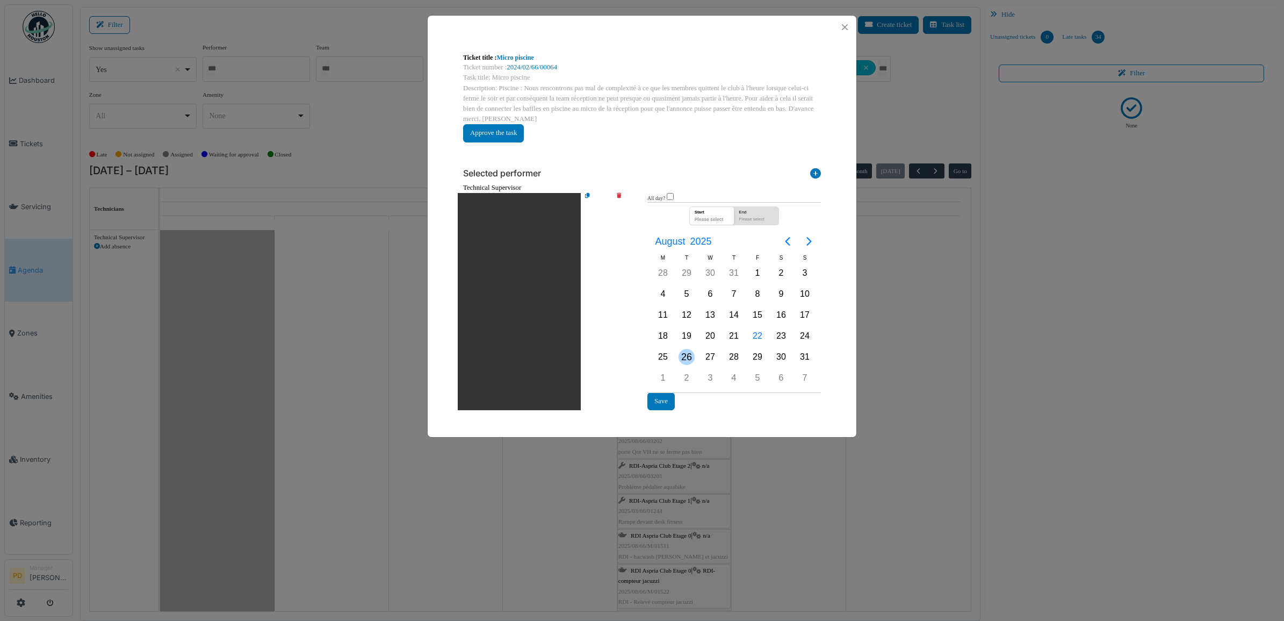
click at [684, 355] on div "26" at bounding box center [687, 357] width 16 height 16
click at [657, 398] on button "Save" at bounding box center [661, 401] width 27 height 18
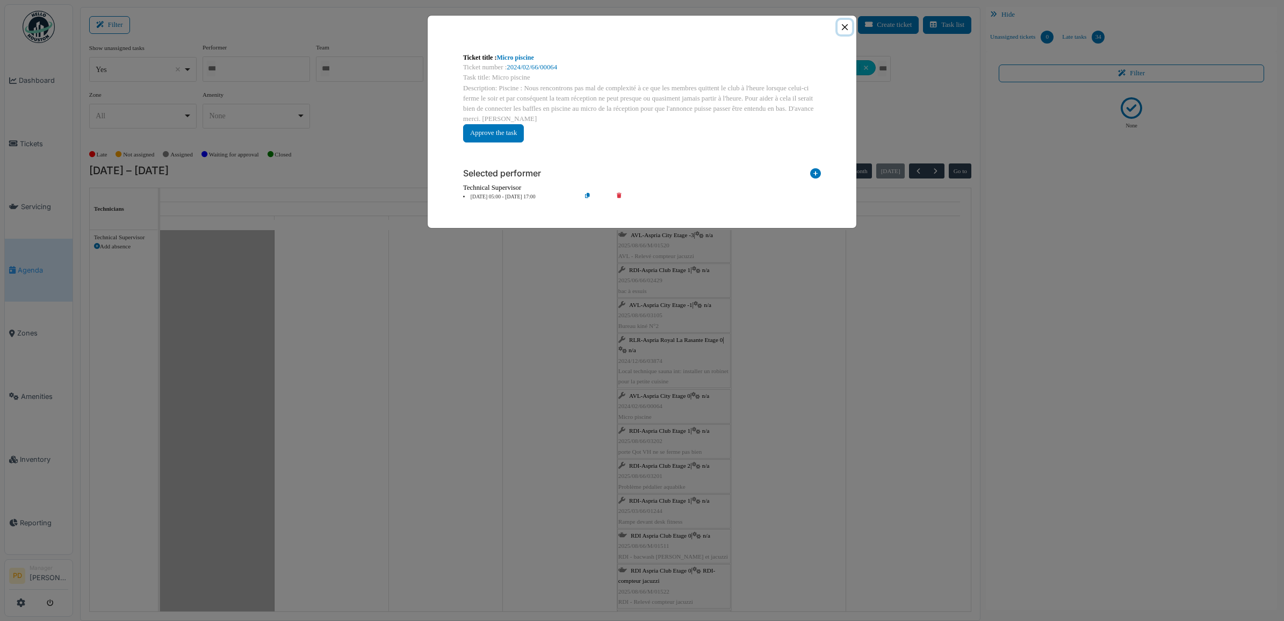
click at [842, 26] on button "Close" at bounding box center [845, 27] width 15 height 15
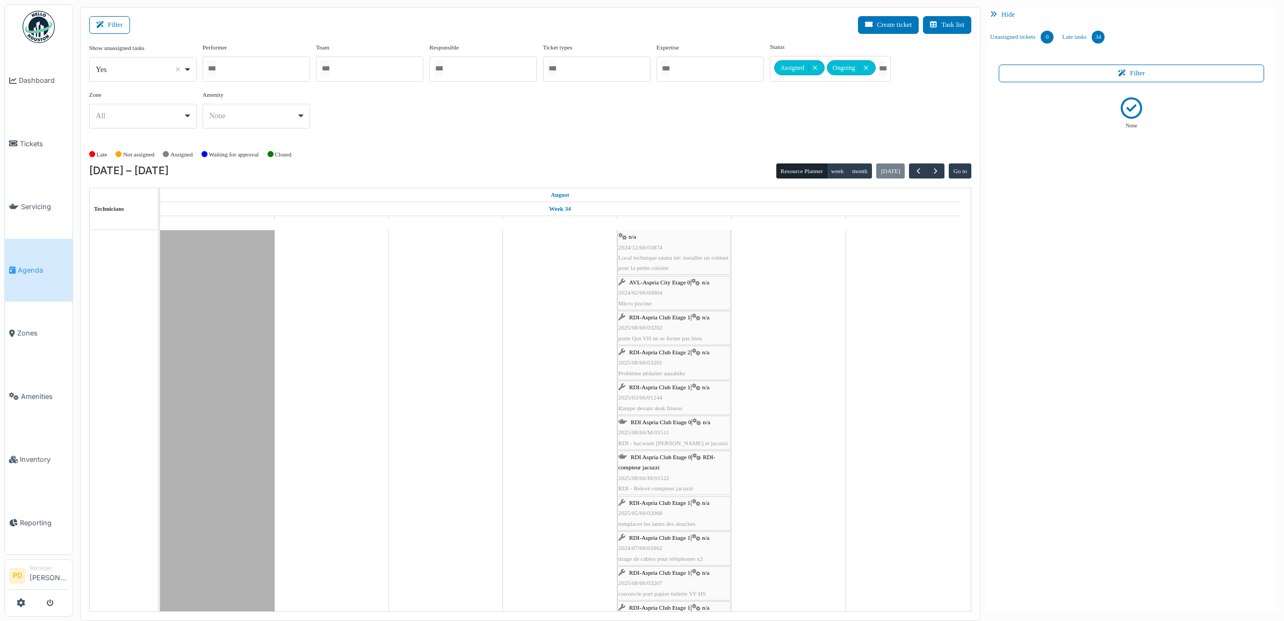
scroll to position [1815, 0]
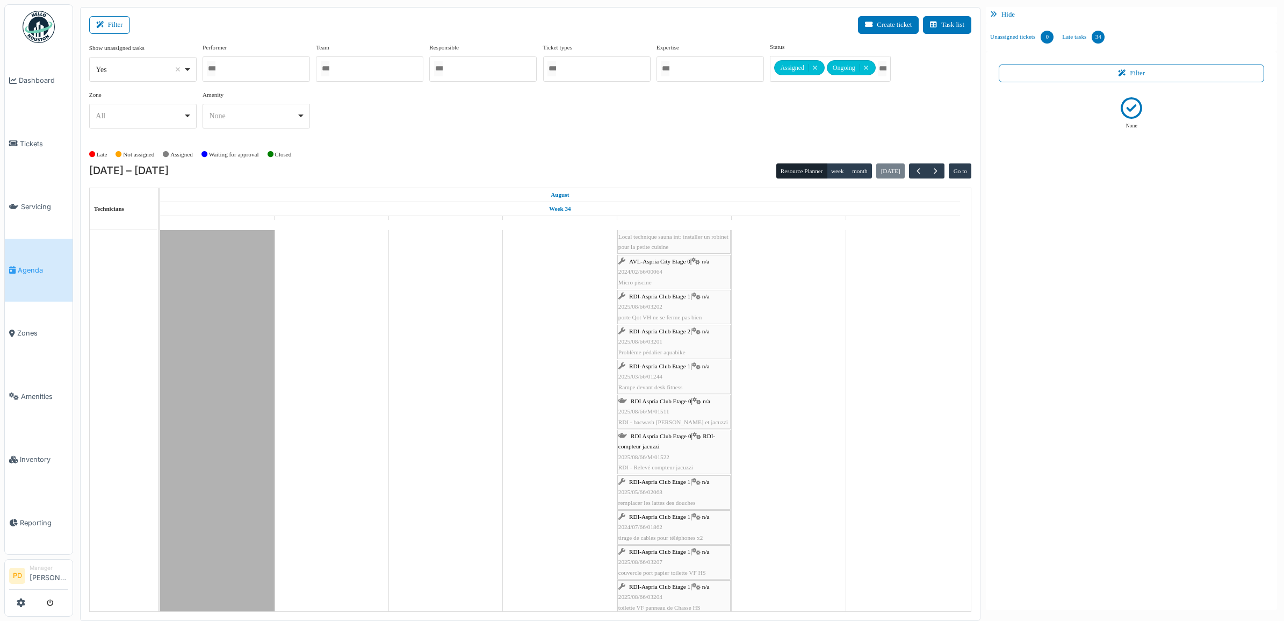
click at [688, 364] on span "RDI-Aspria Club Etage 1" at bounding box center [659, 366] width 61 height 6
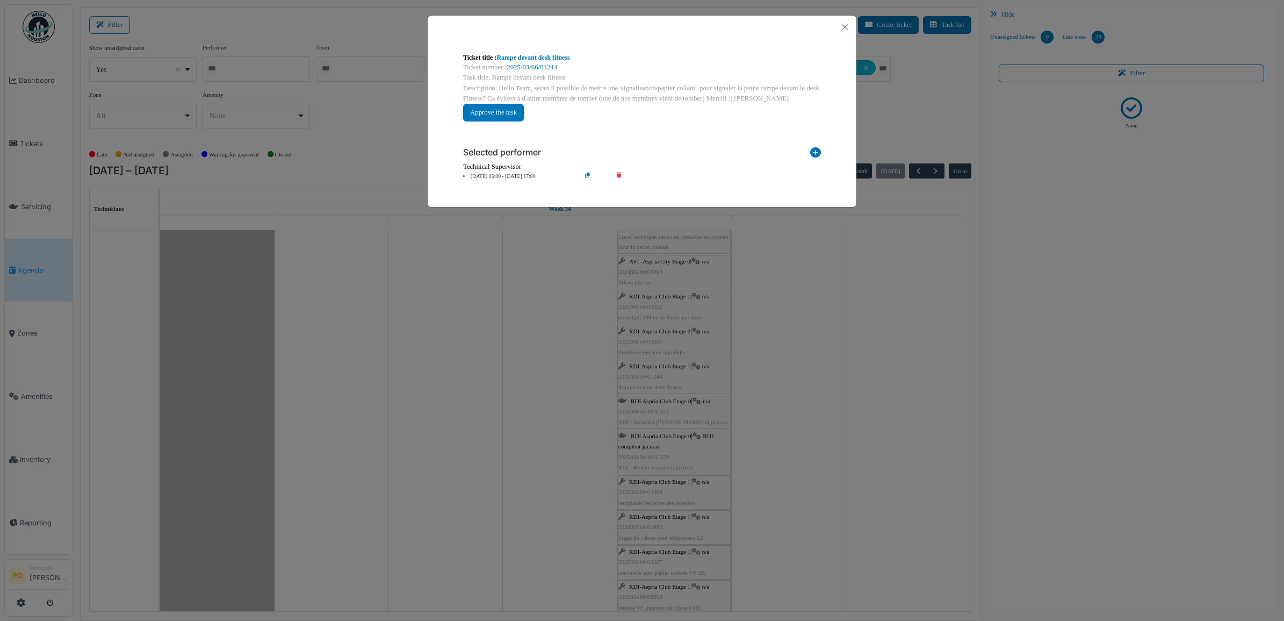
click at [521, 174] on li "22 Aug 05:00 - 22 Aug 17:00" at bounding box center [519, 177] width 123 height 8
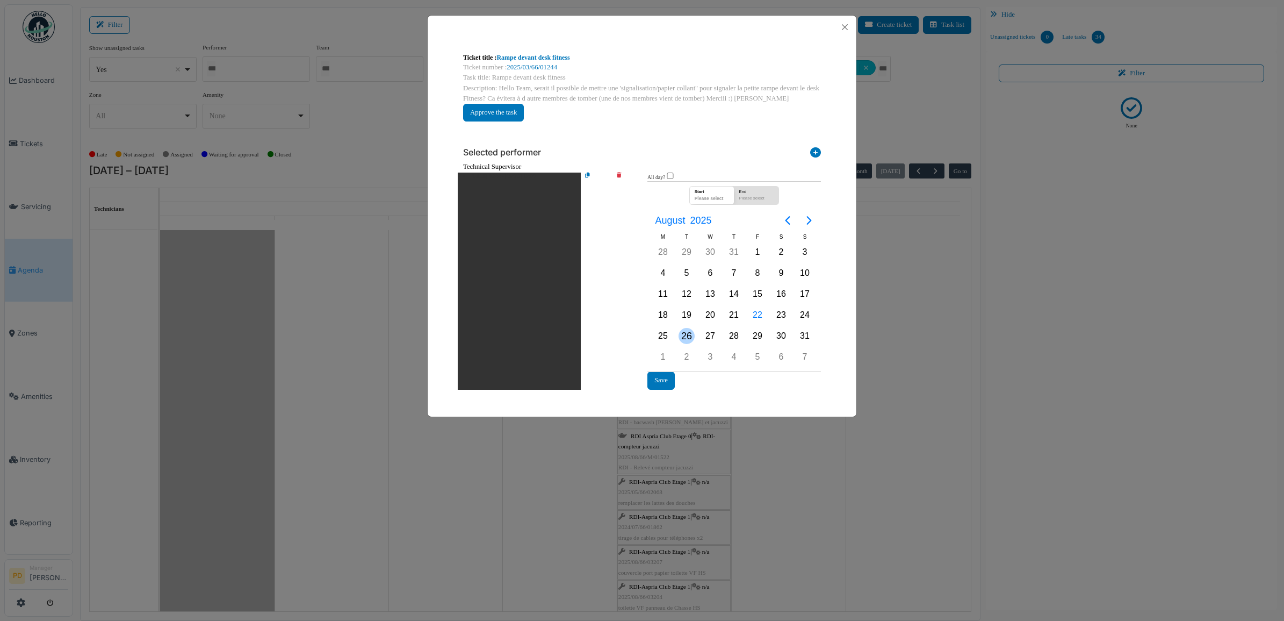
click at [681, 331] on div "26" at bounding box center [687, 336] width 16 height 16
click at [668, 375] on button "Save" at bounding box center [661, 380] width 27 height 18
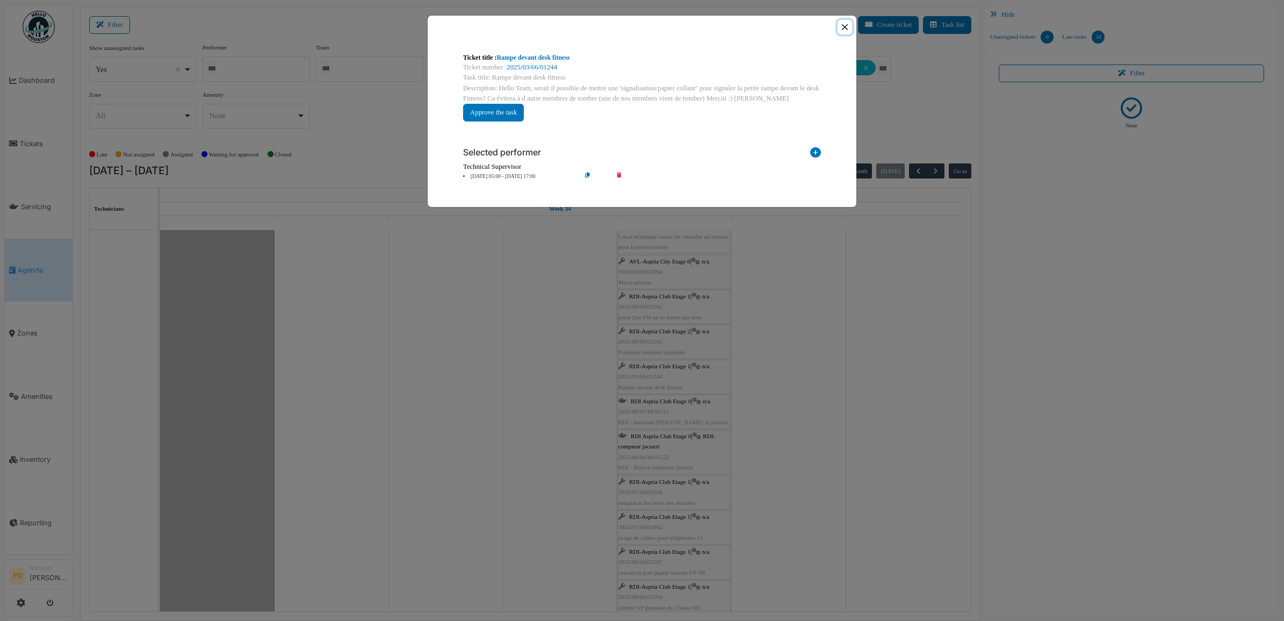
click at [841, 27] on button "Close" at bounding box center [845, 27] width 15 height 15
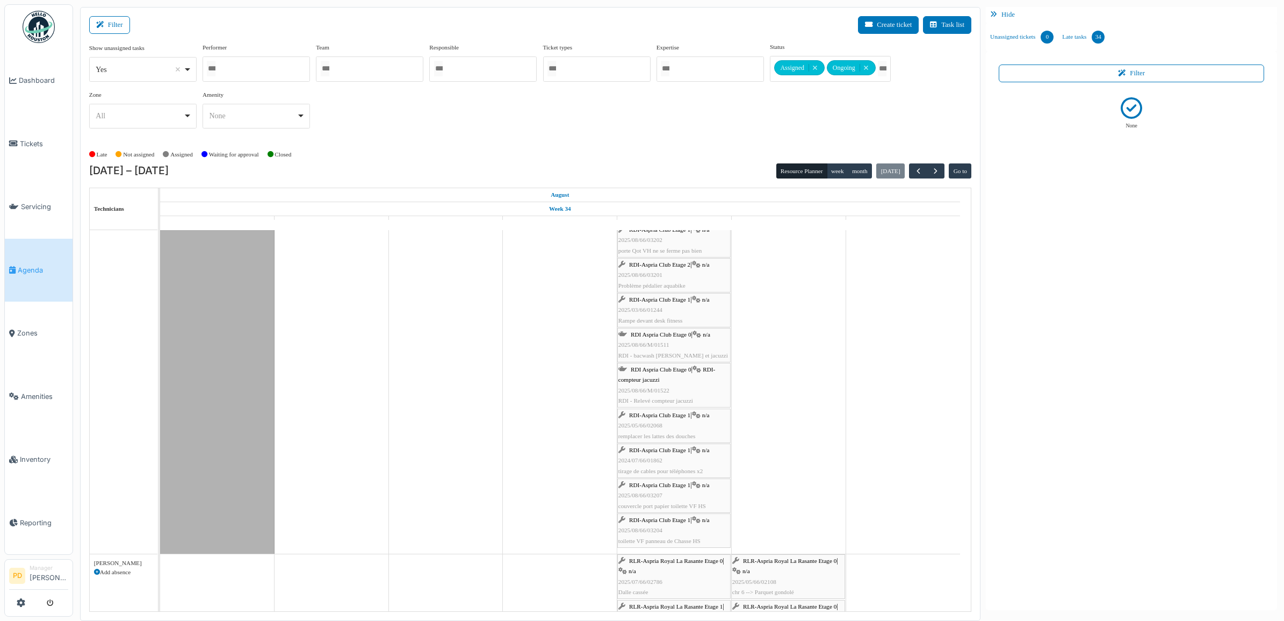
scroll to position [1882, 0]
click at [688, 333] on span "RDI Aspria Club Etage 0" at bounding box center [661, 334] width 60 height 6
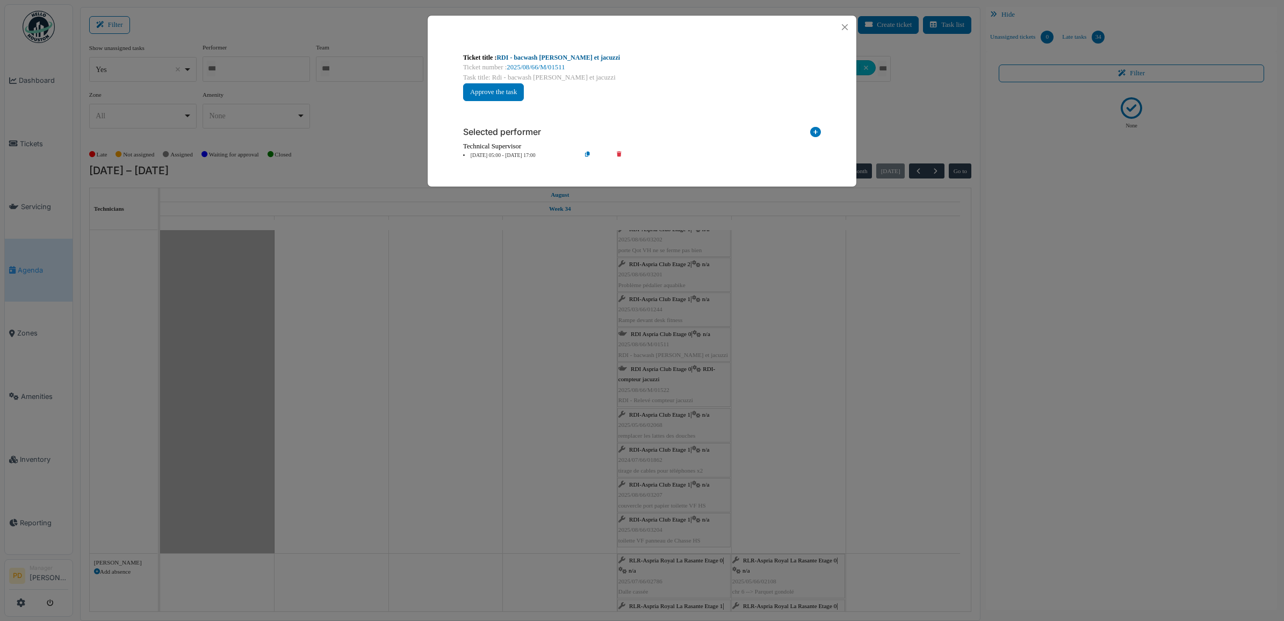
click at [576, 54] on link "RDI - bacwash piscine et jacuzzi" at bounding box center [559, 58] width 124 height 8
click at [846, 28] on button "Close" at bounding box center [845, 27] width 15 height 15
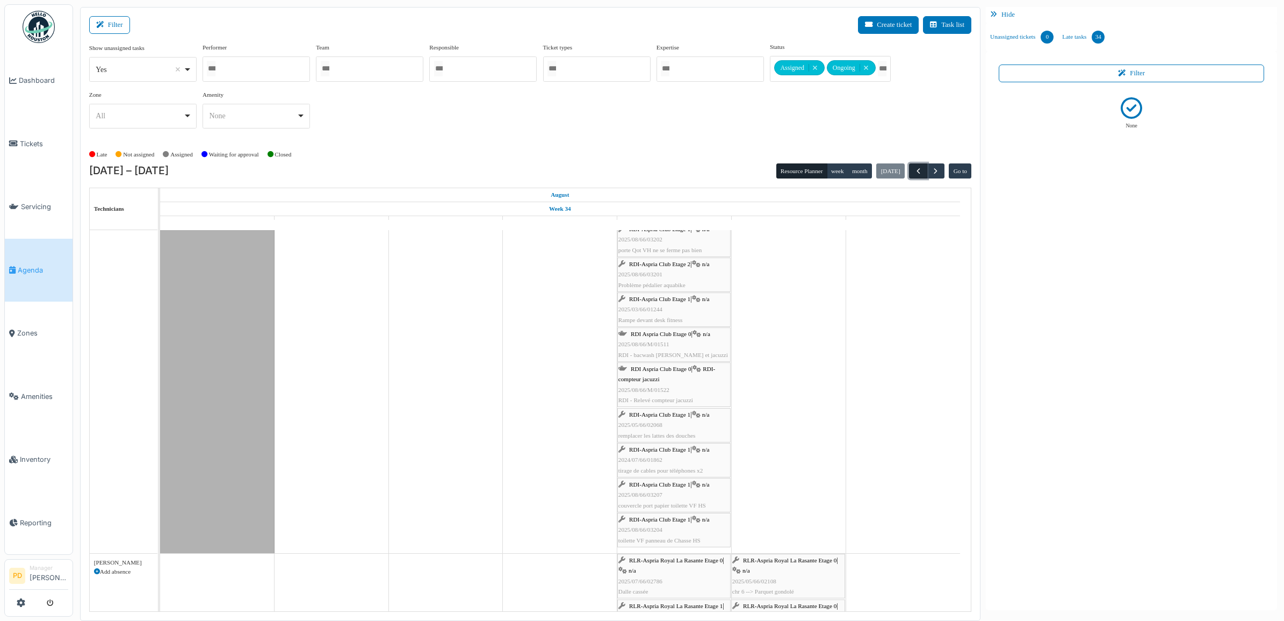
click at [915, 170] on span "button" at bounding box center [918, 171] width 9 height 9
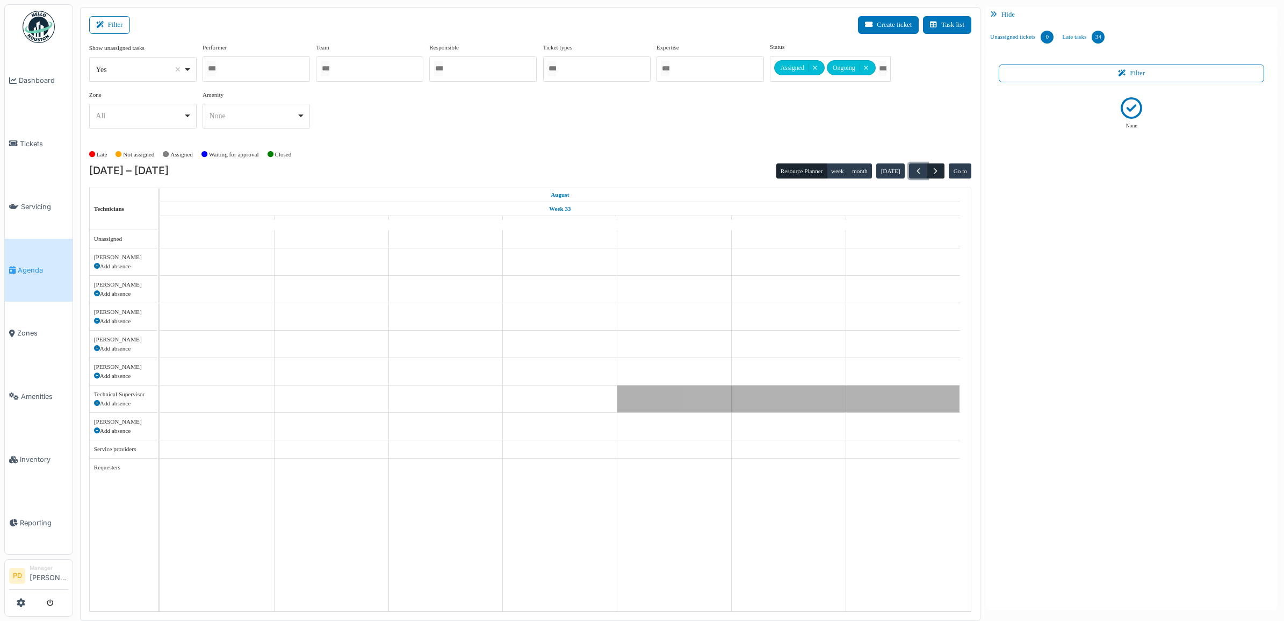
scroll to position [0, 0]
click at [937, 171] on span "button" at bounding box center [935, 171] width 9 height 9
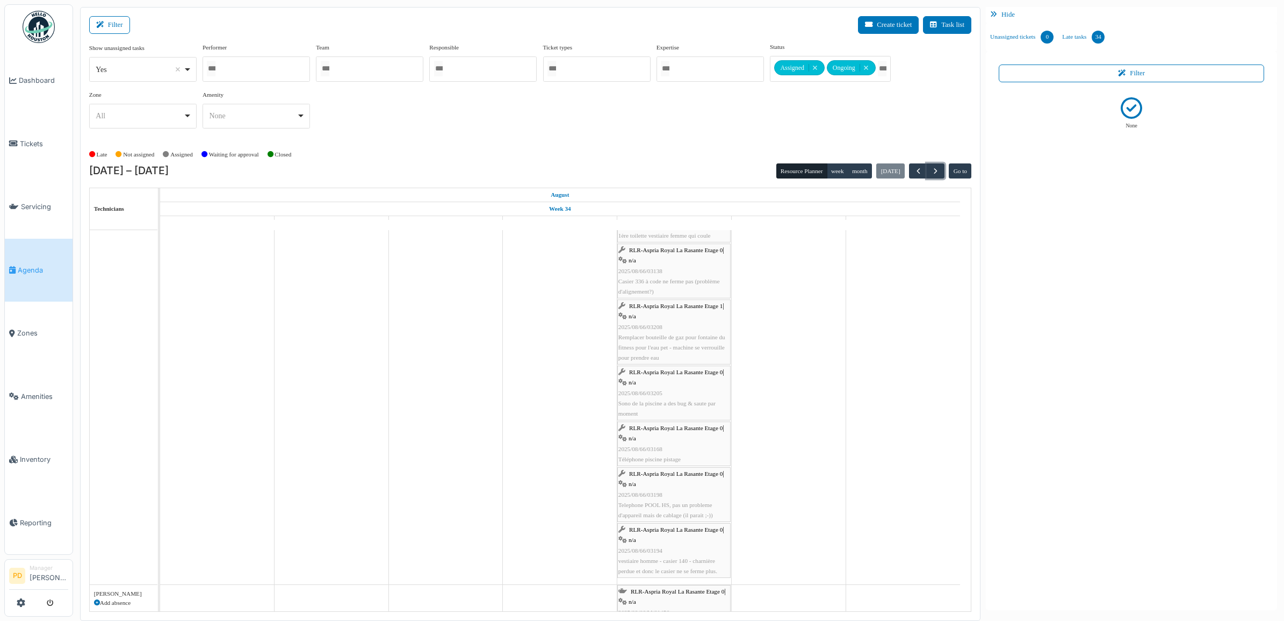
scroll to position [403, 0]
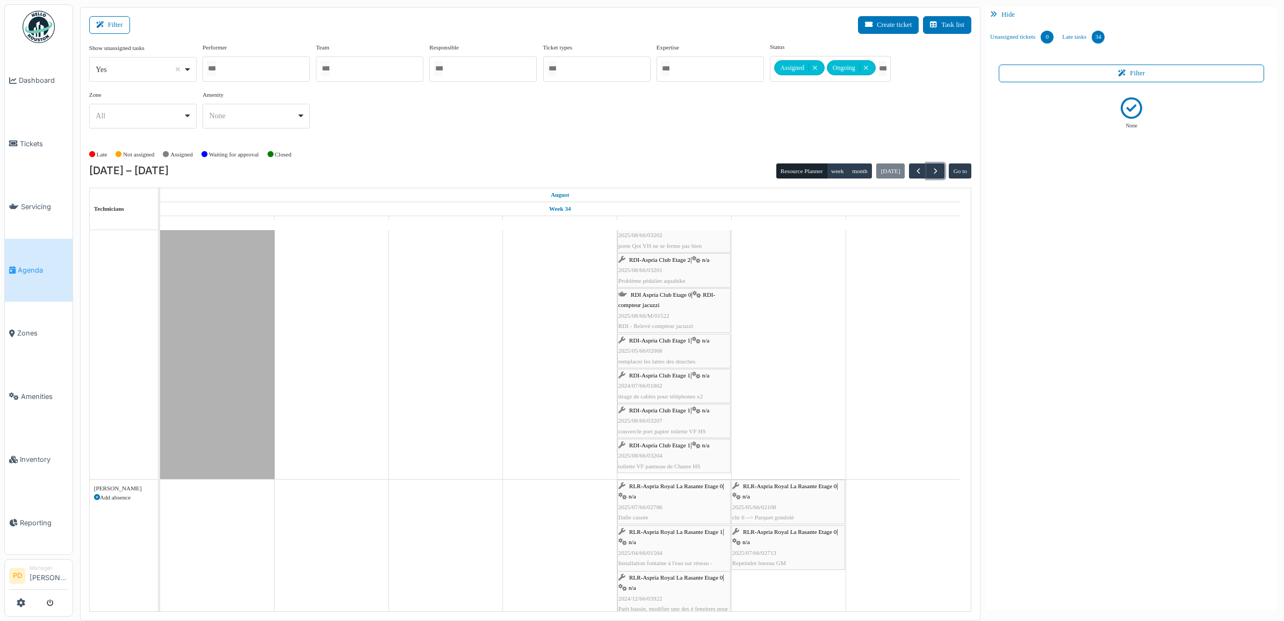
click at [701, 294] on icon at bounding box center [697, 294] width 9 height 7
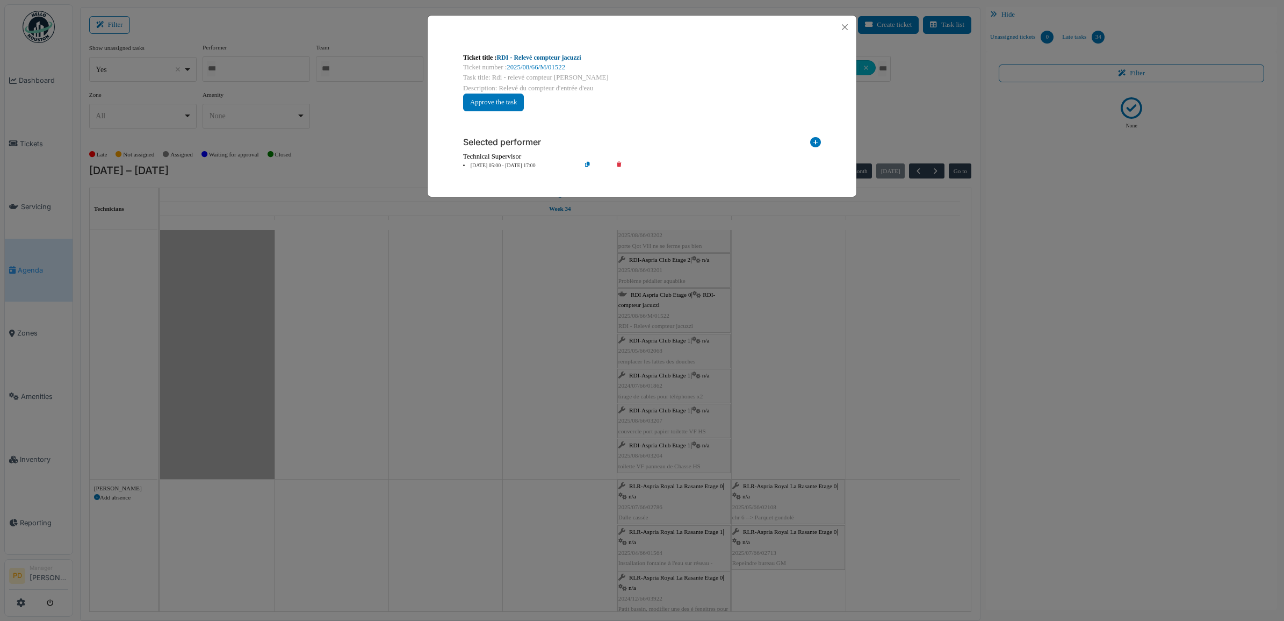
click at [573, 58] on link "RDI - Relevé compteur jacuzzi" at bounding box center [539, 58] width 84 height 8
click at [844, 27] on button "Close" at bounding box center [845, 27] width 15 height 15
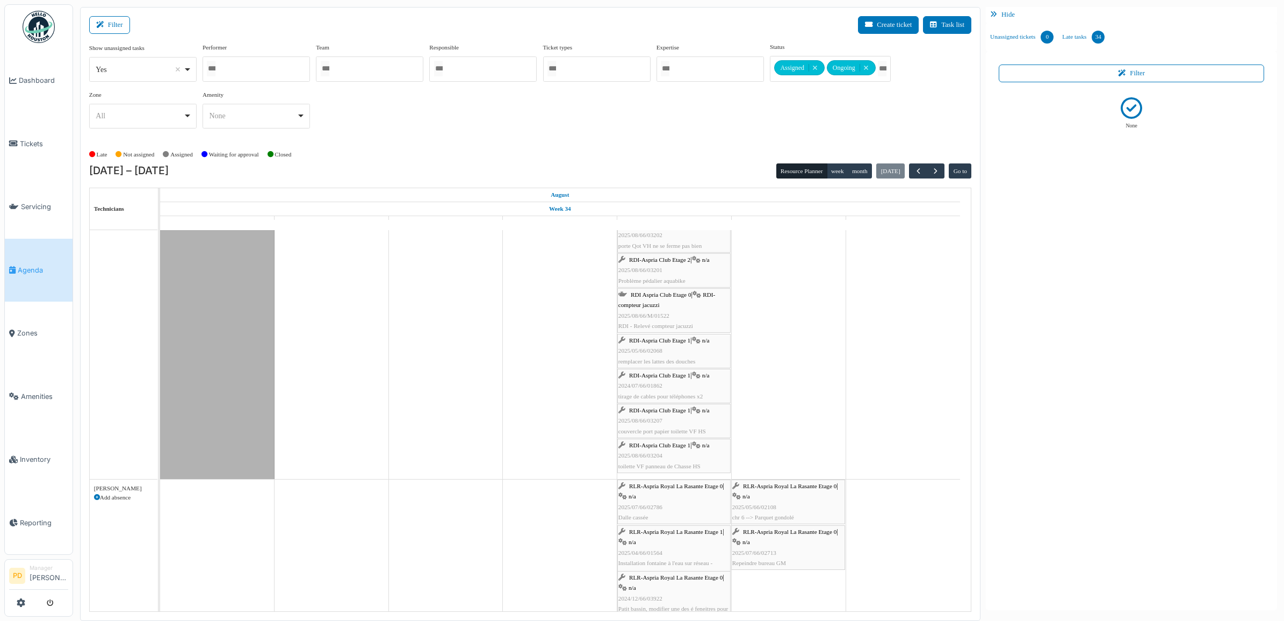
click at [678, 340] on span "RDI-Aspria Club Etage 1" at bounding box center [659, 340] width 61 height 6
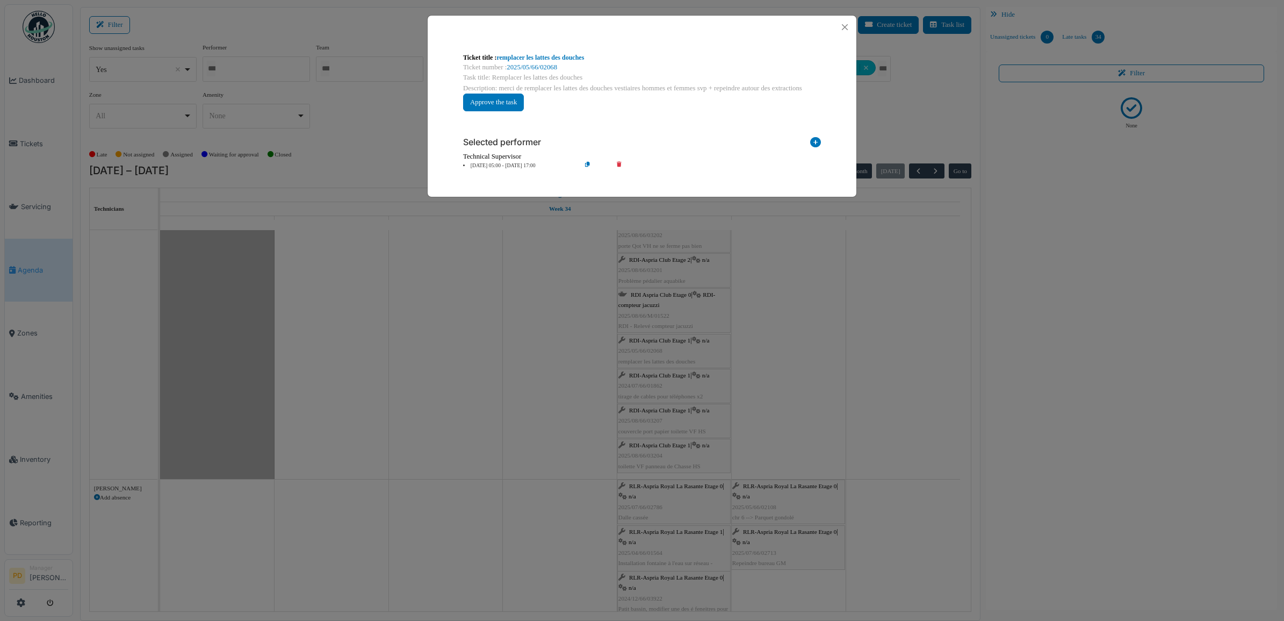
click at [528, 168] on li "22 Aug 05:00 - 22 Aug 17:00" at bounding box center [519, 166] width 123 height 8
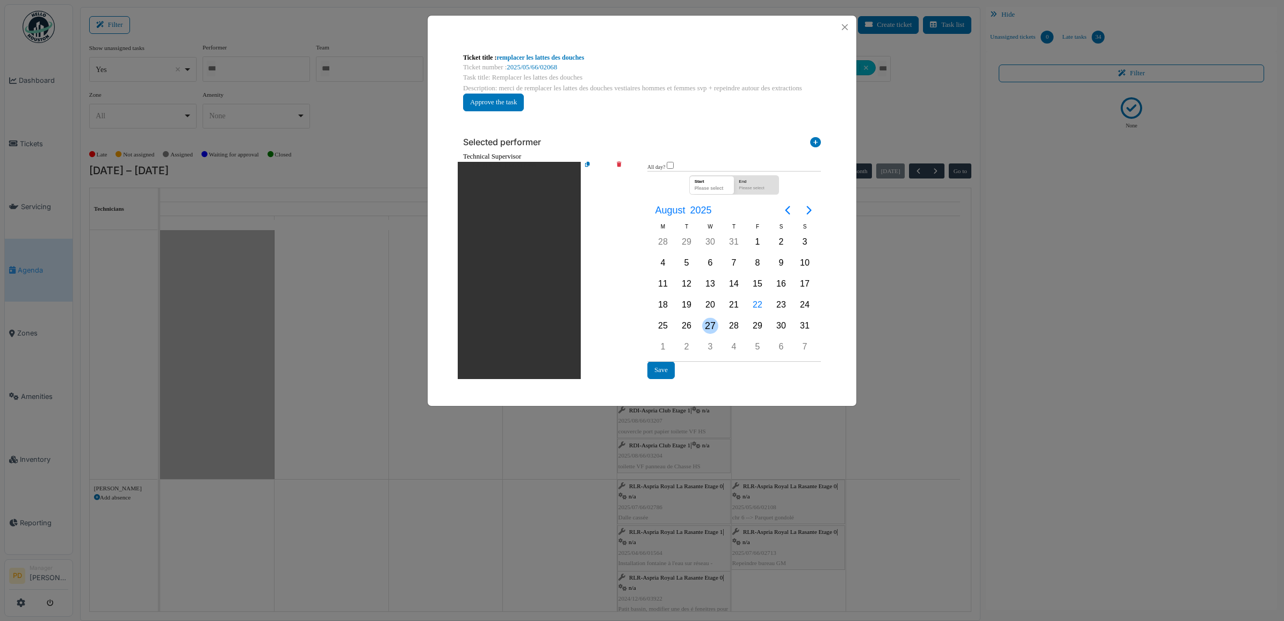
click at [714, 326] on div "27" at bounding box center [710, 326] width 16 height 16
drag, startPoint x: 714, startPoint y: 326, endPoint x: 691, endPoint y: 339, distance: 26.3
click at [713, 326] on div "27" at bounding box center [710, 326] width 16 height 16
click at [660, 364] on button "Save" at bounding box center [661, 370] width 27 height 18
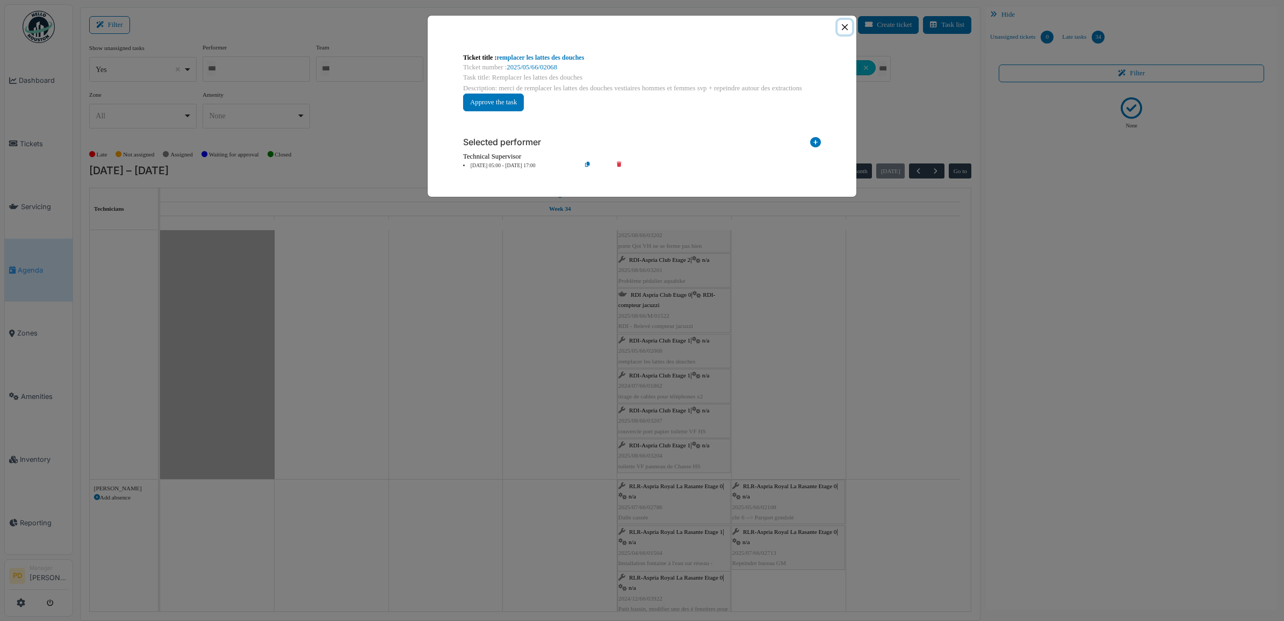
click at [841, 27] on button "Close" at bounding box center [845, 27] width 15 height 15
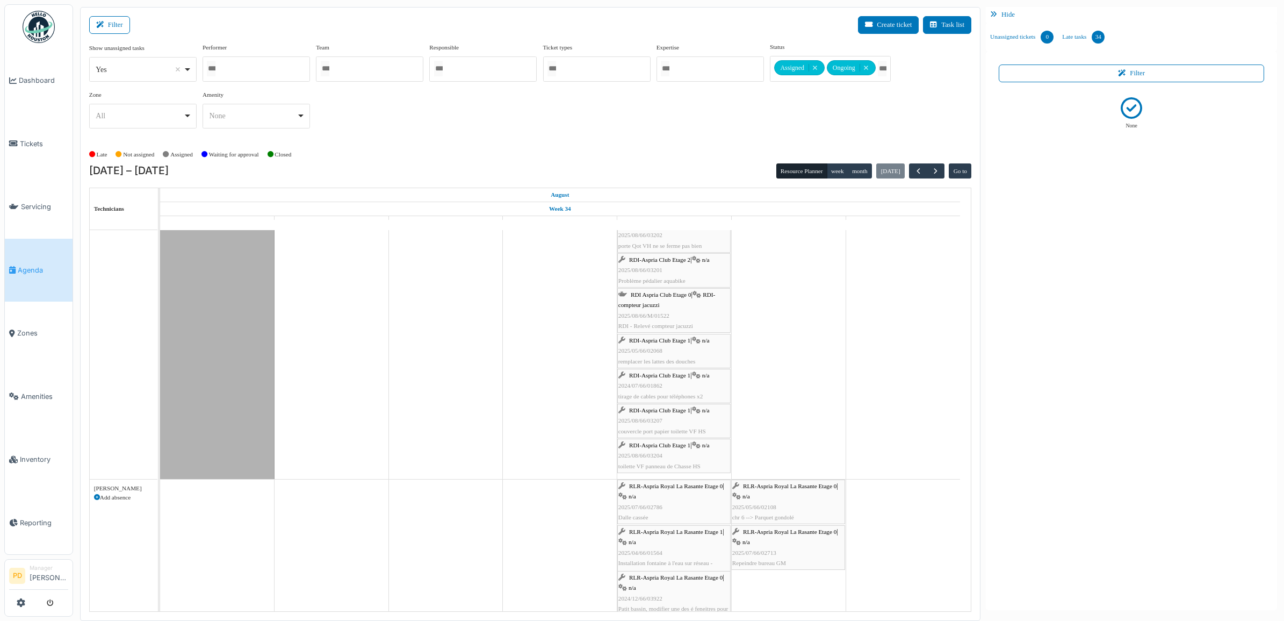
click at [685, 378] on span "RDI-Aspria Club Etage 1" at bounding box center [659, 375] width 61 height 6
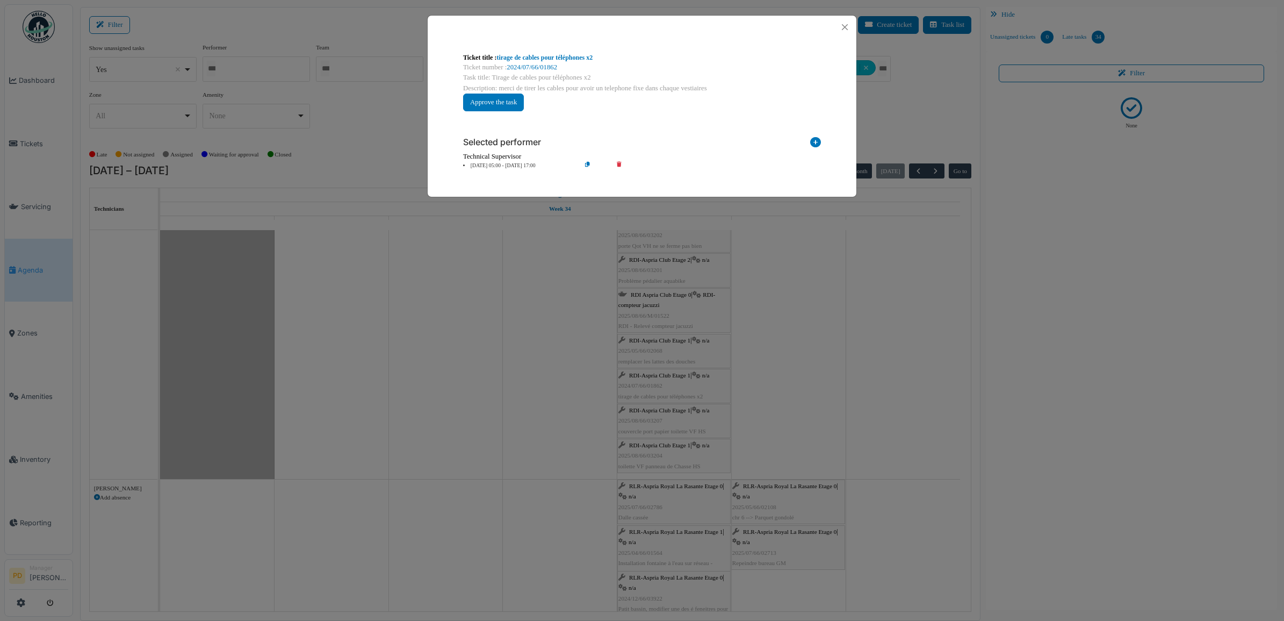
drag, startPoint x: 517, startPoint y: 166, endPoint x: 528, endPoint y: 176, distance: 15.2
click at [518, 167] on li "22 Aug 05:00 - 22 Aug 17:00" at bounding box center [519, 166] width 123 height 8
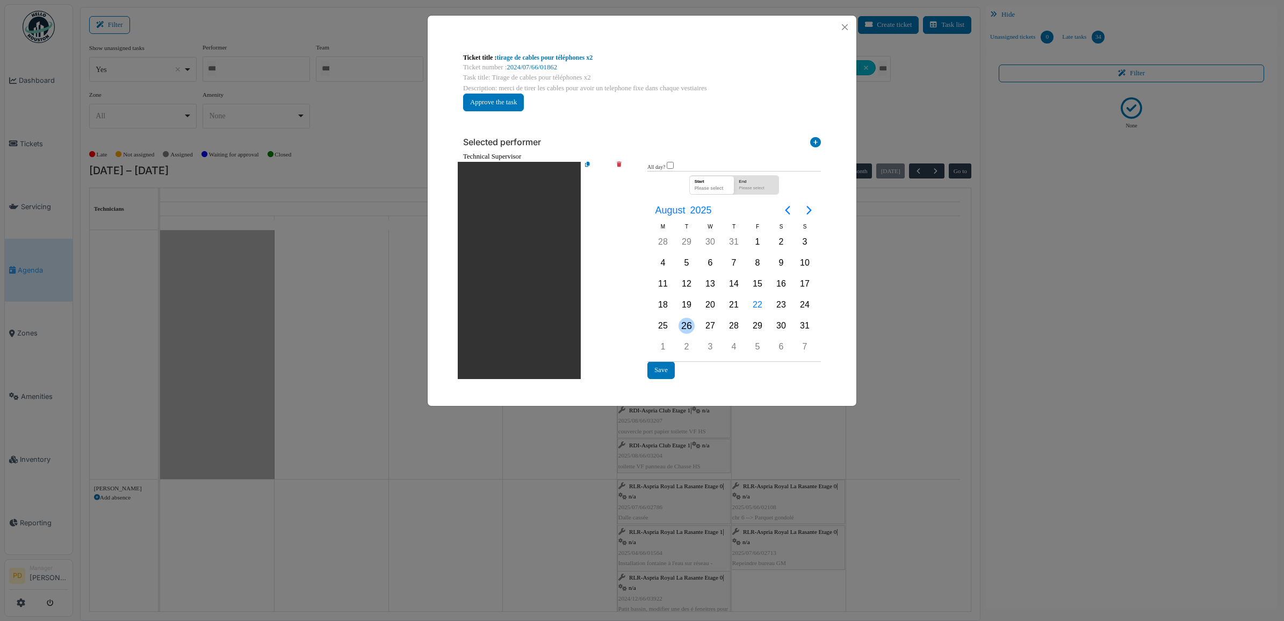
click at [689, 326] on div "26" at bounding box center [687, 326] width 16 height 16
drag, startPoint x: 689, startPoint y: 327, endPoint x: 671, endPoint y: 366, distance: 43.5
click at [671, 366] on button "Save" at bounding box center [661, 370] width 27 height 18
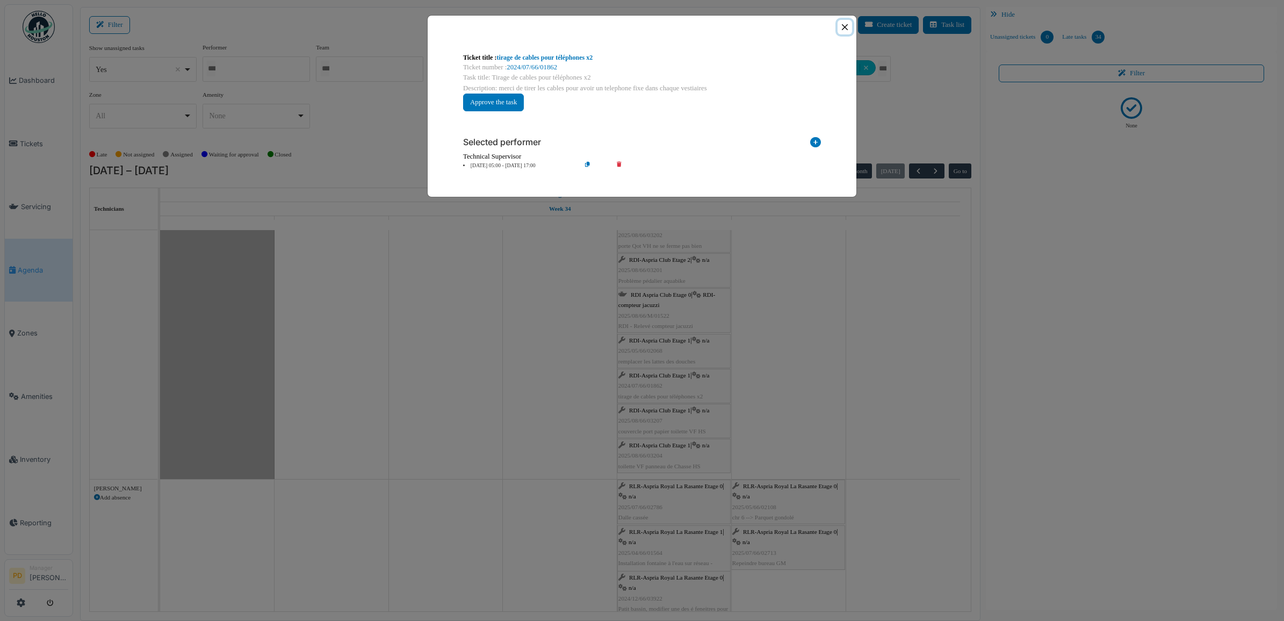
click at [844, 31] on button "Close" at bounding box center [845, 27] width 15 height 15
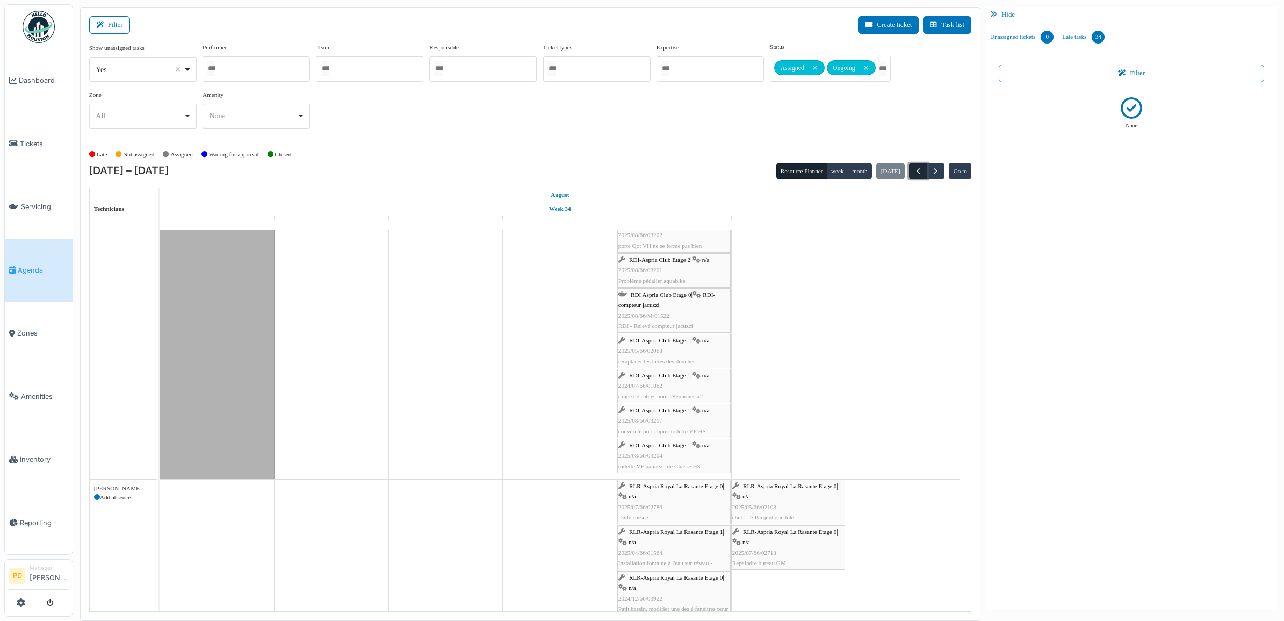
click at [915, 170] on span "button" at bounding box center [918, 171] width 9 height 9
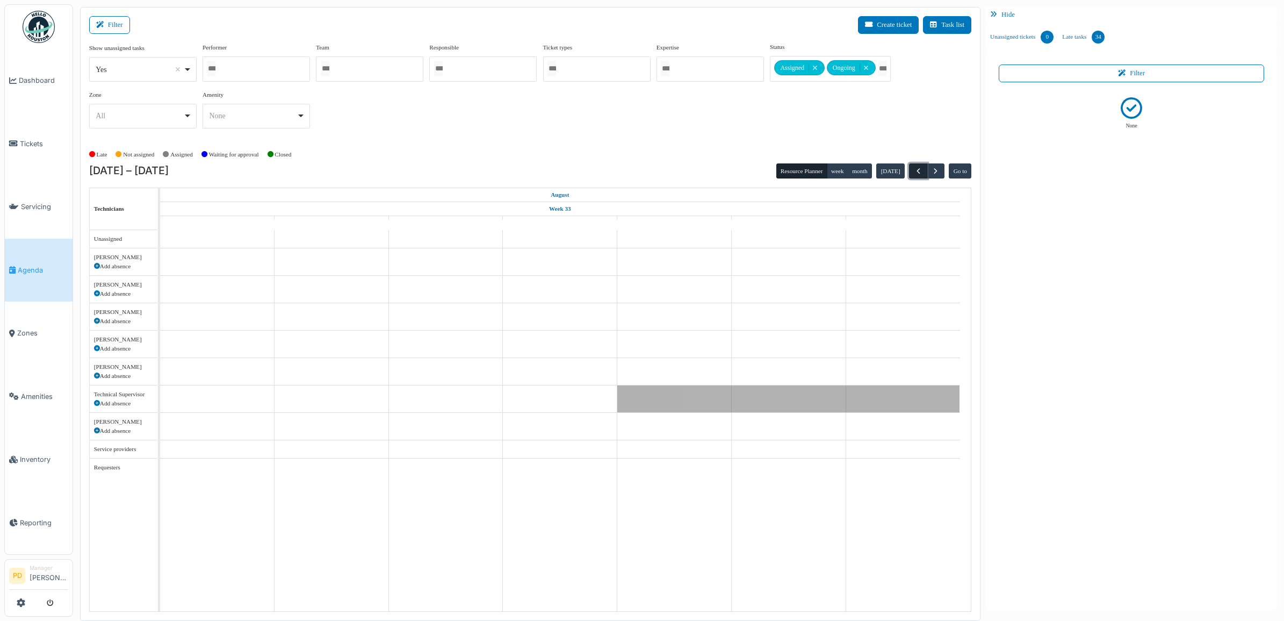
scroll to position [0, 0]
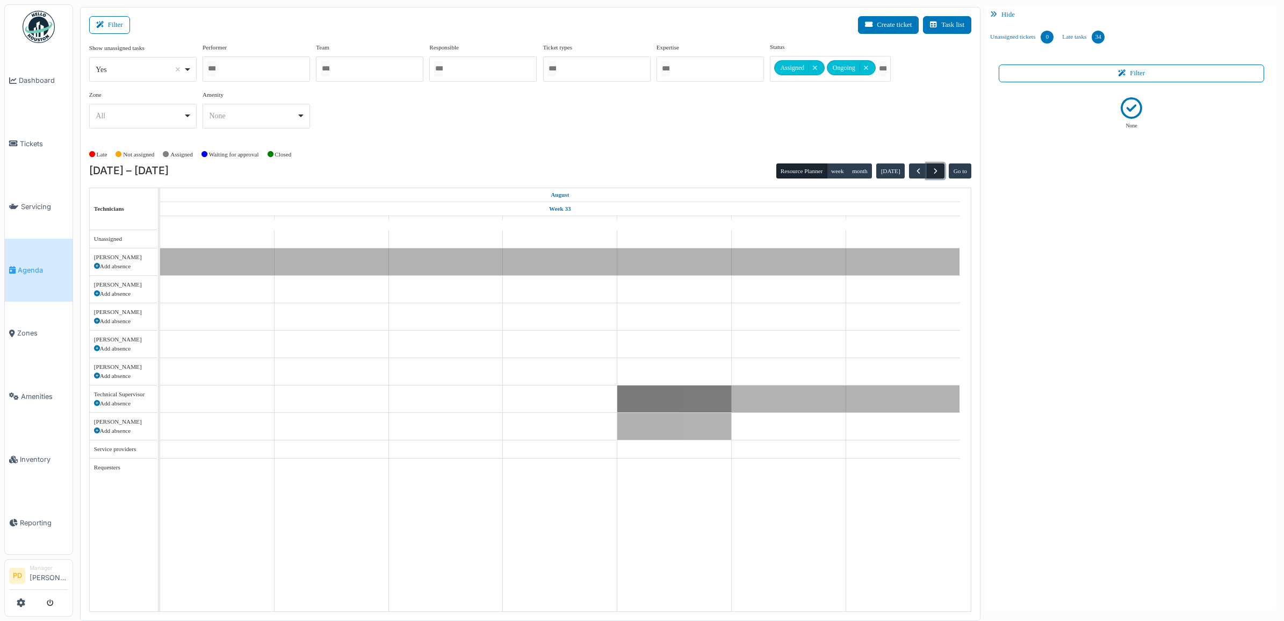
click at [932, 169] on span "button" at bounding box center [935, 171] width 9 height 9
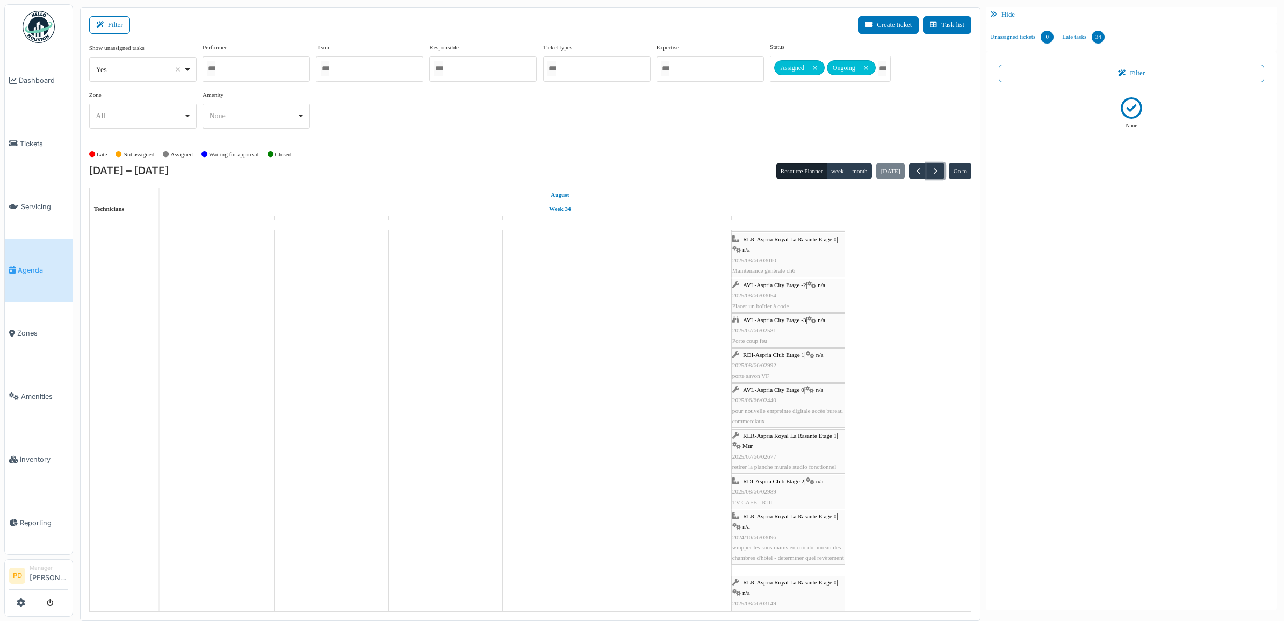
scroll to position [1008, 0]
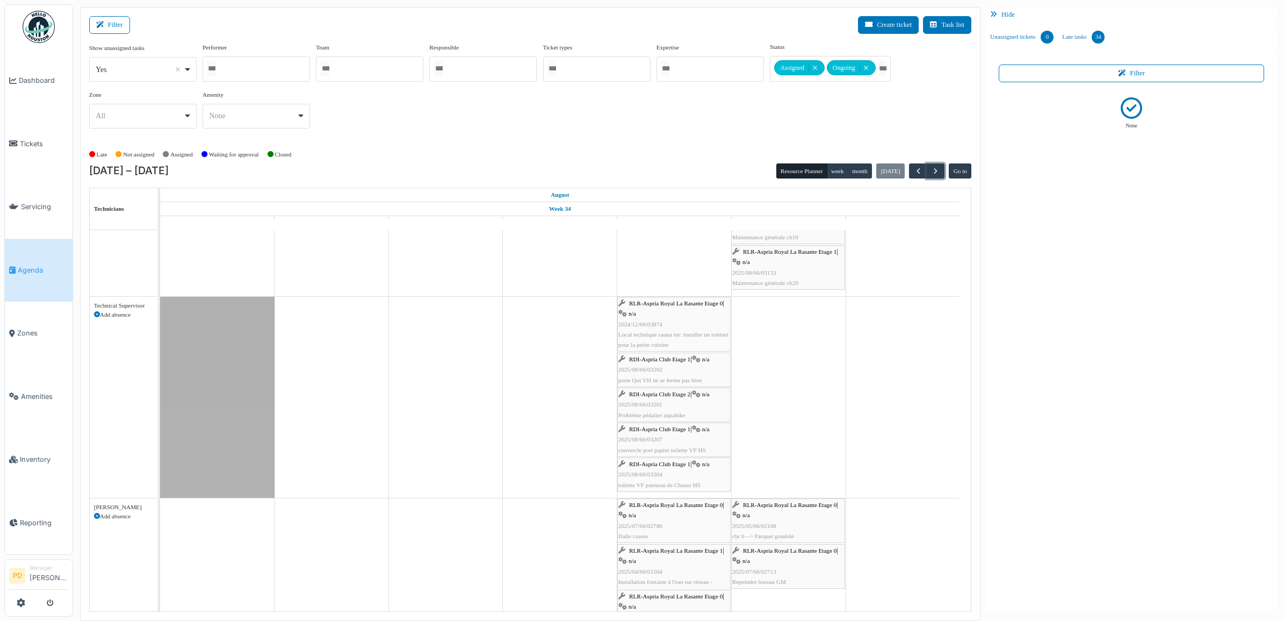
click at [644, 391] on div "RDI-Aspria Club Etage 2 | n/a 2025/08/66/03201 Problème pédalier aquabike" at bounding box center [674, 404] width 111 height 31
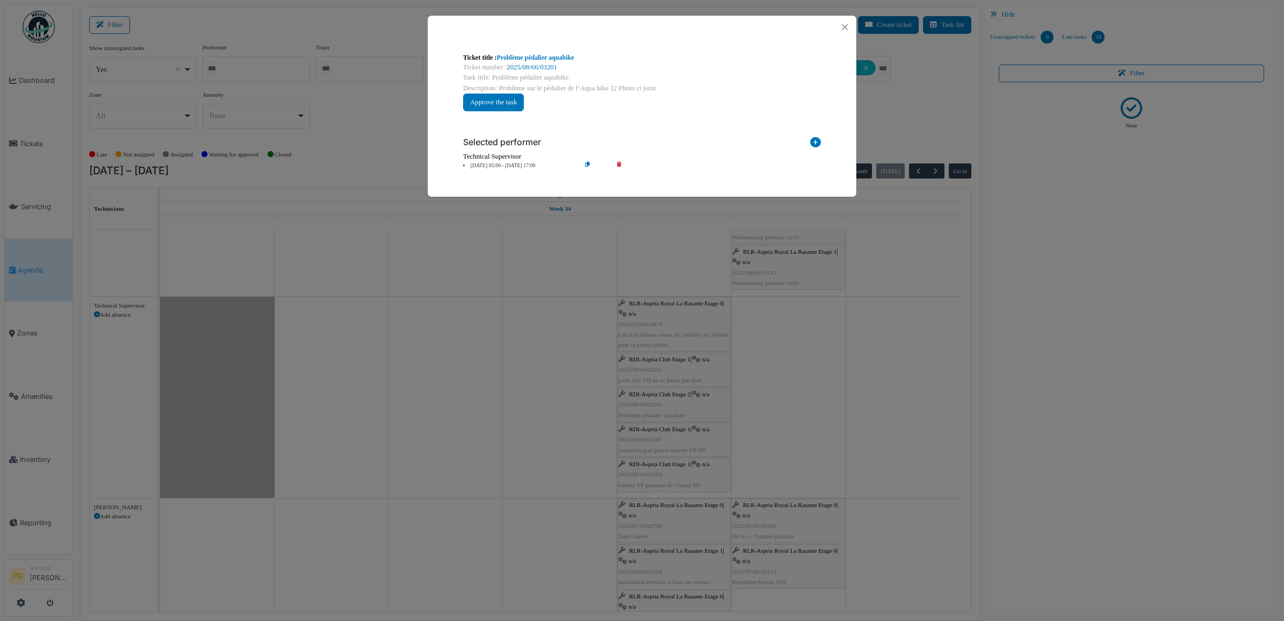
click at [524, 167] on li "22 Aug 05:00 - 22 Aug 17:00" at bounding box center [519, 166] width 123 height 8
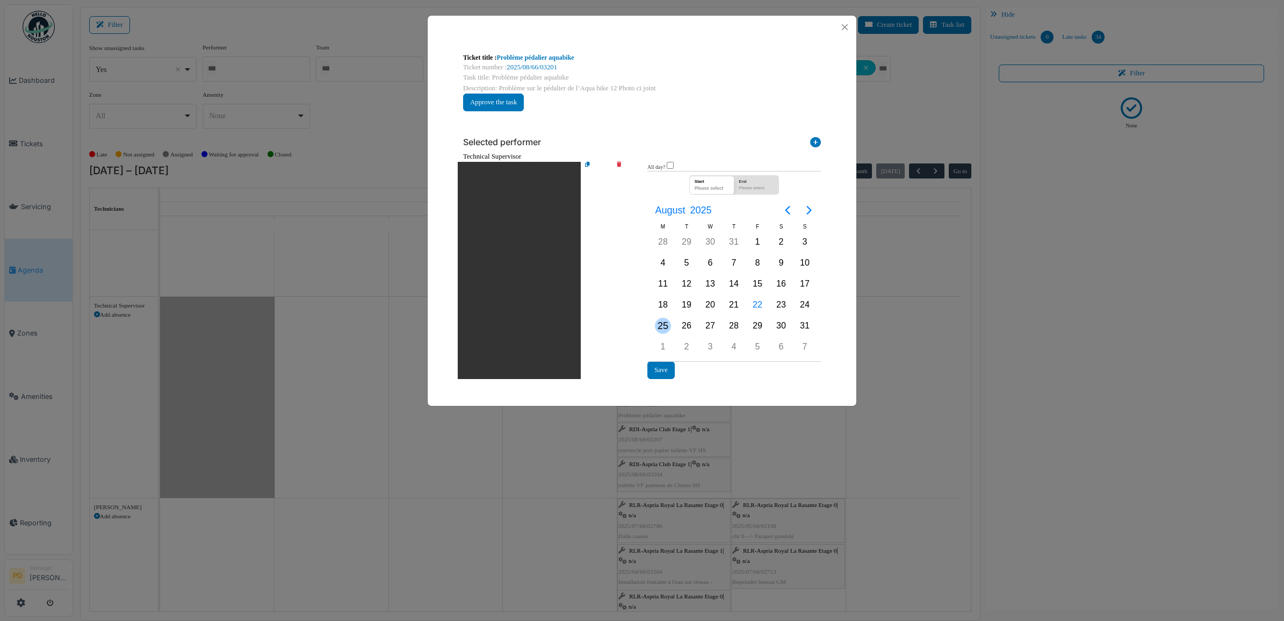
click at [665, 324] on div "25" at bounding box center [663, 326] width 16 height 16
click at [659, 371] on button "Save" at bounding box center [661, 370] width 27 height 18
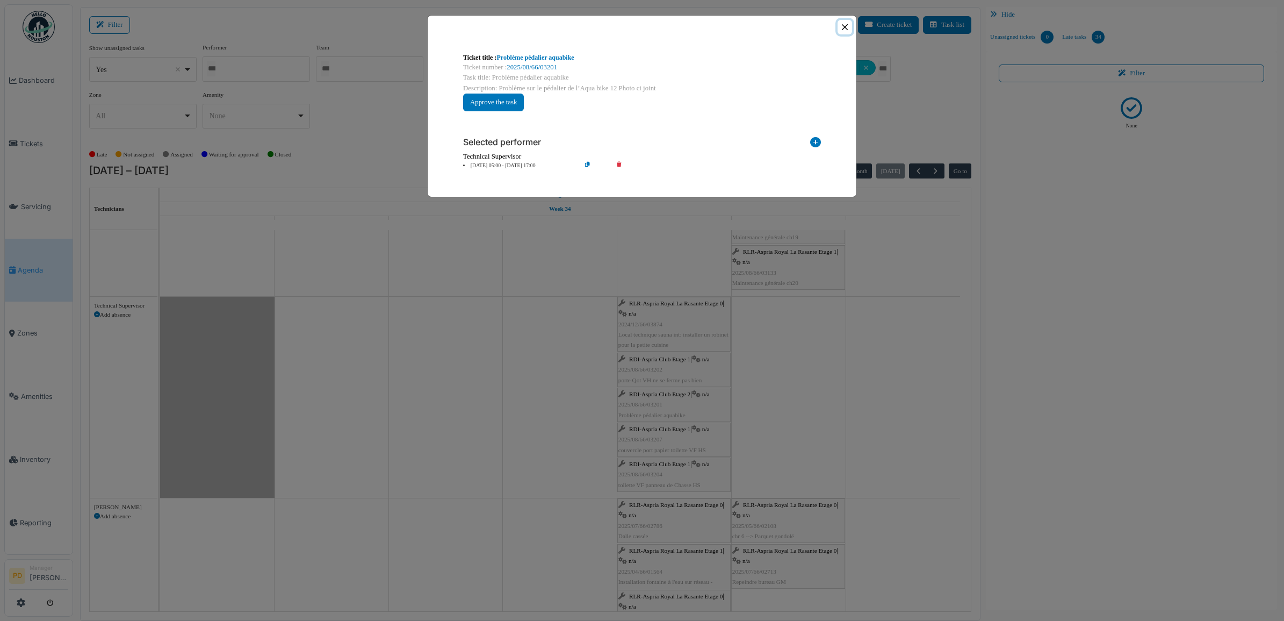
drag, startPoint x: 844, startPoint y: 25, endPoint x: 800, endPoint y: 173, distance: 154.2
click at [842, 25] on button "Close" at bounding box center [845, 27] width 15 height 15
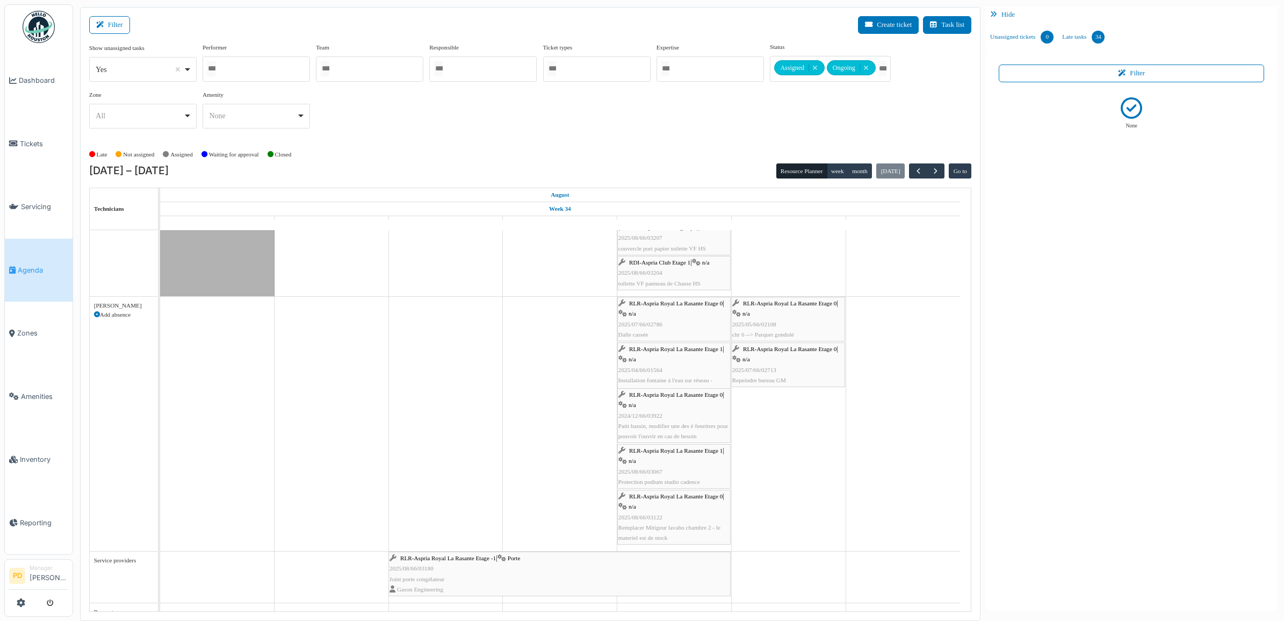
click at [675, 454] on span "RLR-Aspria Royal La Rasante Etage 1" at bounding box center [676, 450] width 94 height 6
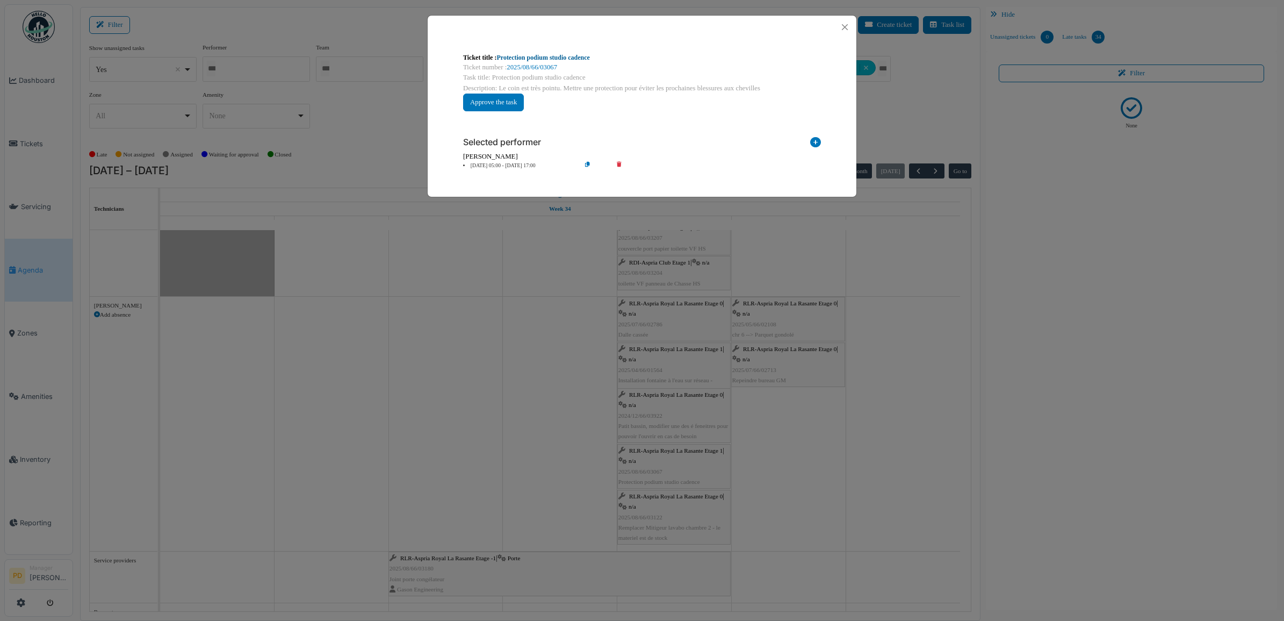
click at [563, 55] on link "Protection podium studio cadence" at bounding box center [543, 58] width 93 height 8
click at [623, 163] on icon at bounding box center [627, 166] width 31 height 8
click at [619, 164] on icon at bounding box center [627, 166] width 31 height 8
click at [620, 164] on icon at bounding box center [627, 166] width 31 height 8
click at [621, 166] on icon at bounding box center [627, 166] width 31 height 8
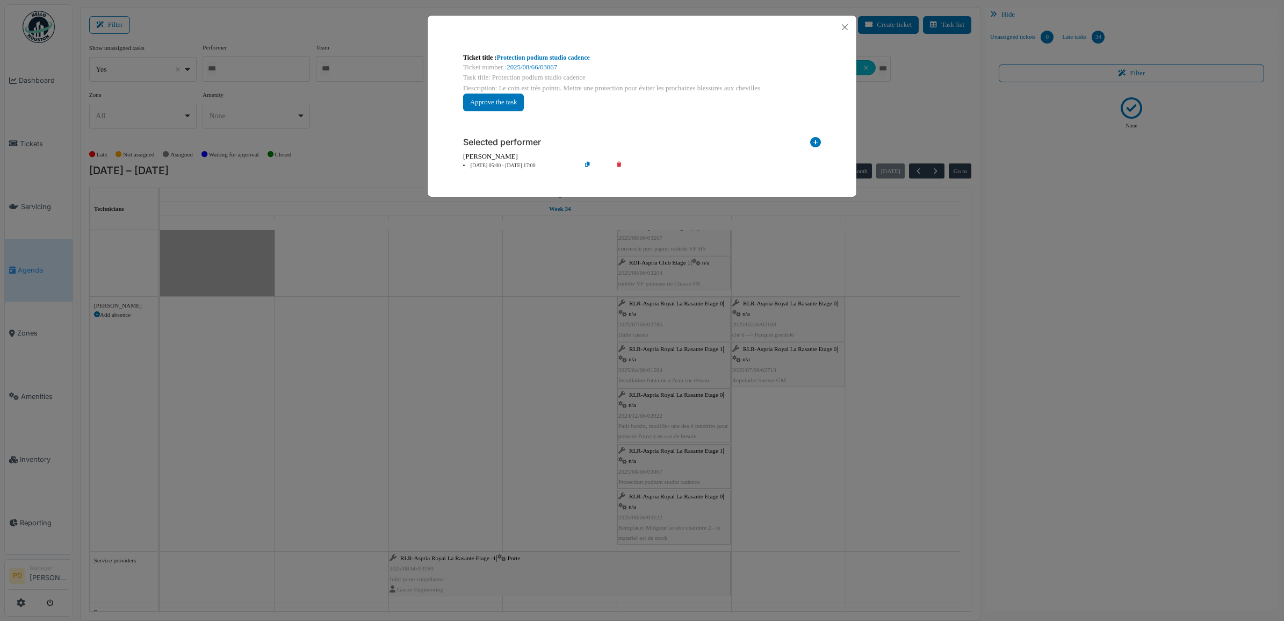
click at [622, 164] on icon at bounding box center [627, 166] width 31 height 8
click at [847, 28] on button "Close" at bounding box center [845, 27] width 15 height 15
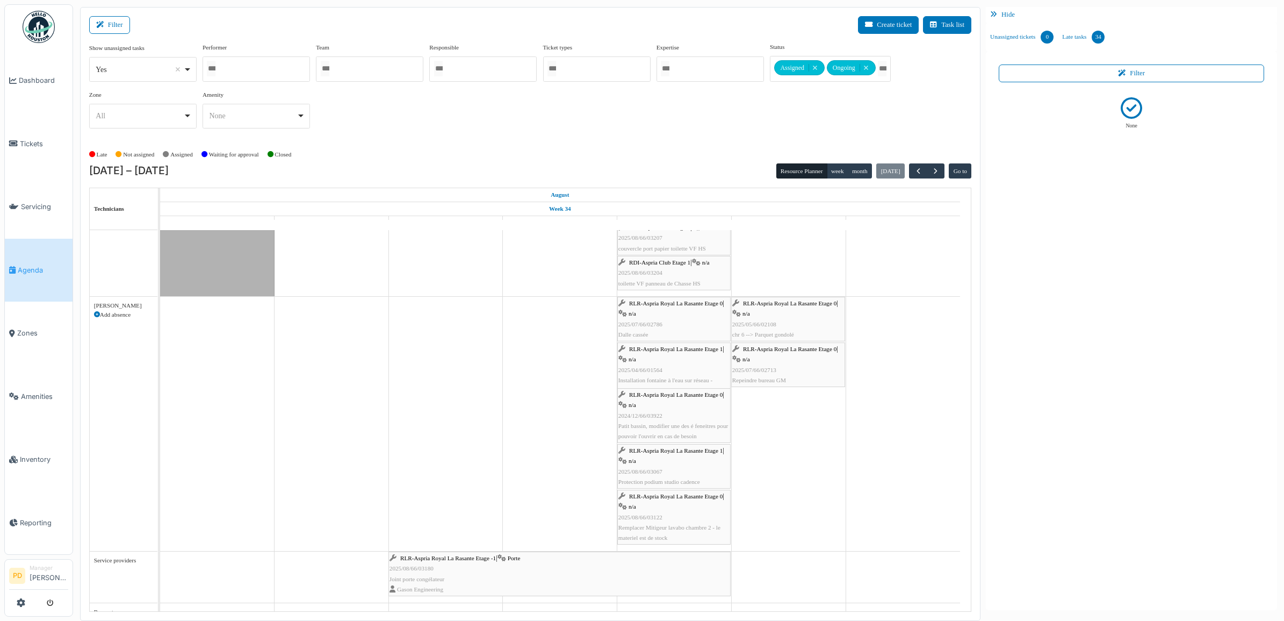
click at [676, 454] on span "RLR-Aspria Royal La Rasante Etage 1" at bounding box center [676, 450] width 94 height 6
click at [644, 452] on span "RLR-Aspria Royal La Rasante Etage 1" at bounding box center [676, 450] width 94 height 6
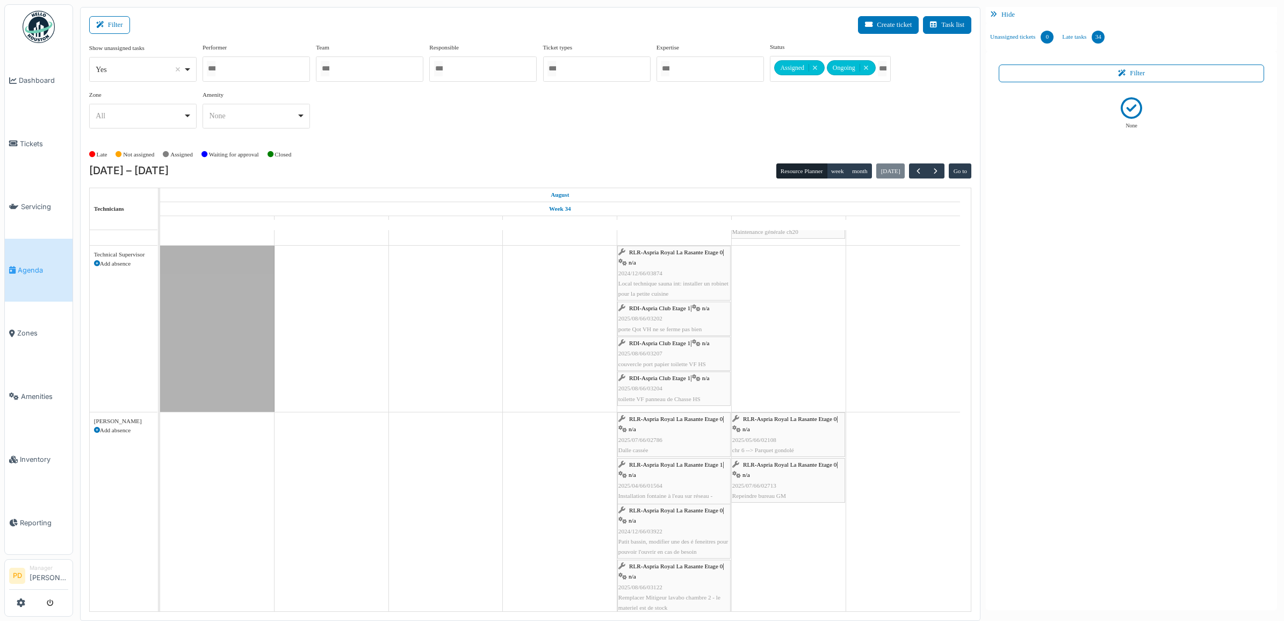
scroll to position [1744, 0]
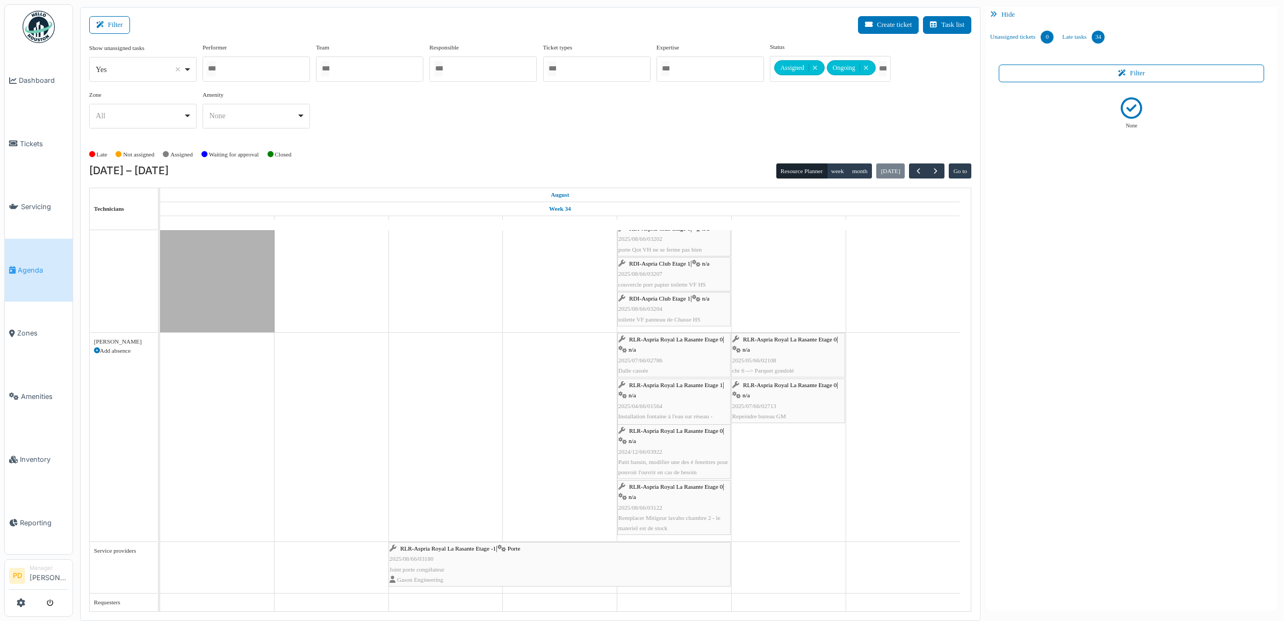
click at [435, 550] on span "RLR-Aspria Royal La Rasante Etage -1" at bounding box center [448, 548] width 96 height 6
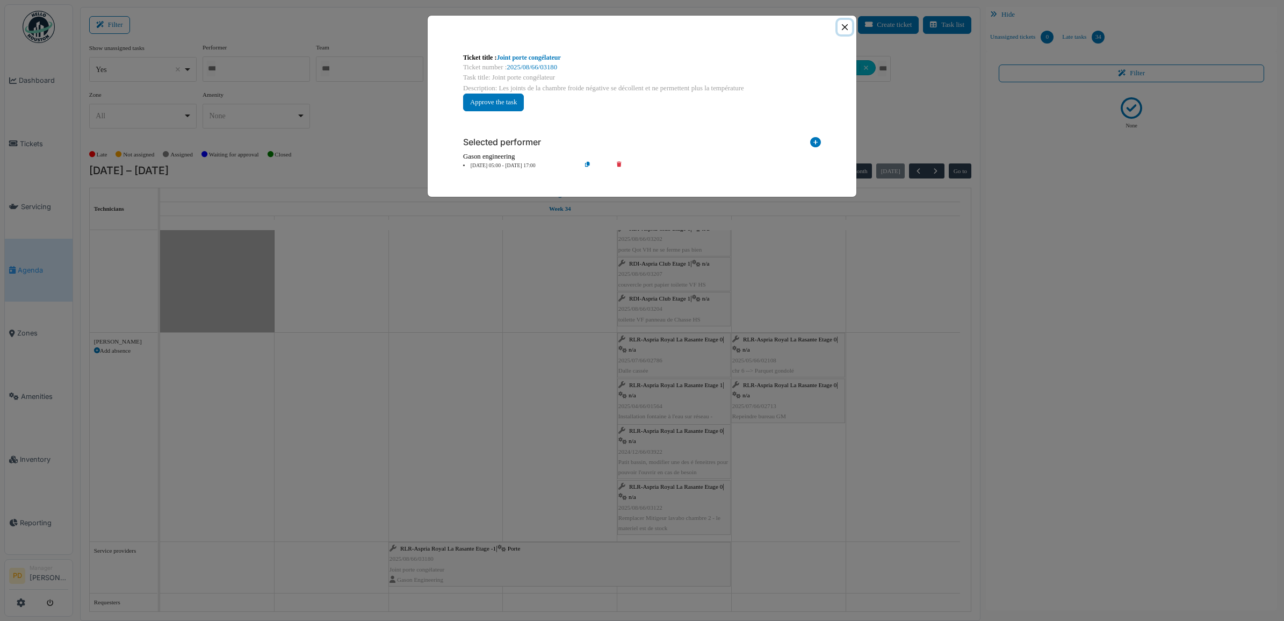
click at [845, 30] on button "Close" at bounding box center [845, 27] width 15 height 15
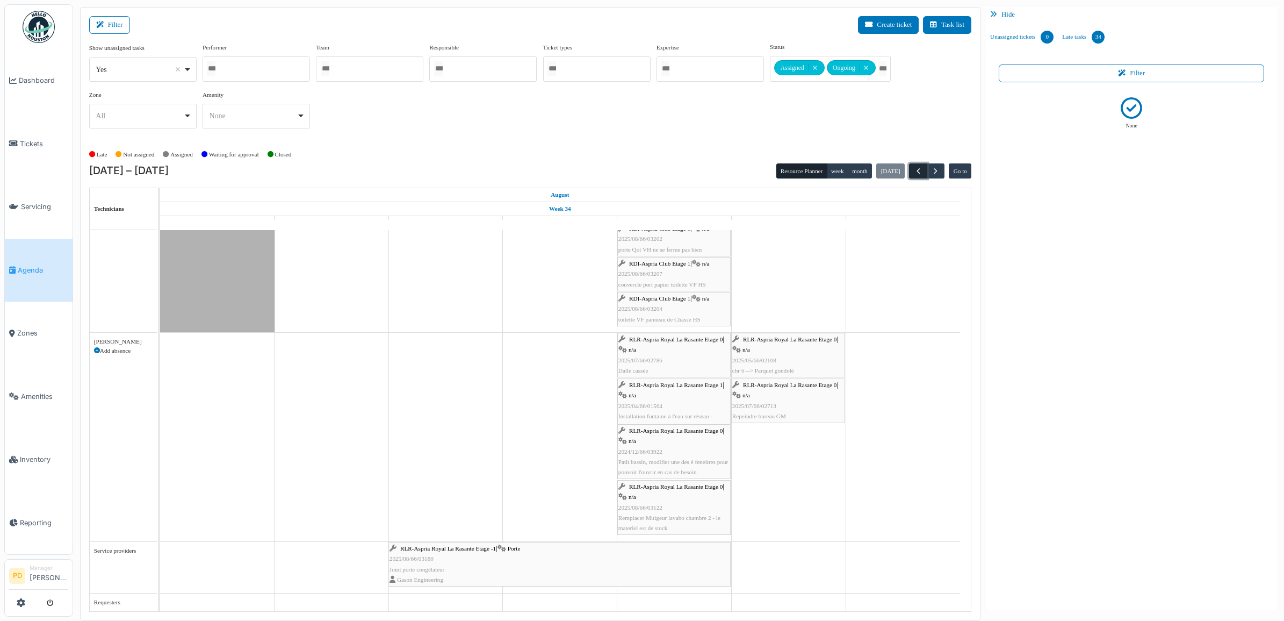
click at [919, 172] on span "button" at bounding box center [918, 171] width 9 height 9
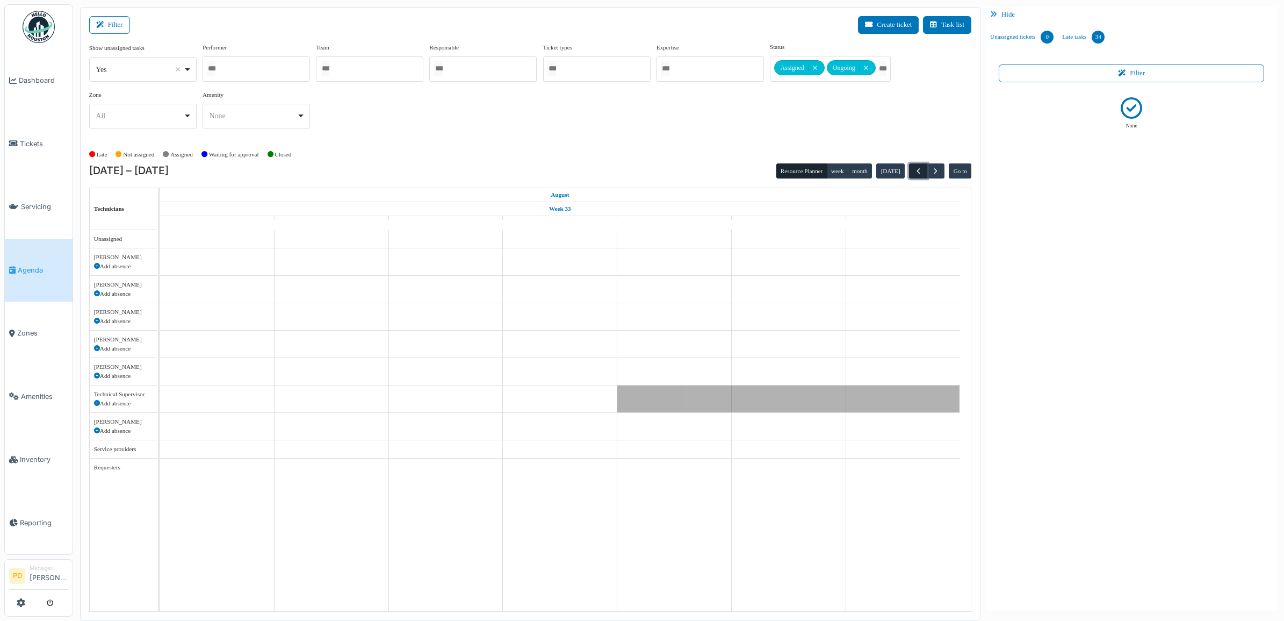
scroll to position [0, 0]
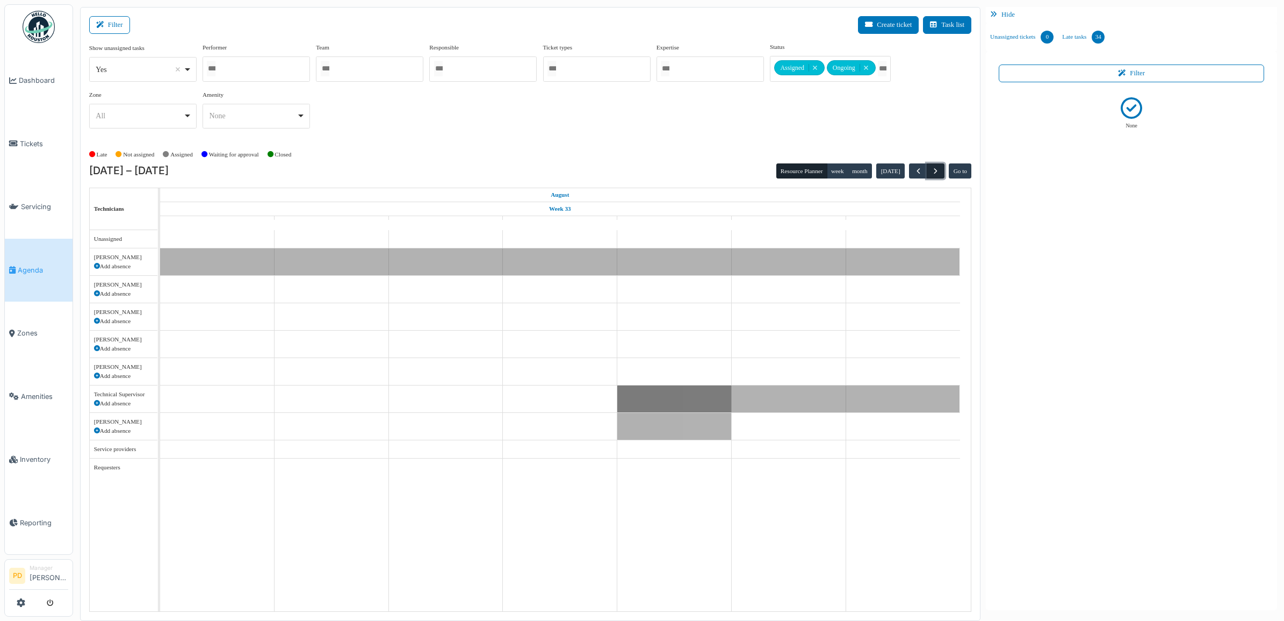
click at [933, 171] on span "button" at bounding box center [935, 171] width 9 height 9
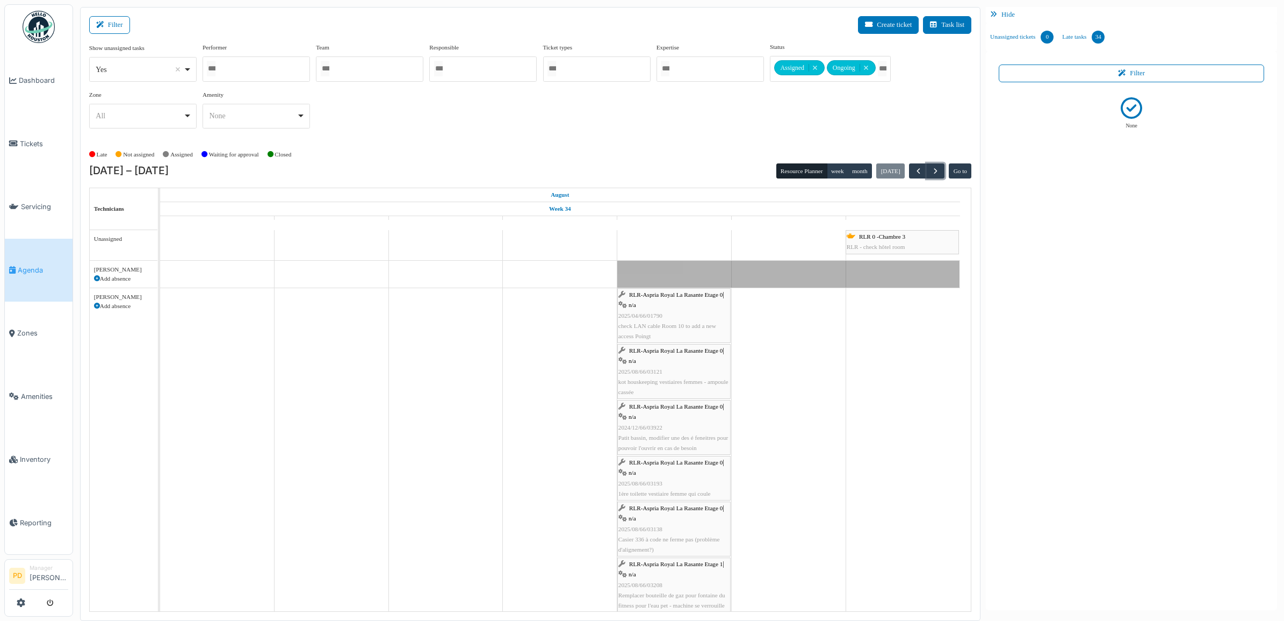
click at [685, 349] on span "RLR-Aspria Royal La Rasante Etage 0" at bounding box center [676, 350] width 94 height 6
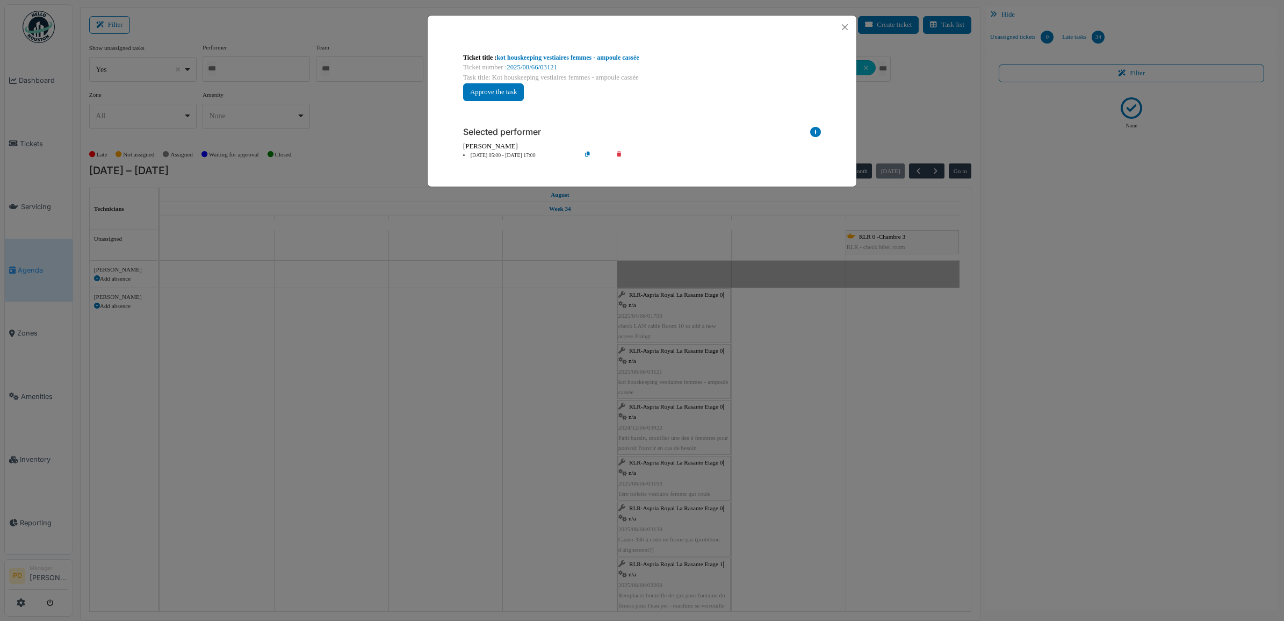
click at [620, 155] on icon at bounding box center [627, 156] width 31 height 8
click at [814, 133] on icon at bounding box center [815, 134] width 11 height 15
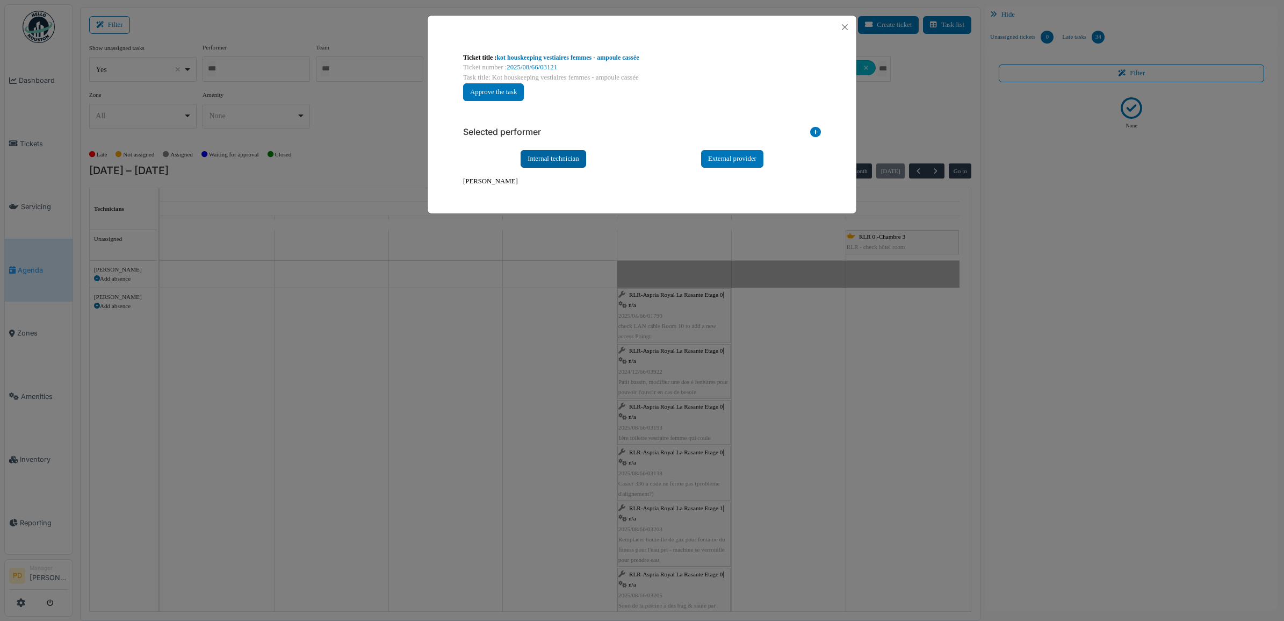
click at [582, 156] on div "Internal technician" at bounding box center [554, 159] width 66 height 18
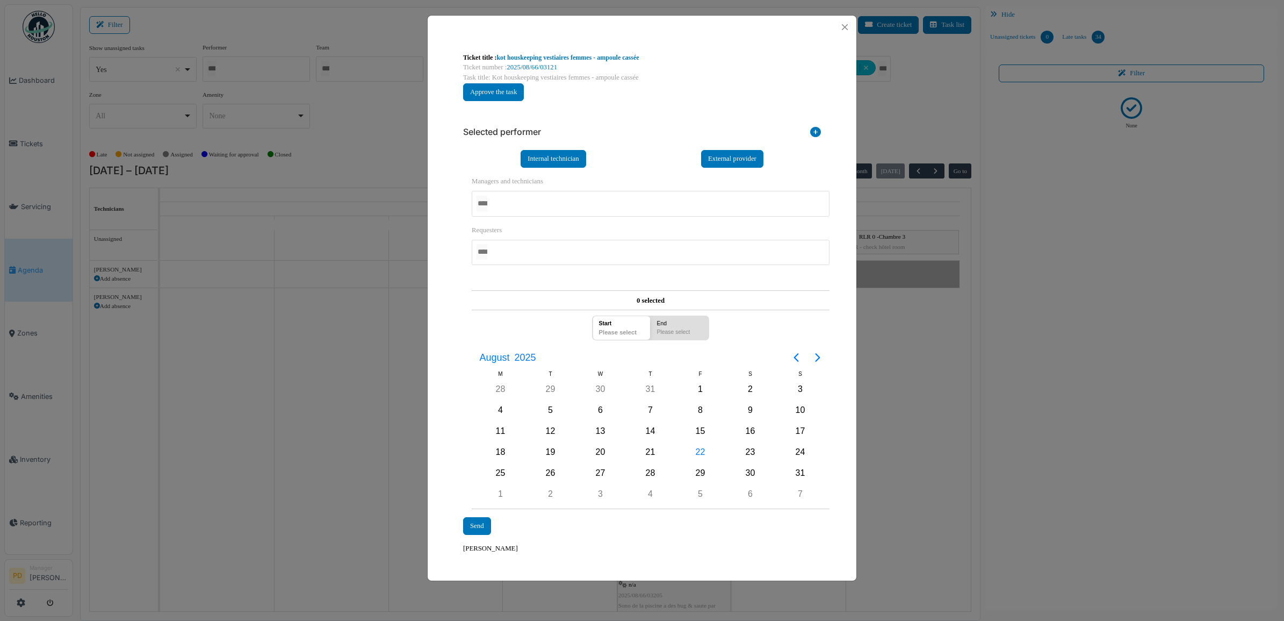
click at [568, 202] on div at bounding box center [651, 203] width 358 height 25
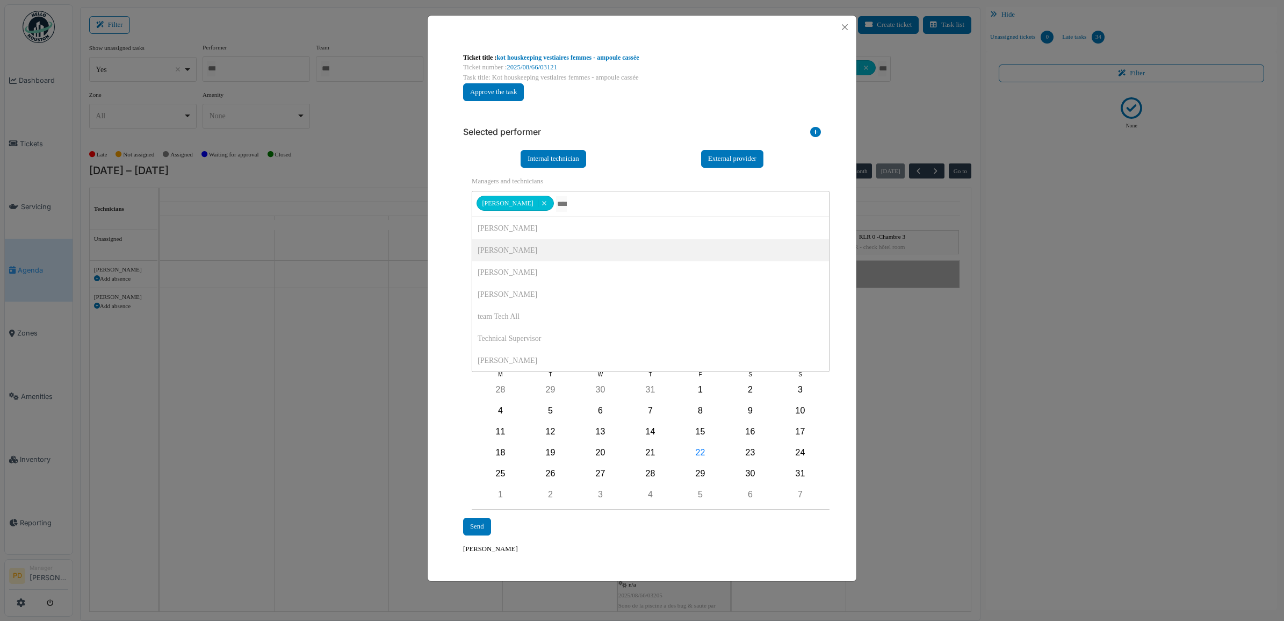
click at [456, 235] on div "**********" at bounding box center [642, 336] width 375 height 453
click at [697, 446] on div "22" at bounding box center [701, 452] width 16 height 16
click at [482, 527] on div "Send" at bounding box center [477, 527] width 28 height 18
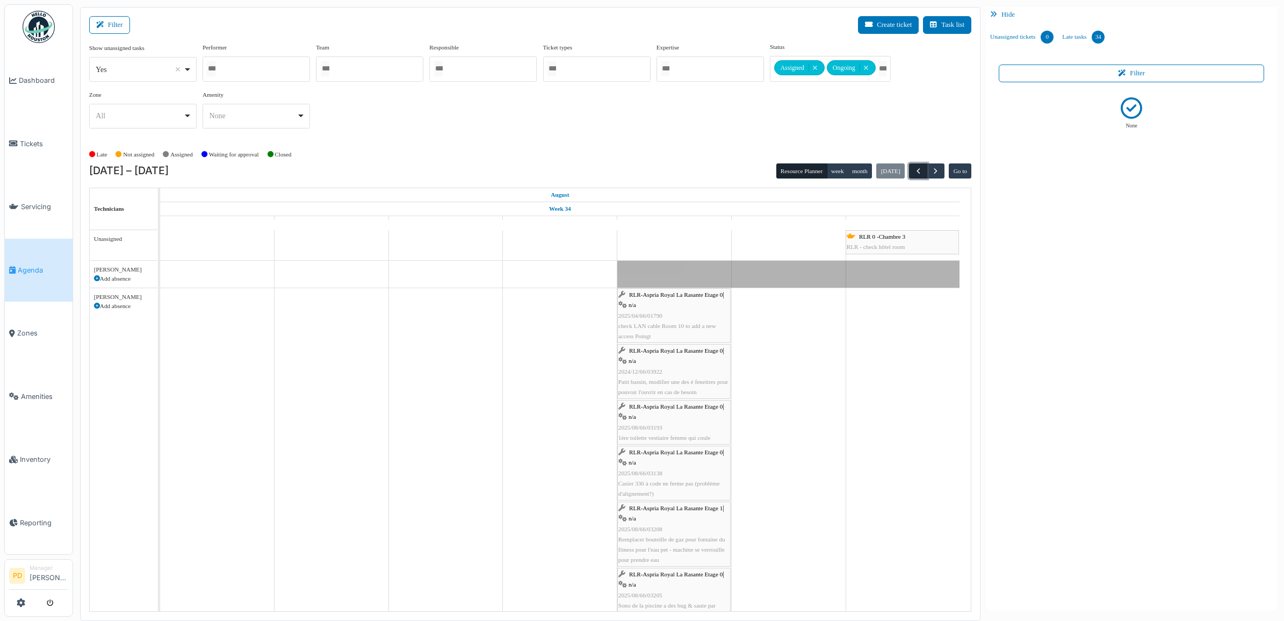
click at [921, 170] on span "button" at bounding box center [918, 171] width 9 height 9
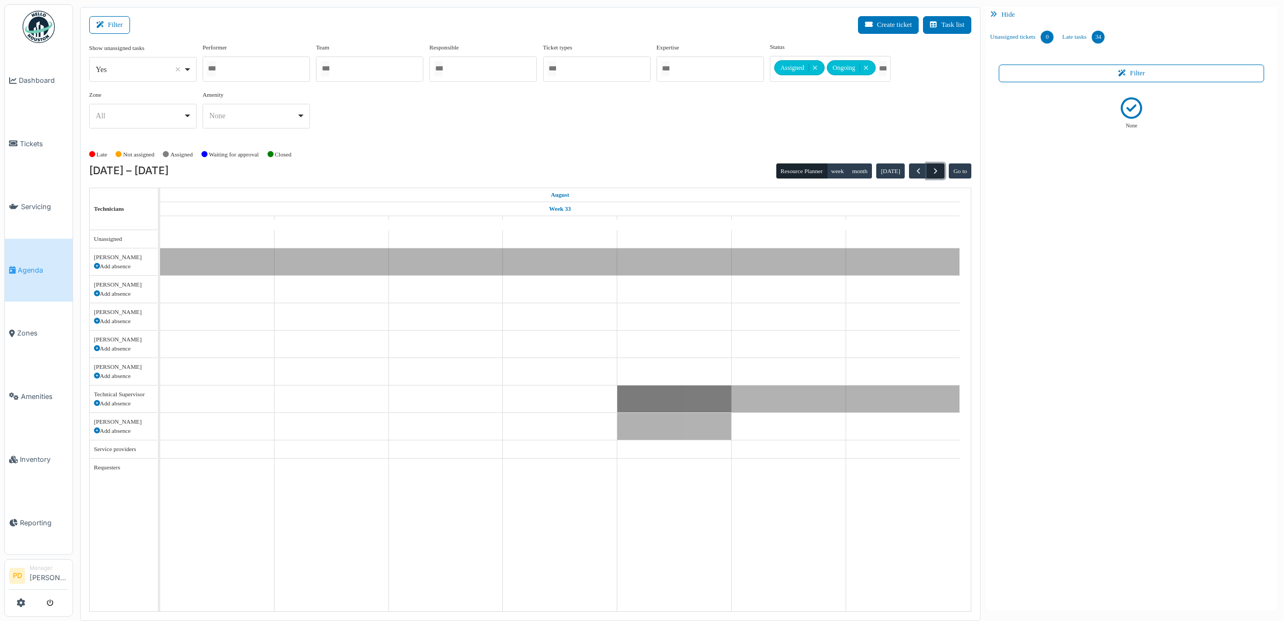
click at [933, 169] on span "button" at bounding box center [935, 171] width 9 height 9
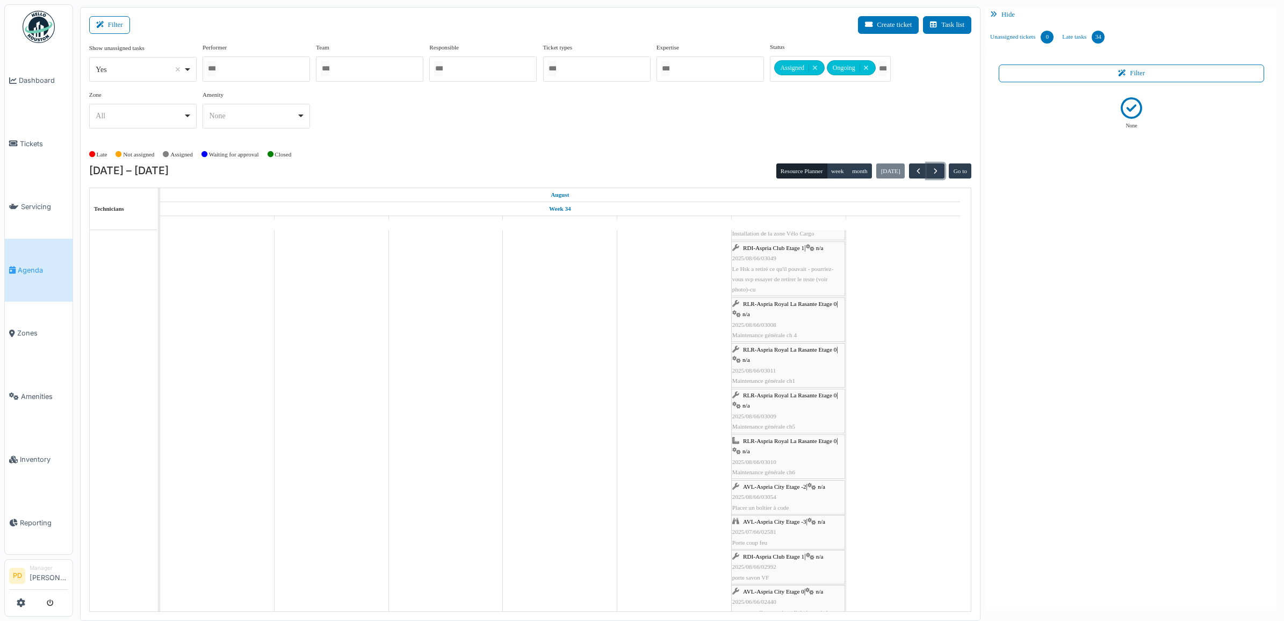
scroll to position [806, 0]
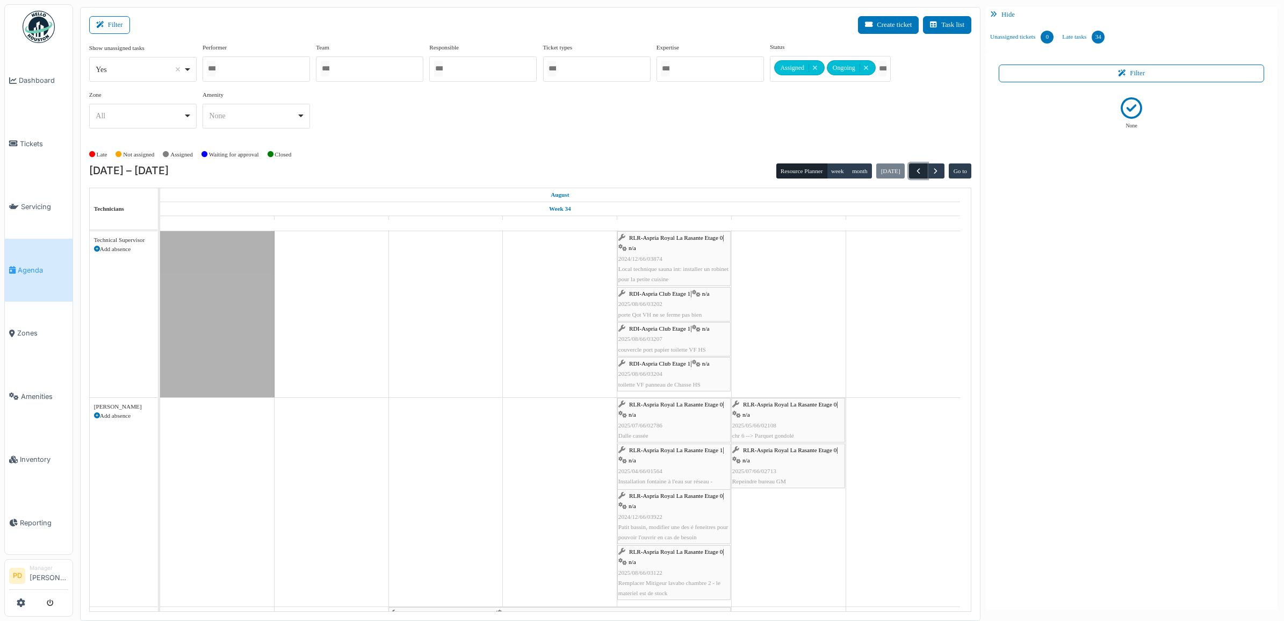
click at [919, 170] on span "button" at bounding box center [918, 171] width 9 height 9
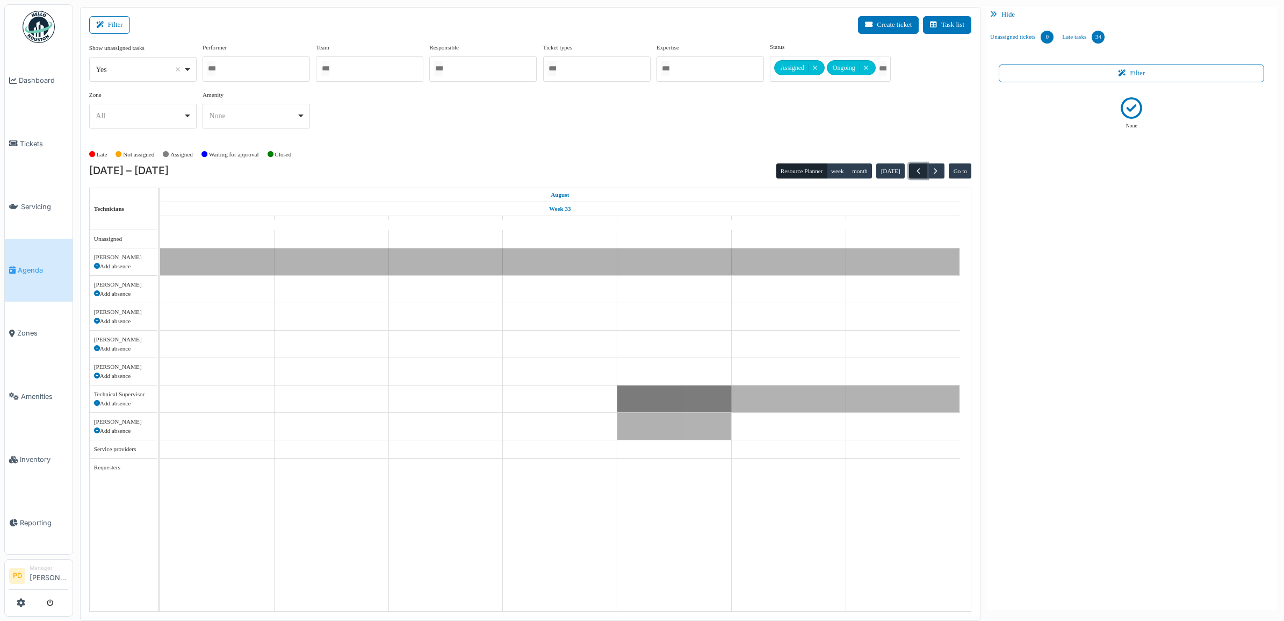
click at [917, 171] on span "button" at bounding box center [918, 171] width 9 height 9
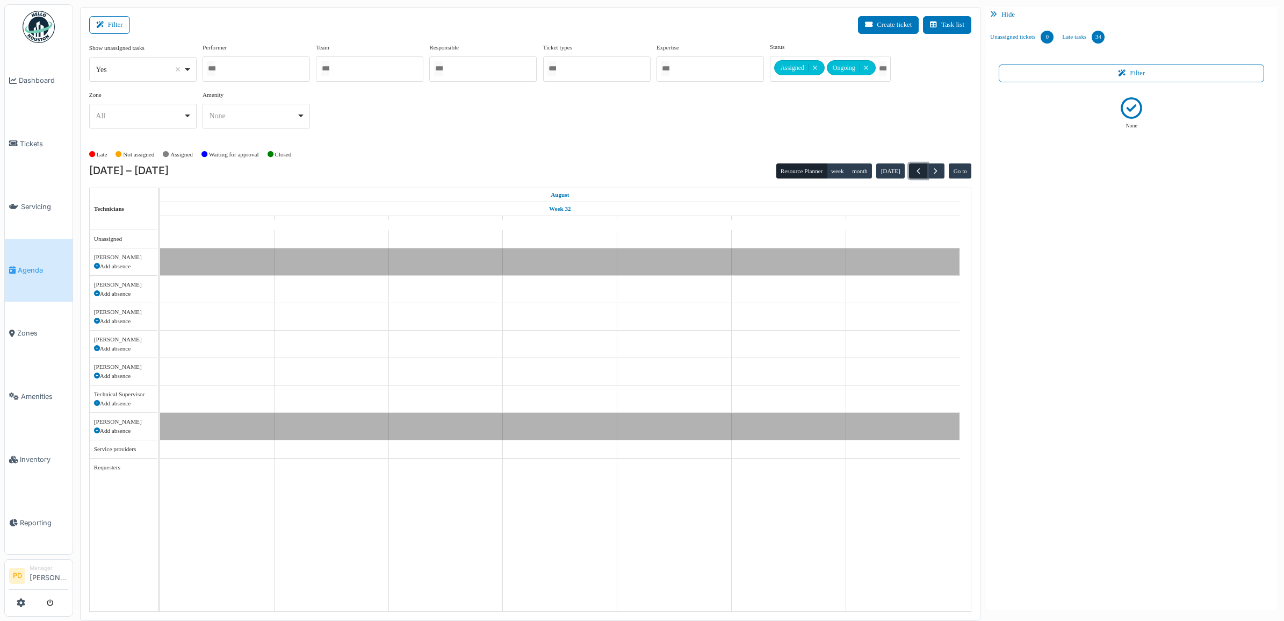
click at [917, 171] on span "button" at bounding box center [918, 171] width 9 height 9
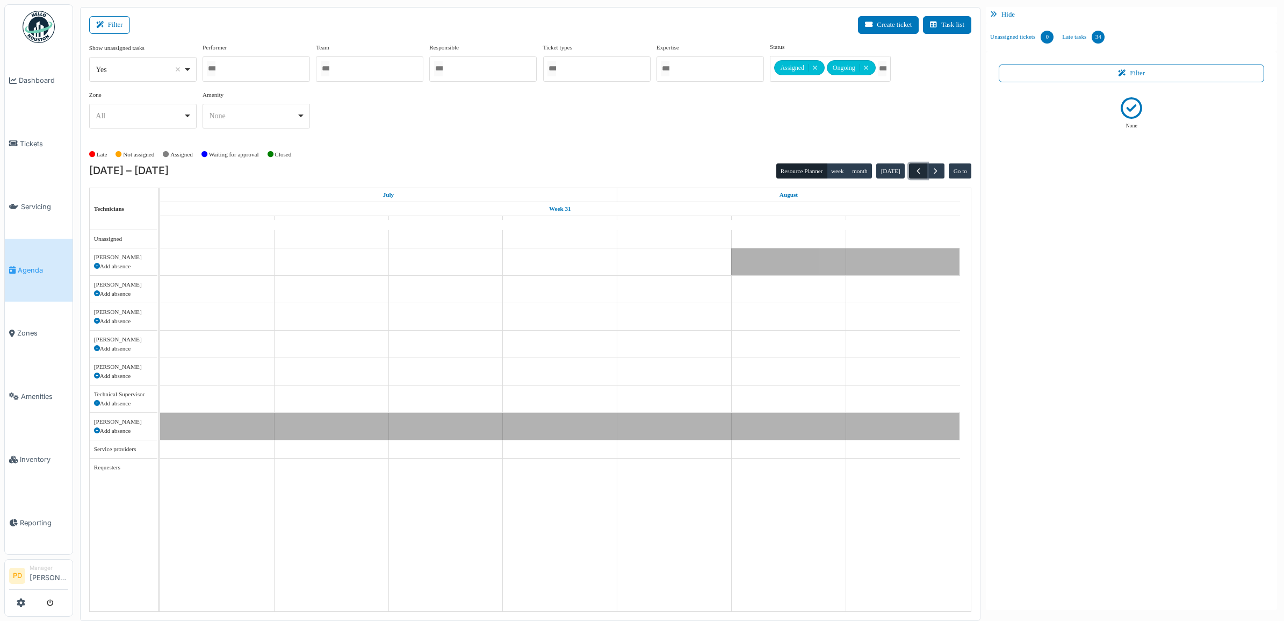
click at [917, 171] on span "button" at bounding box center [918, 171] width 9 height 9
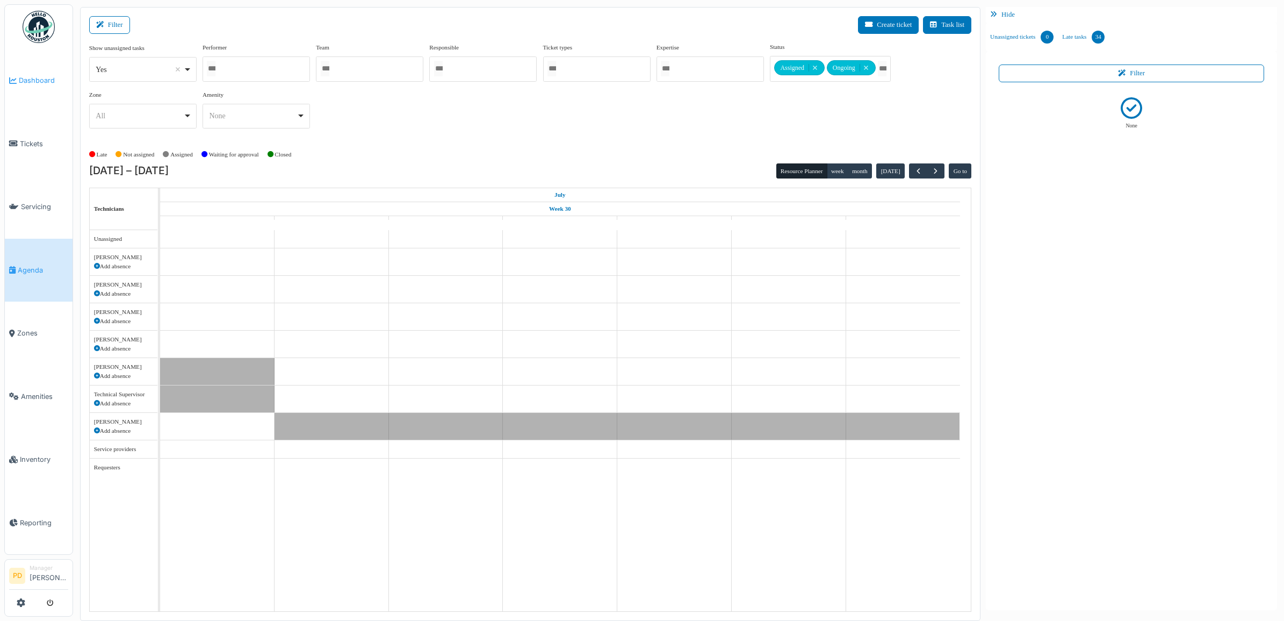
click at [46, 81] on span "Dashboard" at bounding box center [43, 80] width 49 height 10
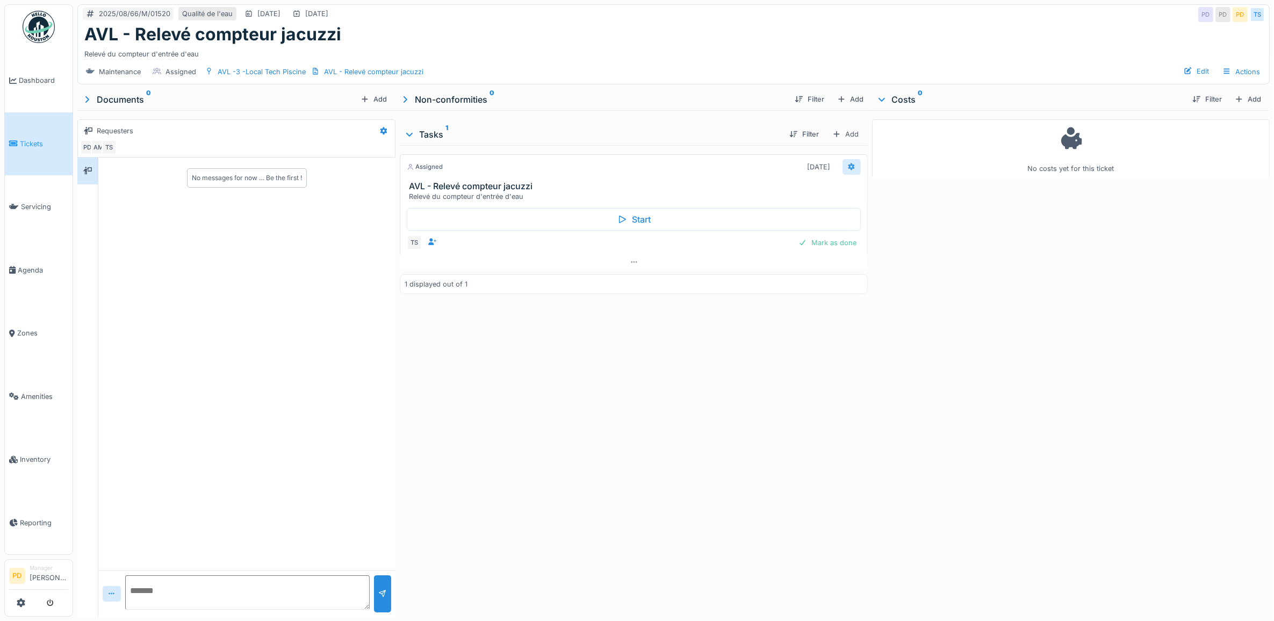
click at [849, 164] on div at bounding box center [852, 167] width 18 height 16
click at [859, 326] on div "Cancel" at bounding box center [882, 329] width 89 height 16
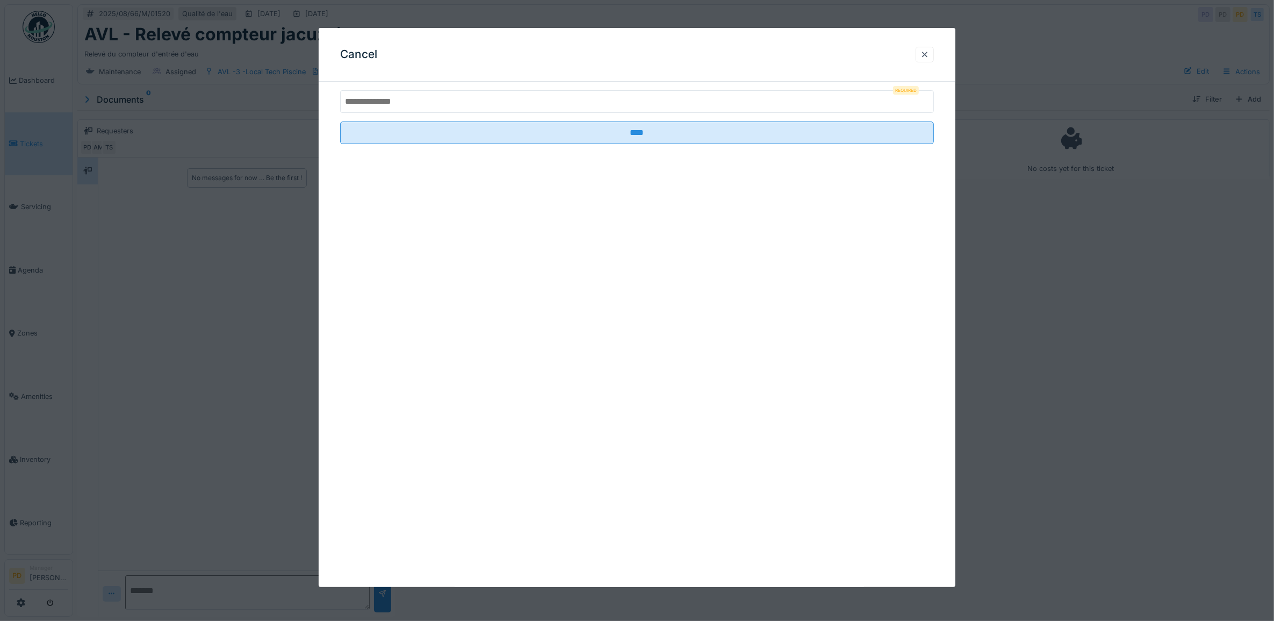
click at [531, 100] on input "text" at bounding box center [637, 101] width 594 height 23
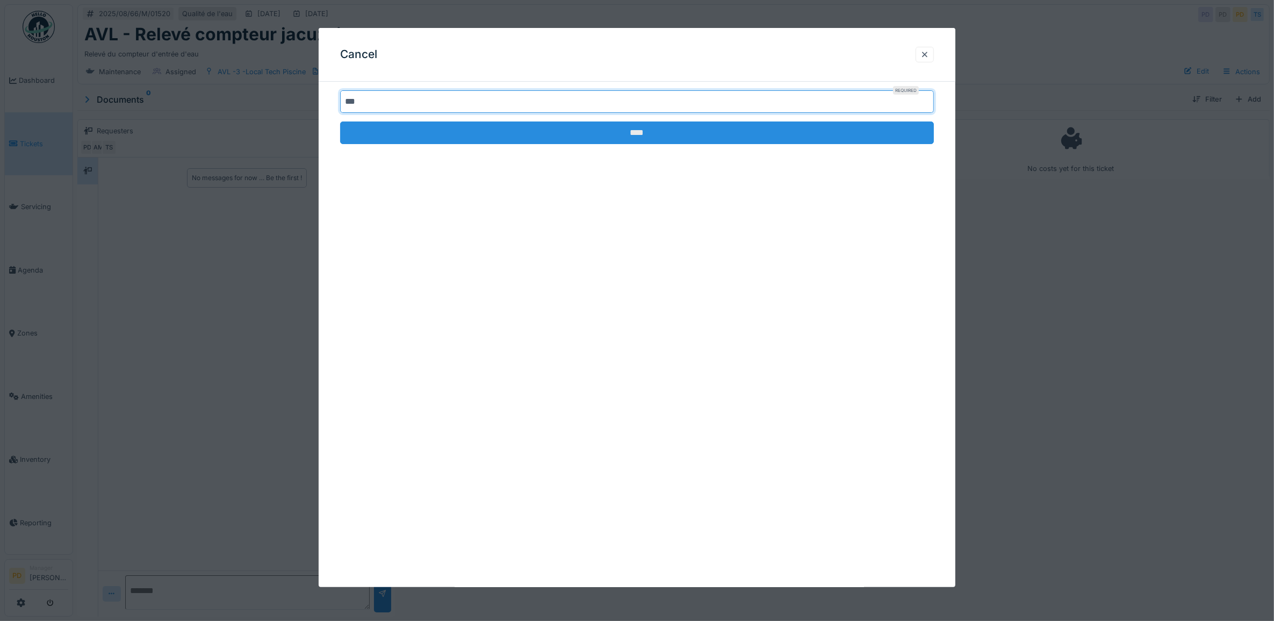
type input "***"
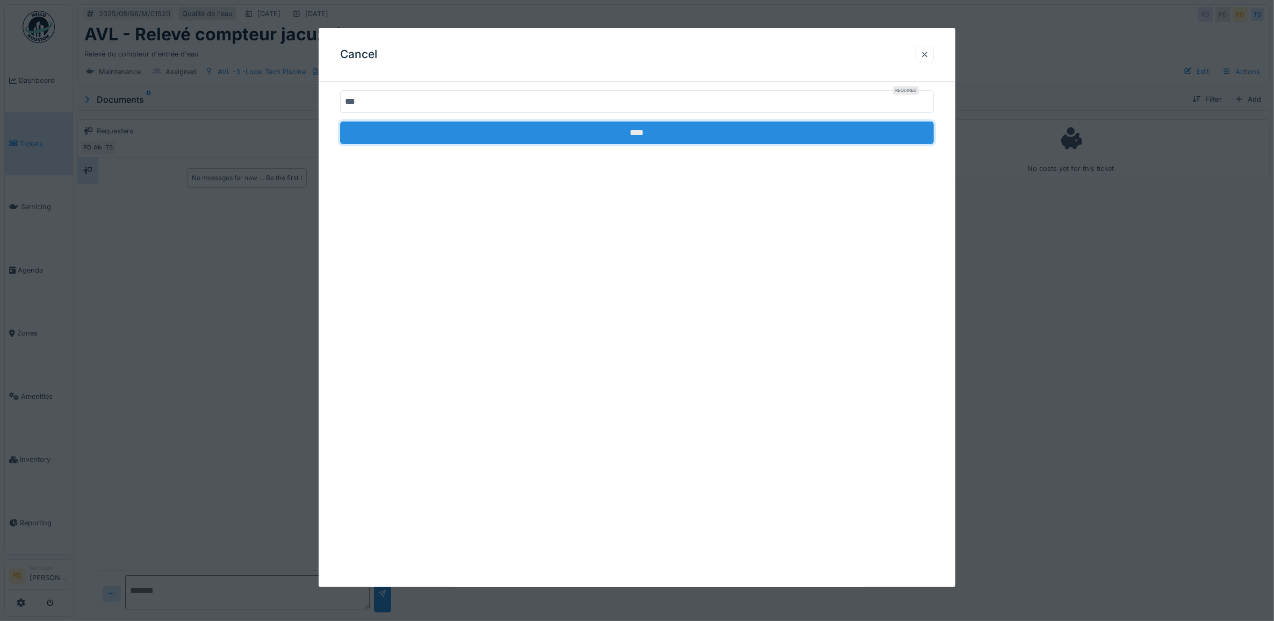
click at [536, 142] on input "****" at bounding box center [637, 132] width 594 height 23
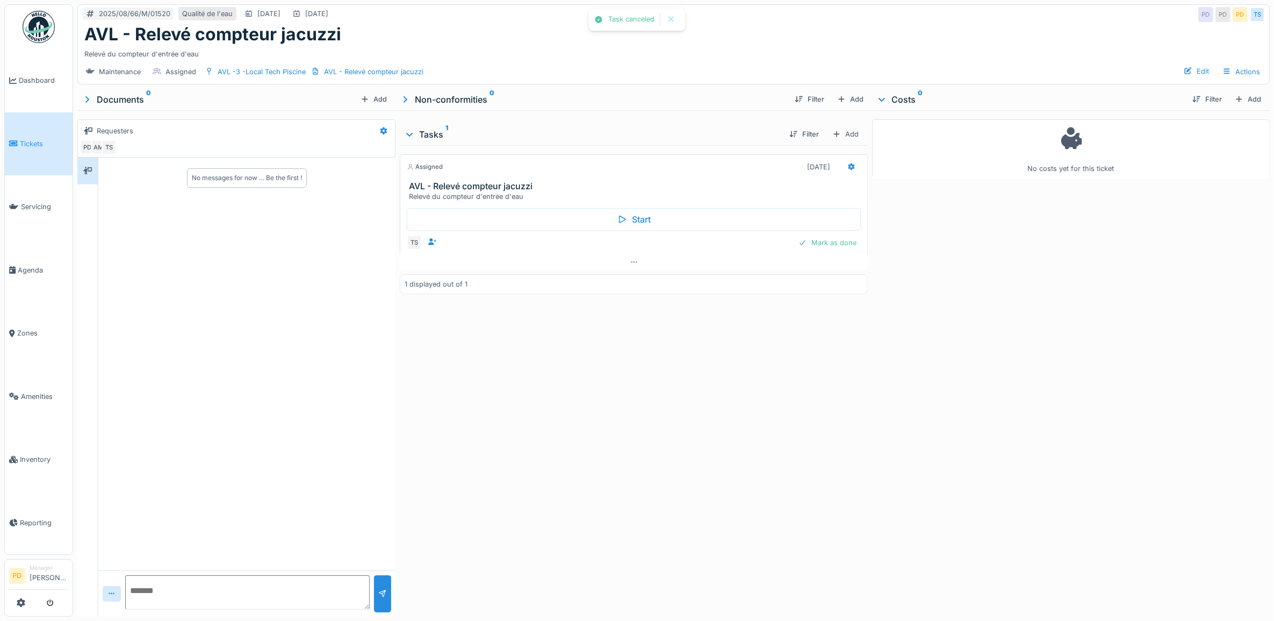
click at [554, 135] on div "Task canceled Cancel 2025/08/66/M/01520 Qualité de l'eau [DATE] [DATE] PD PD PD…" at bounding box center [673, 310] width 1201 height 621
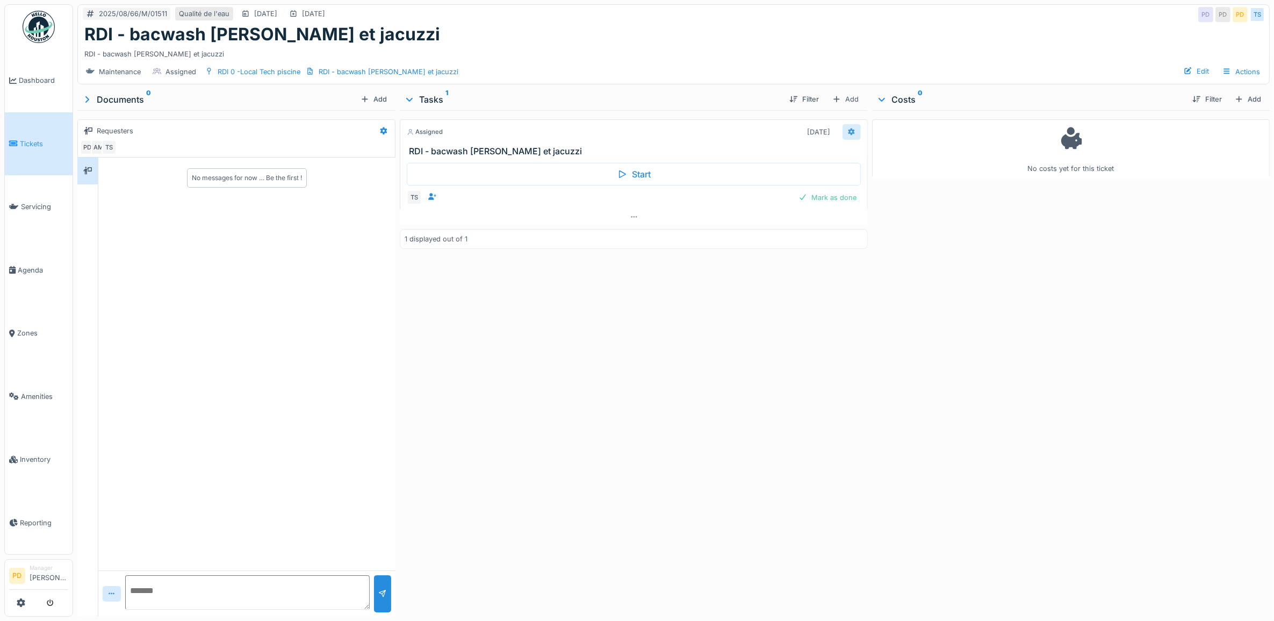
click at [850, 133] on div at bounding box center [852, 132] width 18 height 16
click at [864, 288] on div "Cancel" at bounding box center [882, 294] width 89 height 16
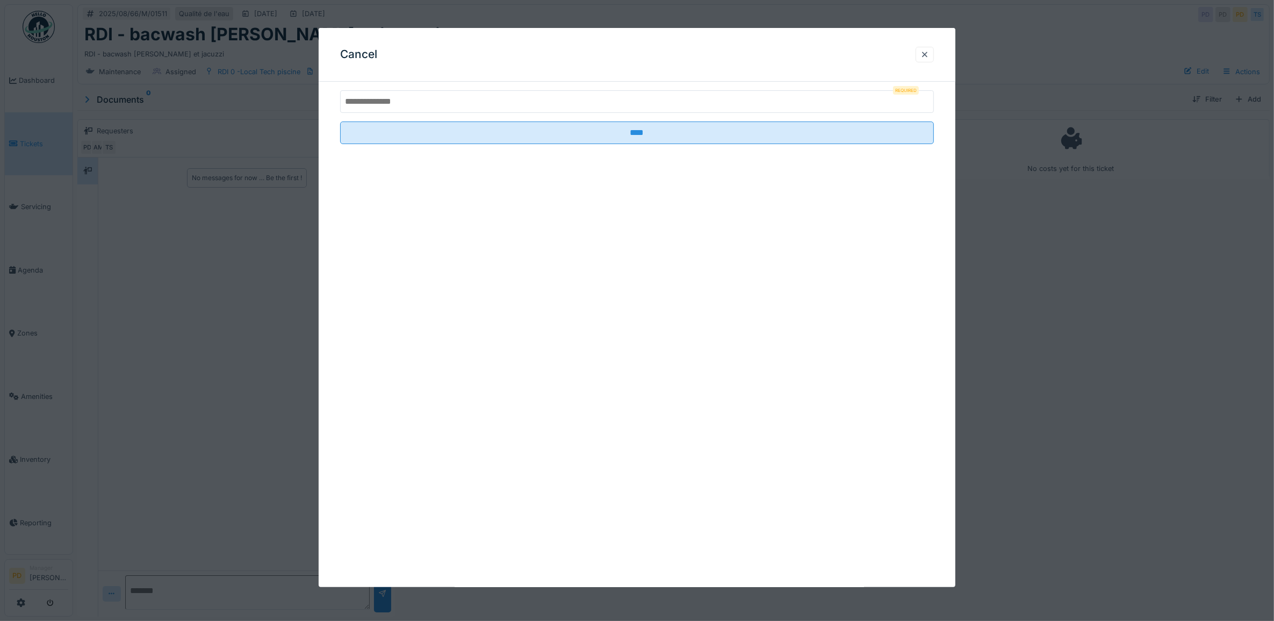
click at [540, 87] on div "Cancel Required ****" at bounding box center [637, 307] width 637 height 559
click at [535, 98] on input "text" at bounding box center [637, 101] width 594 height 23
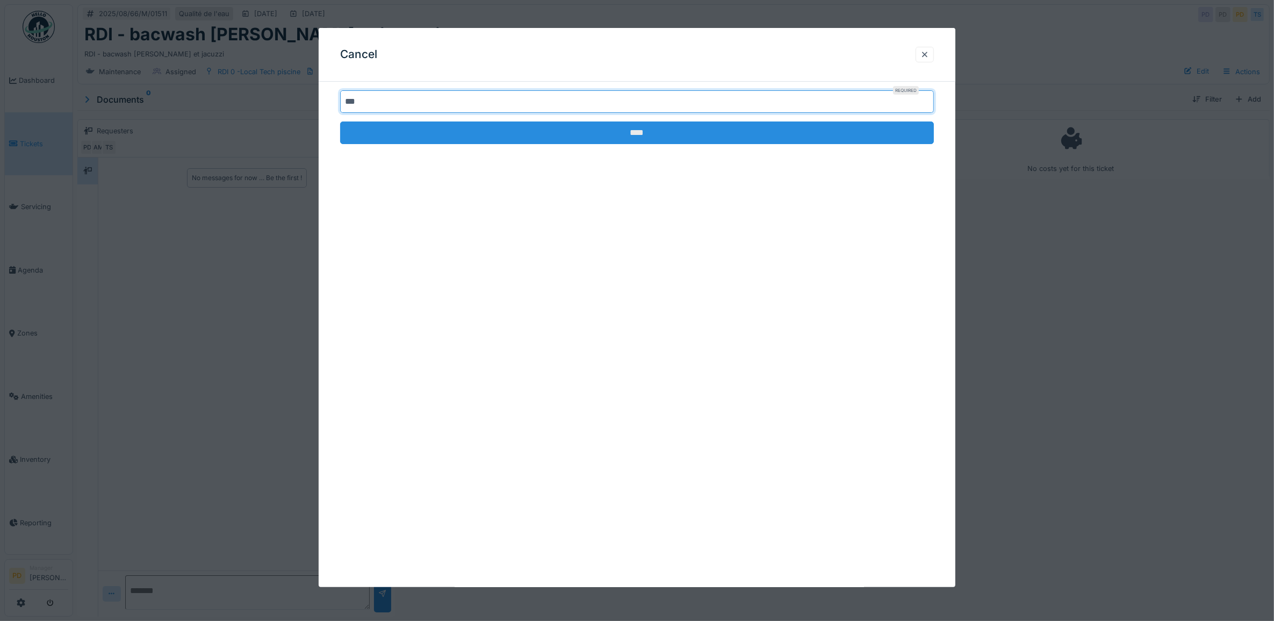
type input "***"
click at [659, 138] on input "****" at bounding box center [637, 132] width 594 height 23
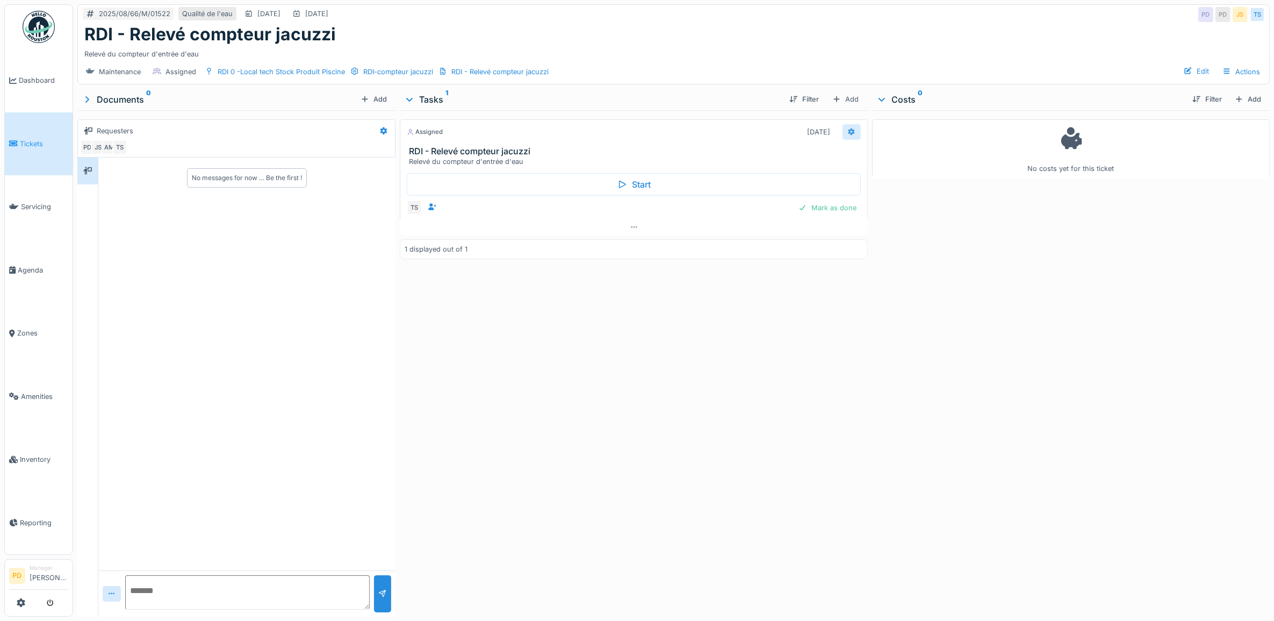
click at [851, 133] on div at bounding box center [852, 132] width 18 height 16
click at [870, 289] on div "Cancel" at bounding box center [882, 294] width 89 height 16
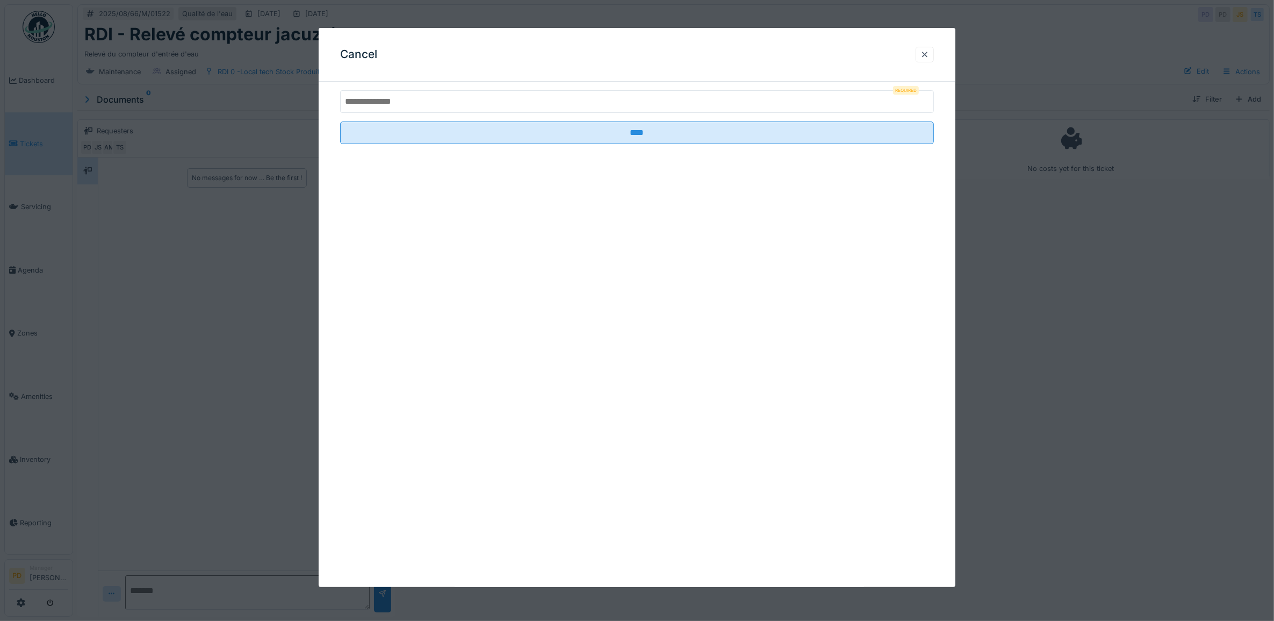
click at [770, 99] on input "text" at bounding box center [637, 101] width 594 height 23
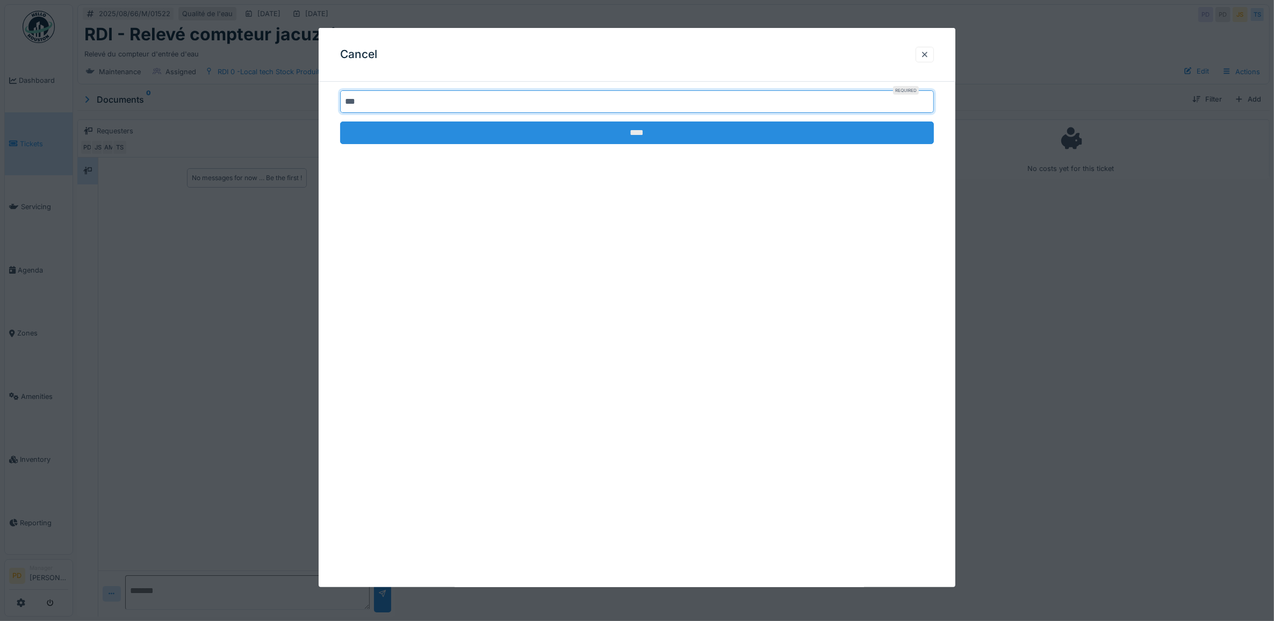
type input "***"
click at [718, 142] on input "****" at bounding box center [637, 132] width 594 height 23
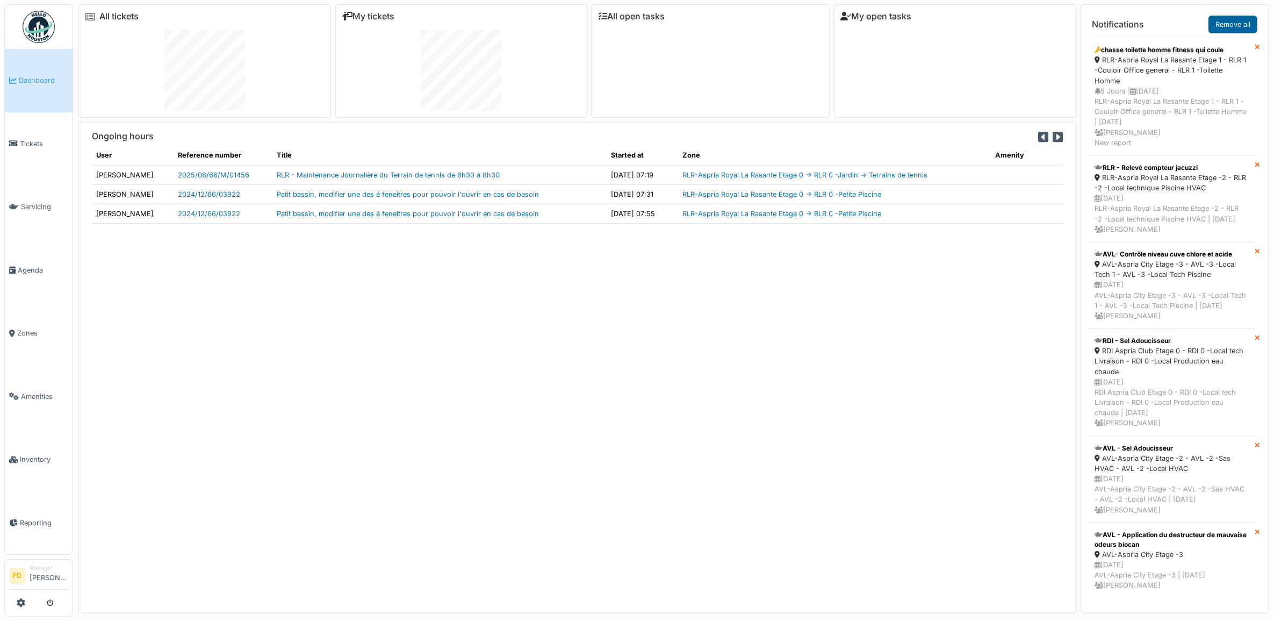
click at [1218, 23] on link "Remove all" at bounding box center [1233, 25] width 49 height 18
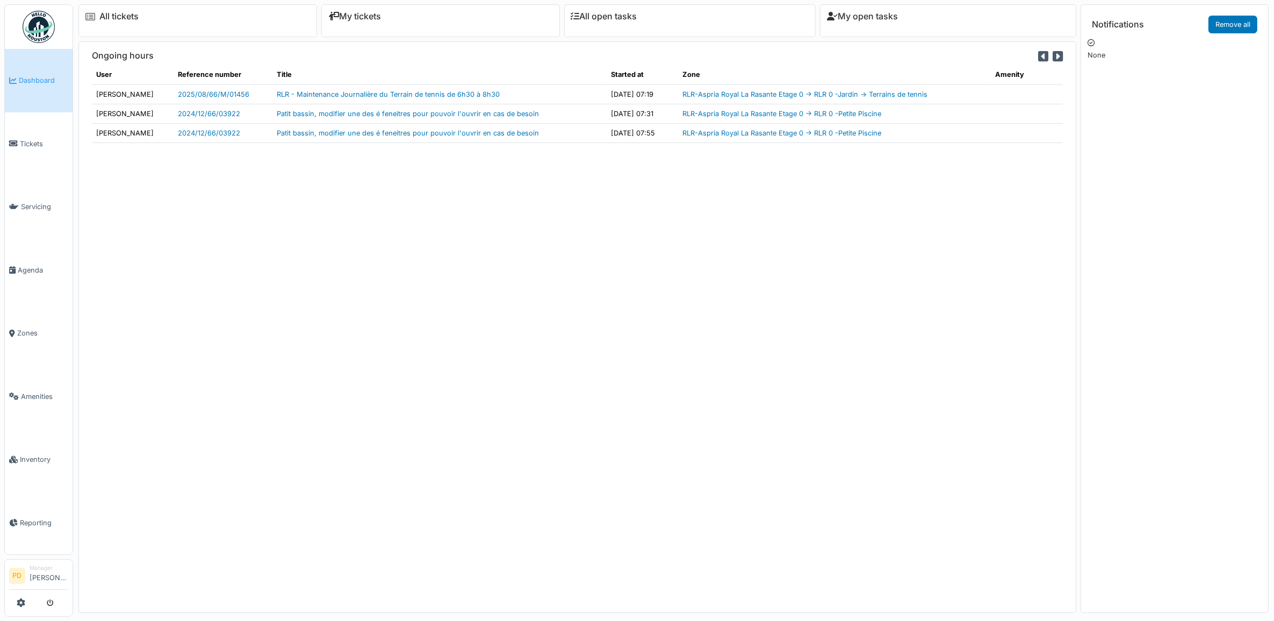
drag, startPoint x: 31, startPoint y: 76, endPoint x: 37, endPoint y: 78, distance: 5.8
click at [32, 77] on span "Dashboard" at bounding box center [43, 80] width 49 height 10
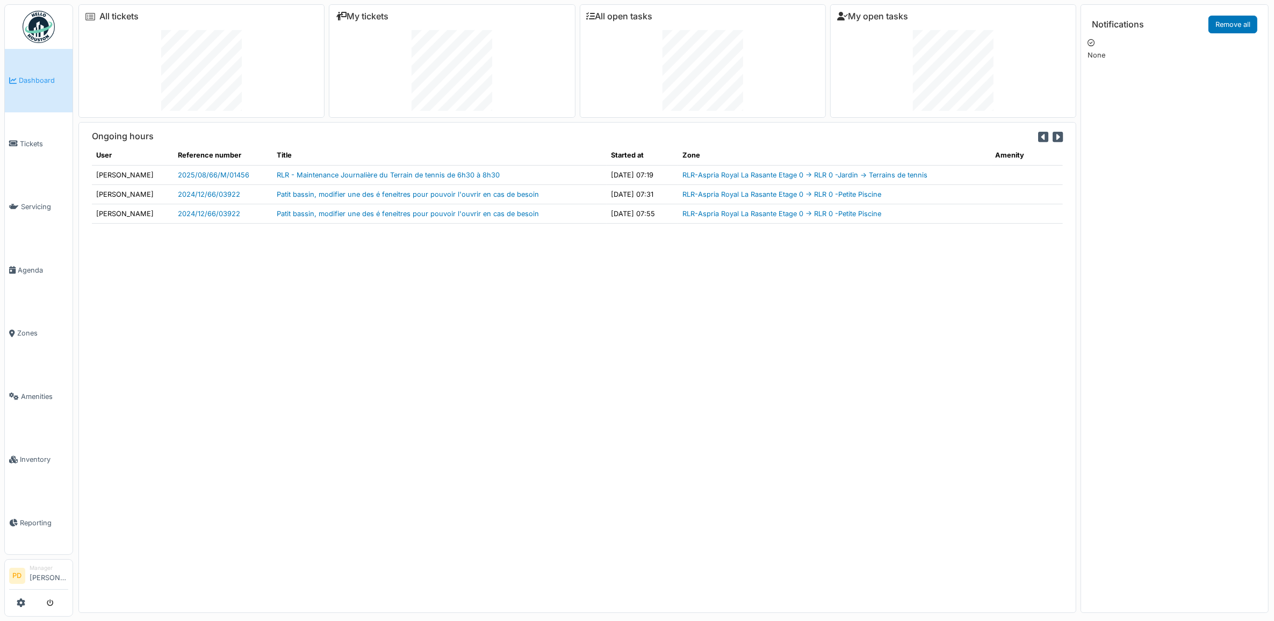
click at [28, 79] on span "Dashboard" at bounding box center [43, 80] width 49 height 10
click at [35, 139] on span "Tickets" at bounding box center [44, 144] width 48 height 10
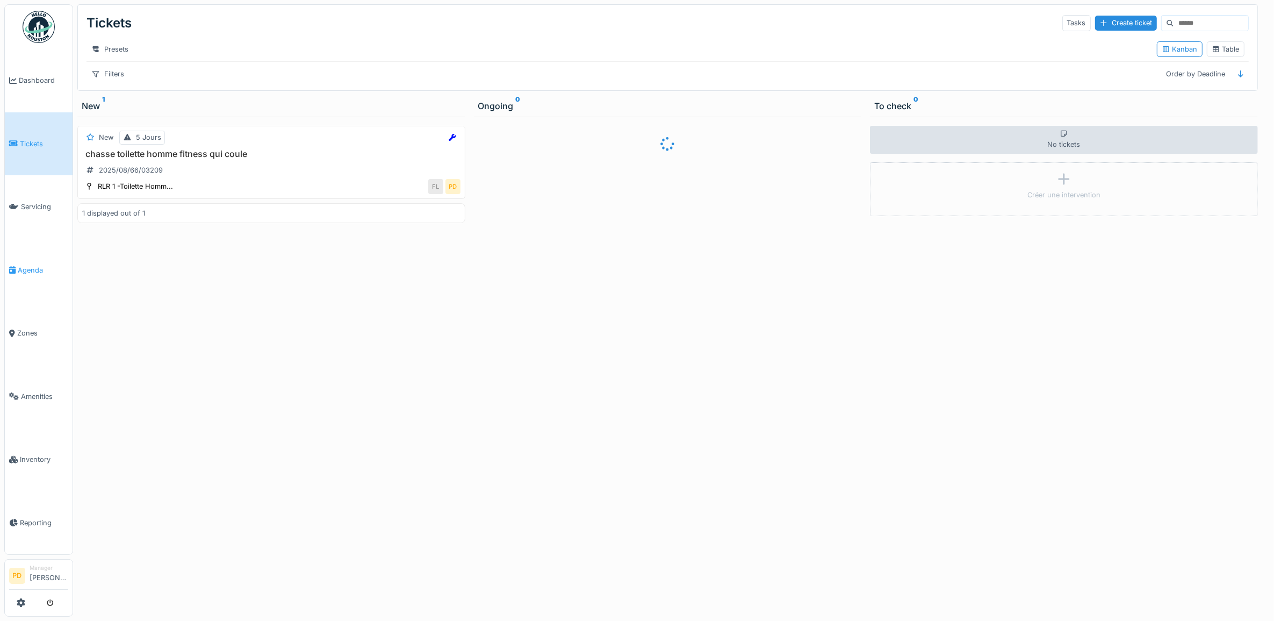
click at [33, 265] on span "Agenda" at bounding box center [43, 270] width 51 height 10
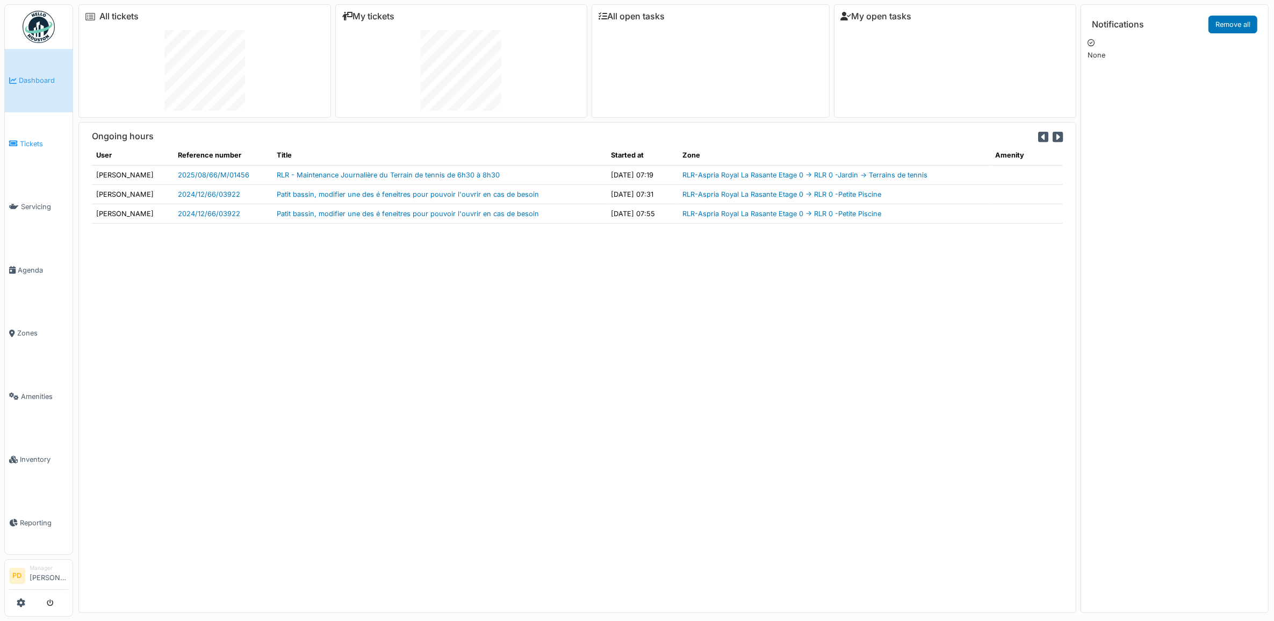
click at [41, 143] on span "Tickets" at bounding box center [44, 144] width 48 height 10
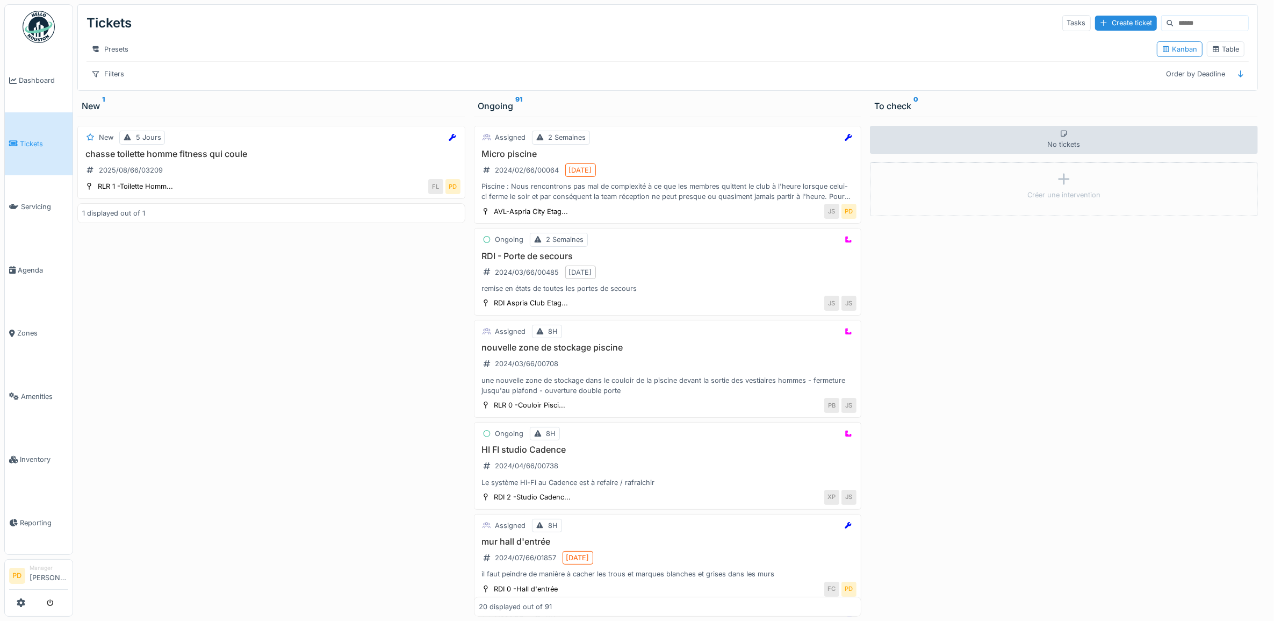
click at [1178, 30] on input at bounding box center [1211, 23] width 74 height 15
paste input "**********"
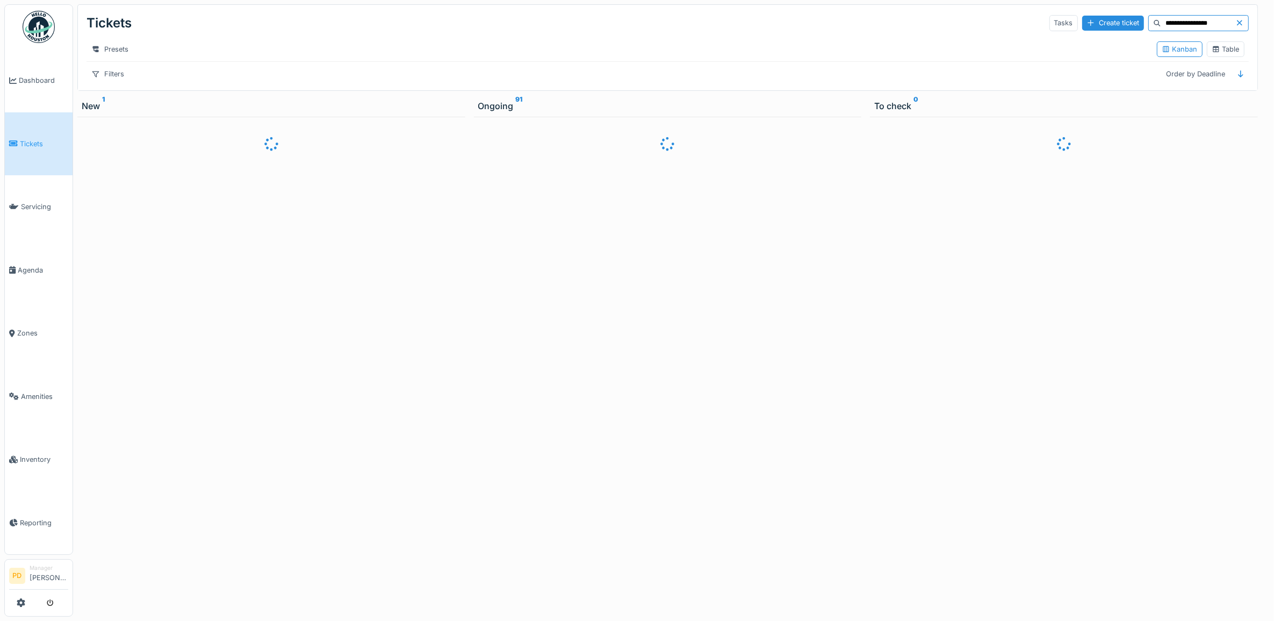
type input "**********"
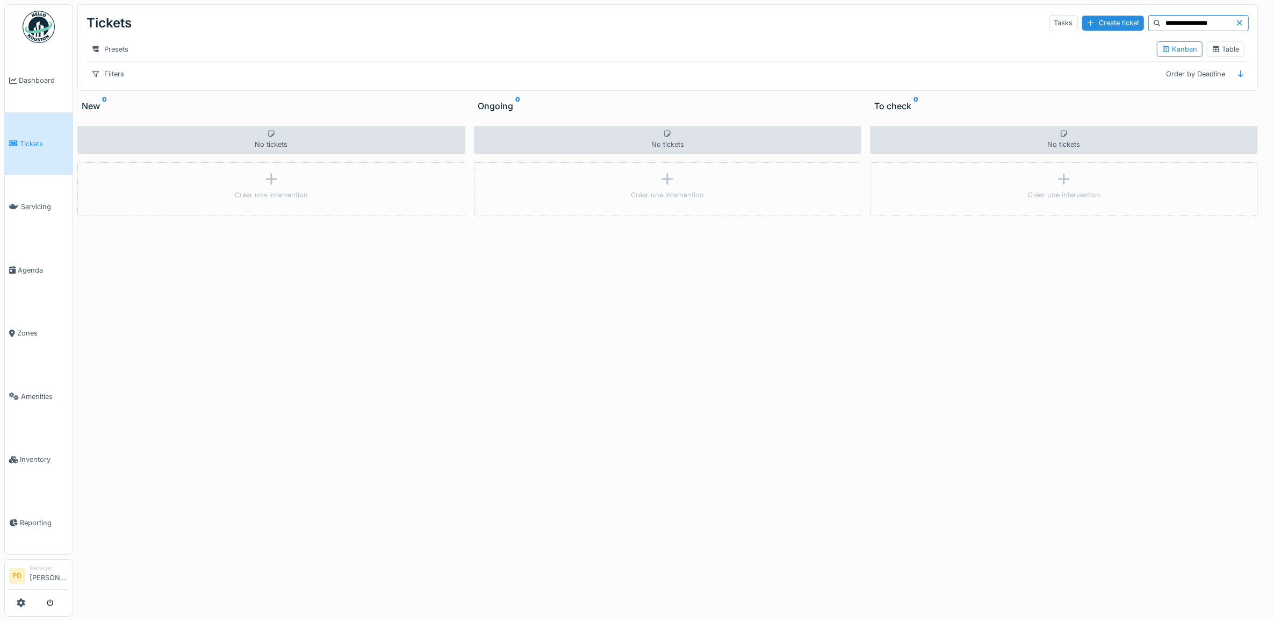
click at [1236, 22] on icon at bounding box center [1240, 22] width 9 height 7
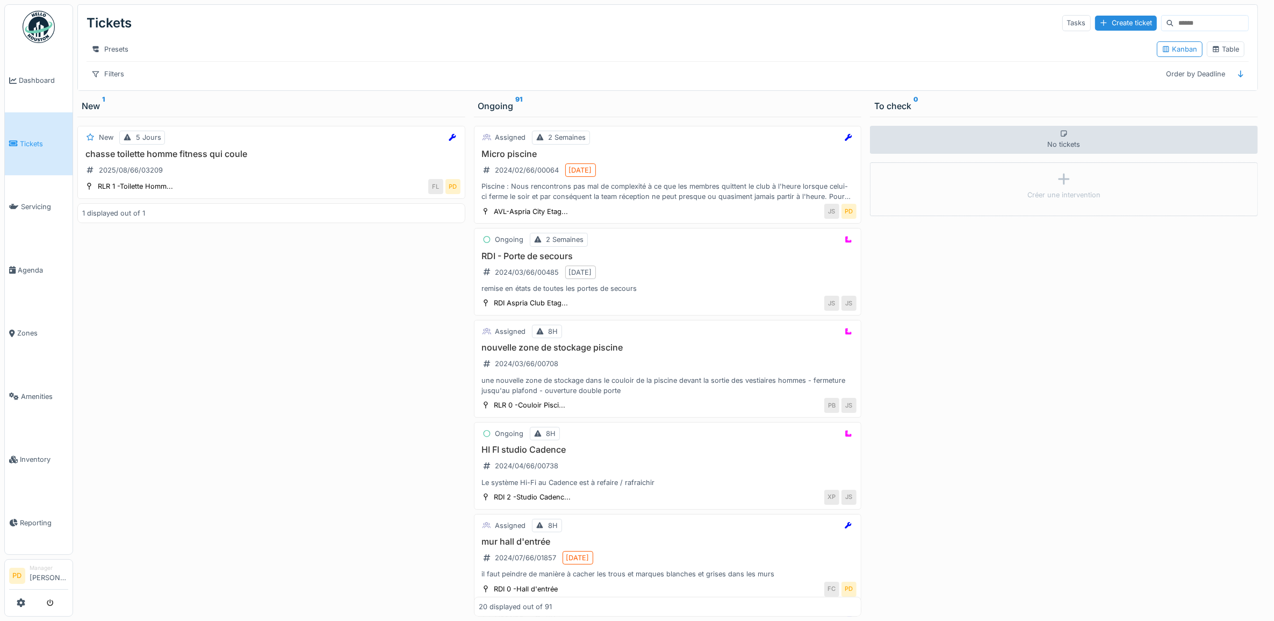
click at [1174, 23] on input at bounding box center [1211, 23] width 74 height 15
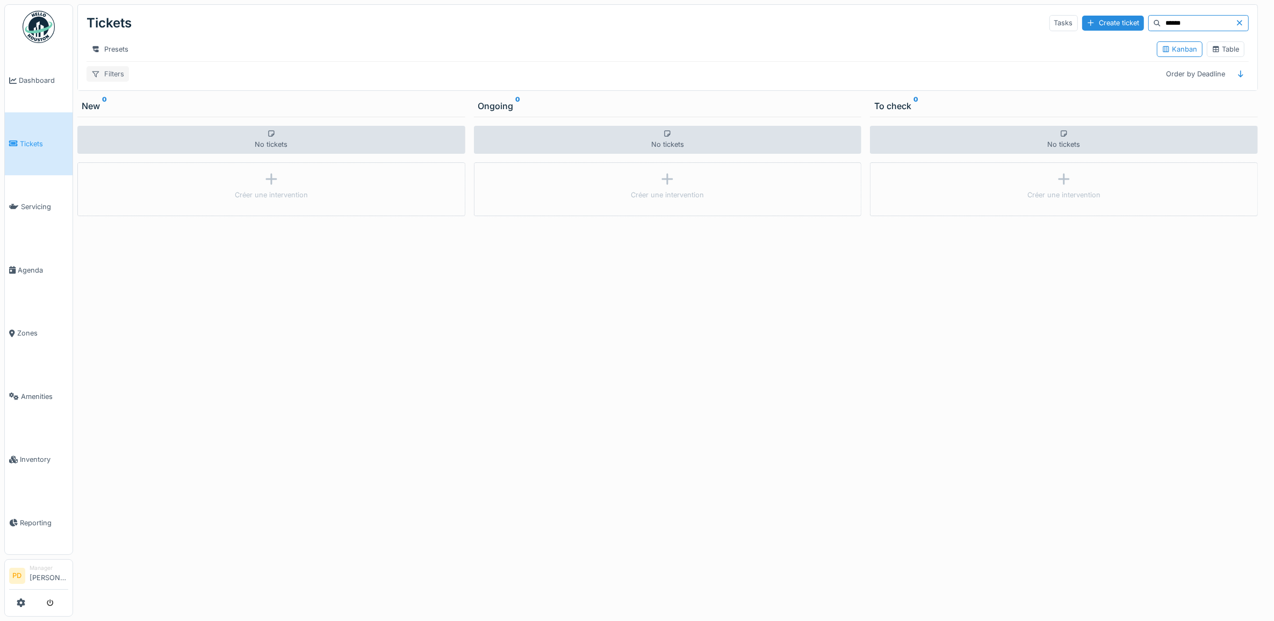
type input "******"
click at [117, 81] on div "Filters" at bounding box center [108, 74] width 42 height 16
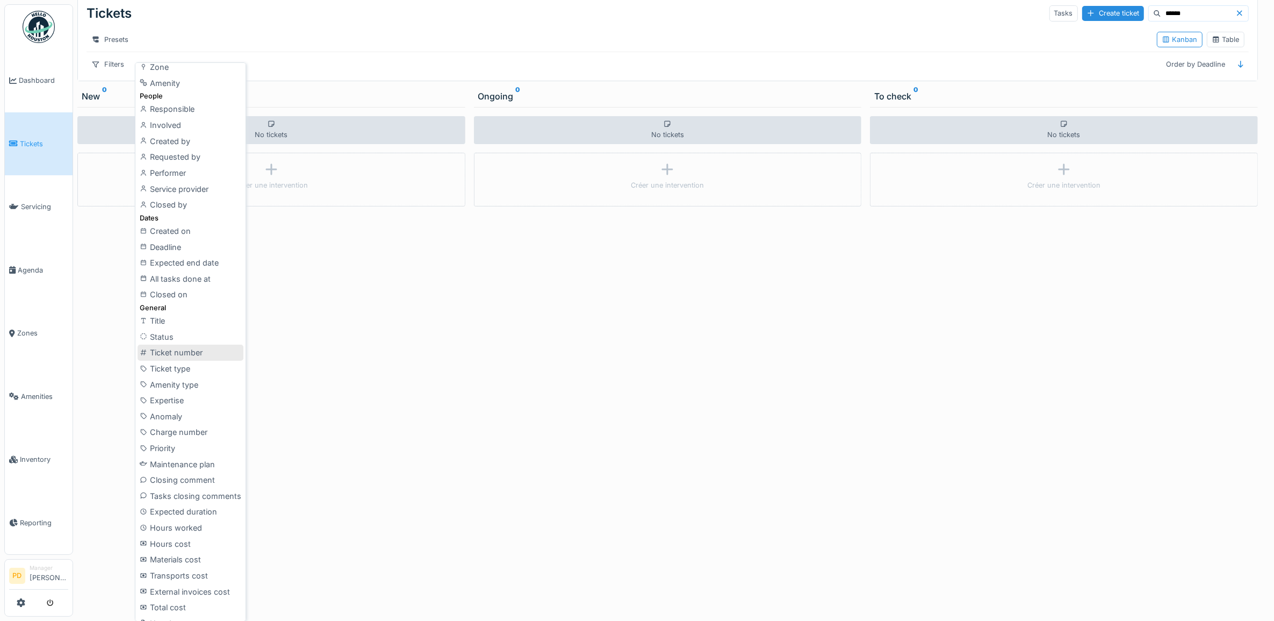
scroll to position [93, 0]
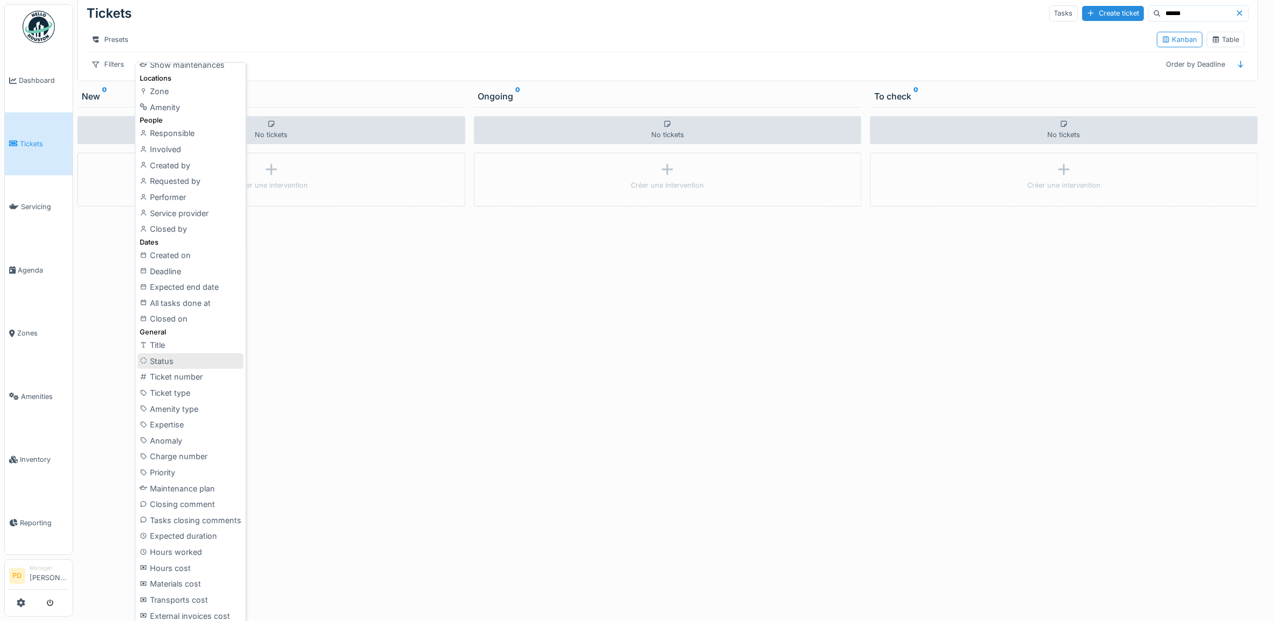
click at [163, 358] on div "Status" at bounding box center [191, 361] width 106 height 16
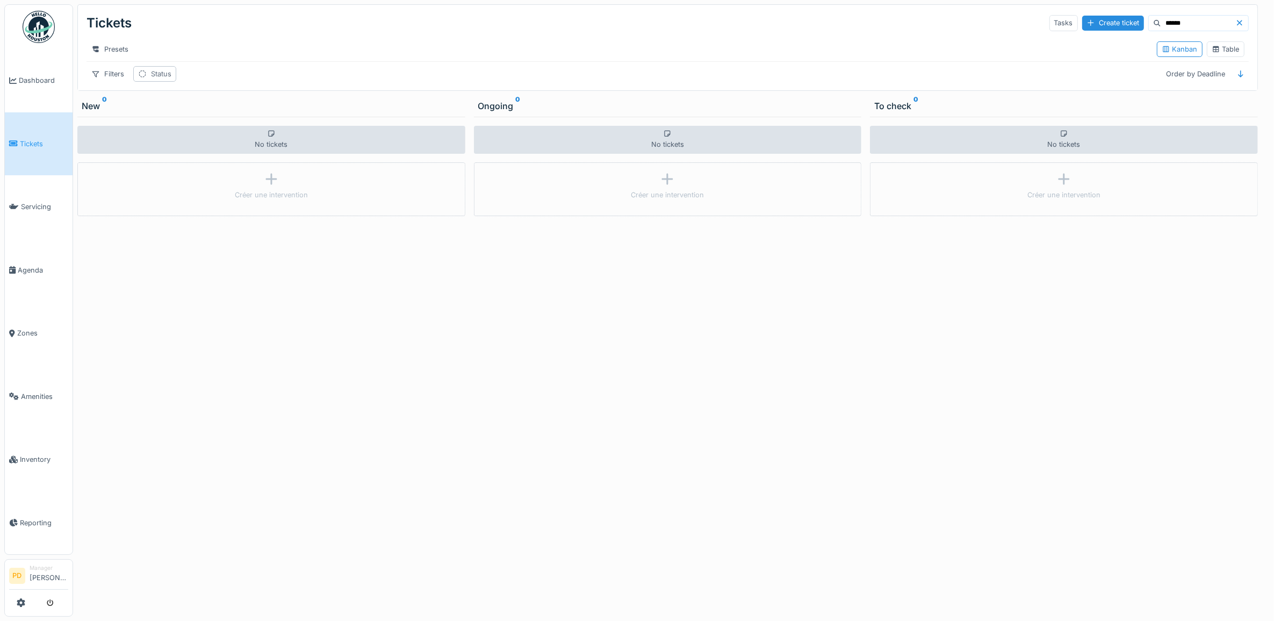
click at [163, 75] on div "Status" at bounding box center [161, 74] width 20 height 10
click at [212, 130] on div "Status" at bounding box center [181, 136] width 76 height 12
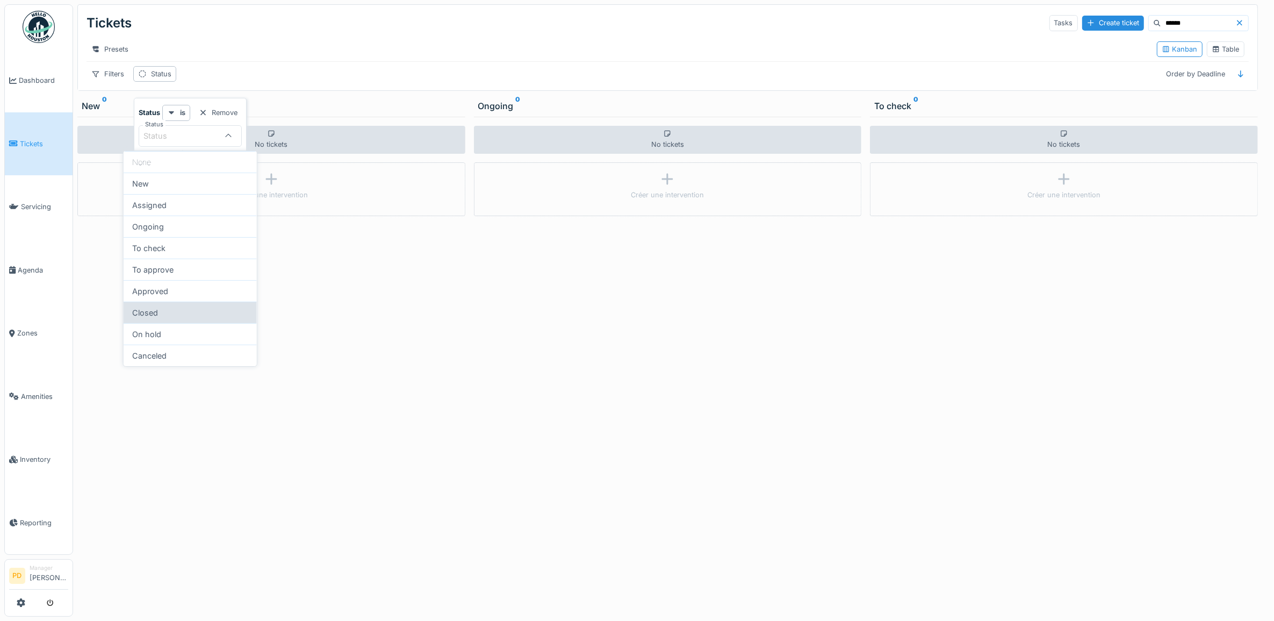
click at [175, 313] on div "Closed" at bounding box center [190, 311] width 133 height 21
type input "******"
click at [1183, 22] on input "******" at bounding box center [1198, 23] width 74 height 15
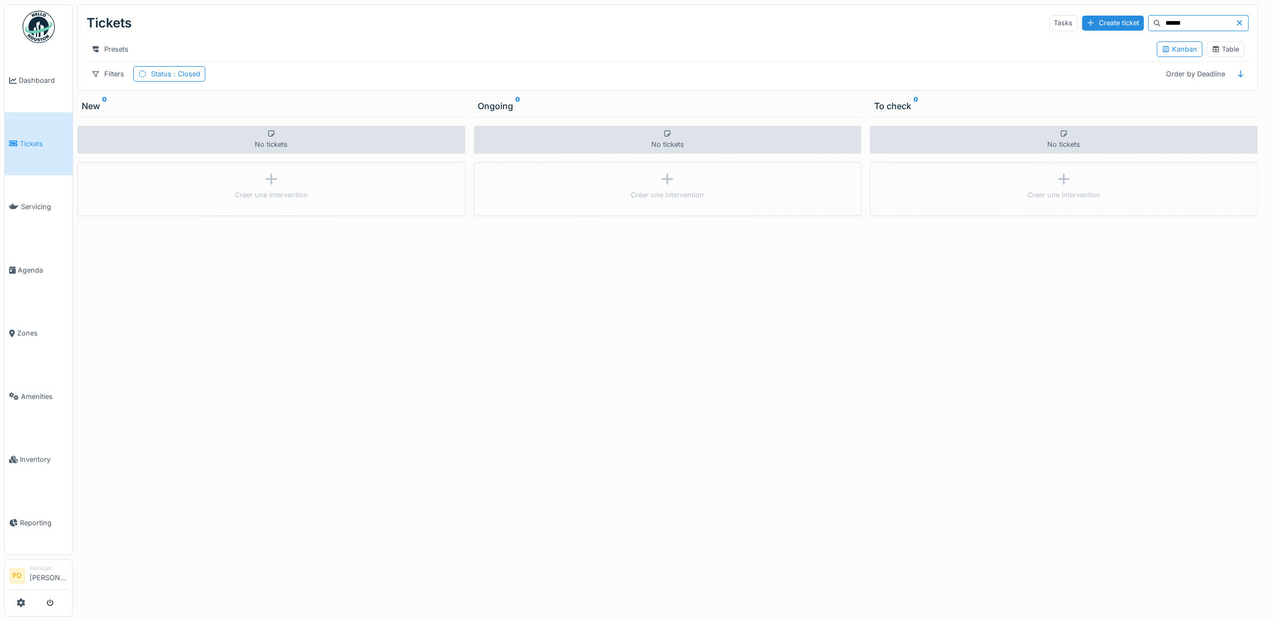
type input "******"
click at [1220, 54] on div "Table" at bounding box center [1226, 49] width 28 height 10
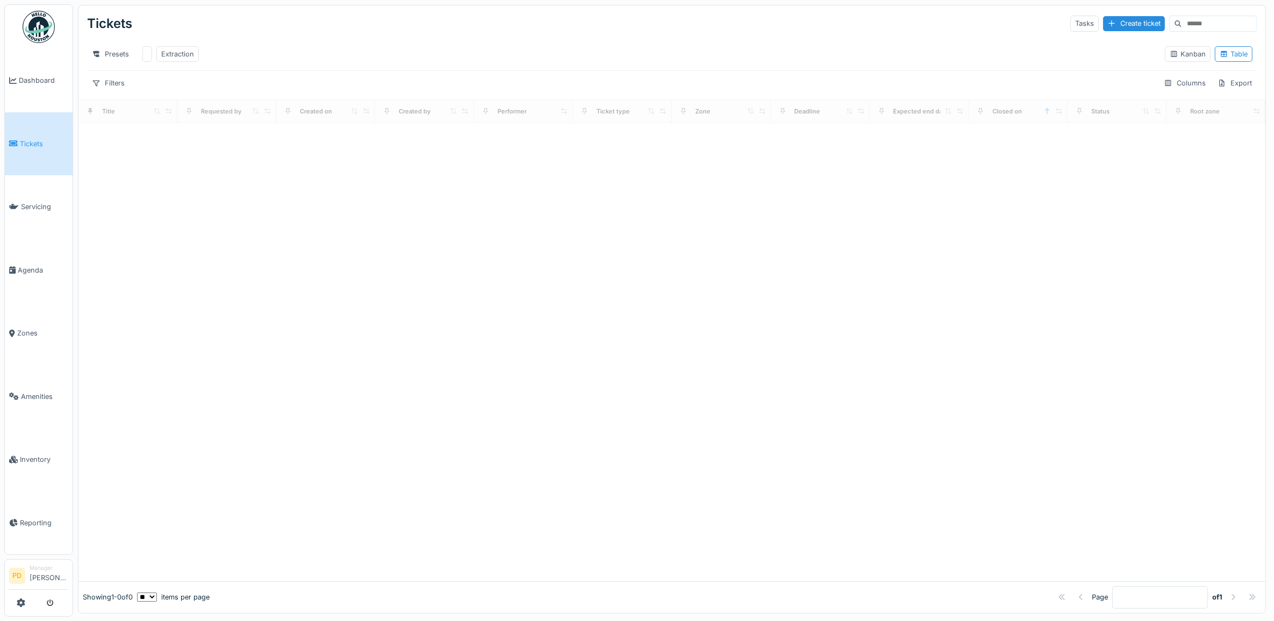
click at [1182, 23] on input at bounding box center [1219, 23] width 74 height 15
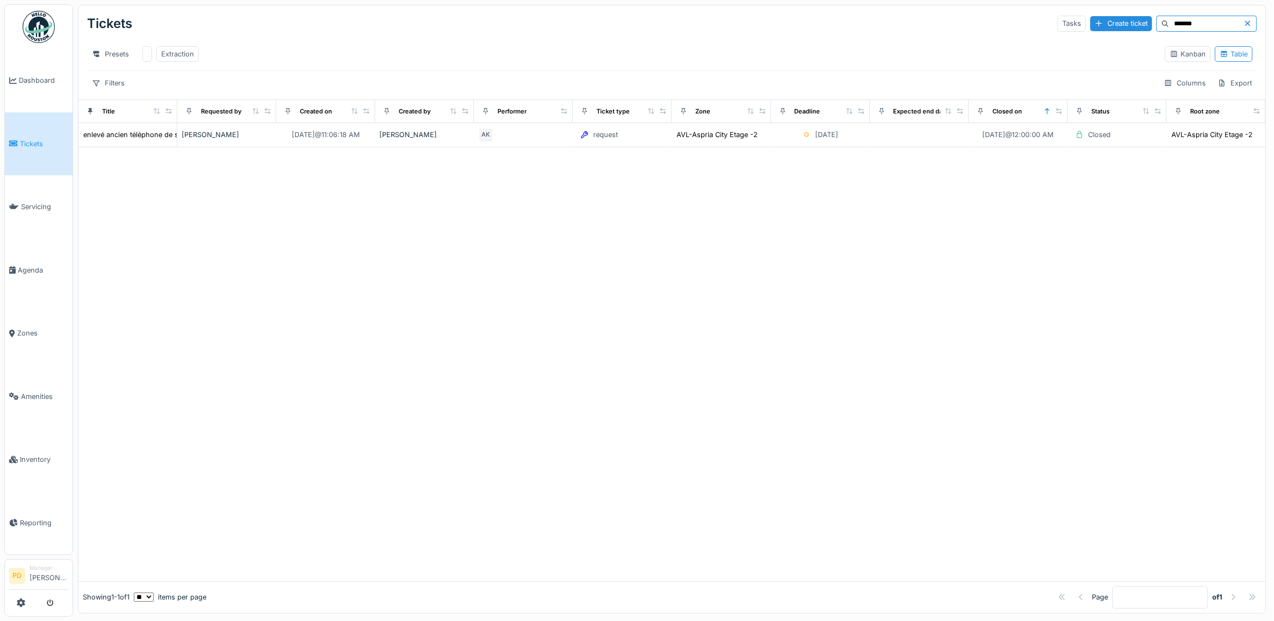
click at [1183, 28] on input "*******" at bounding box center [1206, 23] width 74 height 15
type input "******"
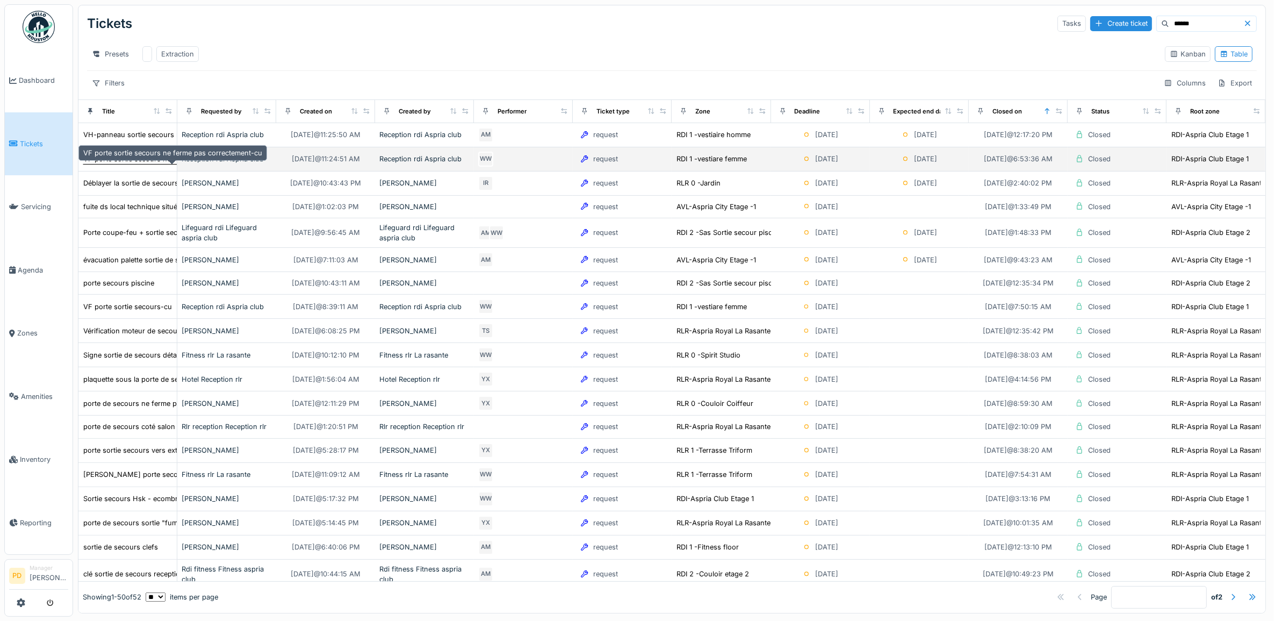
click at [160, 164] on div "VF porte sortie secours ne ferme pas correctement-cu" at bounding box center [172, 159] width 179 height 10
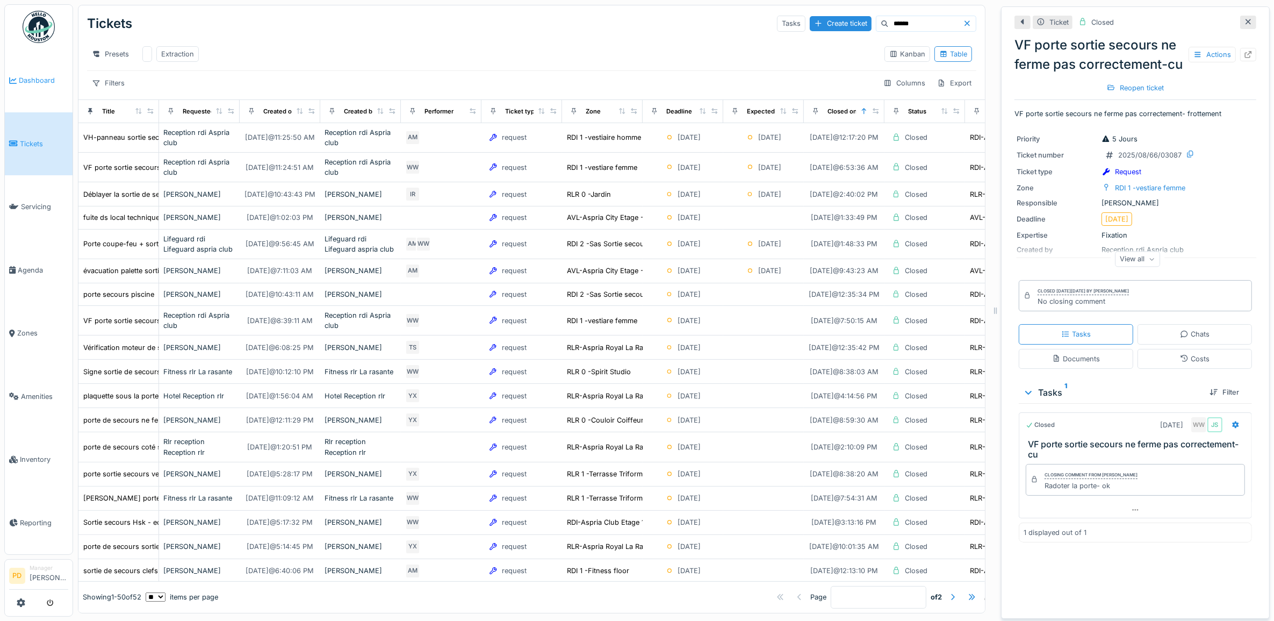
click at [36, 81] on span "Dashboard" at bounding box center [43, 80] width 49 height 10
